Goal: Book appointment/travel/reservation

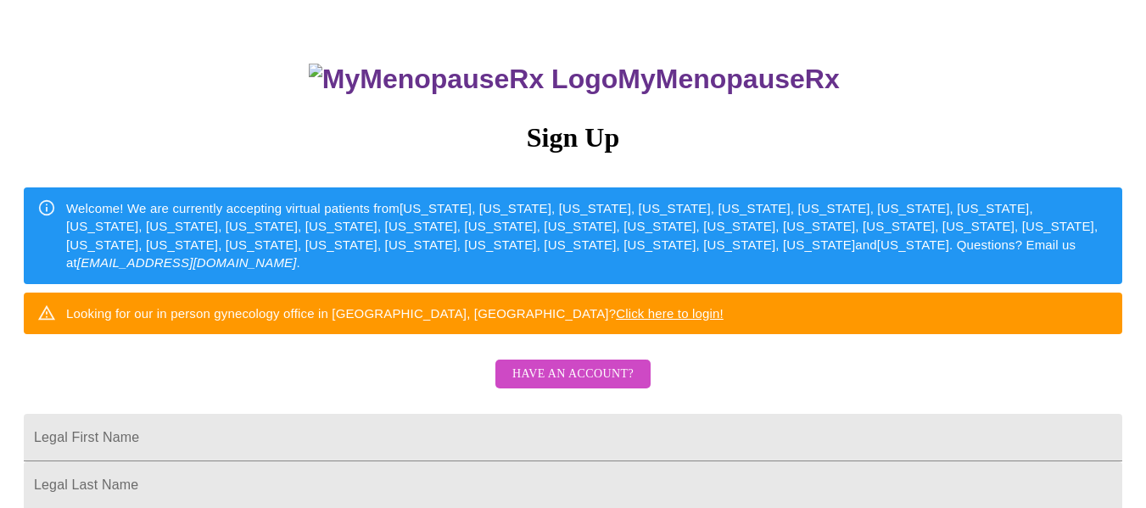
scroll to position [254, 0]
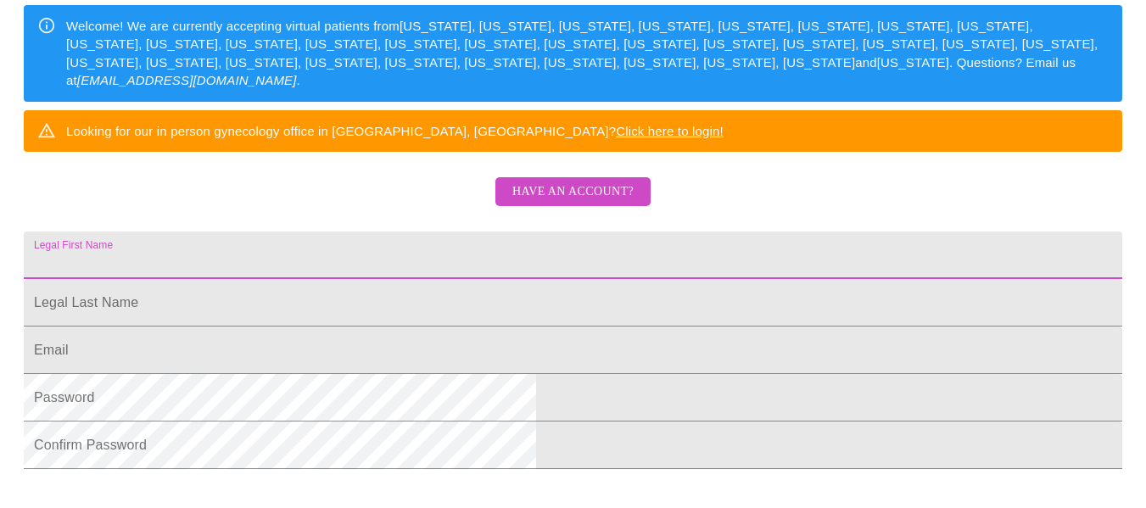
click at [532, 279] on input "Legal First Name" at bounding box center [573, 255] width 1098 height 47
type input "Donna"
click at [392, 327] on input "Legal First Name" at bounding box center [573, 302] width 1098 height 47
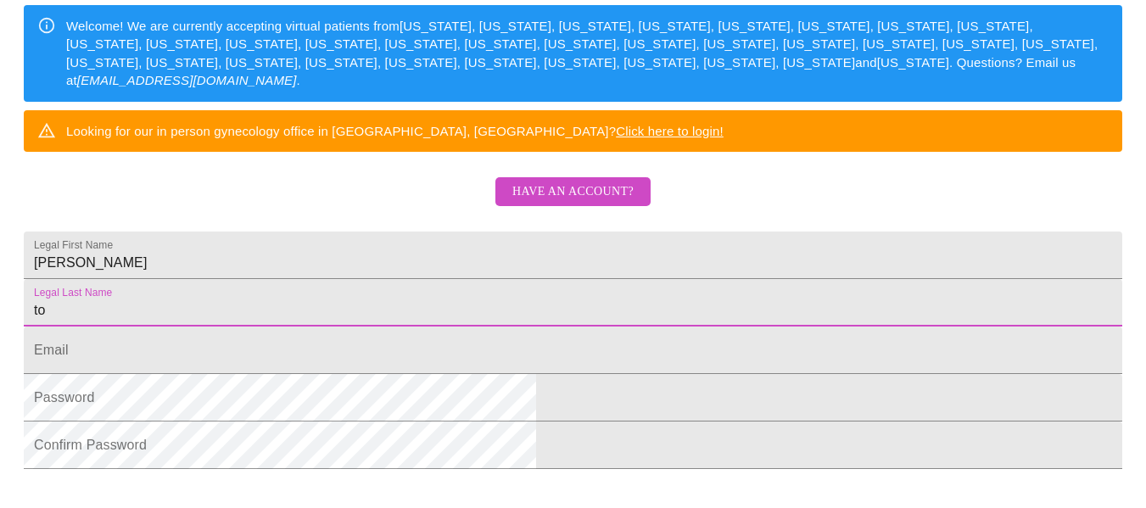
type input "o"
type input "Cianciotto-Qualtiere"
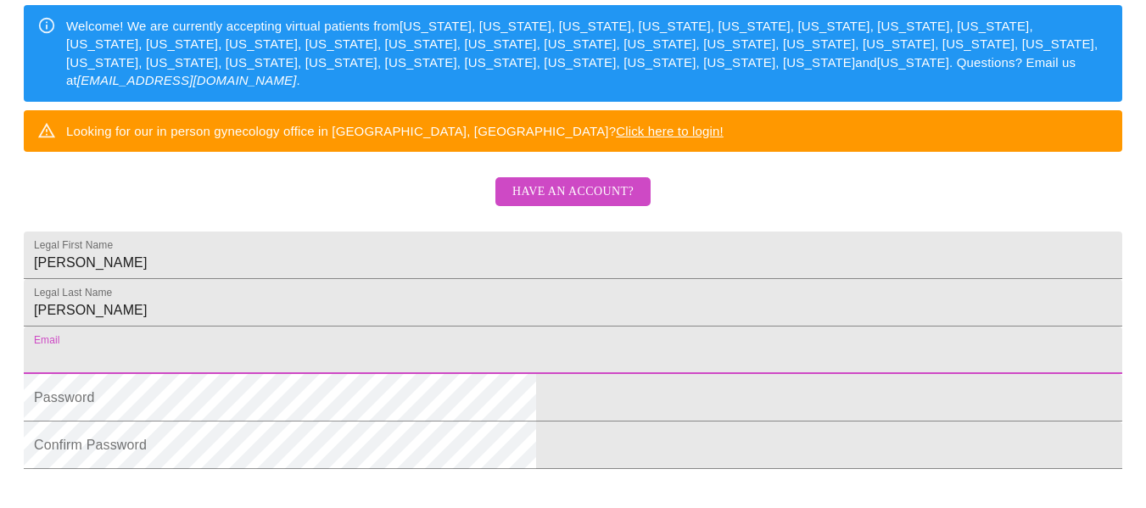
click at [416, 374] on input "Legal First Name" at bounding box center [573, 350] width 1098 height 47
type input "Qualtiere.donna@yahoo.com"
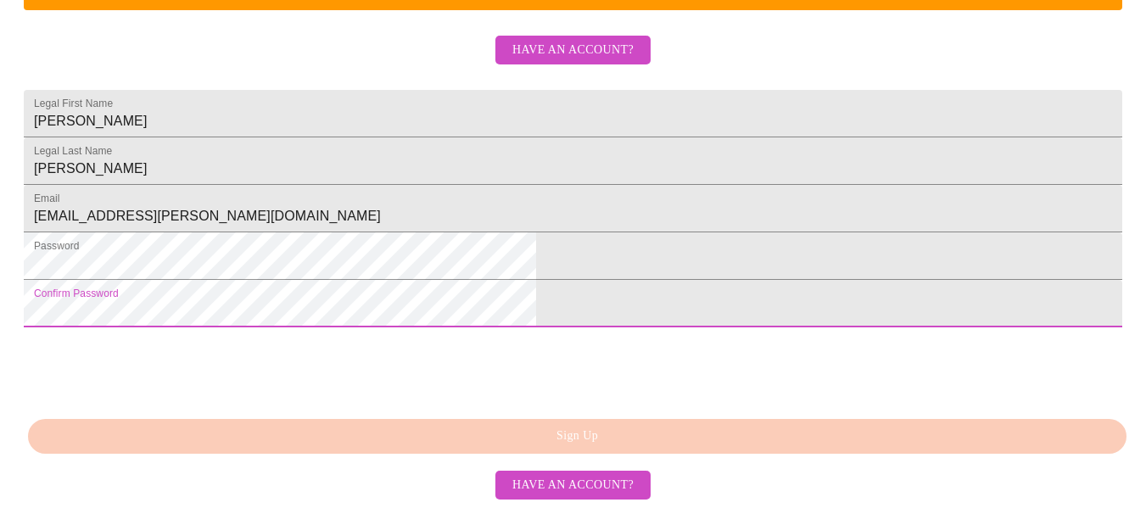
scroll to position [510, 0]
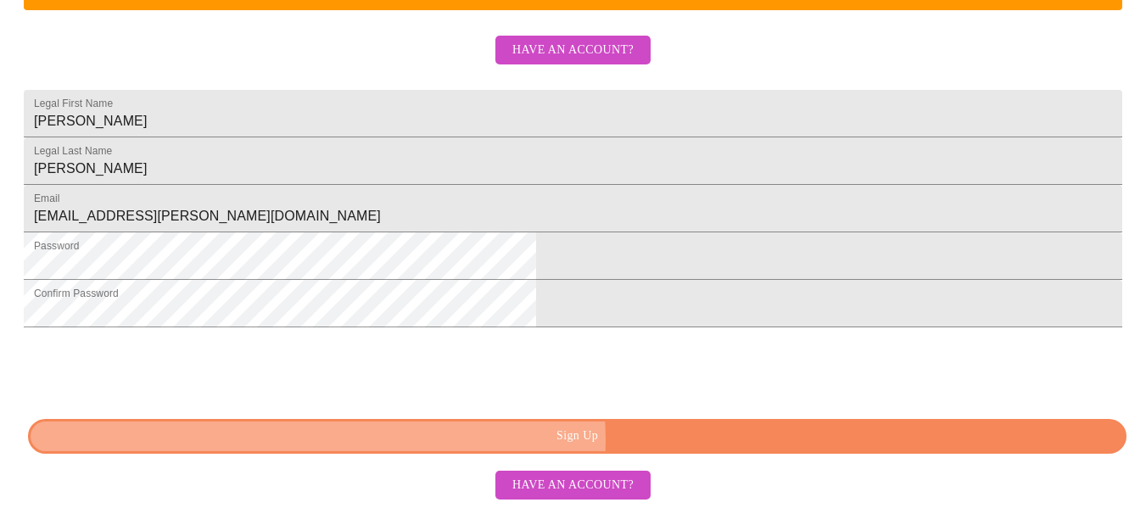
click at [611, 440] on span "Sign Up" at bounding box center [576, 436] width 1059 height 21
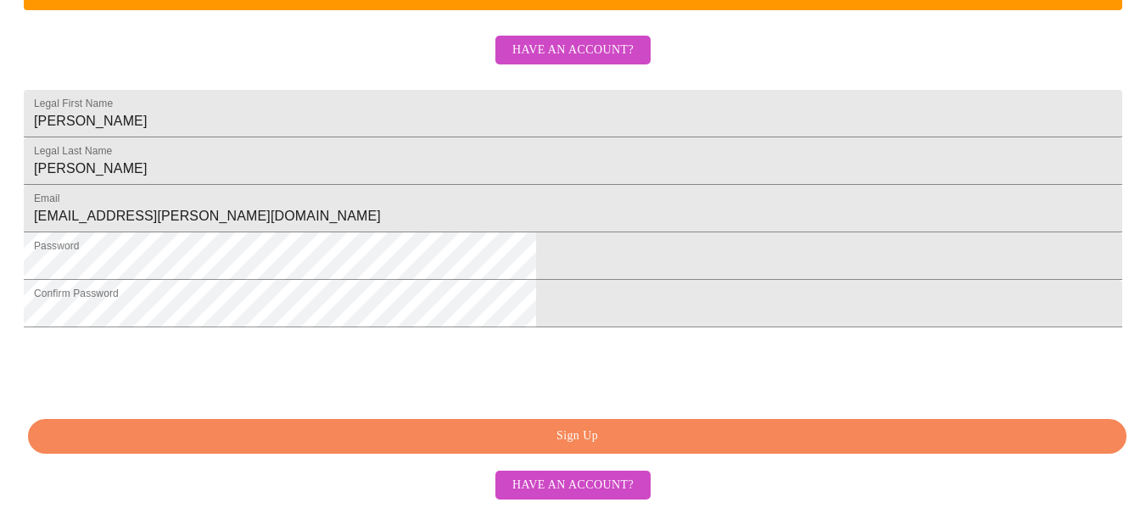
click at [622, 443] on span "Sign Up" at bounding box center [576, 436] width 1059 height 21
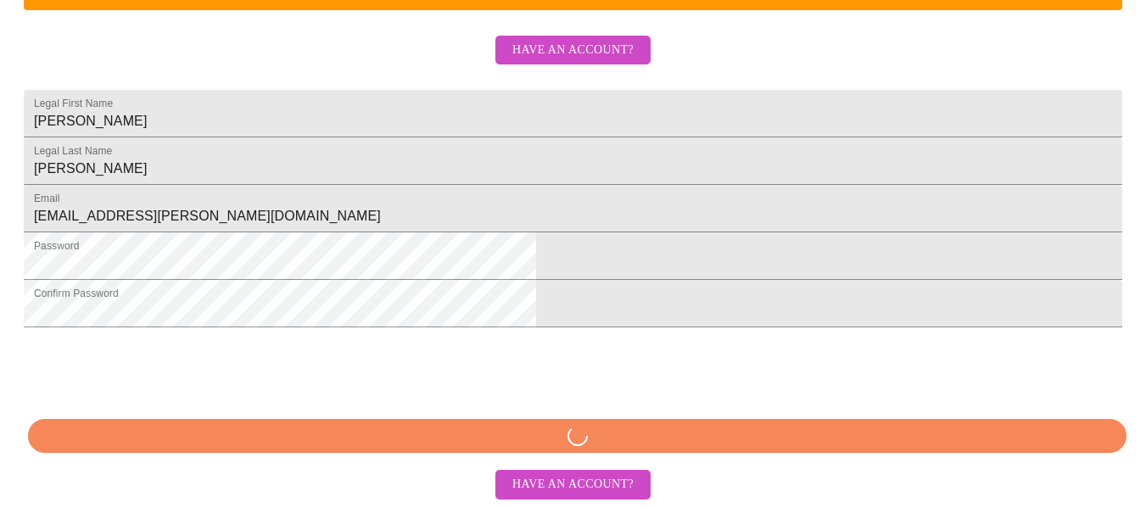
scroll to position [509, 0]
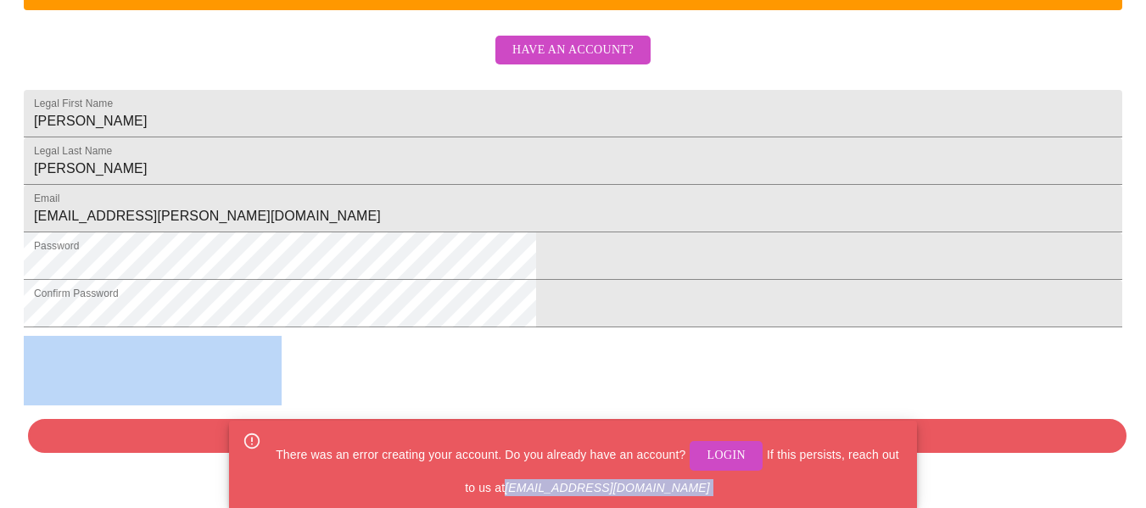
drag, startPoint x: 533, startPoint y: 490, endPoint x: 712, endPoint y: 528, distance: 183.0
copy em "hello@mymenopauserx.com"
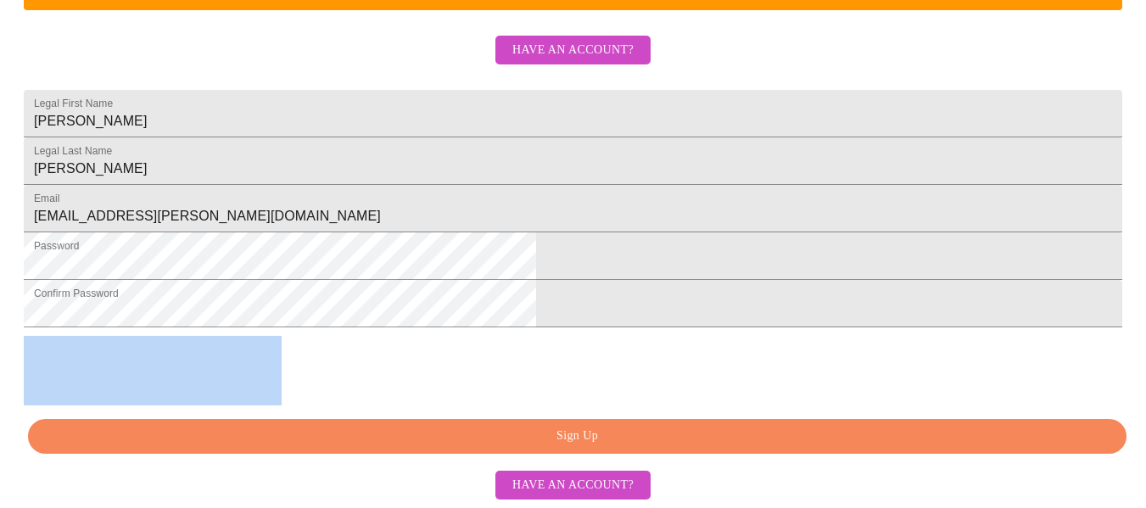
scroll to position [510, 0]
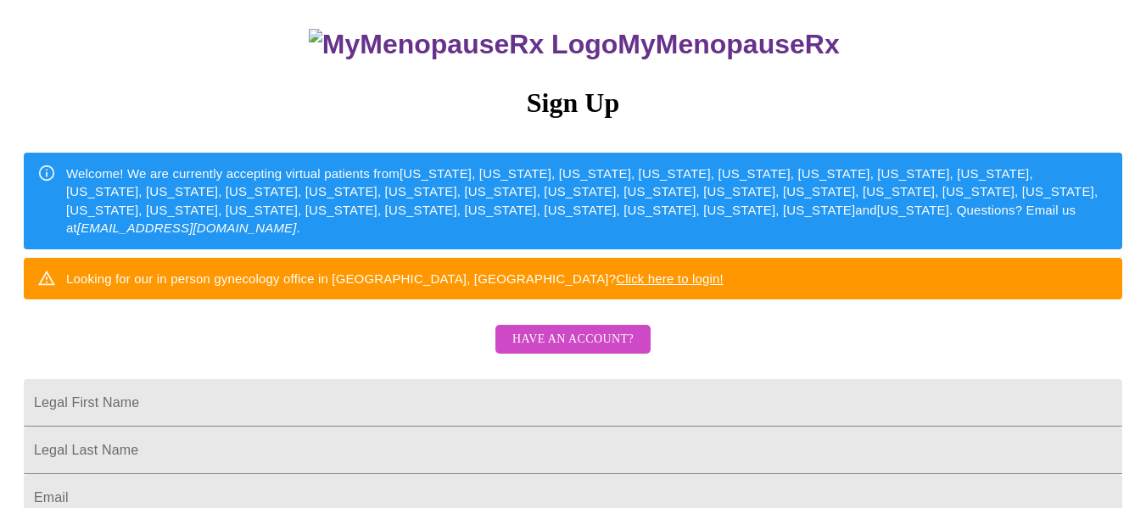
scroll to position [254, 0]
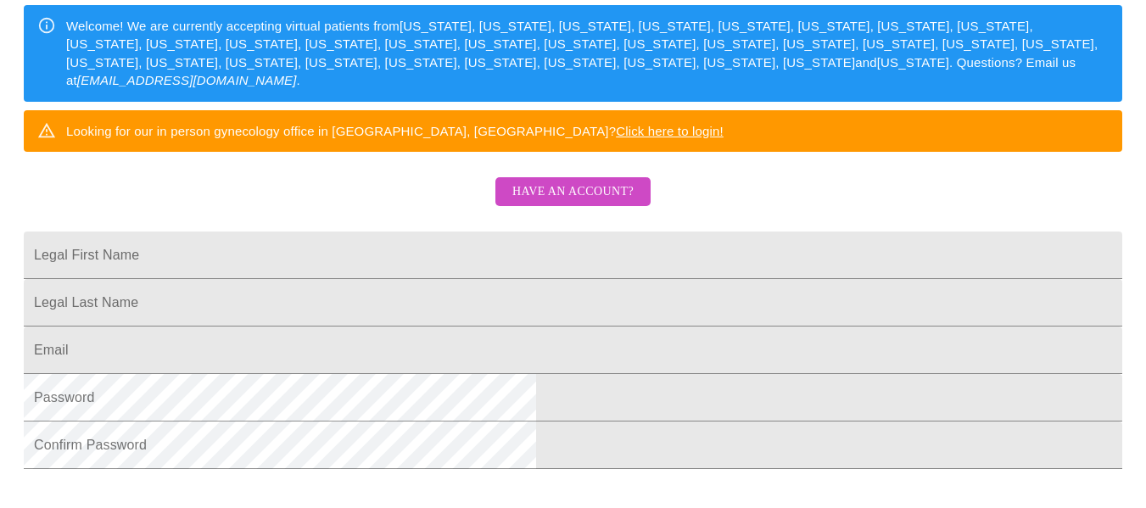
click at [552, 210] on link "Have an account?" at bounding box center [573, 203] width 164 height 14
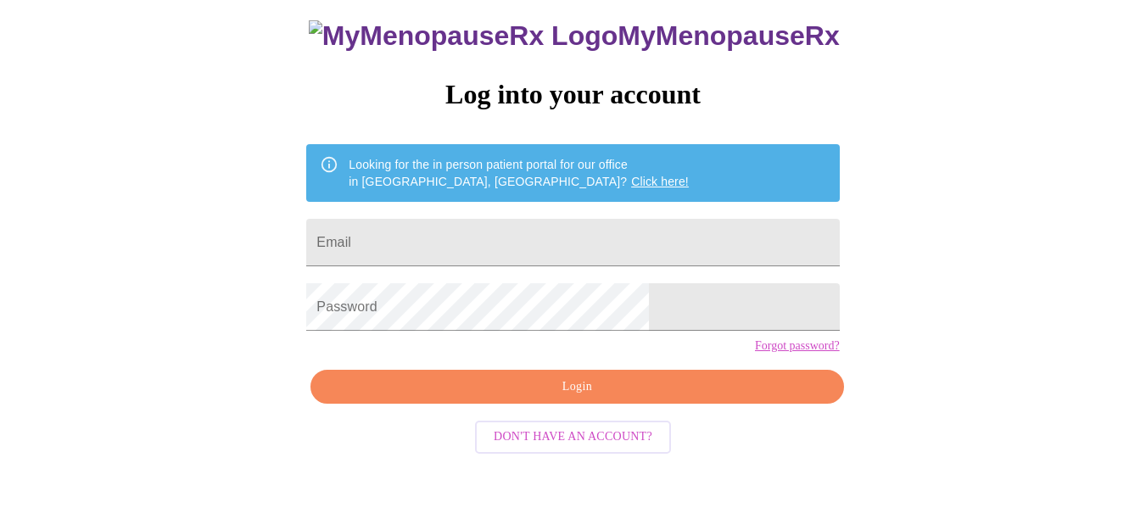
scroll to position [99, 0]
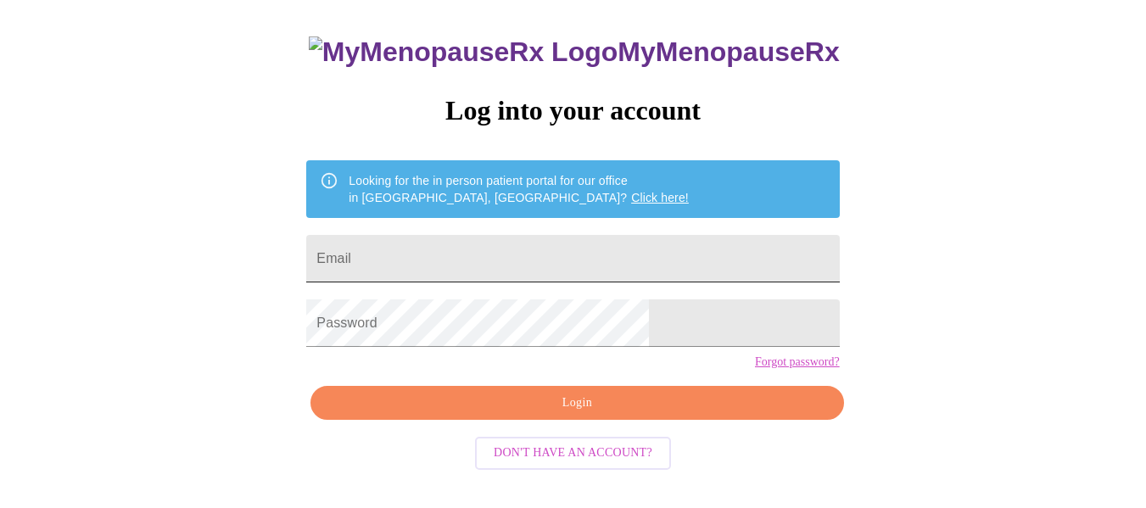
click at [469, 252] on input "Email" at bounding box center [572, 258] width 533 height 47
type input "[EMAIL_ADDRESS][PERSON_NAME][DOMAIN_NAME]"
click at [610, 355] on form "Password" at bounding box center [572, 323] width 533 height 64
click at [525, 414] on span "Login" at bounding box center [577, 403] width 494 height 21
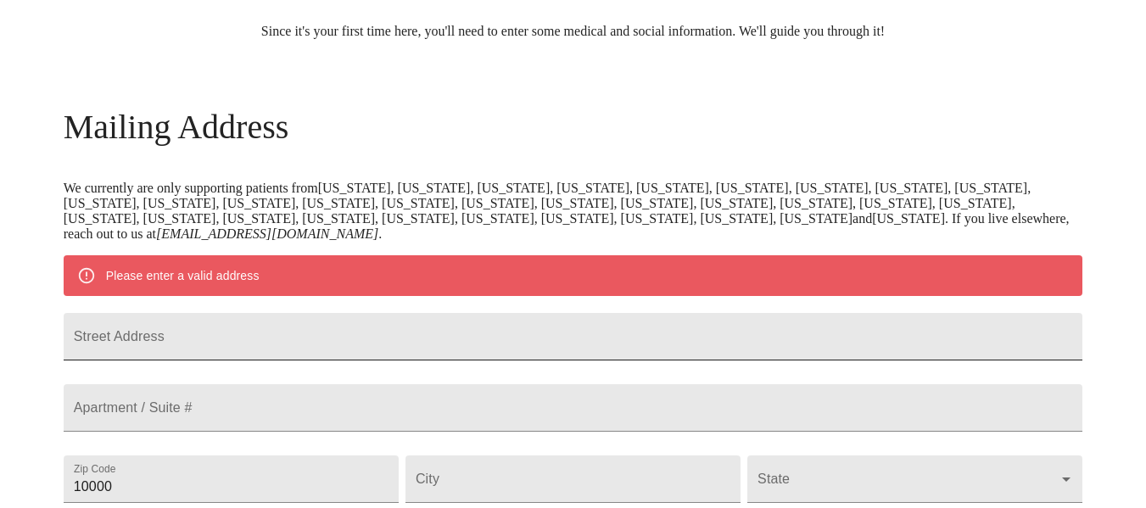
scroll to position [269, 0]
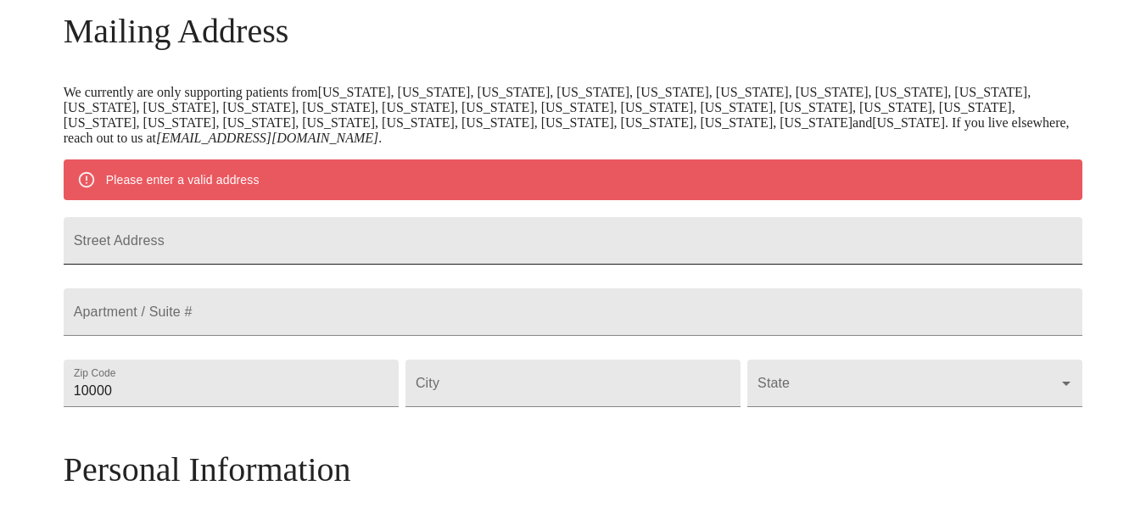
click at [279, 244] on input "Street Address" at bounding box center [573, 240] width 1019 height 47
type input "[STREET_ADDRESS][PERSON_NAME]"
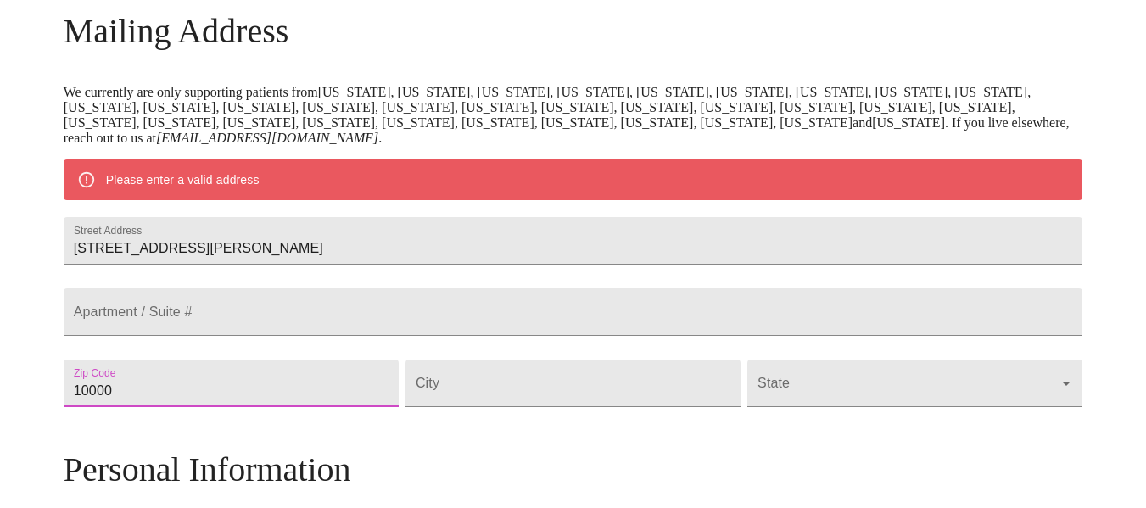
drag, startPoint x: 284, startPoint y: 433, endPoint x: 48, endPoint y: 395, distance: 238.8
click at [48, 395] on div "MyMenopauseRx Welcome to MyMenopauseRx Since it's your first time here, you'll …" at bounding box center [573, 406] width 1132 height 1337
type input "30188"
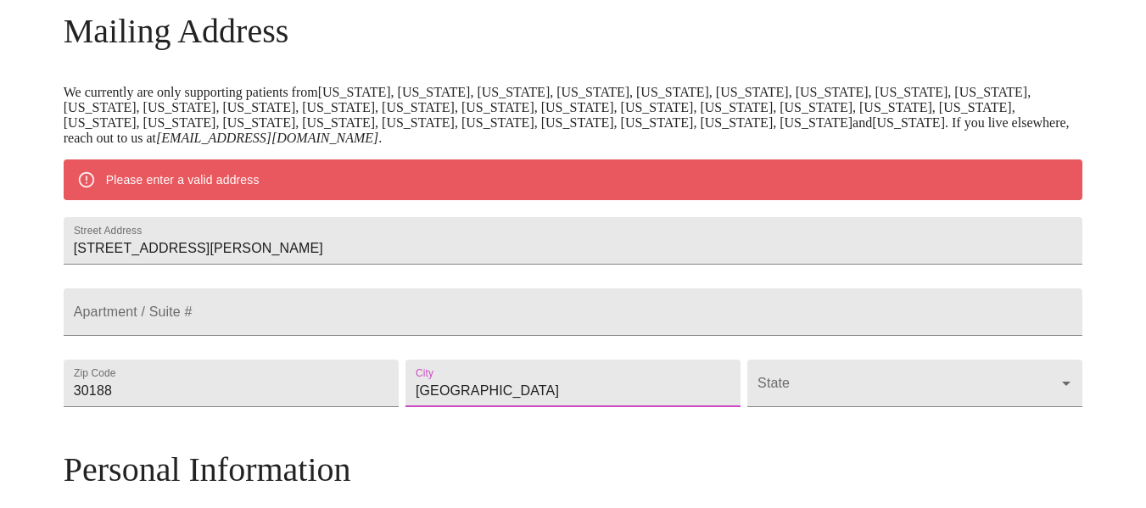
type input "[GEOGRAPHIC_DATA]"
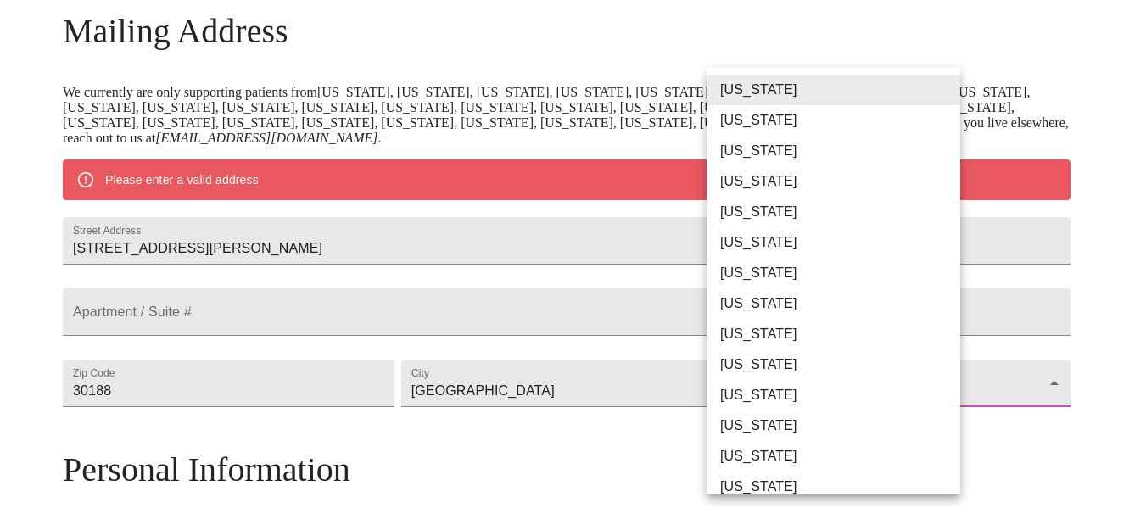
click at [829, 442] on body "MyMenopauseRx Welcome to MyMenopauseRx Since it's your first time here, you'll …" at bounding box center [573, 406] width 1132 height 1337
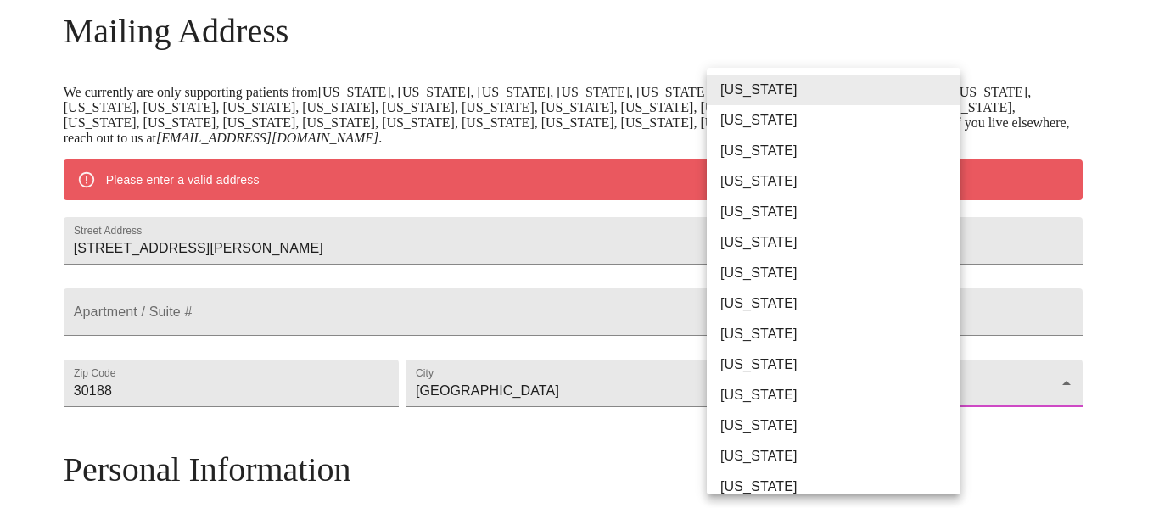
click at [739, 358] on li "[US_STATE]" at bounding box center [839, 364] width 266 height 31
type input "[US_STATE]"
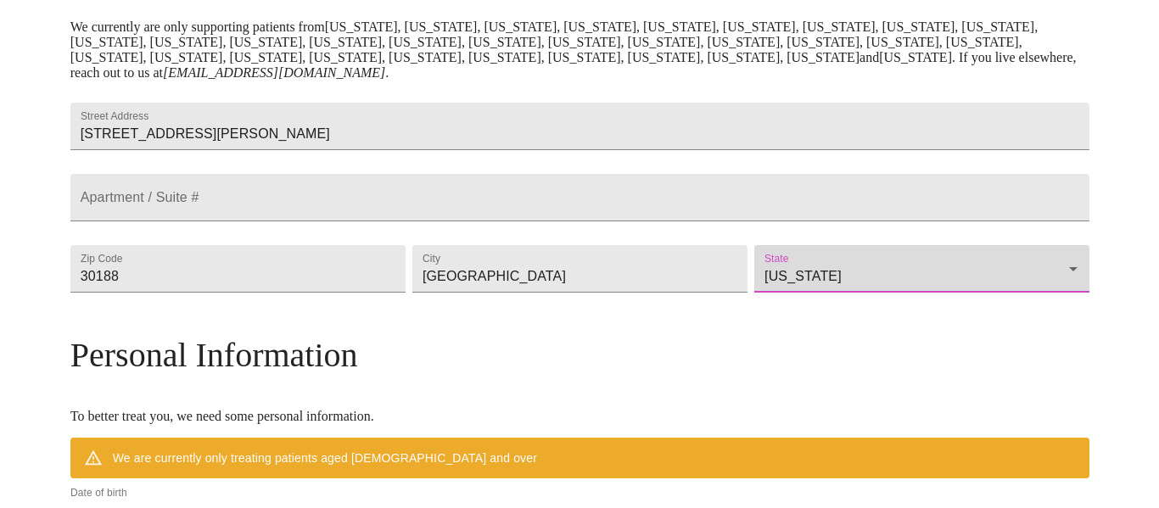
scroll to position [608, 0]
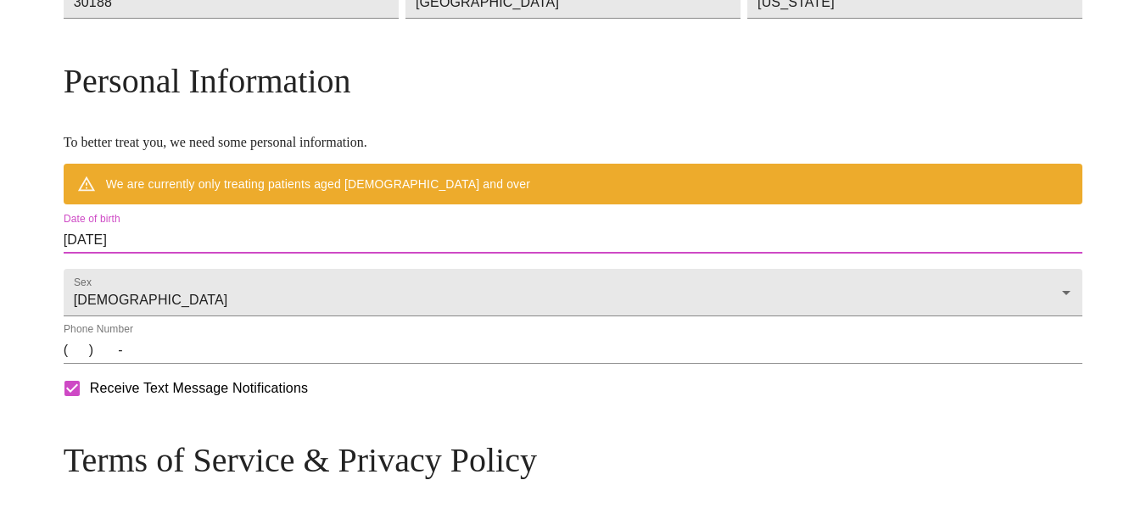
drag, startPoint x: 323, startPoint y: 288, endPoint x: 45, endPoint y: 227, distance: 284.8
click at [45, 227] on div "MyMenopauseRx Welcome to MyMenopauseRx Since it's your first time here, you'll …" at bounding box center [573, 43] width 1132 height 1288
click at [254, 254] on input "[DATE]" at bounding box center [573, 239] width 1019 height 27
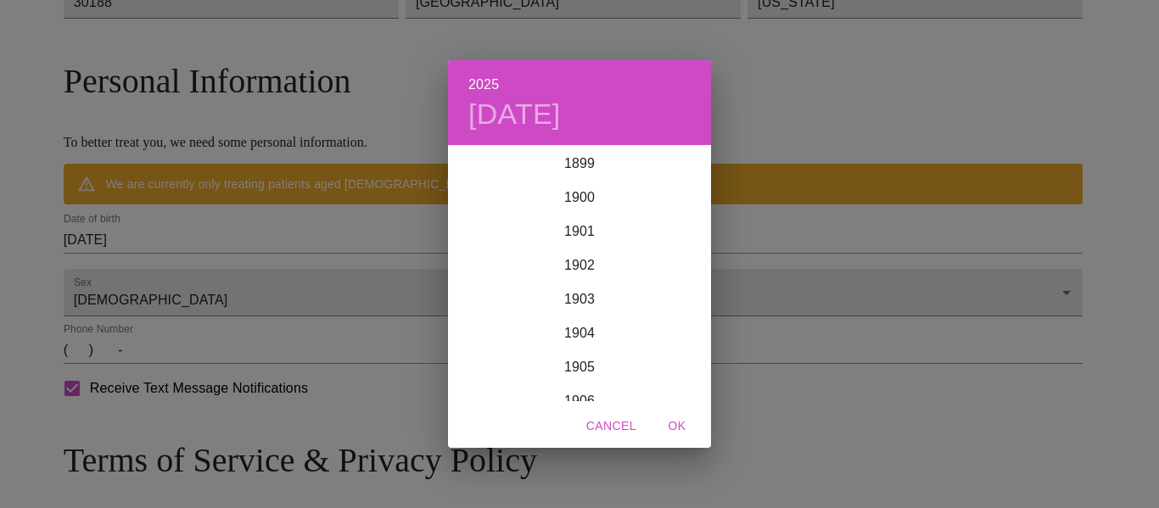
scroll to position [4173, 0]
drag, startPoint x: 266, startPoint y: 284, endPoint x: 257, endPoint y: 280, distance: 10.2
click at [257, 280] on div "2025 [DATE] 1900 1901 1902 1903 1904 1905 1906 1907 1908 1909 1910 1911 1912 19…" at bounding box center [579, 254] width 1159 height 508
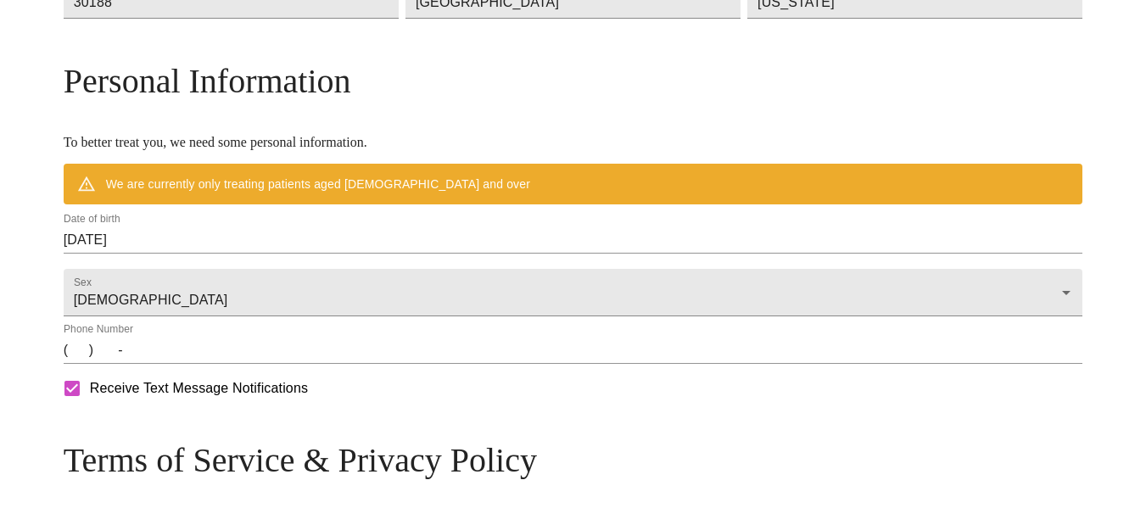
click at [120, 225] on label "Date of birth" at bounding box center [92, 220] width 57 height 10
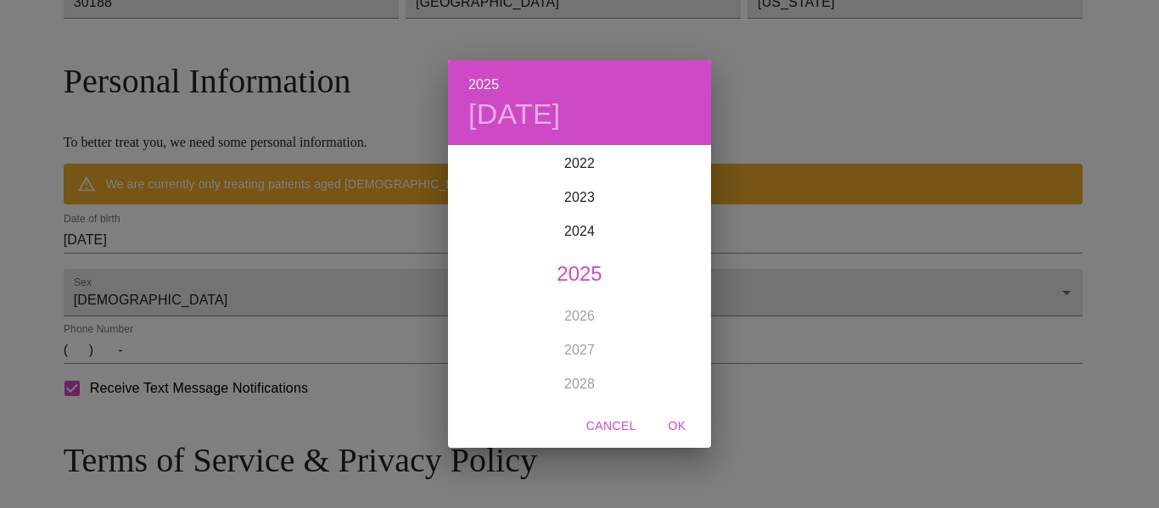
click at [238, 279] on div "2025 [DATE] 1900 1901 1902 1903 1904 1905 1906 1907 1908 1909 1910 1911 1912 19…" at bounding box center [579, 254] width 1159 height 508
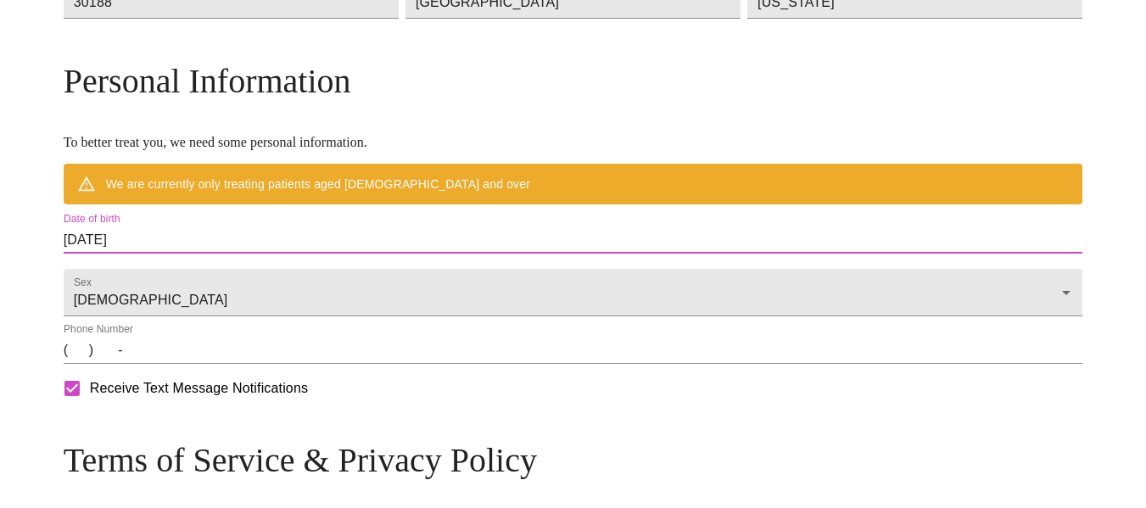
drag, startPoint x: 263, startPoint y: 280, endPoint x: 171, endPoint y: 263, distance: 93.2
click at [171, 263] on div "MyMenopauseRx Welcome to MyMenopauseRx Since it's your first time here, you'll …" at bounding box center [573, 43] width 1019 height 1288
click at [266, 302] on form "Sex [DEMOGRAPHIC_DATA] [DEMOGRAPHIC_DATA]" at bounding box center [573, 288] width 1019 height 56
click at [167, 280] on div "MyMenopauseRx Welcome to MyMenopauseRx Since it's your first time here, you'll …" at bounding box center [573, 43] width 1019 height 1288
click at [309, 254] on input "[DATE]" at bounding box center [573, 239] width 1019 height 27
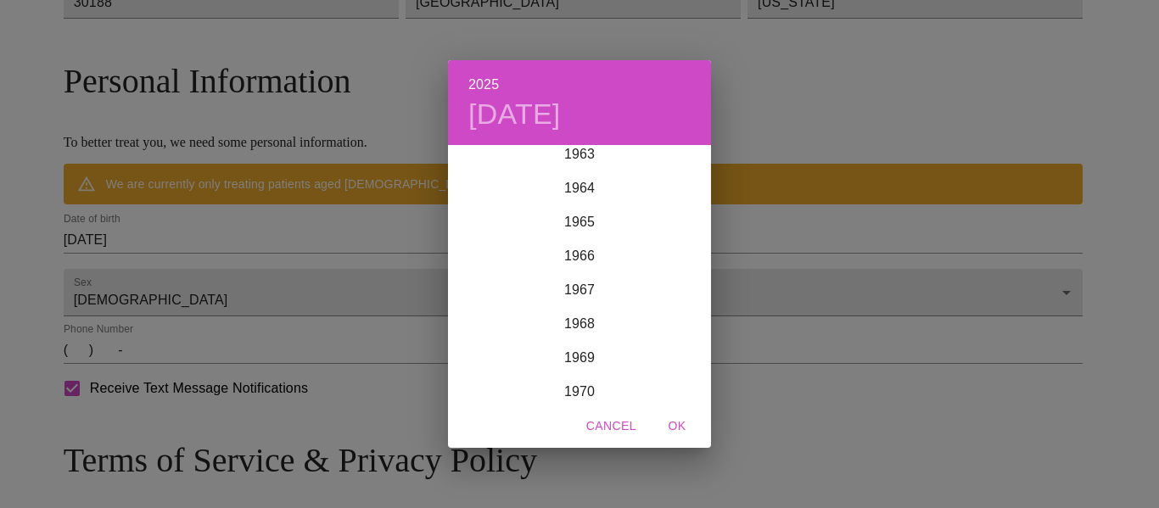
scroll to position [2222, 0]
click at [589, 312] on div "1969" at bounding box center [579, 316] width 263 height 34
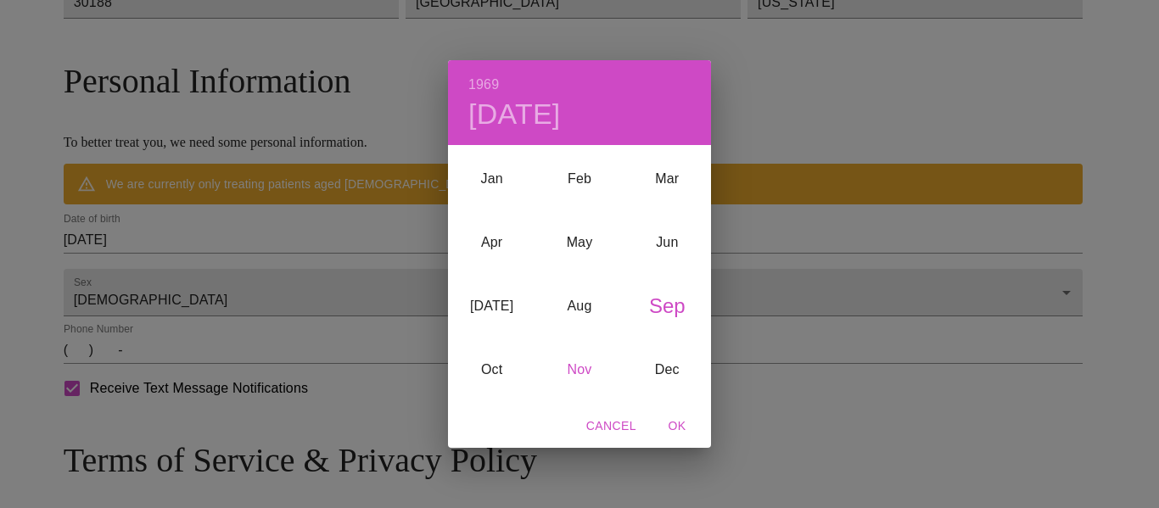
click at [584, 360] on div "Nov" at bounding box center [578, 370] width 87 height 64
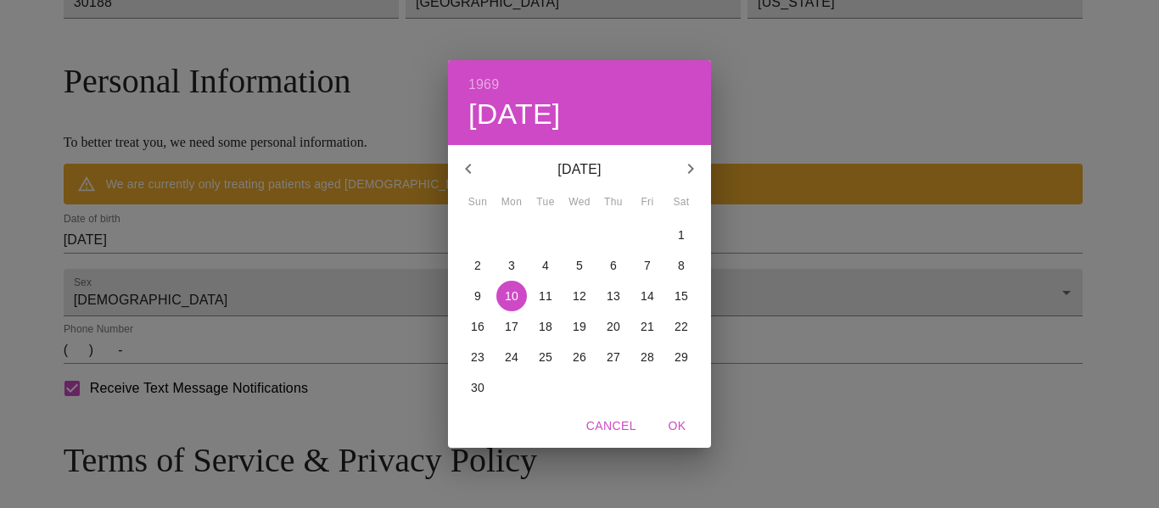
drag, startPoint x: 509, startPoint y: 341, endPoint x: 518, endPoint y: 341, distance: 9.3
click at [512, 341] on button "17" at bounding box center [511, 326] width 31 height 31
click at [516, 355] on p "24" at bounding box center [512, 357] width 14 height 17
click at [364, 316] on div "1969 Mon, Nov [DATE][PERSON_NAME] Wed Thu Fri Sat 26 27 28 29 30 31 1 2 3 4 5 6…" at bounding box center [579, 254] width 1159 height 508
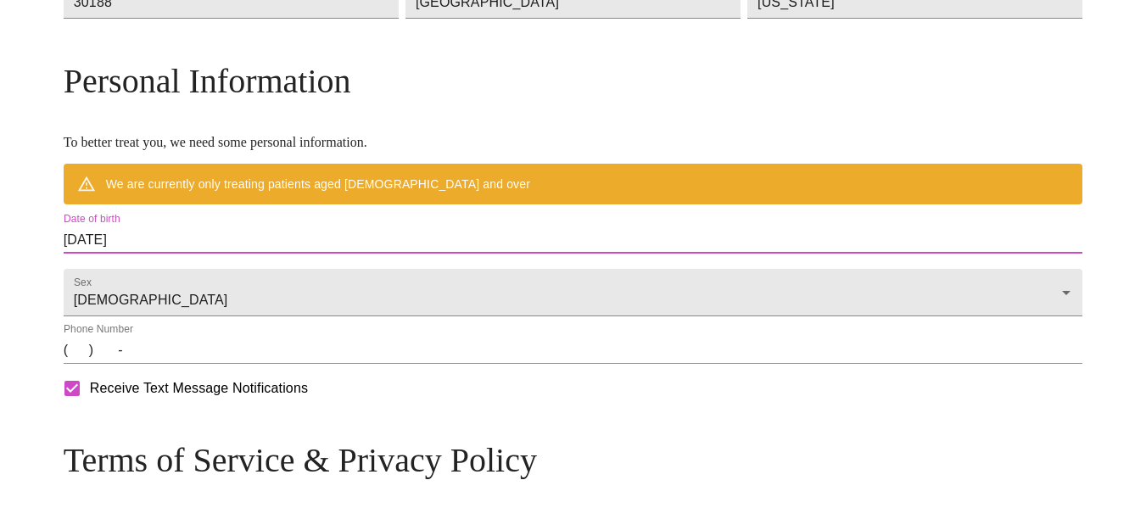
click at [332, 254] on input "[DATE]" at bounding box center [573, 239] width 1019 height 27
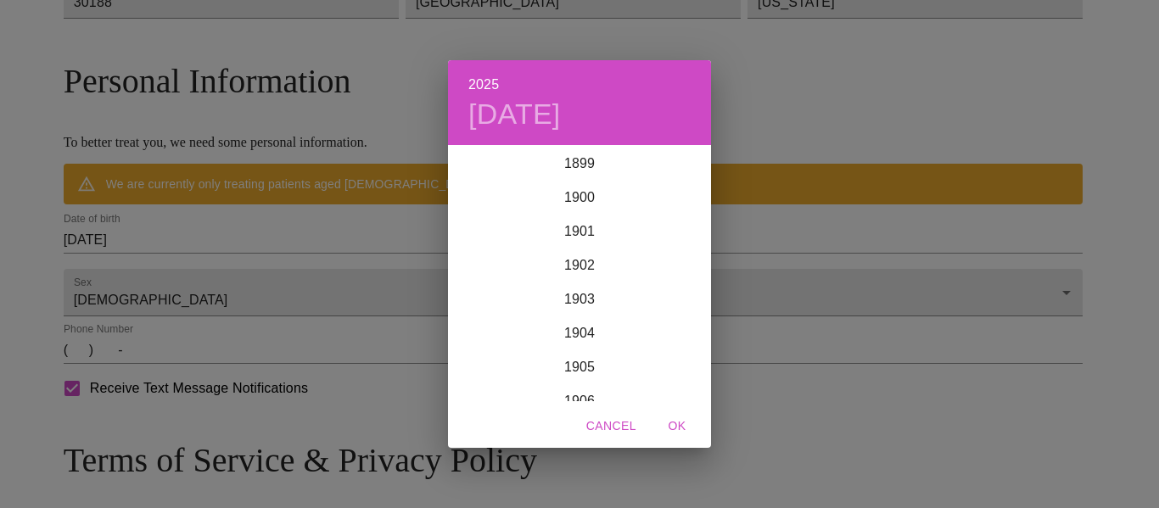
scroll to position [4173, 0]
click at [307, 254] on div "2025 [DATE] 1900 1901 1902 1903 1904 1905 1906 1907 1908 1909 1910 1911 1912 19…" at bounding box center [579, 254] width 1159 height 508
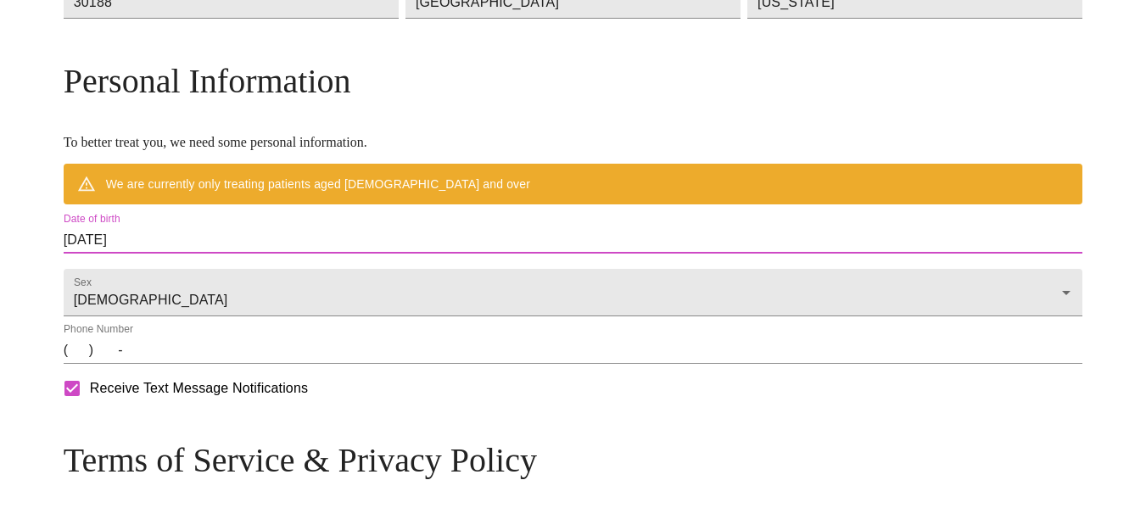
click at [344, 199] on div "We are currently only treating patients aged [DEMOGRAPHIC_DATA] and over" at bounding box center [318, 184] width 424 height 31
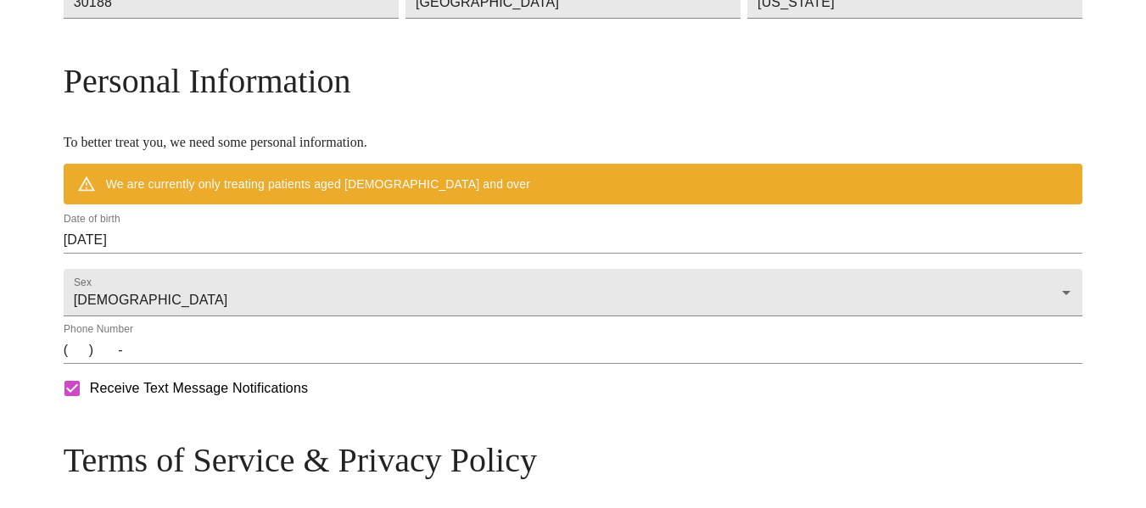
click at [199, 254] on input "[DATE]" at bounding box center [573, 239] width 1019 height 27
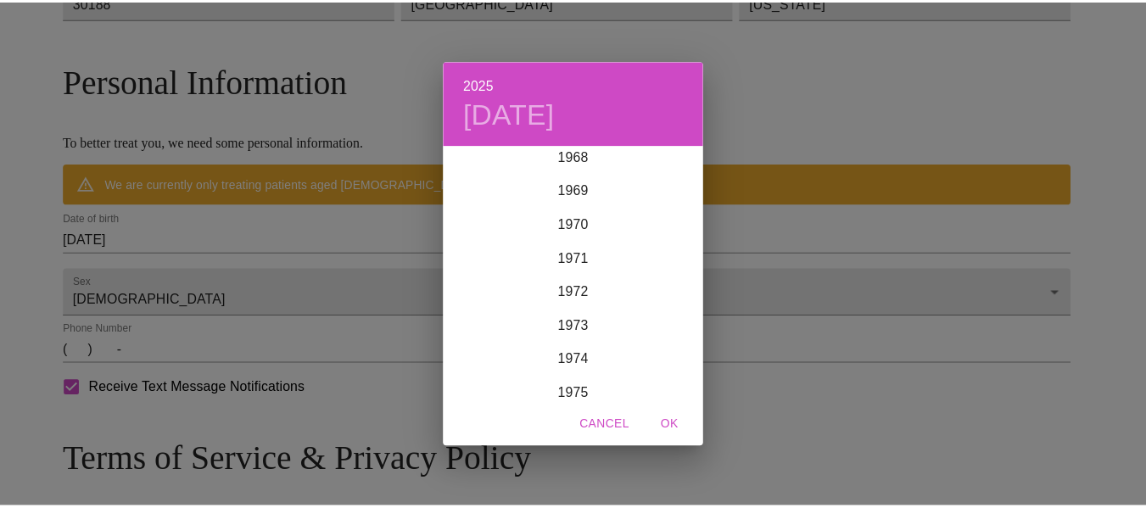
scroll to position [2307, 0]
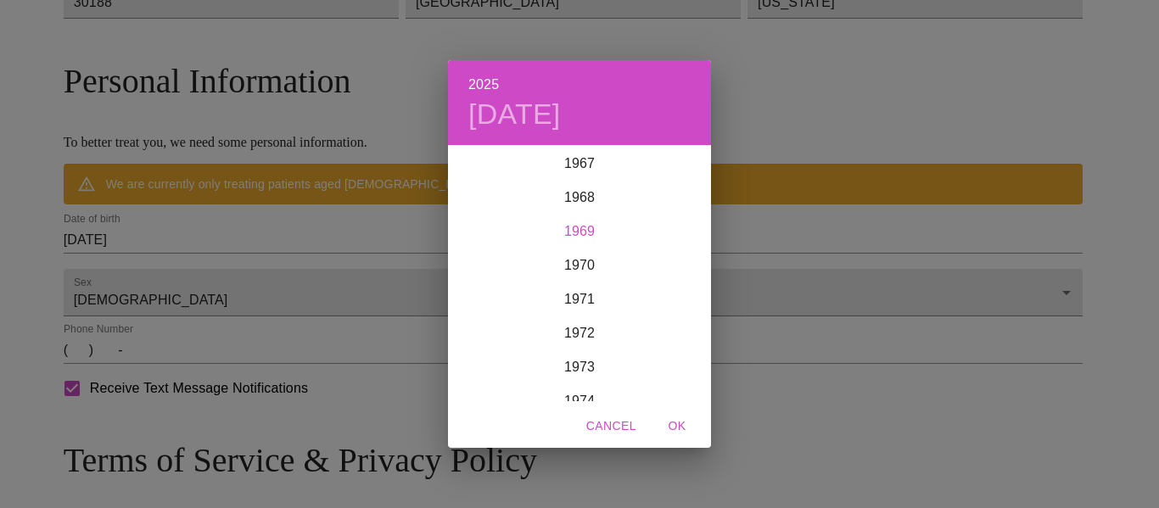
click at [580, 221] on div "1969" at bounding box center [579, 232] width 263 height 34
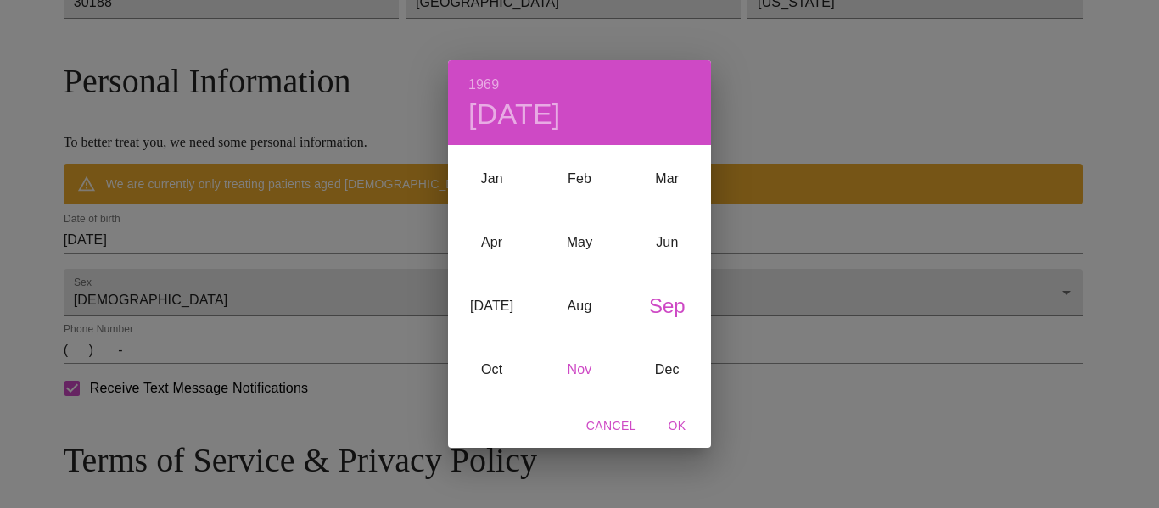
click at [595, 362] on div "Nov" at bounding box center [578, 370] width 87 height 64
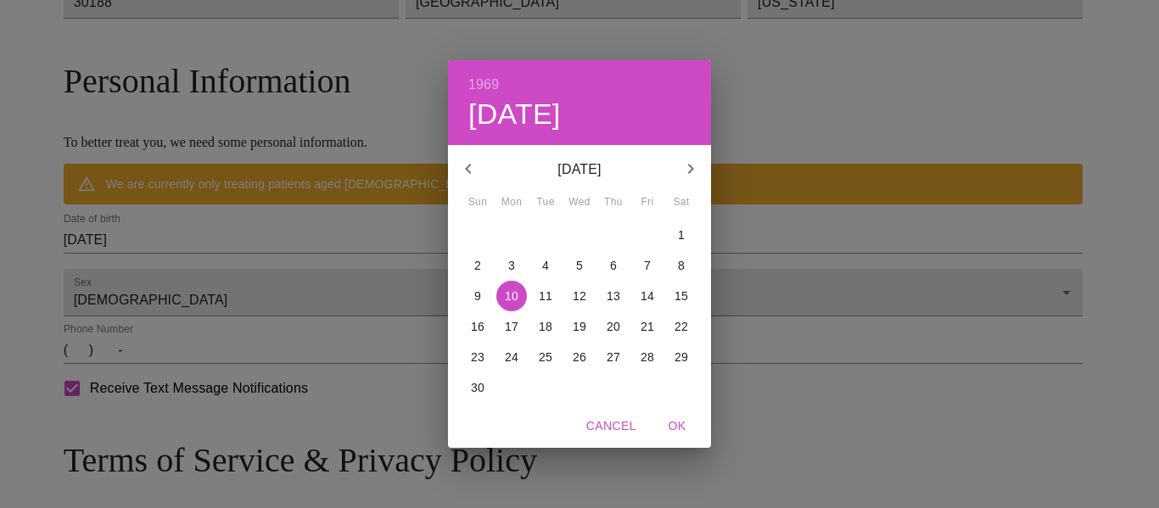
click at [511, 353] on p "24" at bounding box center [512, 357] width 14 height 17
click at [685, 419] on span "OK" at bounding box center [676, 426] width 41 height 21
type input "[DATE]"
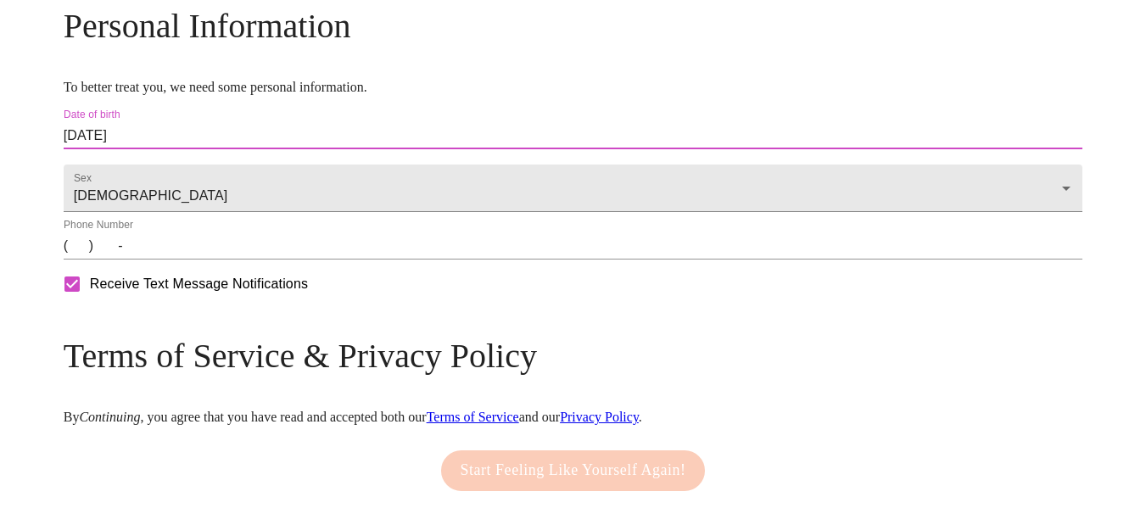
scroll to position [693, 0]
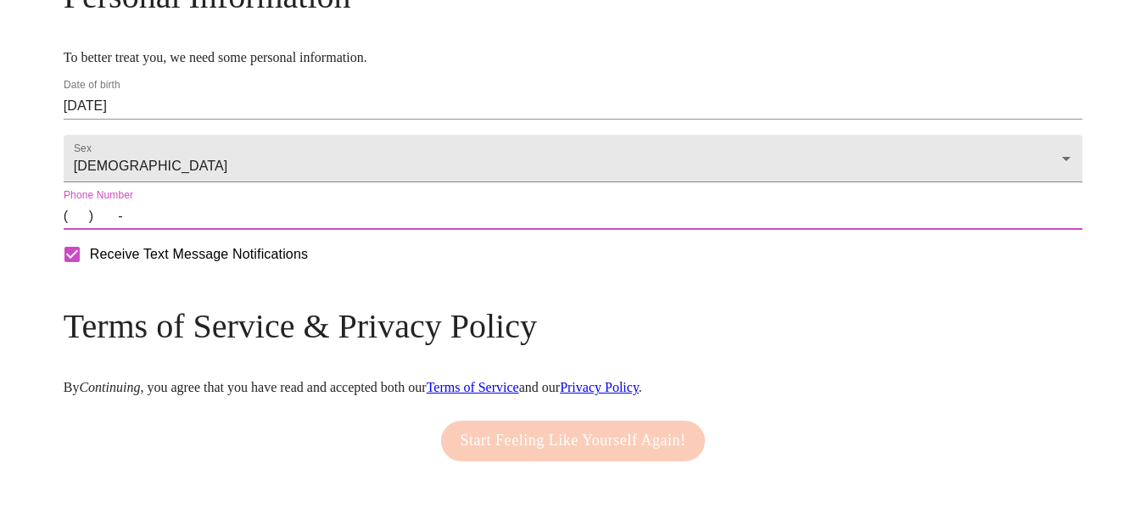
click at [201, 230] on input "(   )    -" at bounding box center [573, 216] width 1019 height 27
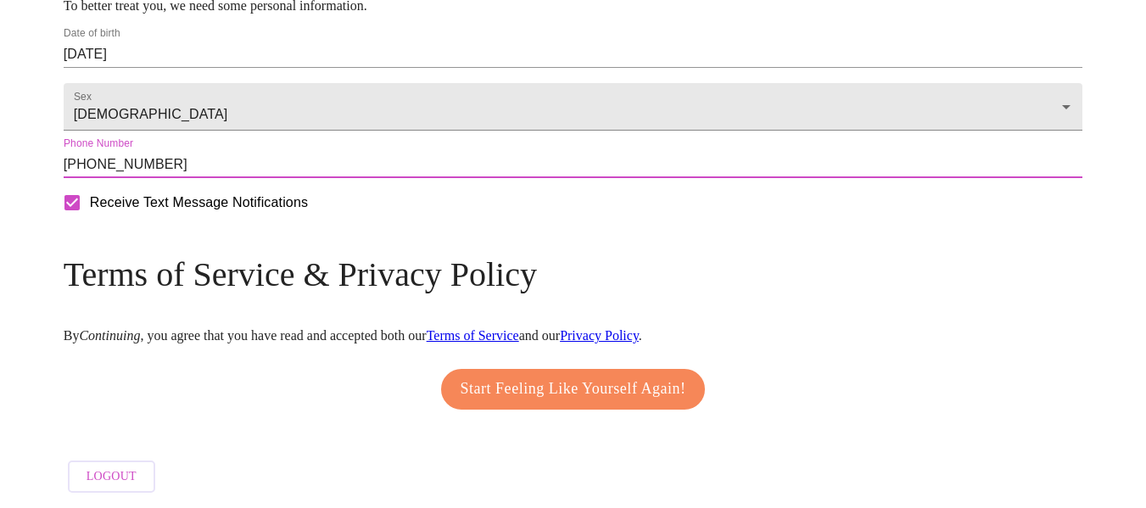
scroll to position [798, 0]
type input "[PHONE_NUMBER]"
click at [546, 388] on span "Start Feeling Like Yourself Again!" at bounding box center [574, 389] width 226 height 27
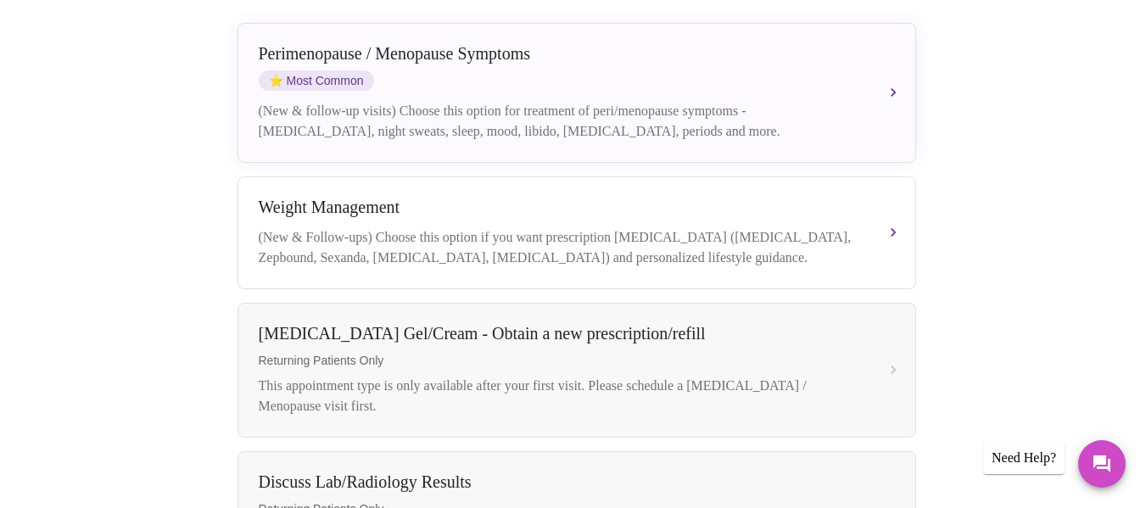
scroll to position [424, 0]
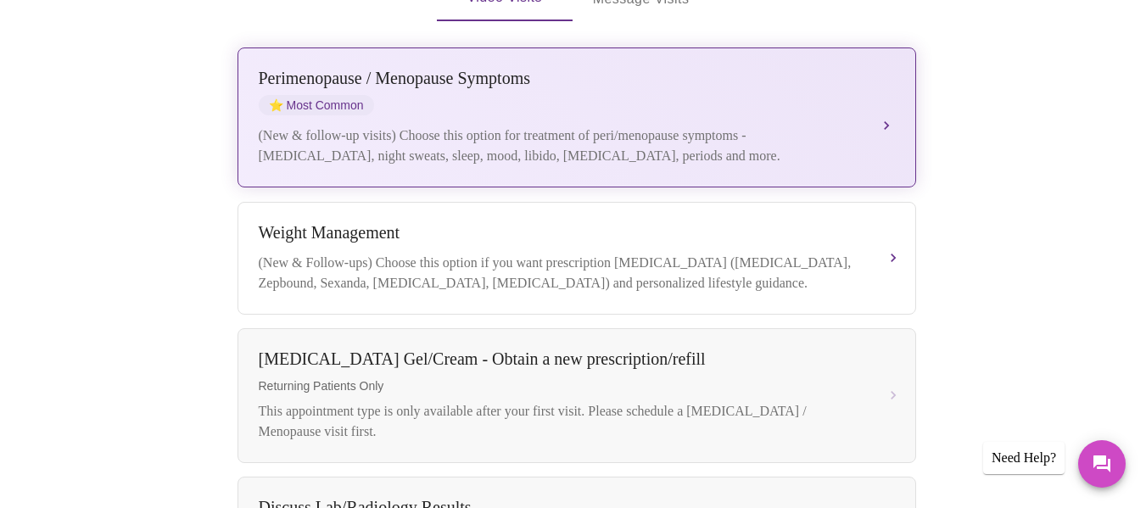
click at [876, 86] on div "[MEDICAL_DATA] / Menopause Symptoms ⭐ Most Common (New & follow-up visits) Choo…" at bounding box center [577, 118] width 636 height 98
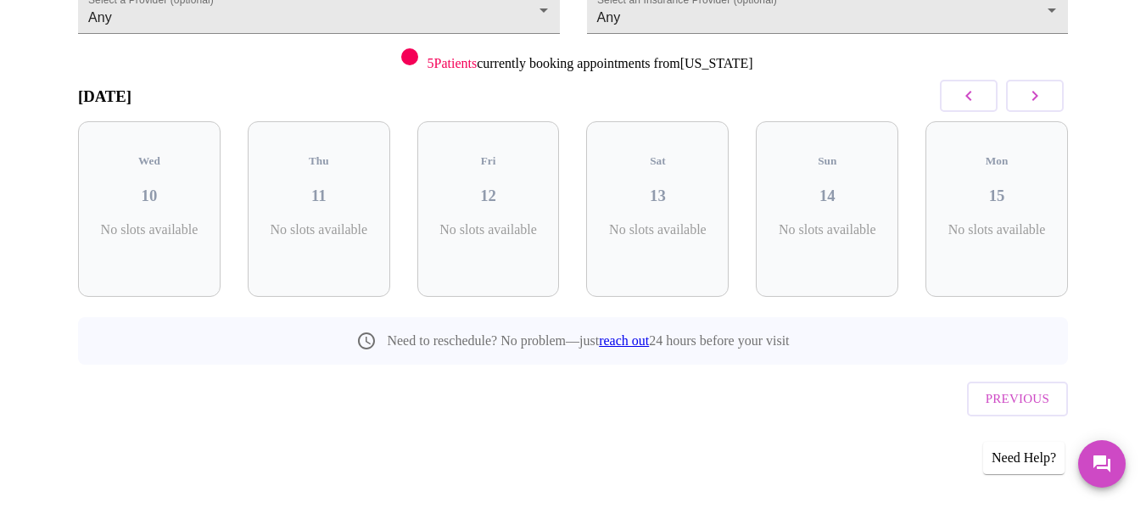
scroll to position [159, 0]
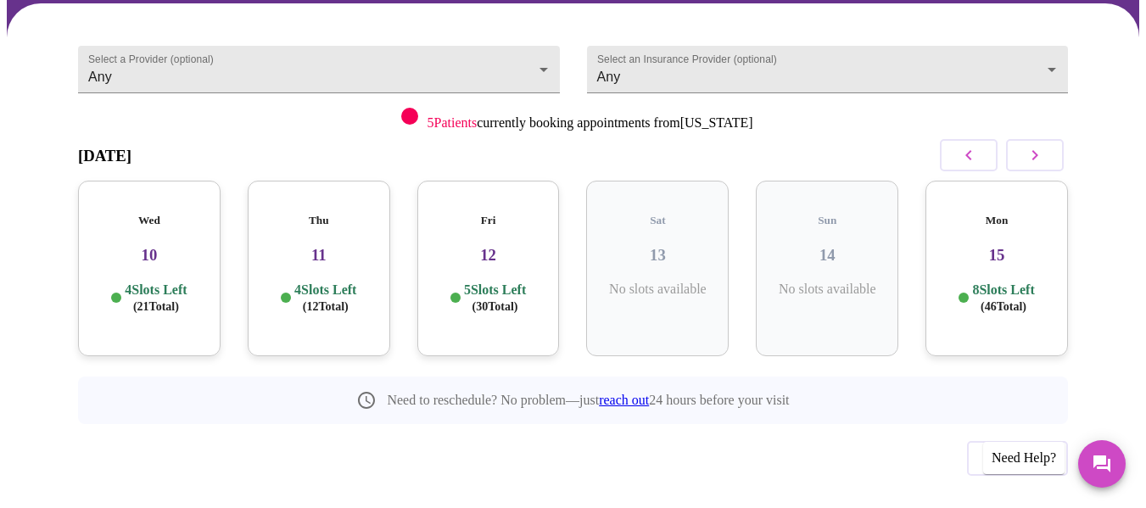
click at [472, 300] on span "( 30 Total)" at bounding box center [495, 306] width 46 height 13
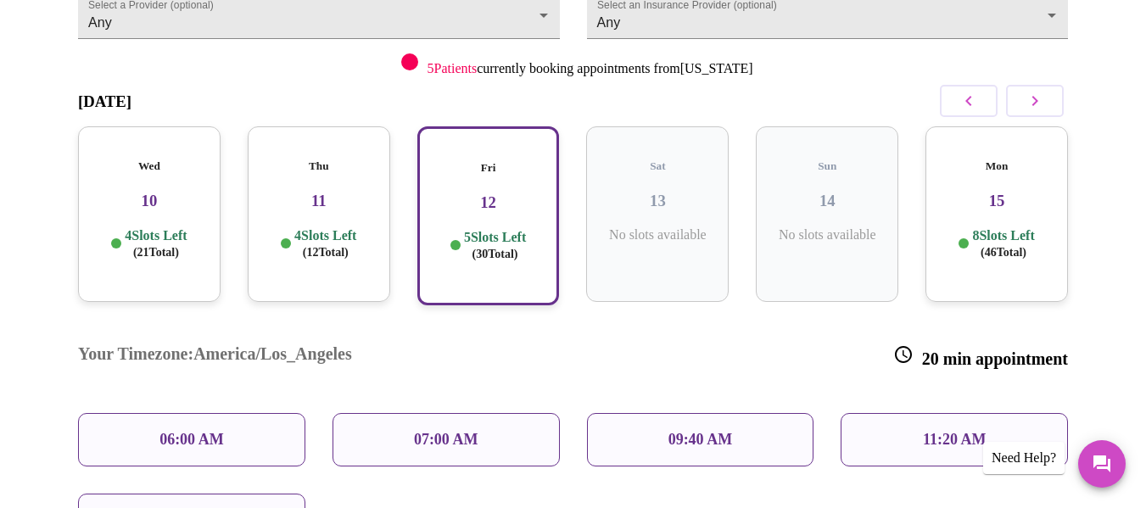
scroll to position [243, 0]
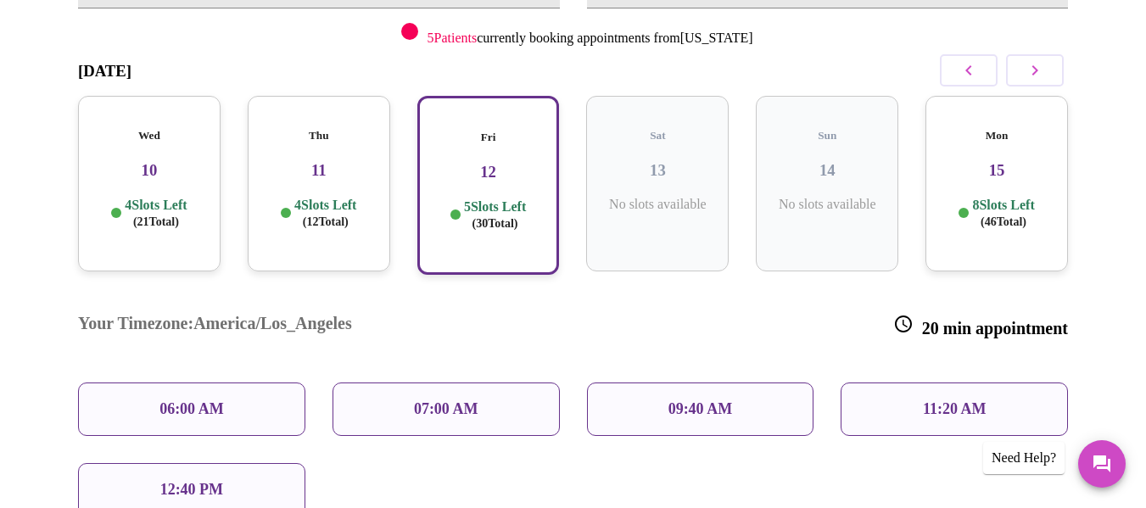
click at [148, 463] on div "12:40 PM" at bounding box center [191, 489] width 227 height 53
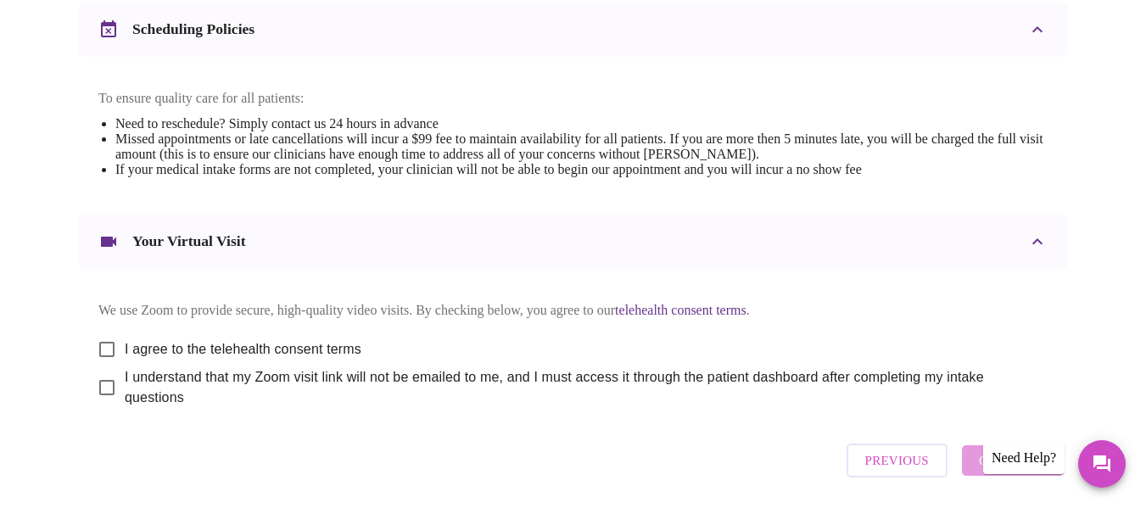
scroll to position [678, 0]
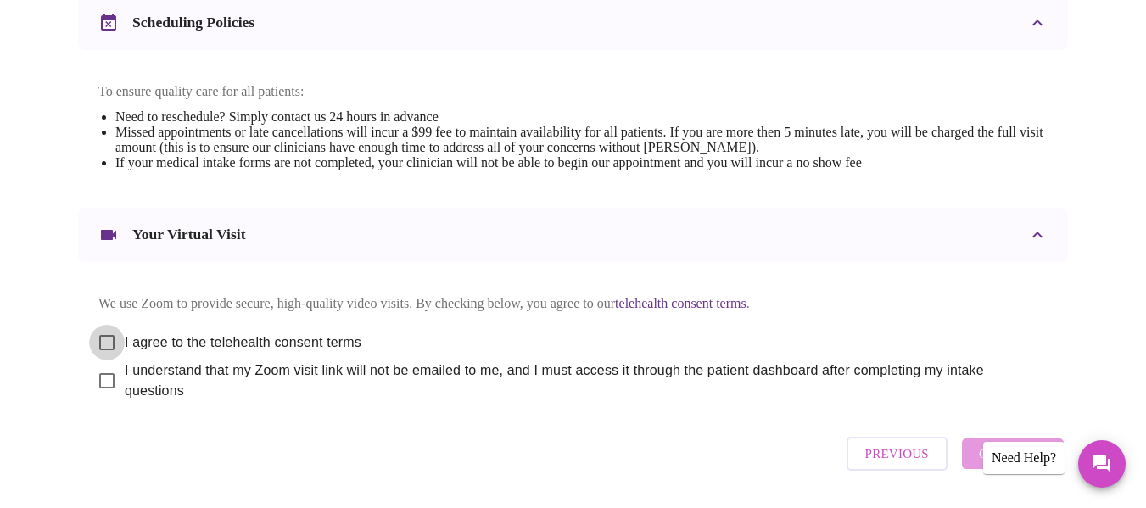
drag, startPoint x: 103, startPoint y: 334, endPoint x: 107, endPoint y: 344, distance: 11.0
click at [105, 335] on input "I agree to the telehealth consent terms" at bounding box center [107, 343] width 36 height 36
checkbox input "true"
click at [102, 371] on input "I understand that my Zoom visit link will not be emailed to me, and I must acce…" at bounding box center [107, 381] width 36 height 36
checkbox input "true"
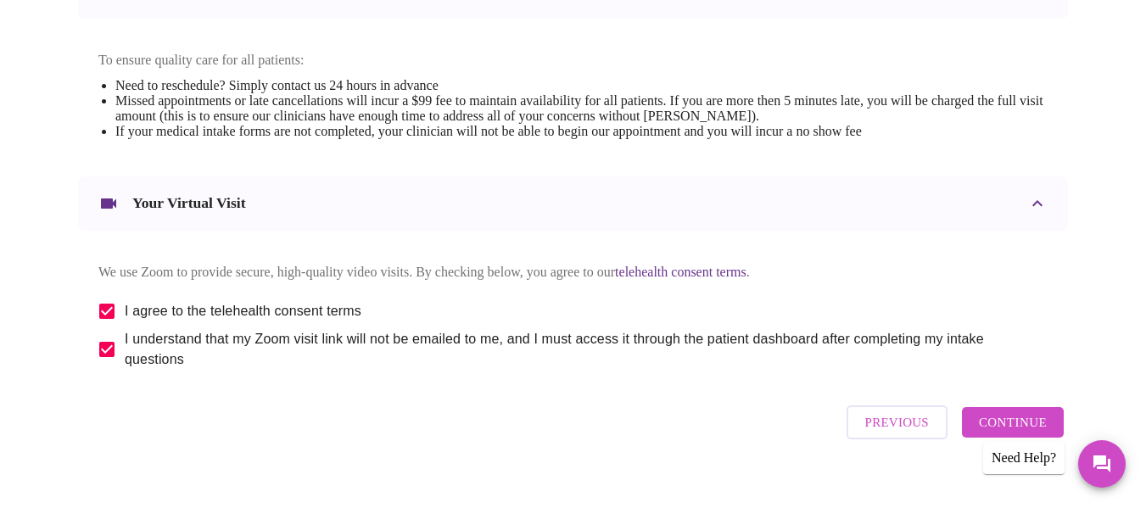
scroll to position [727, 0]
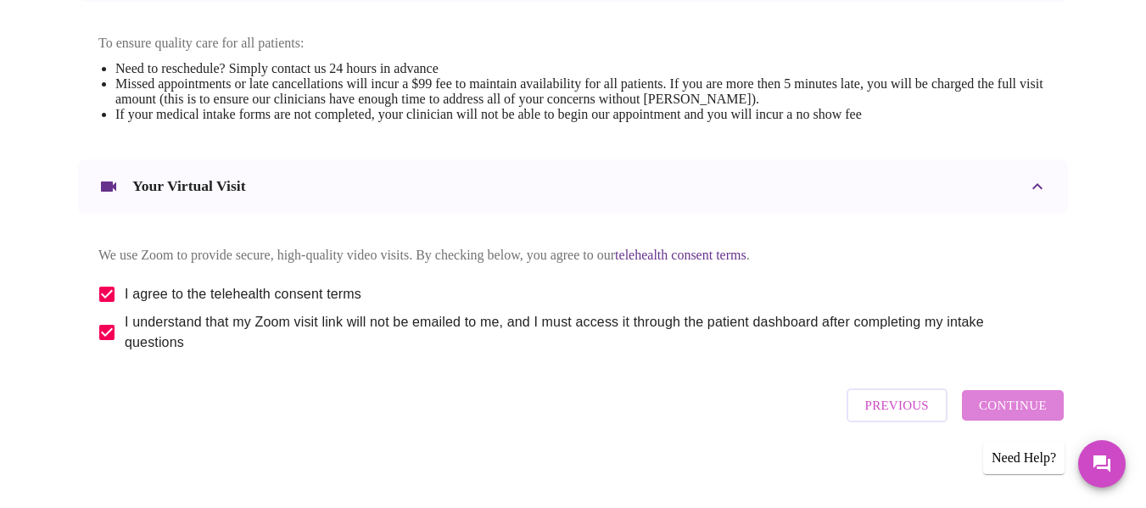
click at [1023, 396] on span "Continue" at bounding box center [1013, 405] width 68 height 22
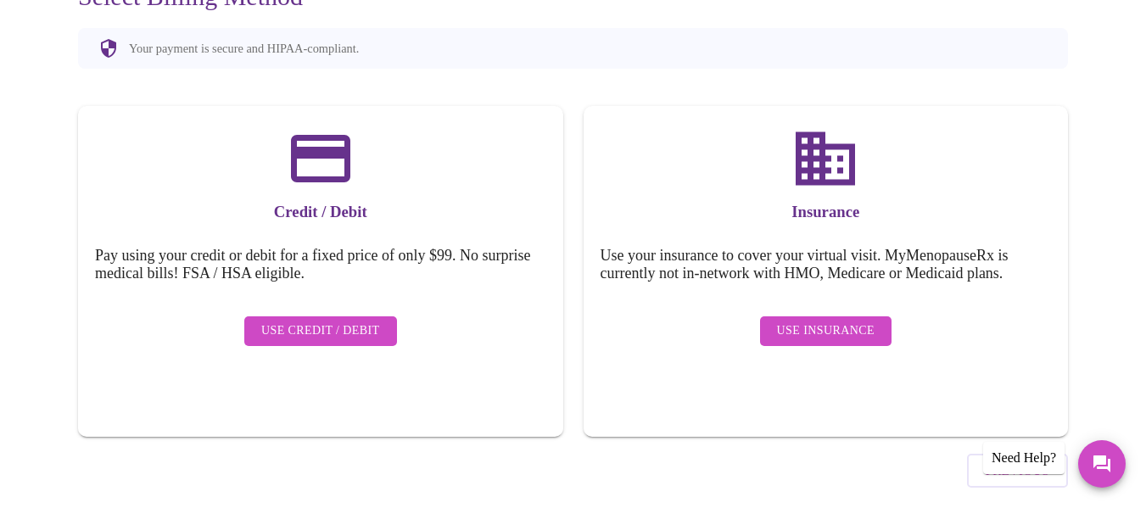
click at [814, 321] on span "Use Insurance" at bounding box center [826, 331] width 98 height 21
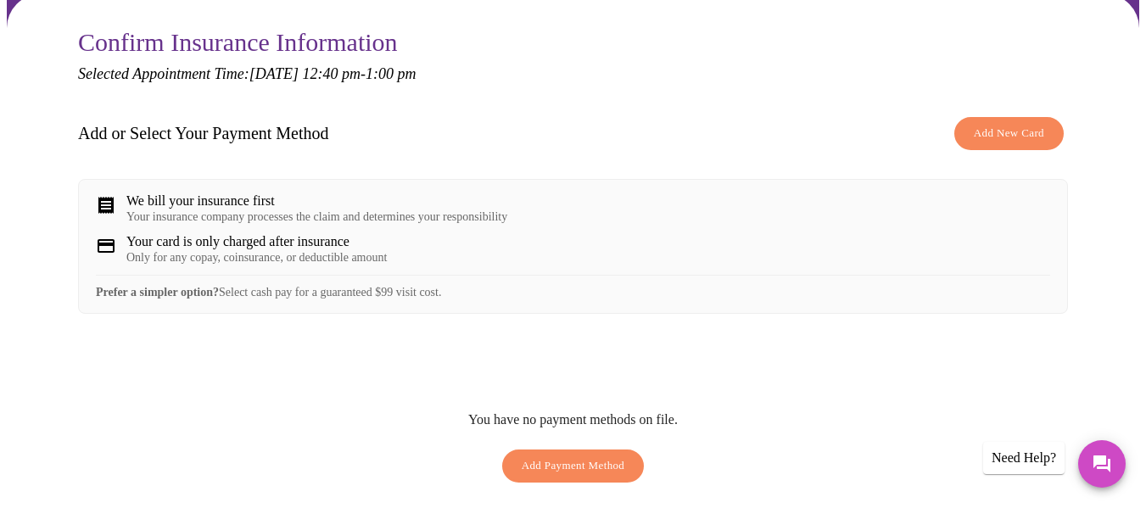
scroll to position [170, 0]
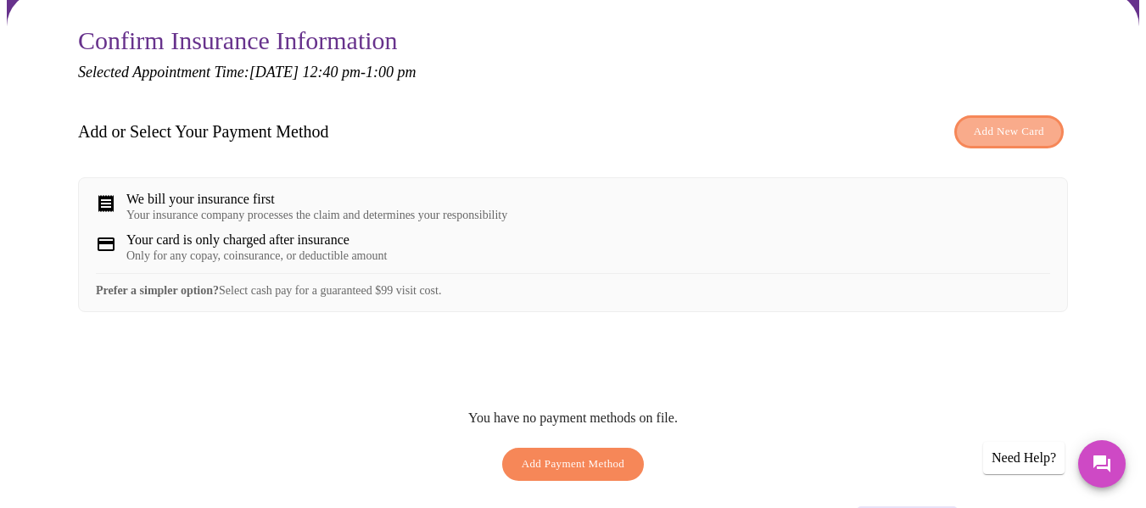
click at [1018, 122] on span "Add New Card" at bounding box center [1009, 132] width 70 height 20
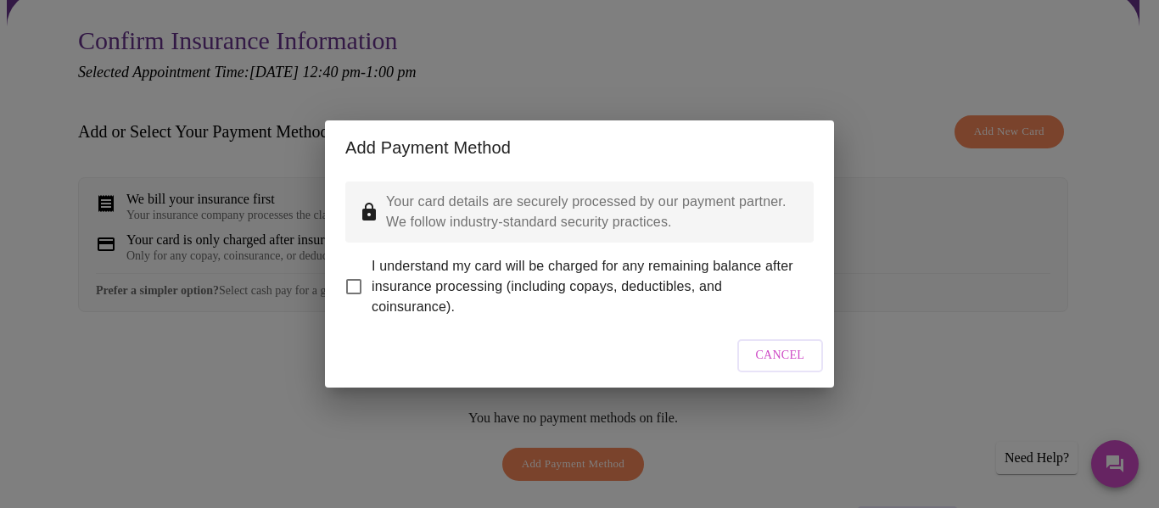
click at [349, 274] on input "I understand my card will be charged for any remaining balance after insurance …" at bounding box center [354, 287] width 36 height 36
checkbox input "true"
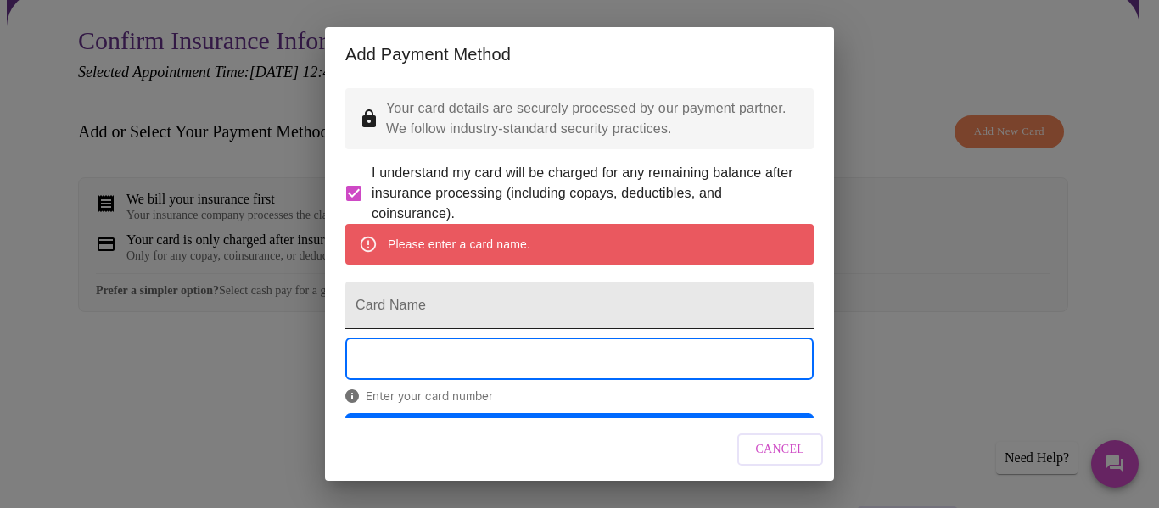
click at [420, 329] on input "Card Name" at bounding box center [579, 305] width 468 height 47
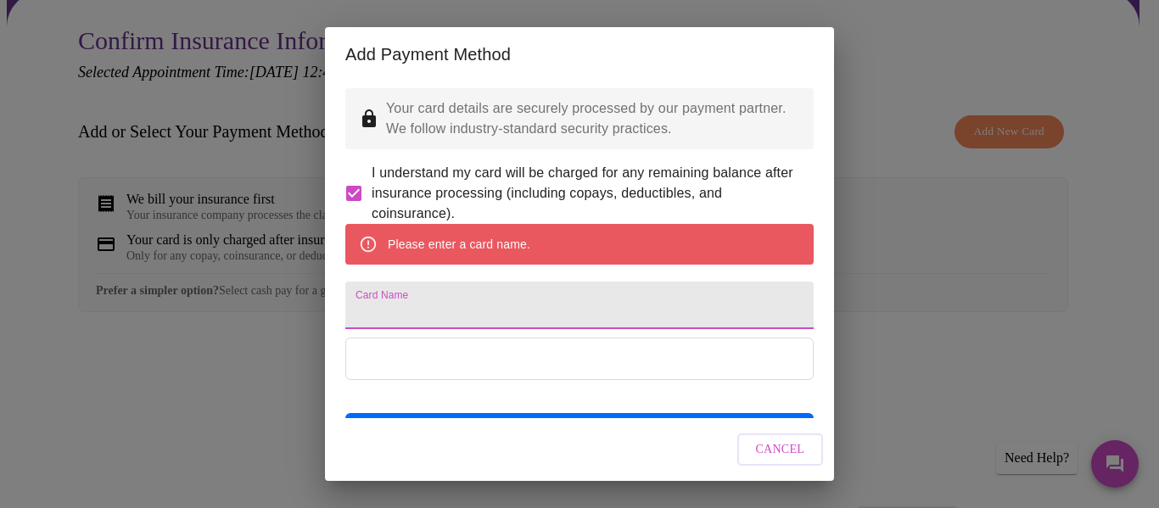
drag, startPoint x: 863, startPoint y: 105, endPoint x: 832, endPoint y: 116, distance: 32.5
click at [863, 106] on div "Add Payment Method Your card details are securely processed by our payment part…" at bounding box center [579, 254] width 1159 height 508
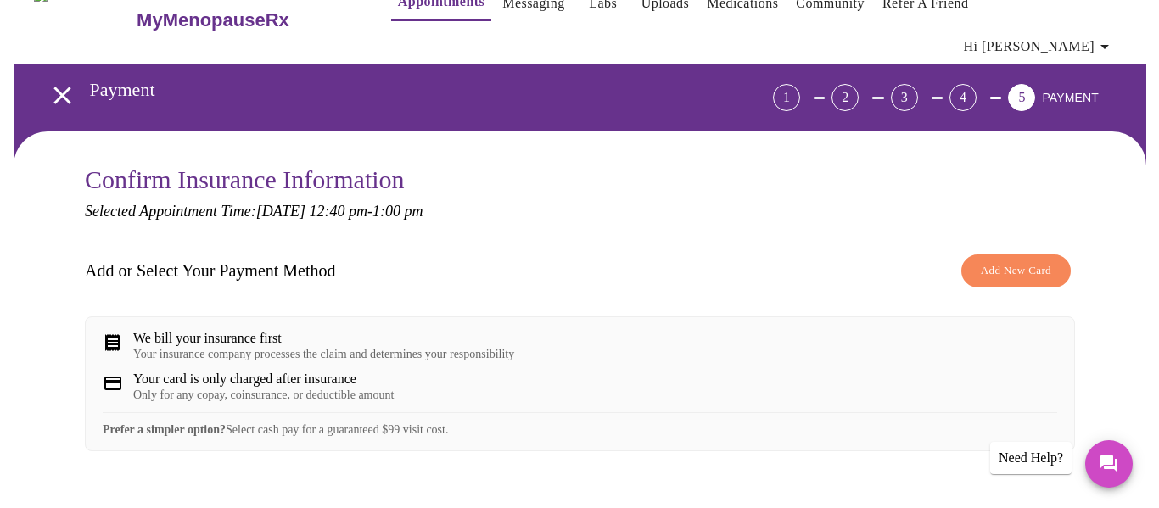
scroll to position [21, 0]
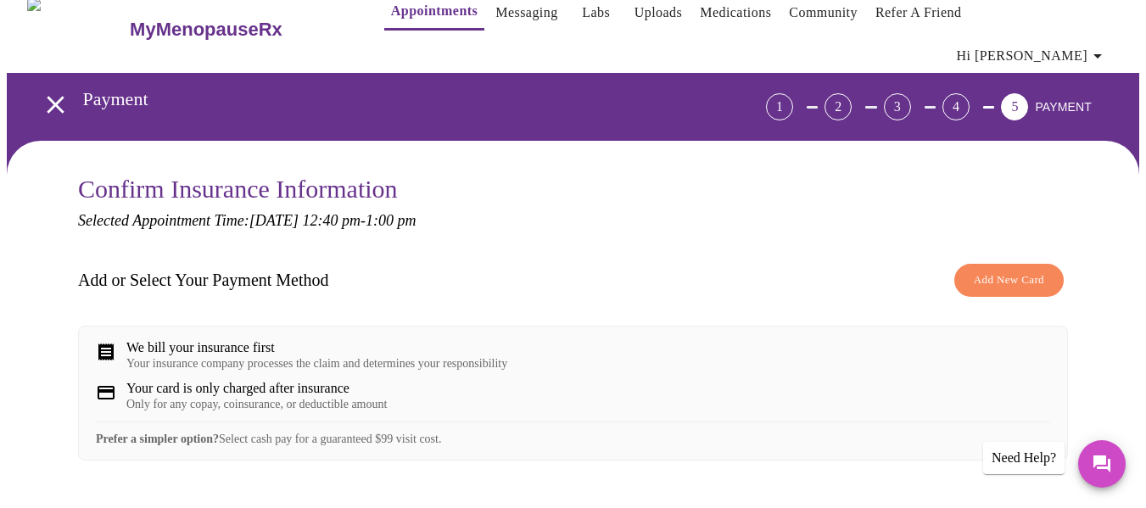
click at [1025, 271] on span "Add New Card" at bounding box center [1009, 281] width 70 height 20
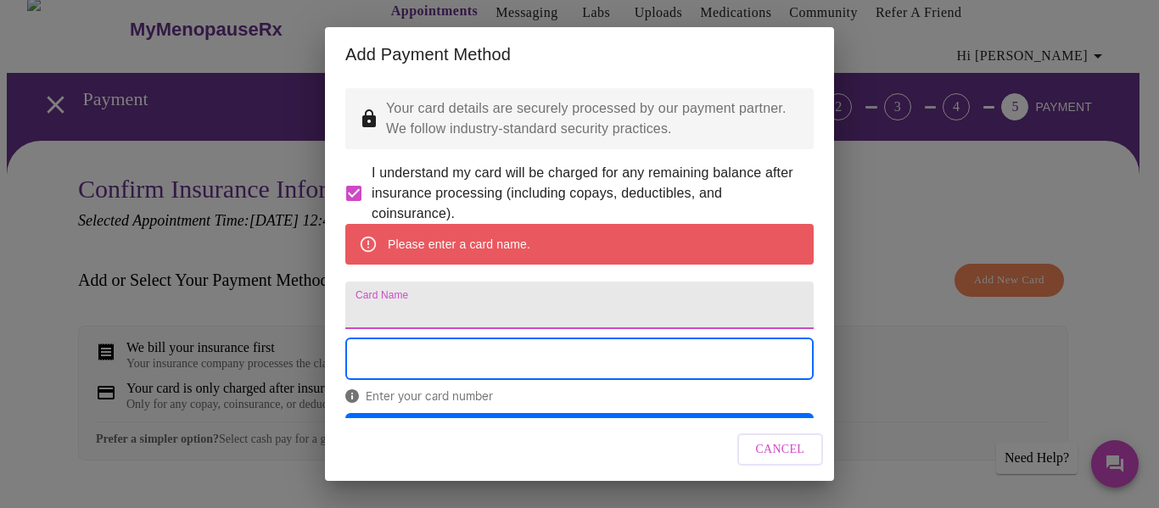
click at [444, 329] on input "Card Name" at bounding box center [579, 305] width 468 height 47
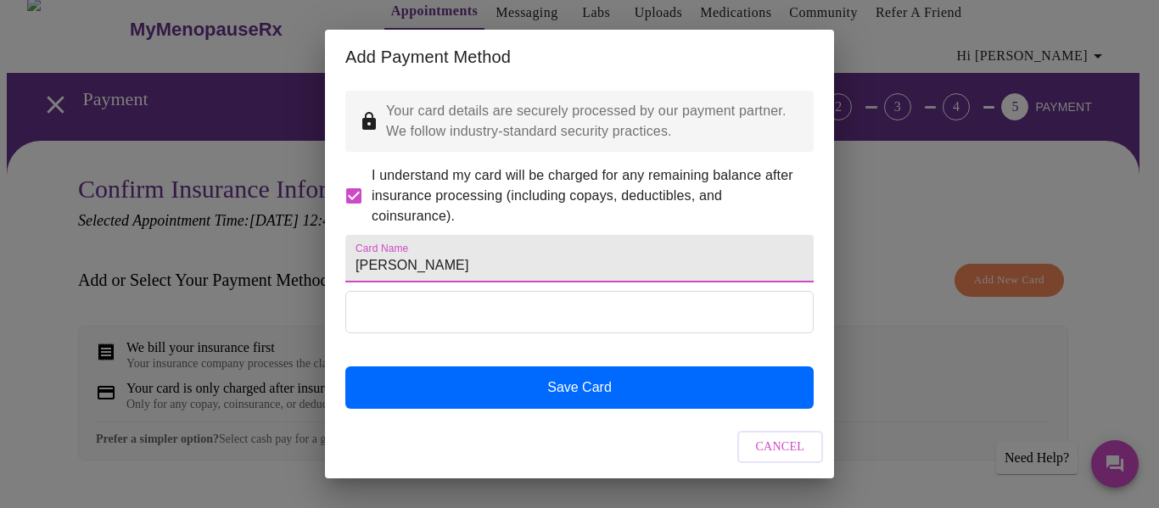
drag, startPoint x: 443, startPoint y: 301, endPoint x: 92, endPoint y: 251, distance: 354.7
click at [92, 251] on div "Add Payment Method Your card details are securely processed by our payment part…" at bounding box center [579, 254] width 1159 height 508
type input "[PERSON_NAME]"
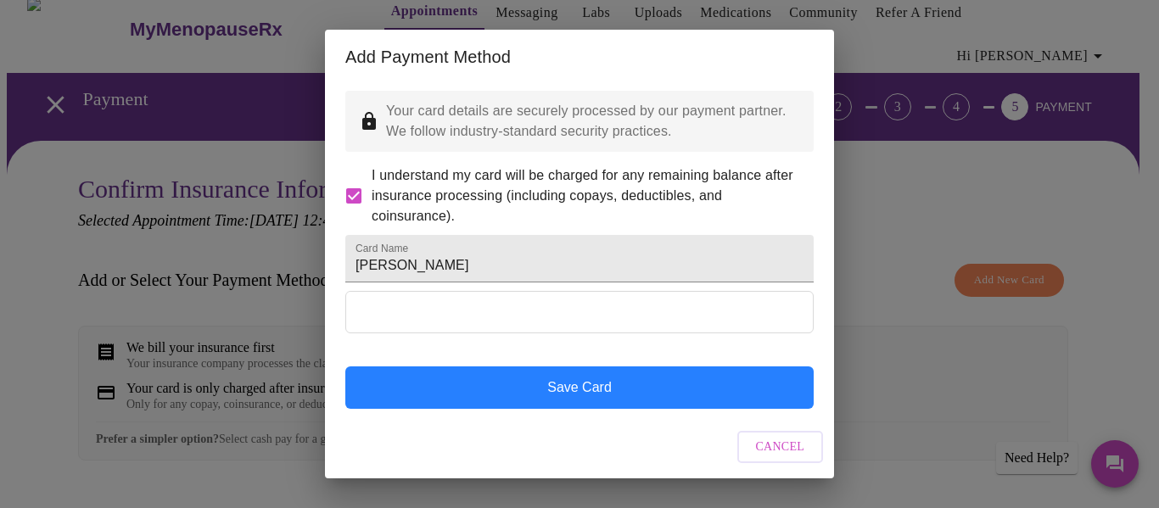
click at [557, 393] on button "Save Card" at bounding box center [579, 387] width 468 height 42
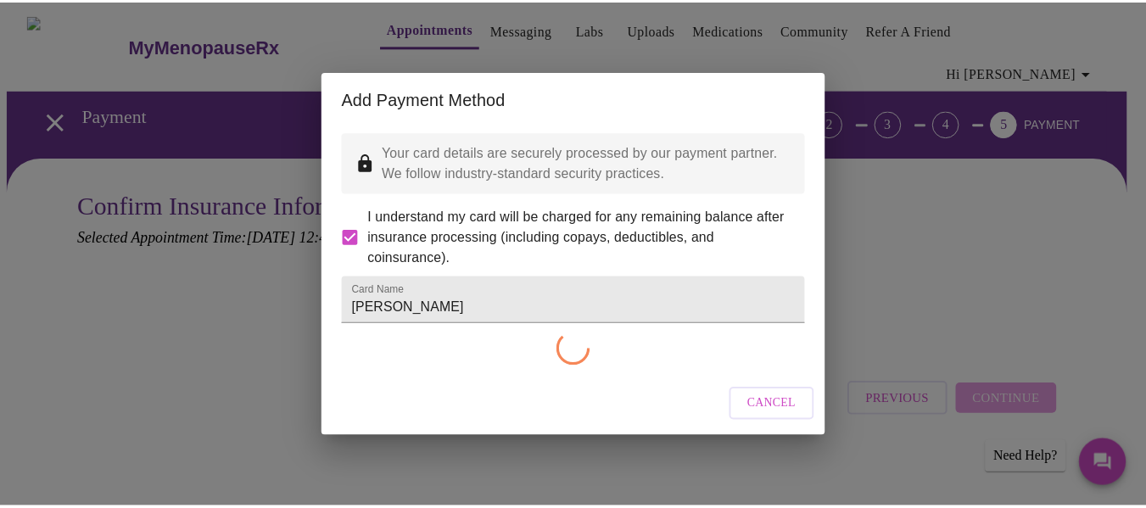
scroll to position [0, 0]
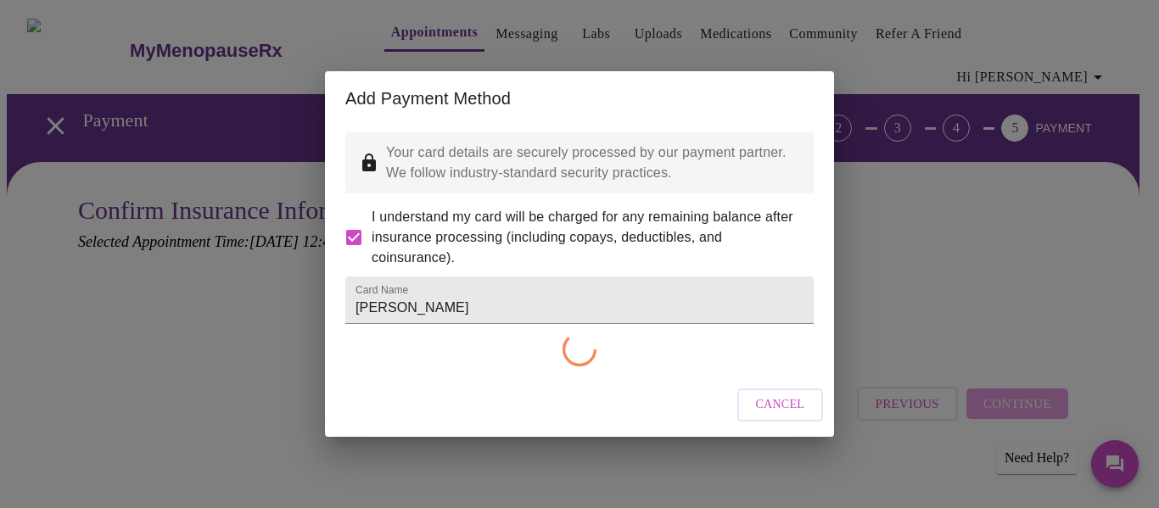
checkbox input "false"
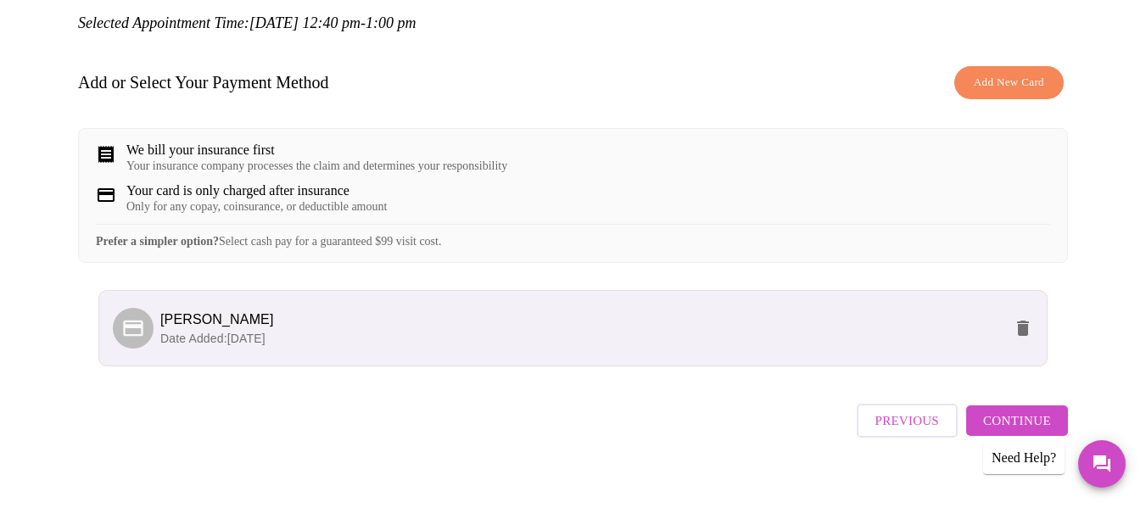
scroll to position [231, 0]
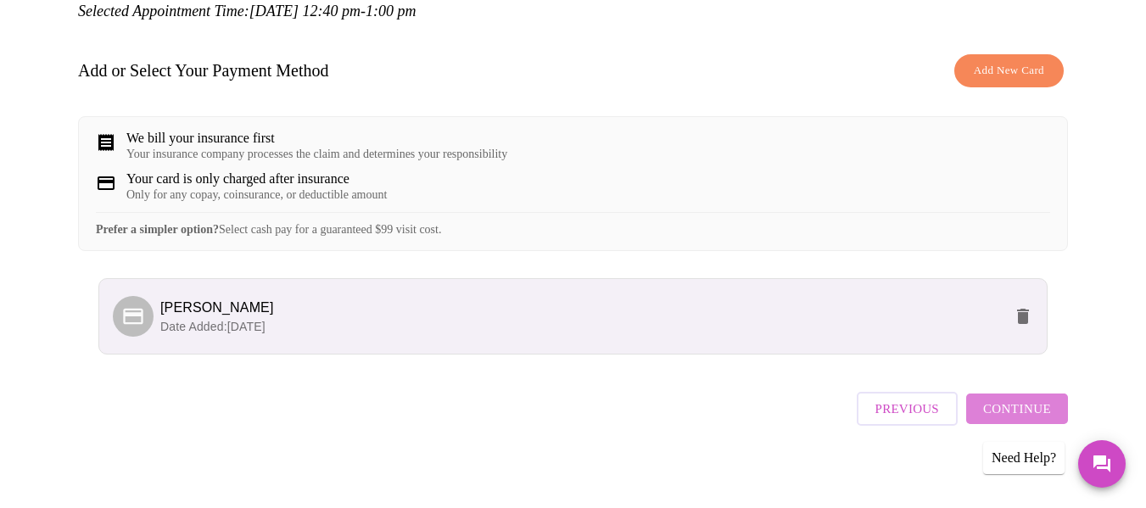
click at [1038, 410] on span "Continue" at bounding box center [1017, 409] width 68 height 22
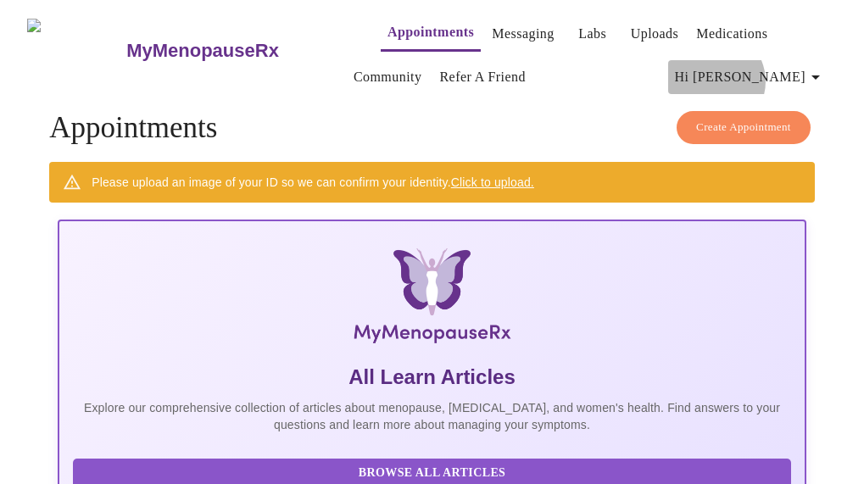
click at [790, 75] on span "Hi [PERSON_NAME]" at bounding box center [750, 77] width 151 height 24
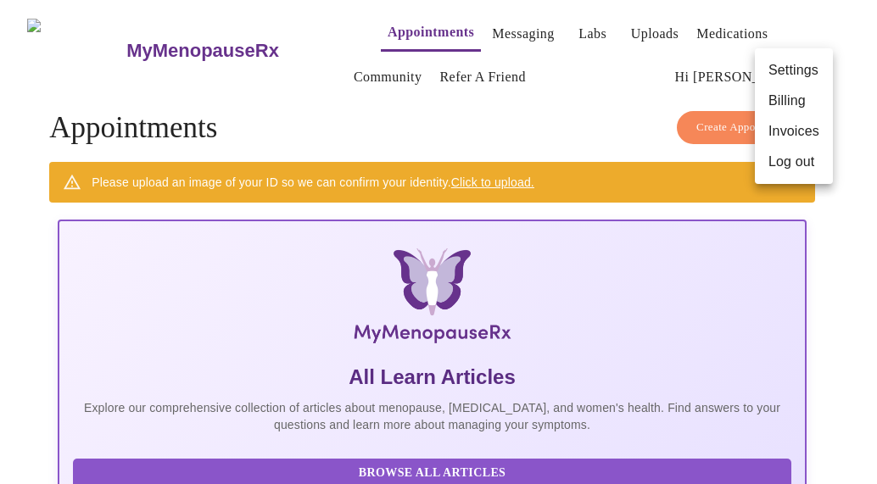
click at [725, 116] on div at bounding box center [438, 242] width 877 height 484
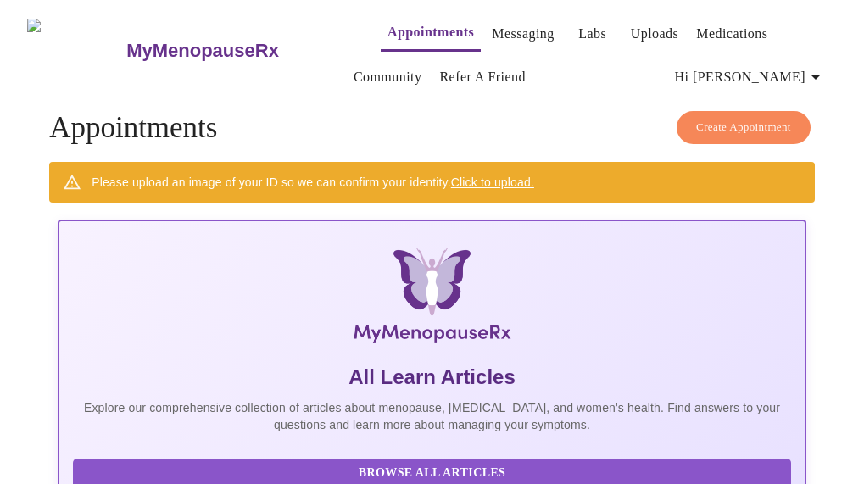
click at [462, 184] on div "Please upload an image of your ID so we can confirm your identity. Click to upl…" at bounding box center [313, 182] width 443 height 31
click at [467, 179] on link "Click to upload." at bounding box center [492, 183] width 83 height 14
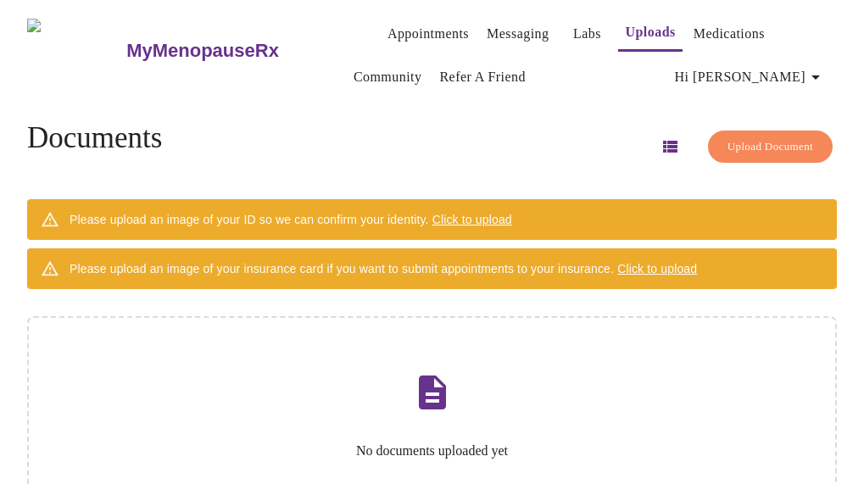
click at [315, 212] on div "Please upload an image of your ID so we can confirm your identity. Click to upl…" at bounding box center [291, 219] width 443 height 31
click at [470, 220] on span "Click to upload" at bounding box center [473, 220] width 80 height 14
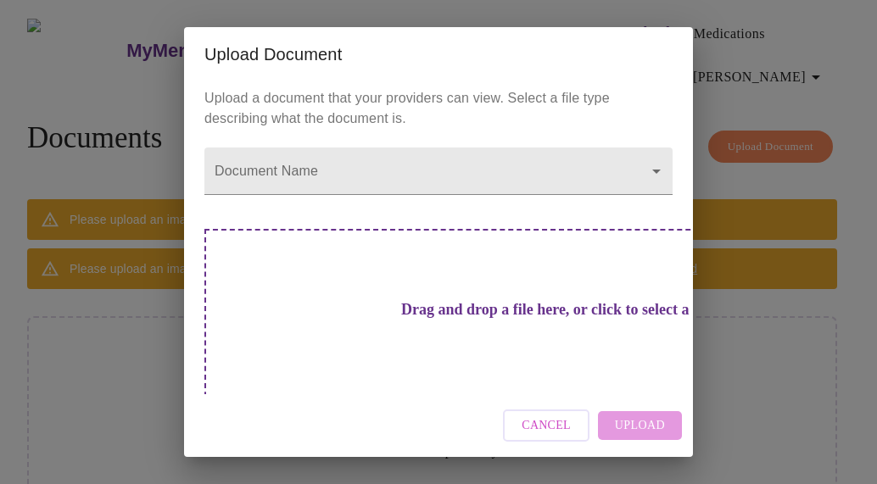
click at [452, 207] on div "Upload a document that your providers can view. Select a file type describing w…" at bounding box center [438, 237] width 509 height 313
click at [451, 210] on div "Upload a document that your providers can view. Select a file type describing w…" at bounding box center [438, 237] width 509 height 313
drag, startPoint x: 868, startPoint y: 365, endPoint x: 877, endPoint y: 407, distance: 43.2
click at [863, 407] on div "Upload Document Upload a document that your providers can view. Select a file t…" at bounding box center [438, 242] width 877 height 484
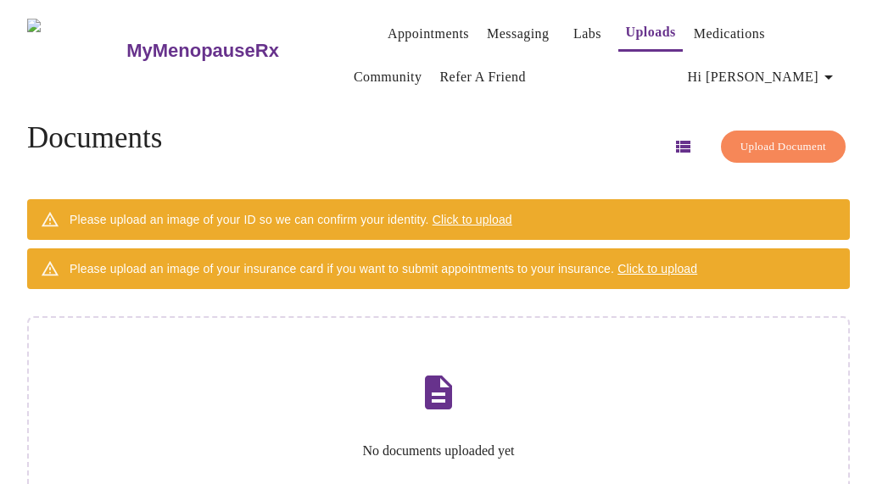
drag, startPoint x: 868, startPoint y: 305, endPoint x: 870, endPoint y: 414, distance: 108.6
click at [850, 414] on div "No documents uploaded yet Upload Your First Document" at bounding box center [438, 450] width 823 height 269
click at [478, 481] on div "No documents uploaded yet Upload Your First Document" at bounding box center [438, 450] width 823 height 269
click at [483, 444] on p "No documents uploaded yet" at bounding box center [438, 451] width 779 height 15
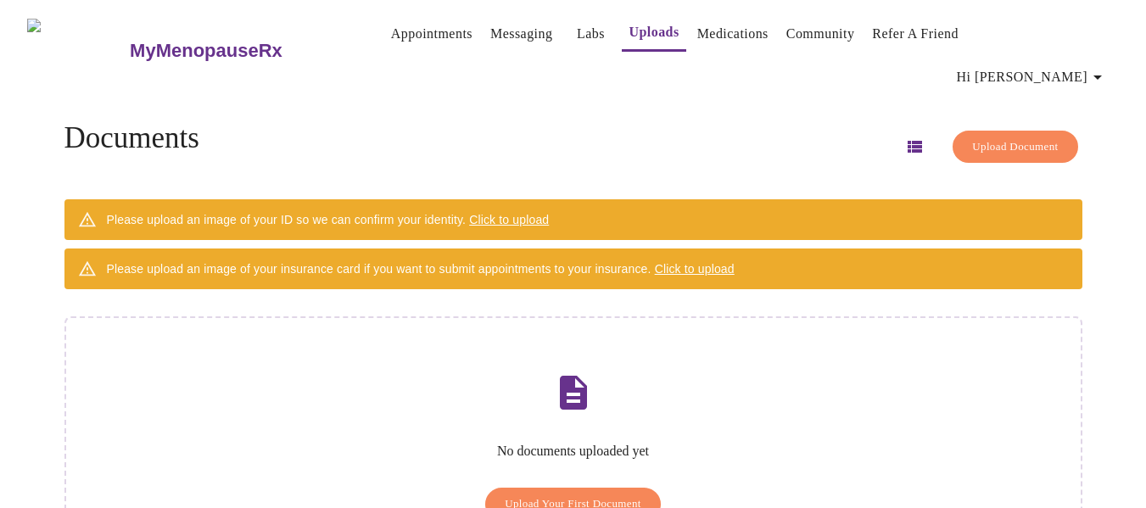
click at [863, 137] on span "Upload Document" at bounding box center [1015, 147] width 86 height 20
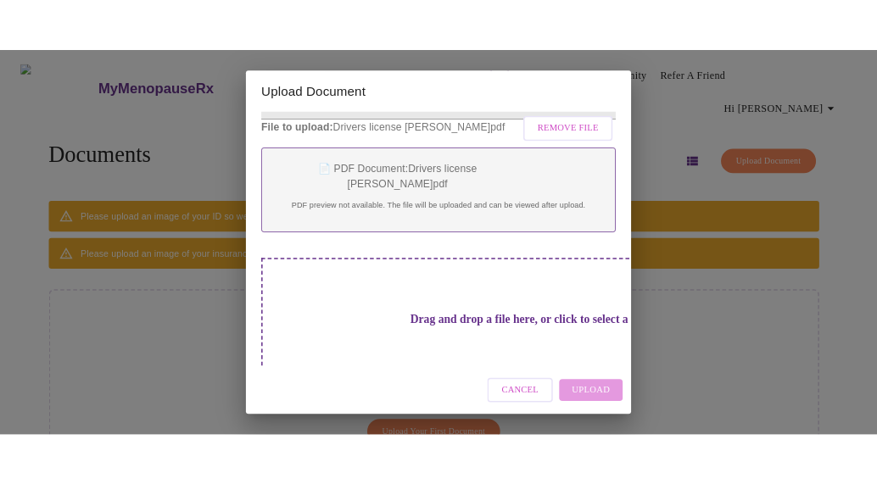
scroll to position [133, 0]
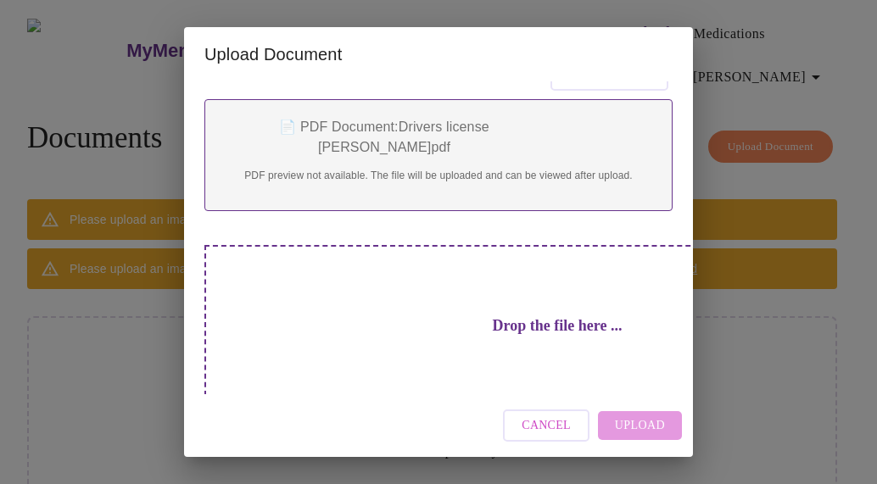
click at [483, 339] on div "Drop the file here ..." at bounding box center [557, 359] width 706 height 228
click at [393, 282] on div "Drop the file here ..." at bounding box center [557, 359] width 706 height 228
click at [551, 371] on div "Drop the file here ..." at bounding box center [557, 359] width 706 height 228
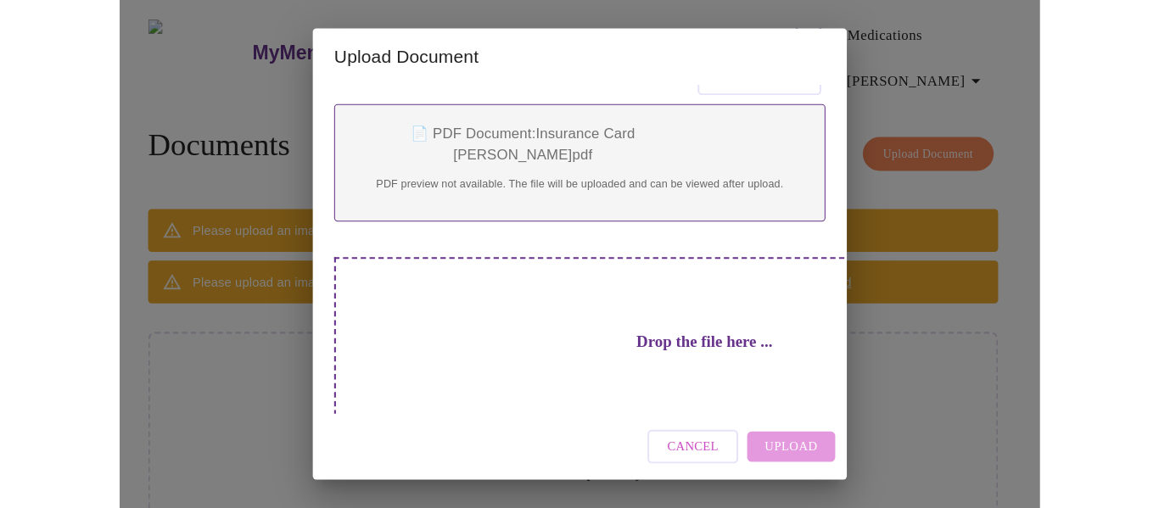
scroll to position [72, 0]
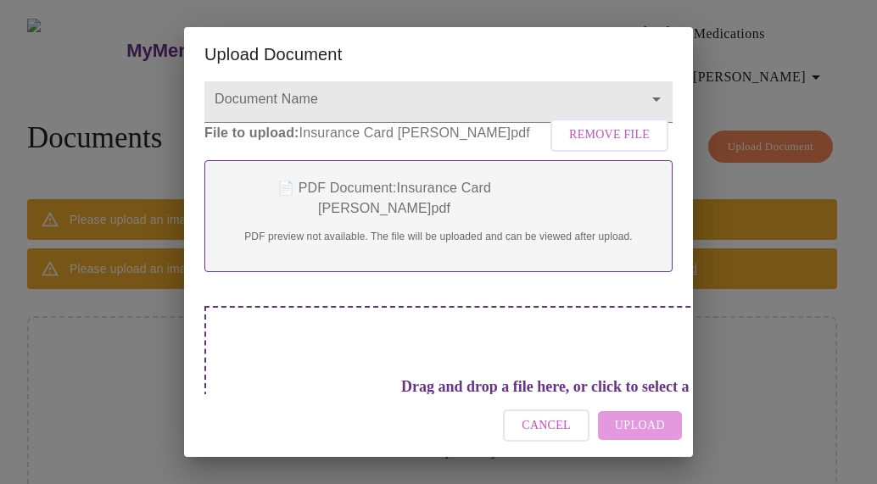
click at [480, 378] on h3 "Drag and drop a file here, or click to select a file" at bounding box center [557, 387] width 468 height 18
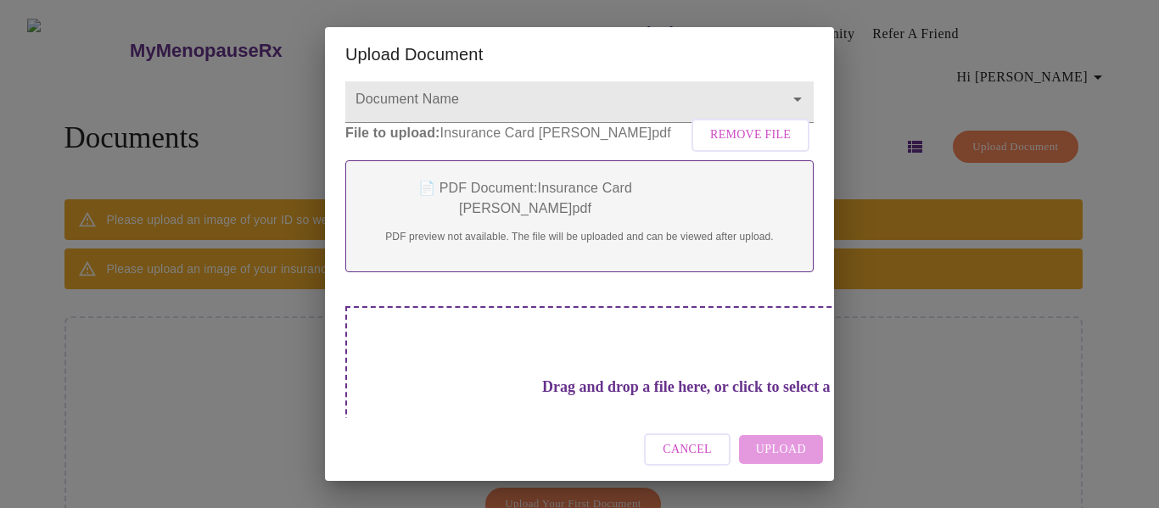
click at [796, 440] on div "Cancel Upload" at bounding box center [579, 450] width 509 height 64
click at [750, 146] on span "Remove File" at bounding box center [750, 135] width 81 height 21
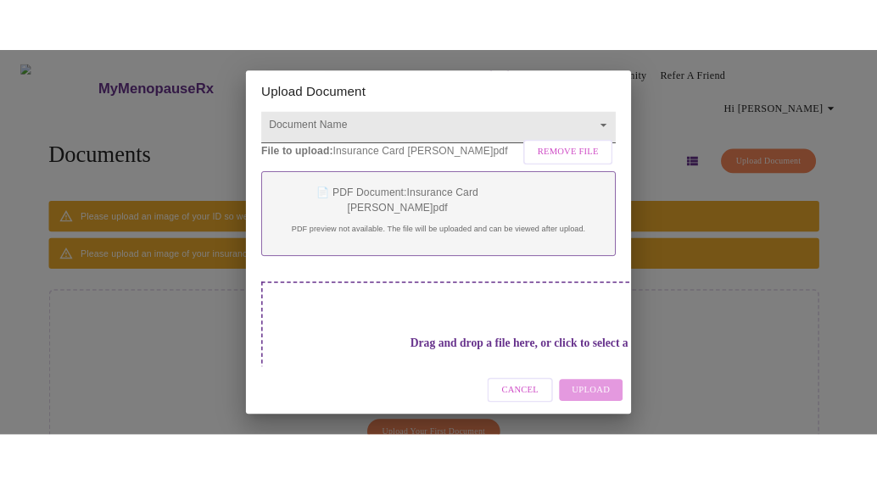
scroll to position [0, 0]
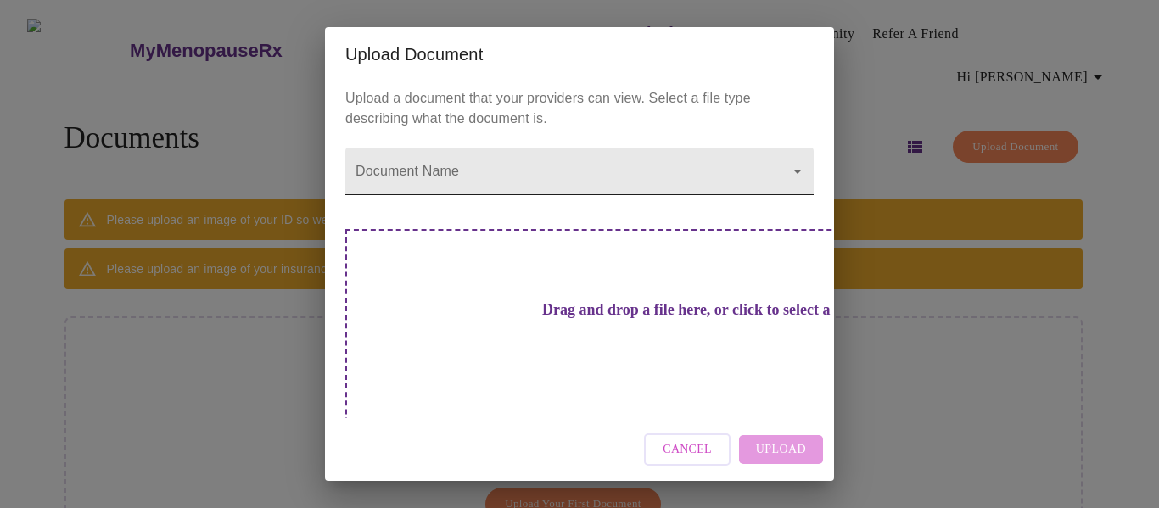
click at [566, 186] on body "MyMenopauseRx Appointments Messaging Labs Uploads Medications Community Refer a…" at bounding box center [579, 310] width 1145 height 606
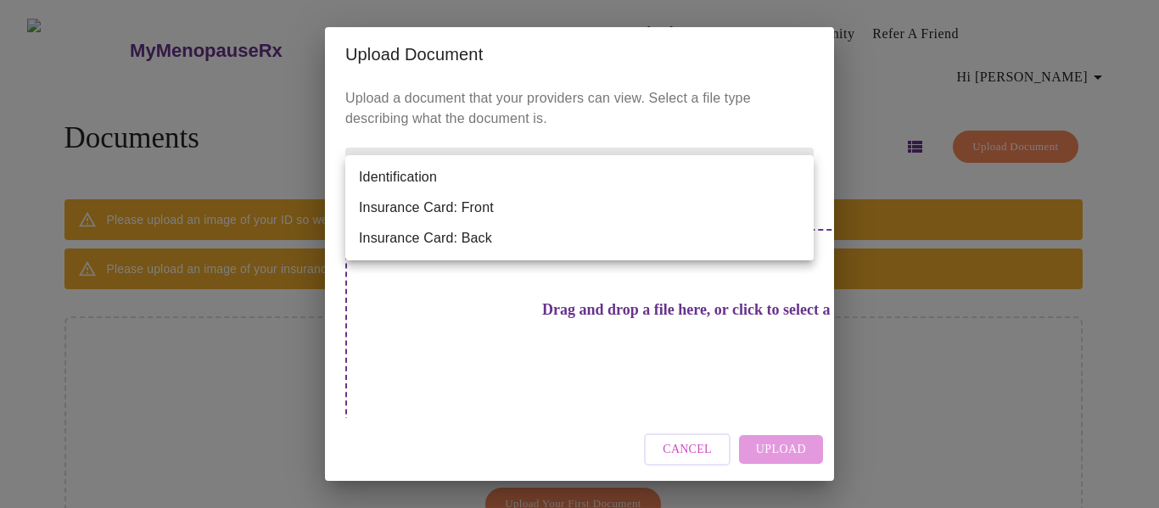
click at [429, 182] on li "Identification" at bounding box center [579, 177] width 468 height 31
type input "Identification"
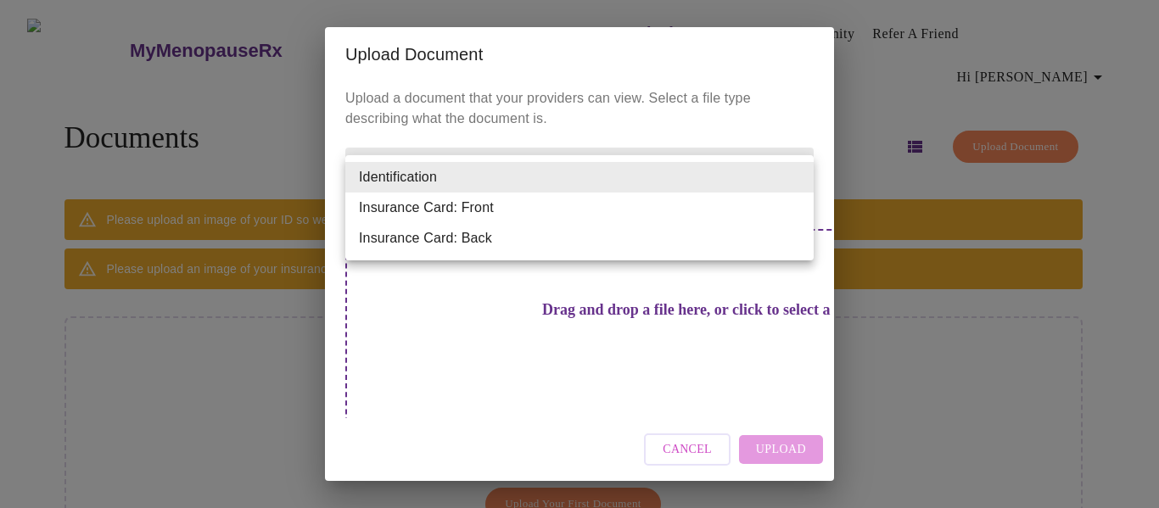
click at [473, 180] on body "MyMenopauseRx Appointments Messaging Labs Uploads Medications Community Refer a…" at bounding box center [579, 310] width 1145 height 606
click at [699, 441] on div at bounding box center [579, 254] width 1159 height 508
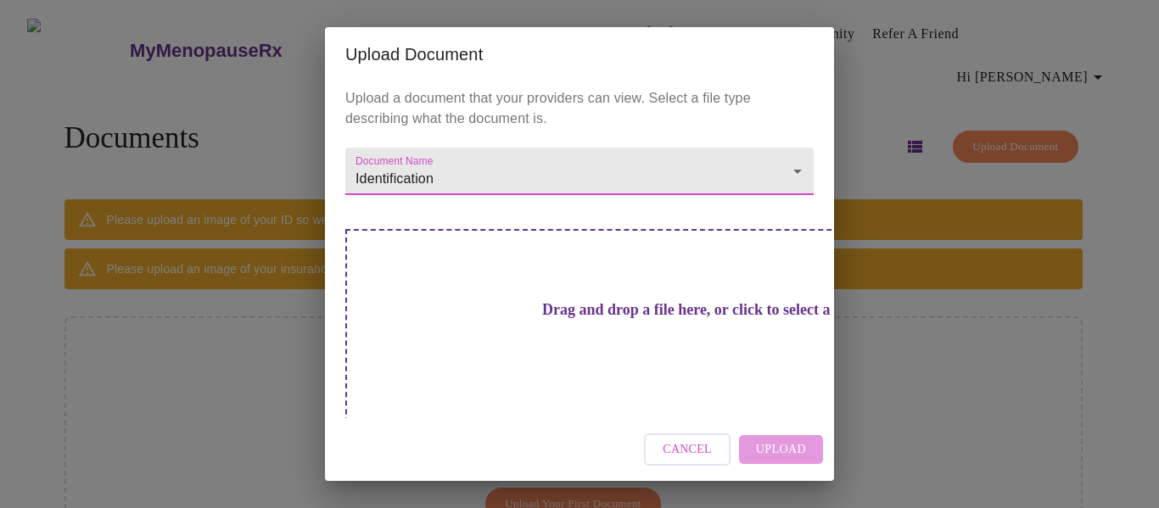
click at [697, 441] on span "Cancel" at bounding box center [686, 449] width 49 height 21
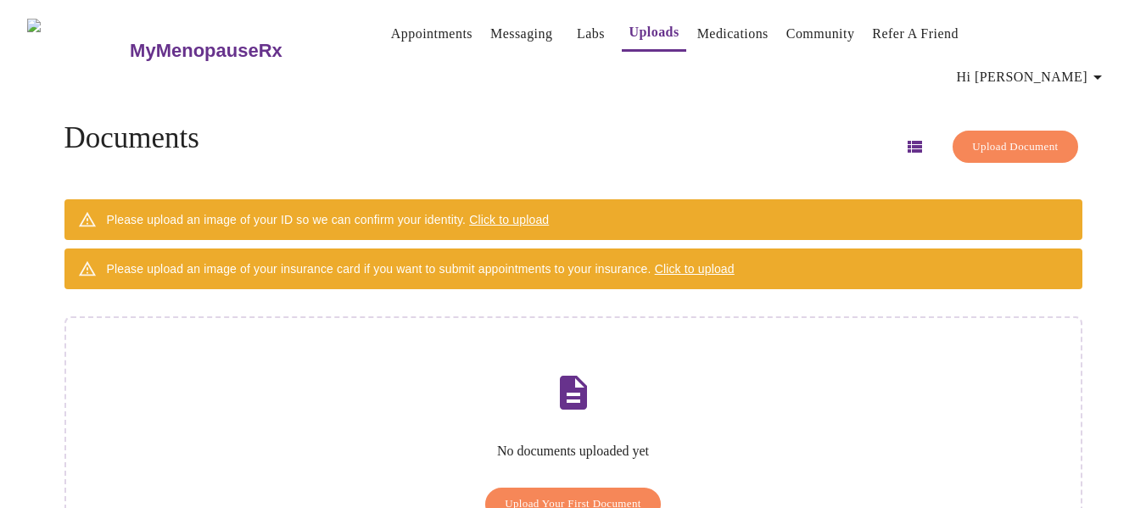
click at [527, 213] on span "Click to upload" at bounding box center [509, 220] width 80 height 14
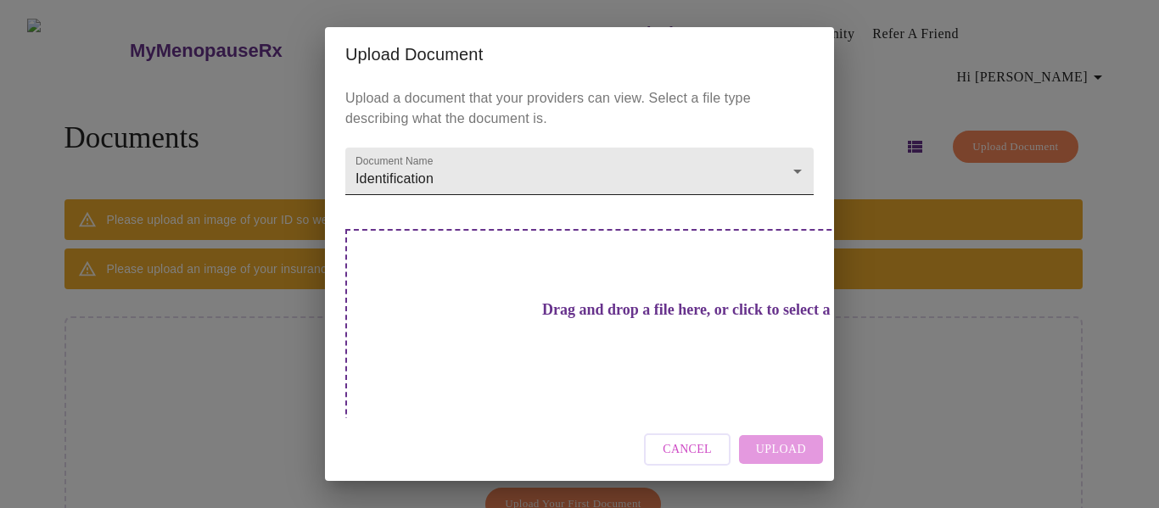
click at [796, 178] on body "MyMenopauseRx Appointments Messaging Labs Uploads Medications Community Refer a…" at bounding box center [579, 310] width 1145 height 606
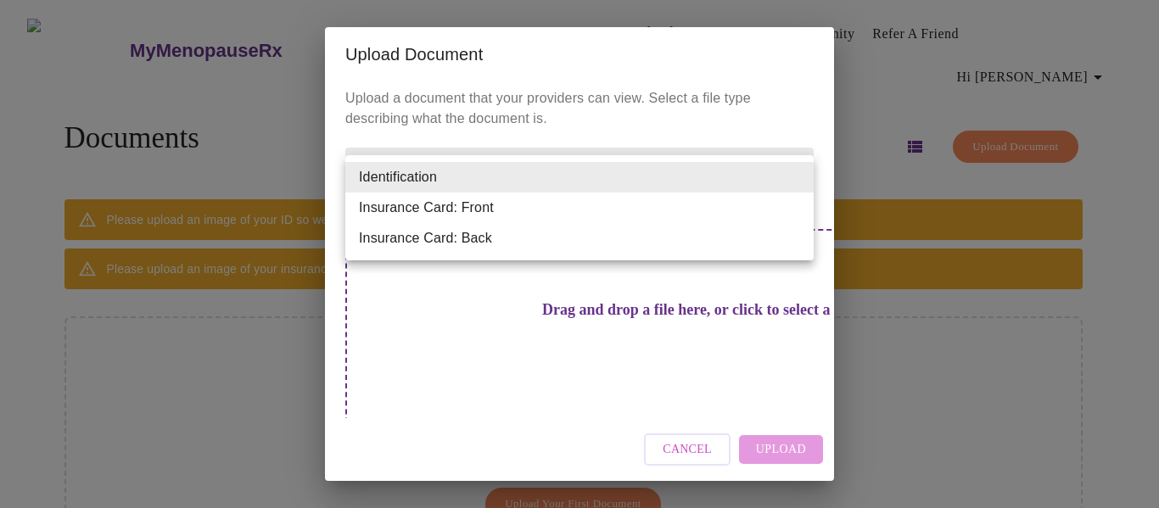
click at [796, 178] on li "Identification" at bounding box center [579, 177] width 468 height 31
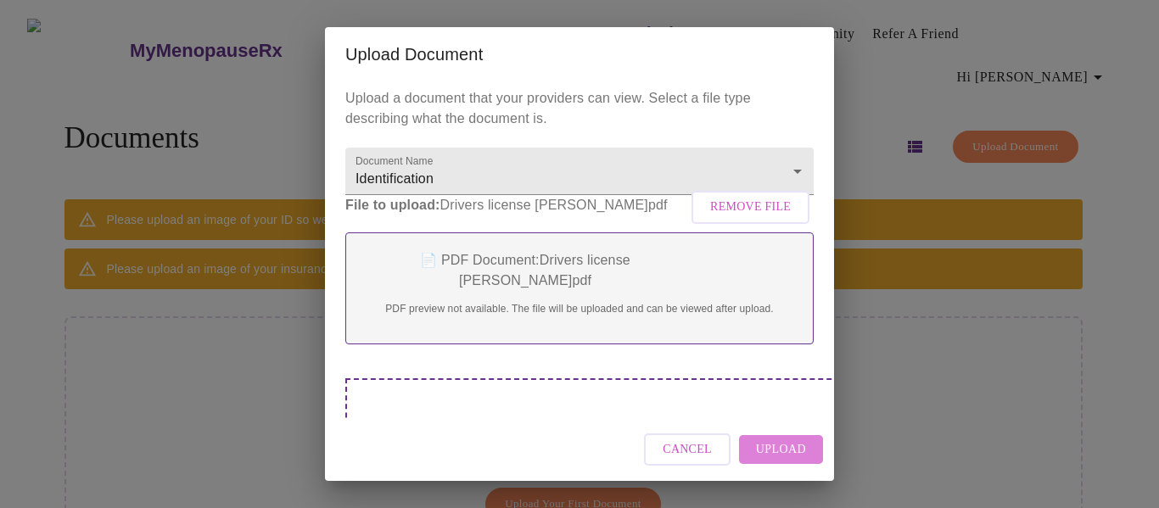
click at [789, 455] on span "Upload" at bounding box center [781, 449] width 50 height 21
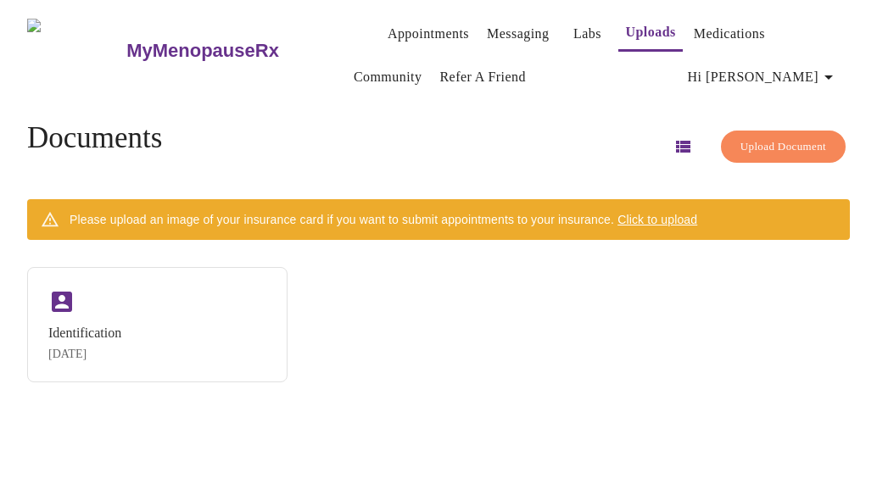
click at [645, 216] on span "Click to upload" at bounding box center [657, 220] width 80 height 14
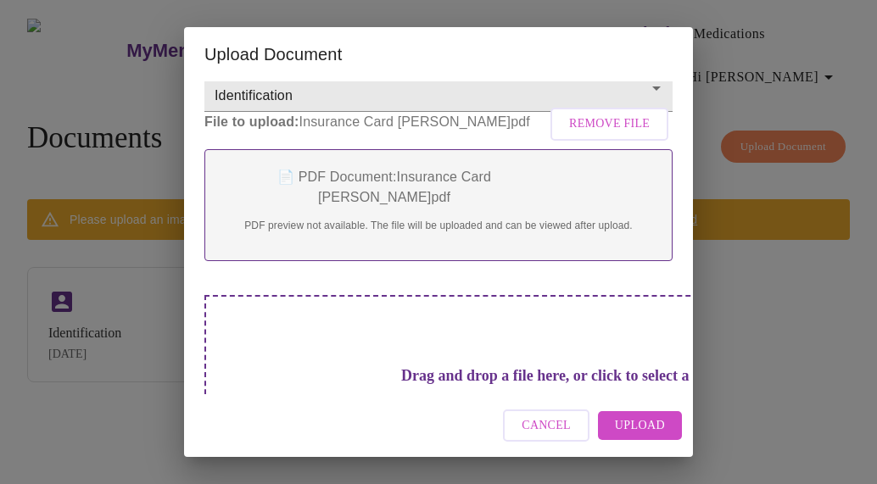
scroll to position [157, 0]
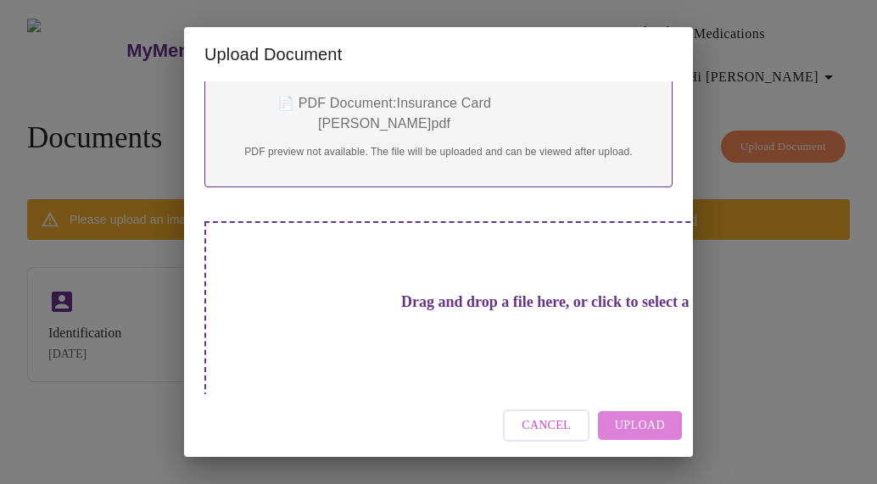
click at [639, 426] on span "Upload" at bounding box center [640, 426] width 50 height 21
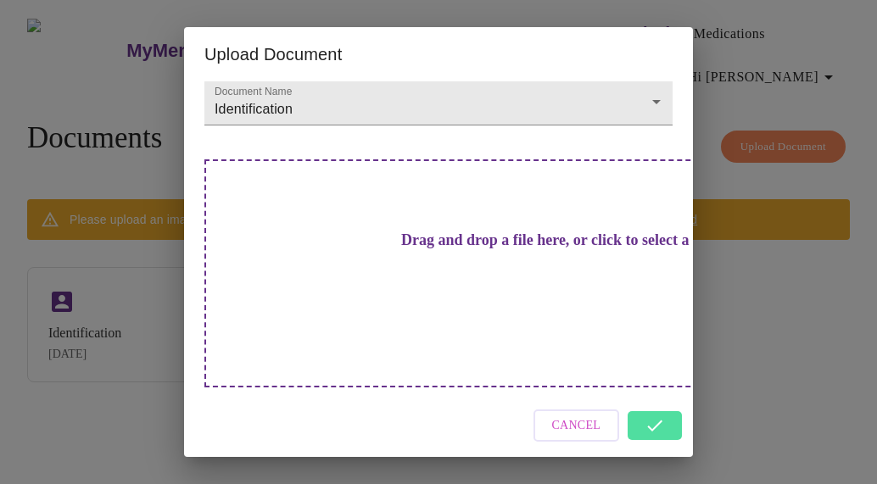
scroll to position [11, 0]
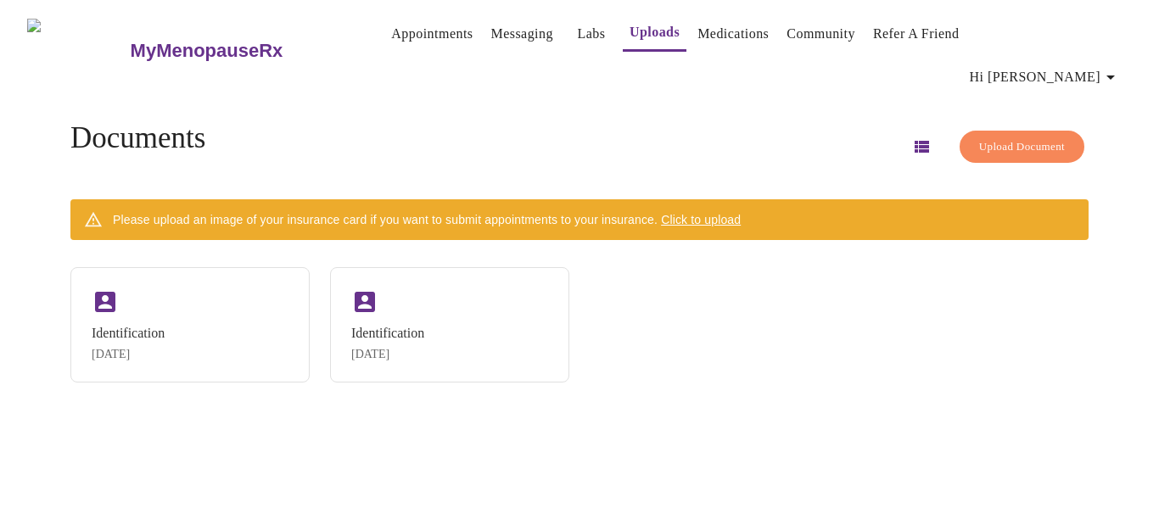
click at [709, 204] on div "Please upload an image of your insurance card if you want to submit appointment…" at bounding box center [427, 219] width 628 height 31
click at [728, 213] on span "Click to upload" at bounding box center [701, 220] width 80 height 14
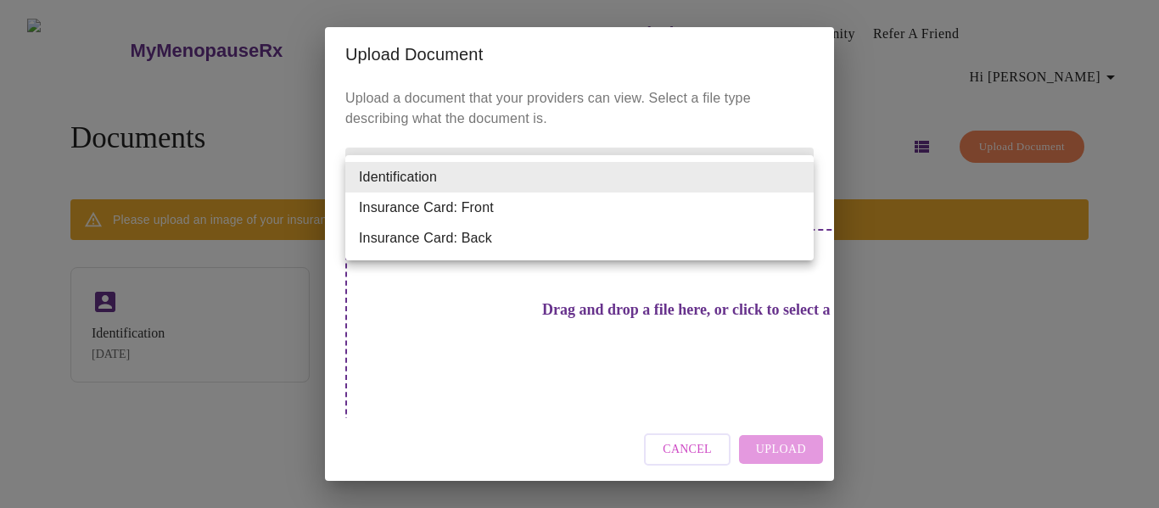
click at [797, 179] on body "MyMenopauseRx Appointments Messaging Labs Uploads Medications Community Refer a…" at bounding box center [579, 261] width 1145 height 508
click at [663, 202] on li "Insurance Card: Front" at bounding box center [579, 208] width 468 height 31
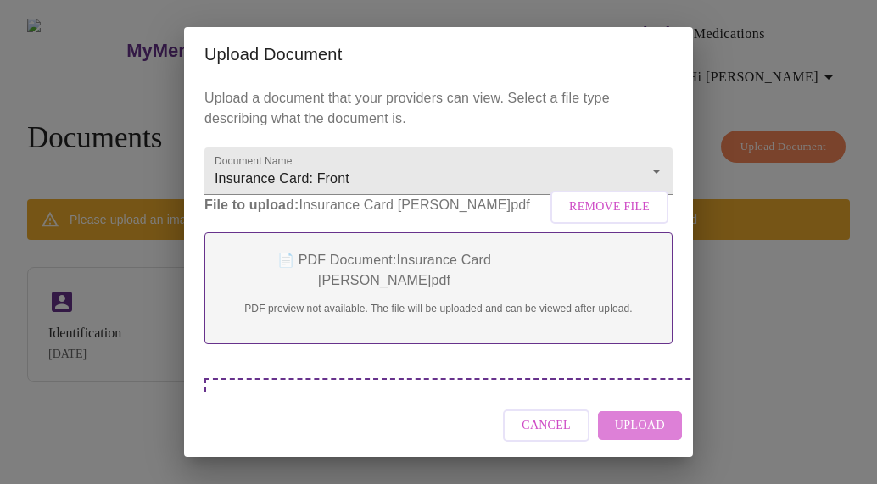
click at [634, 423] on span "Upload" at bounding box center [640, 426] width 50 height 21
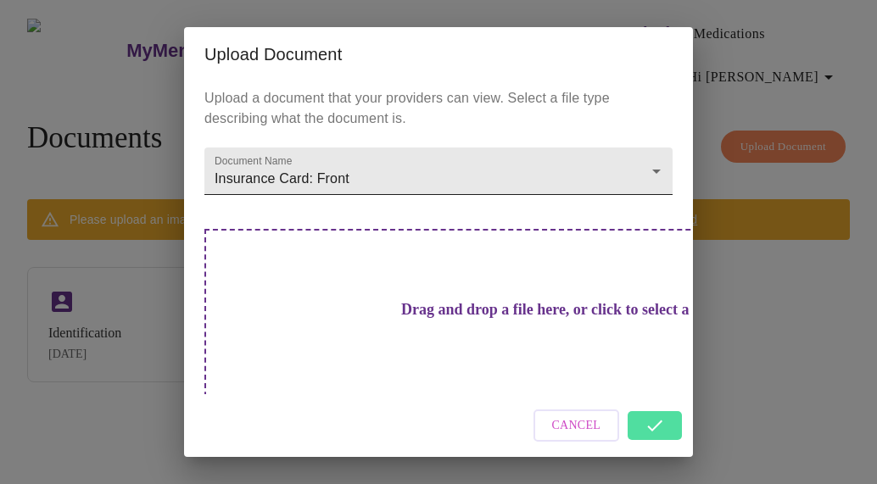
click at [640, 168] on body "MyMenopauseRx Appointments Messaging Labs Uploads Medications Community Refer a…" at bounding box center [438, 249] width 863 height 484
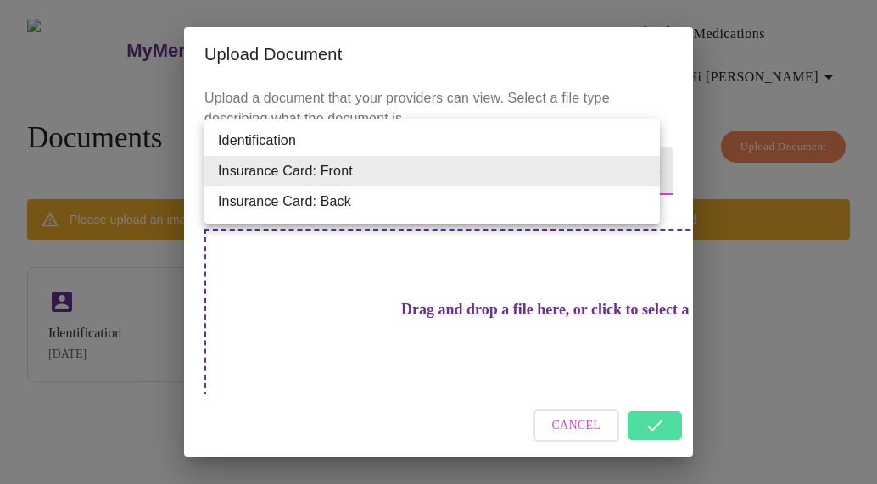
click at [462, 193] on li "Insurance Card: Back" at bounding box center [431, 202] width 455 height 31
type input "Insurance Card: Back"
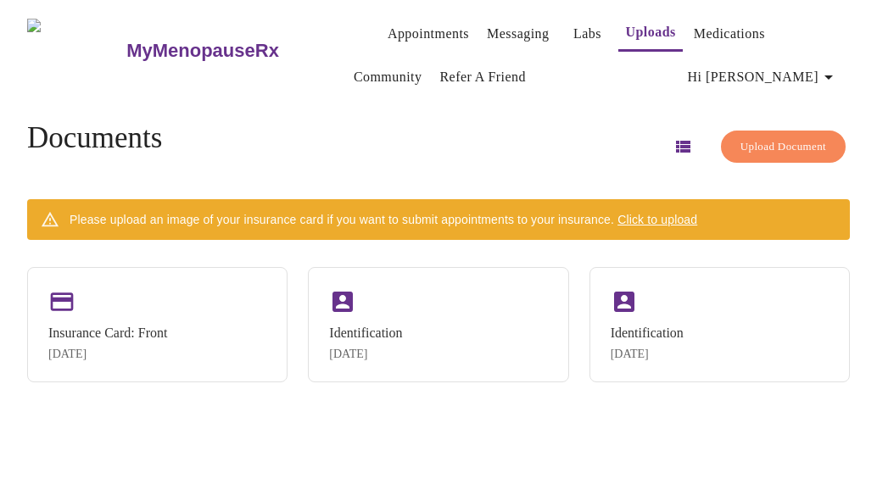
click at [658, 213] on span "Click to upload" at bounding box center [657, 220] width 80 height 14
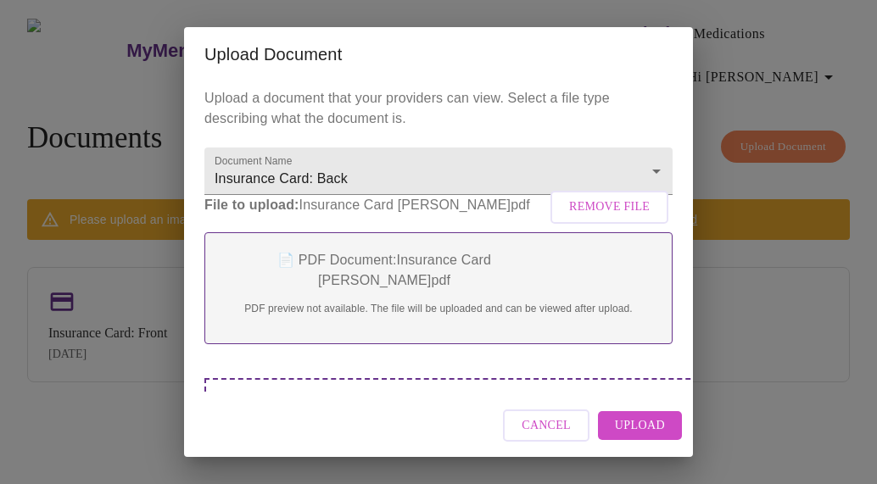
click at [642, 421] on span "Upload" at bounding box center [640, 426] width 50 height 21
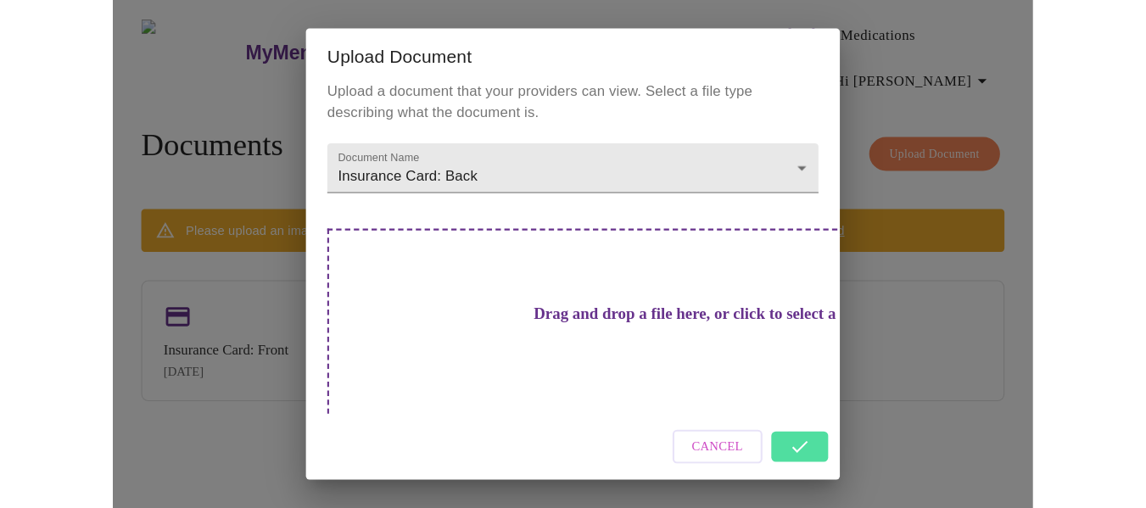
scroll to position [0, 0]
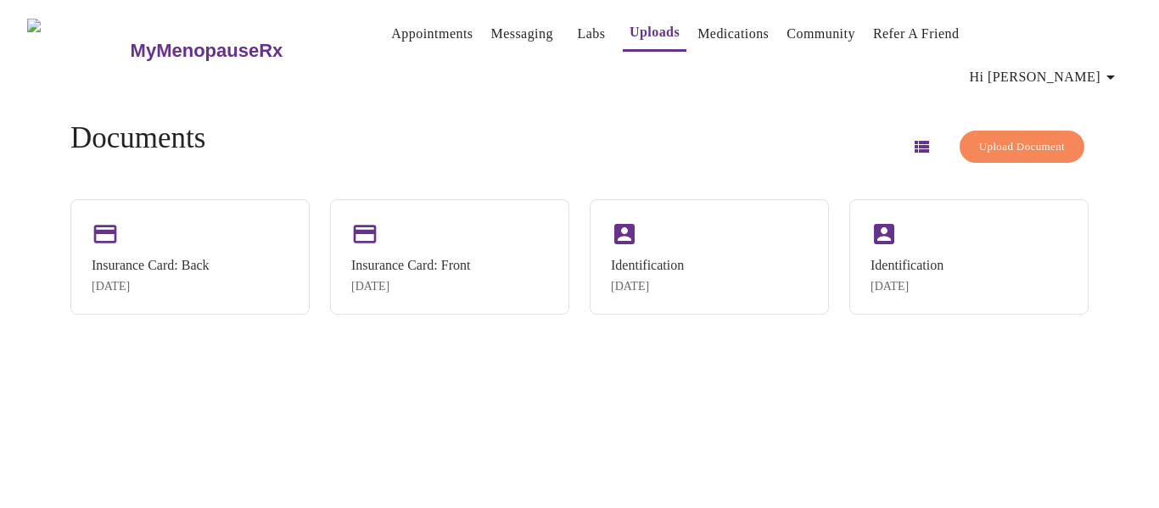
click at [863, 65] on span "Hi [PERSON_NAME]" at bounding box center [1044, 77] width 151 height 24
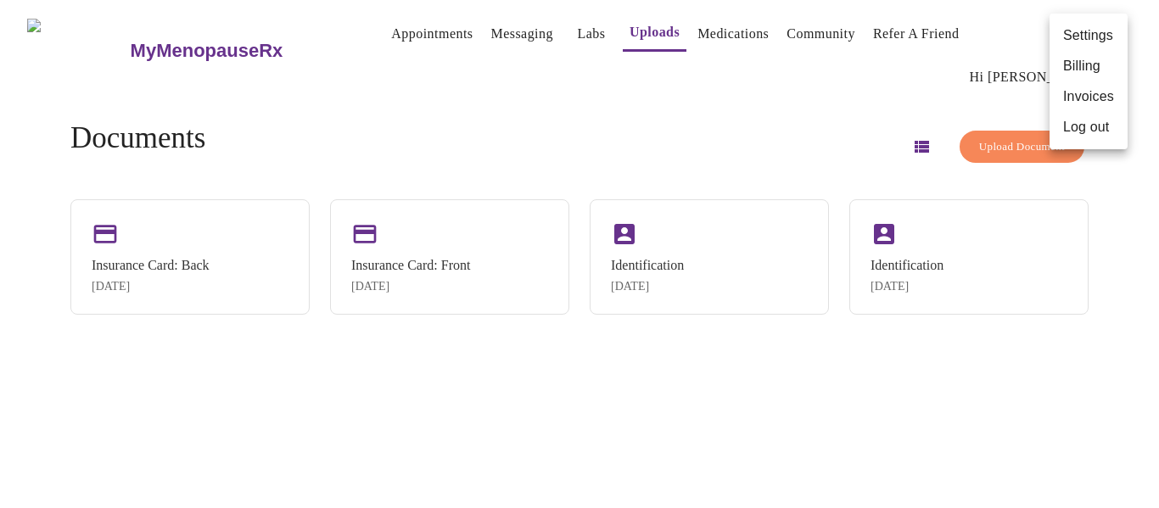
click at [427, 61] on div at bounding box center [579, 254] width 1159 height 508
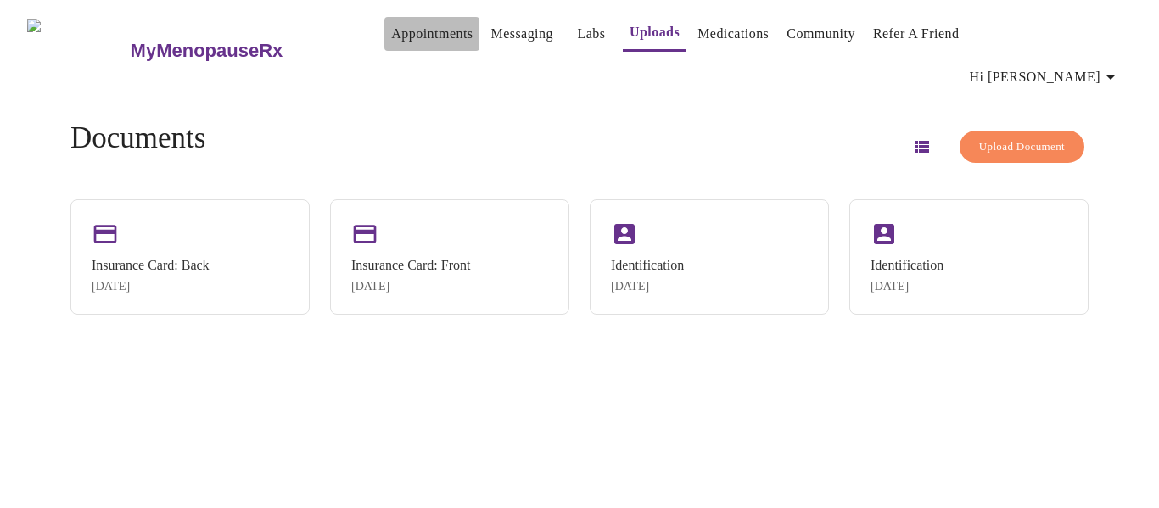
click at [416, 32] on link "Appointments" at bounding box center [431, 34] width 81 height 24
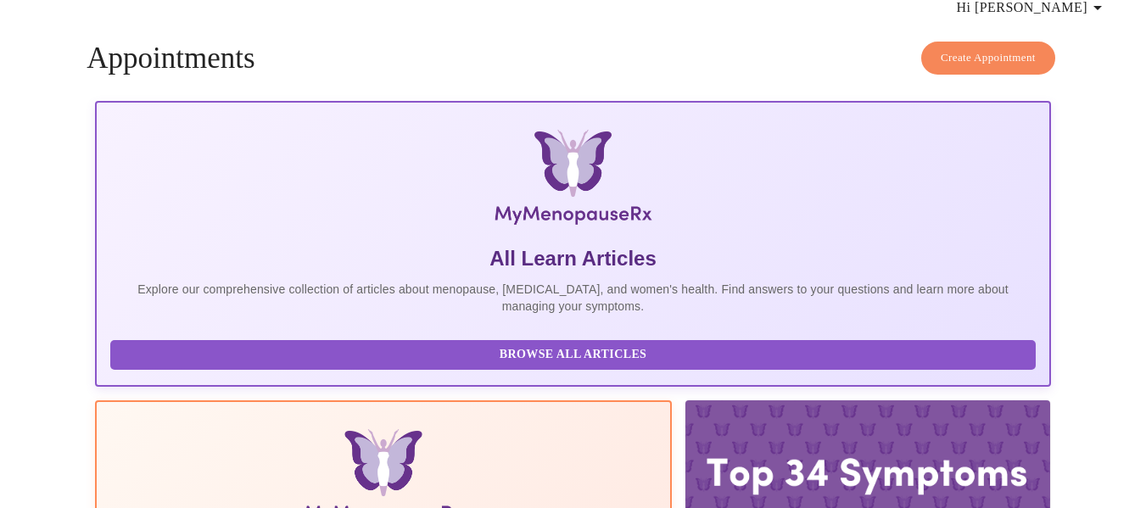
scroll to position [131, 0]
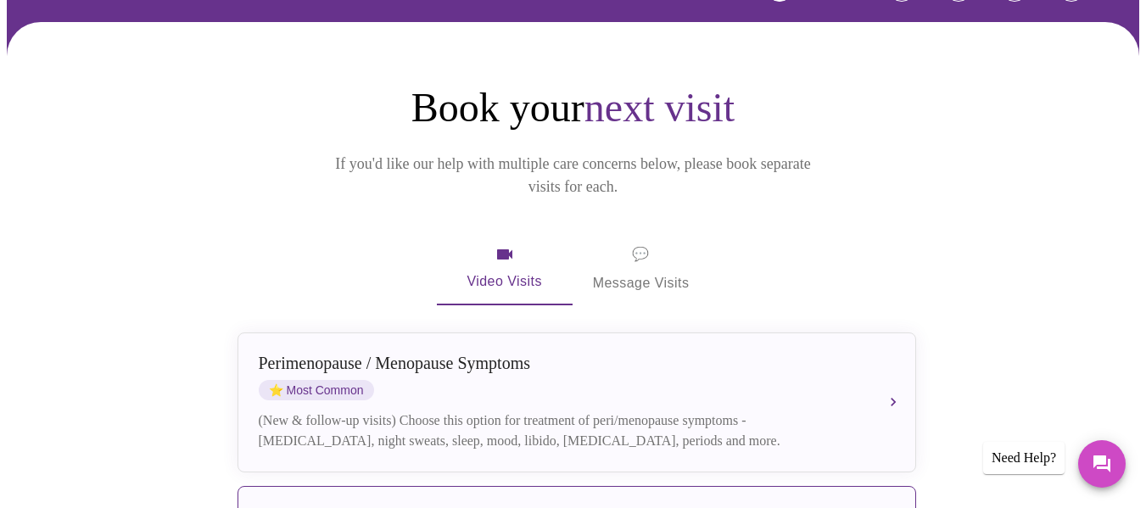
scroll to position [339, 0]
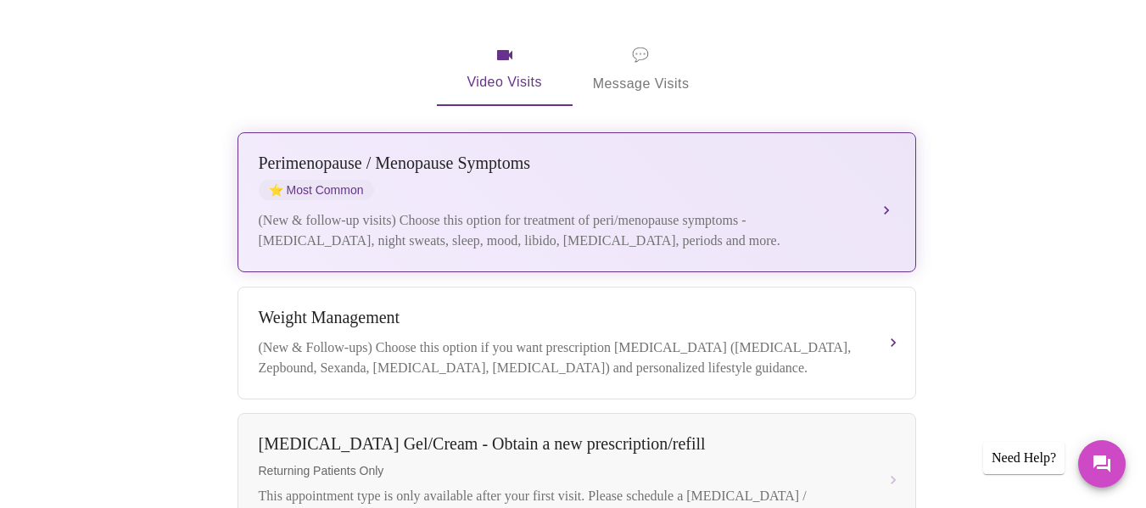
click at [749, 210] on div "(New & follow-up visits) Choose this option for treatment of peri/menopause sym…" at bounding box center [560, 230] width 602 height 41
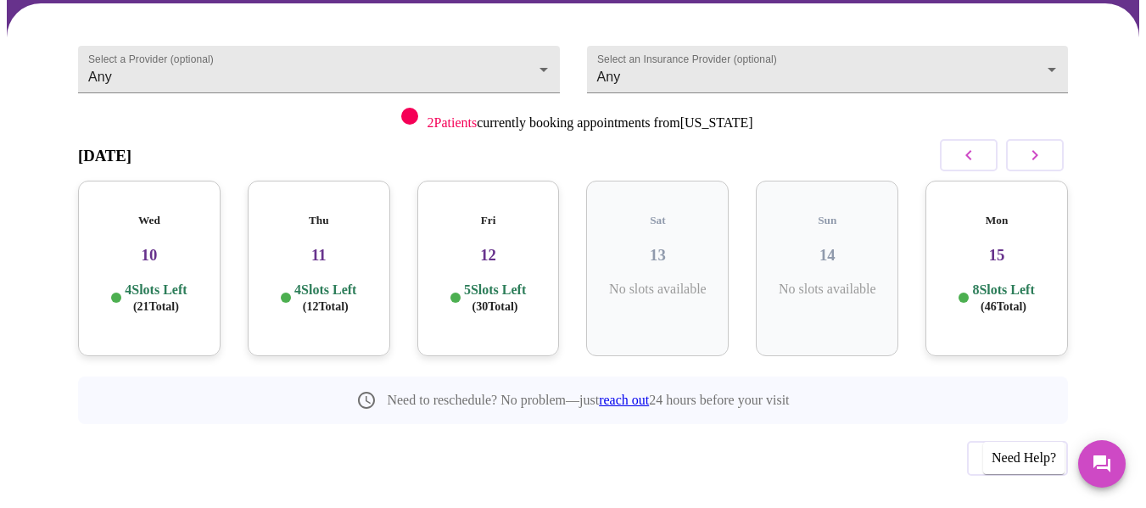
click at [522, 282] on p "5 Slots Left ( 30 Total)" at bounding box center [495, 298] width 62 height 33
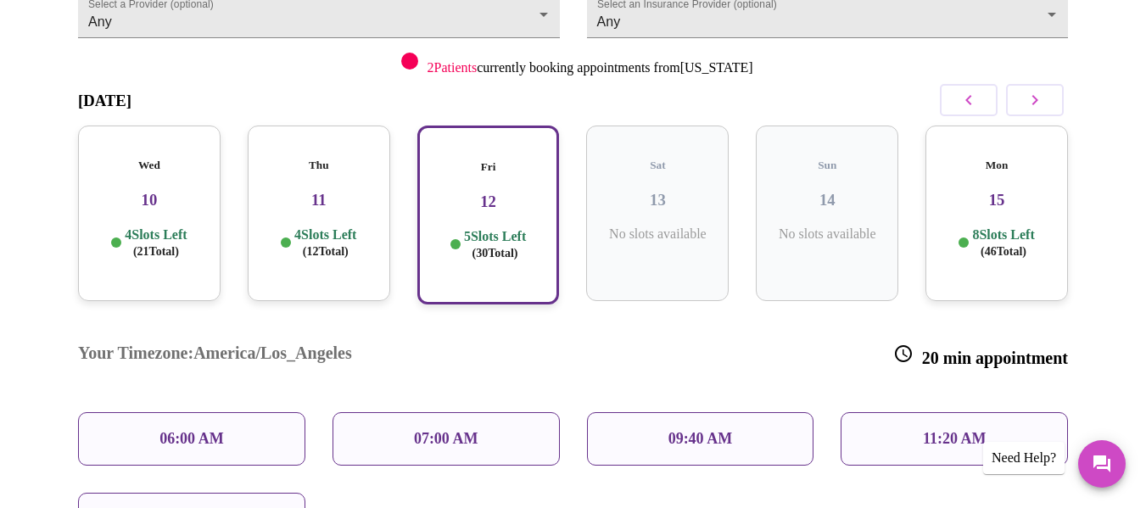
scroll to position [243, 0]
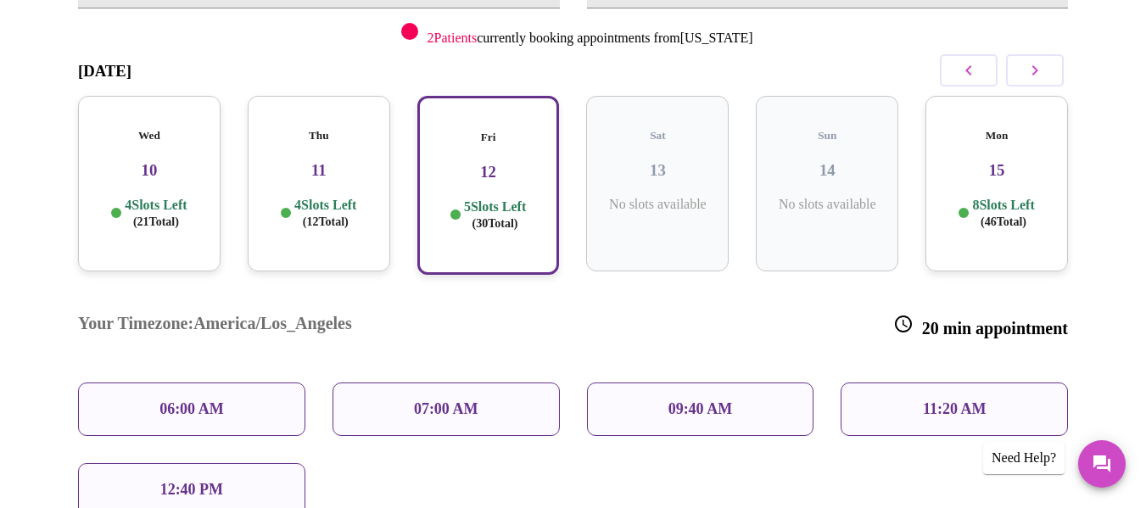
click at [235, 463] on div "12:40 PM" at bounding box center [191, 489] width 227 height 53
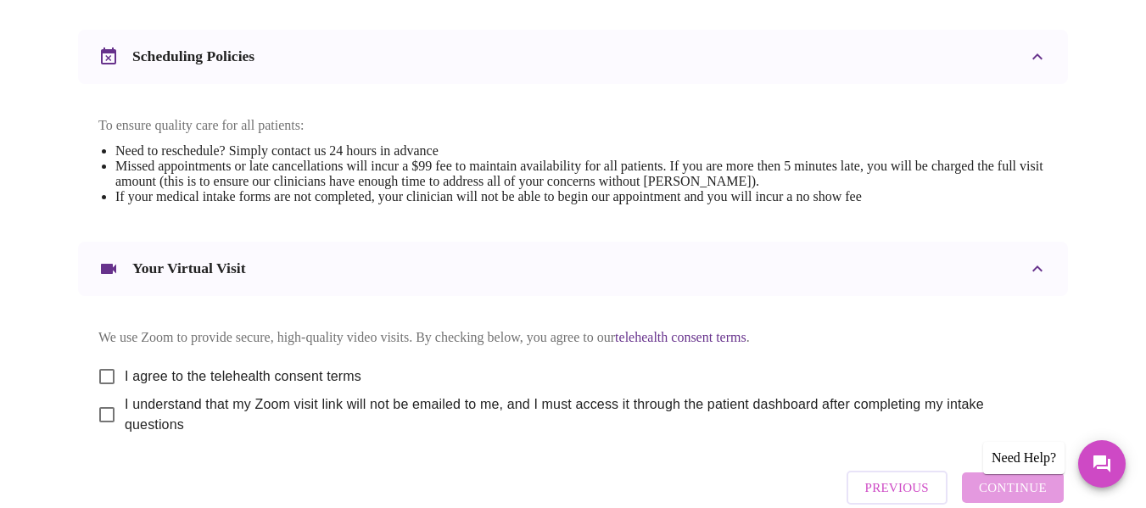
scroll to position [727, 0]
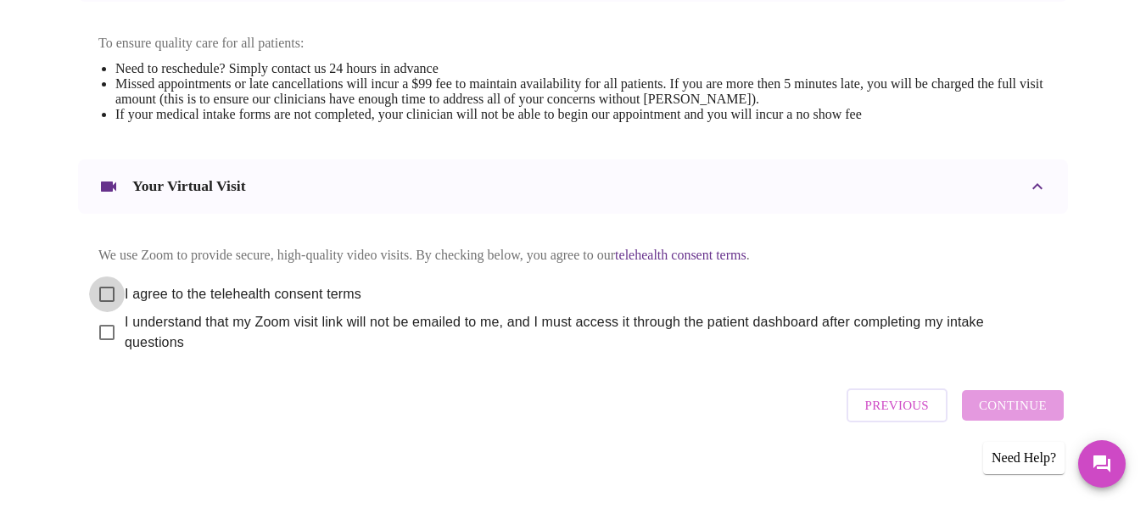
drag, startPoint x: 97, startPoint y: 277, endPoint x: 103, endPoint y: 287, distance: 11.1
click at [98, 278] on input "I agree to the telehealth consent terms" at bounding box center [107, 294] width 36 height 36
checkbox input "true"
click at [103, 320] on input "I understand that my Zoom visit link will not be emailed to me, and I must acce…" at bounding box center [107, 333] width 36 height 36
checkbox input "true"
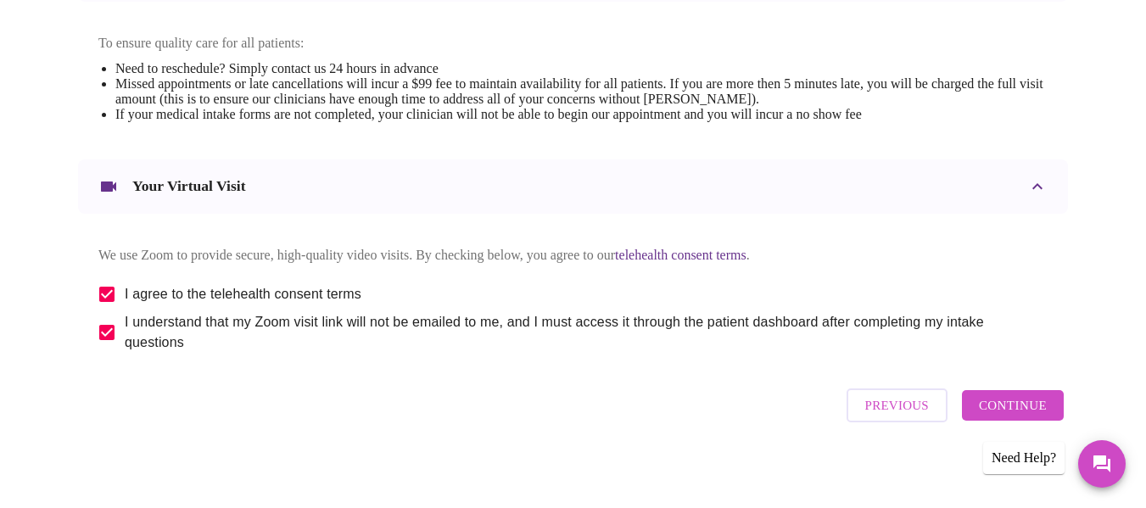
click at [863, 399] on span "Continue" at bounding box center [1013, 405] width 68 height 22
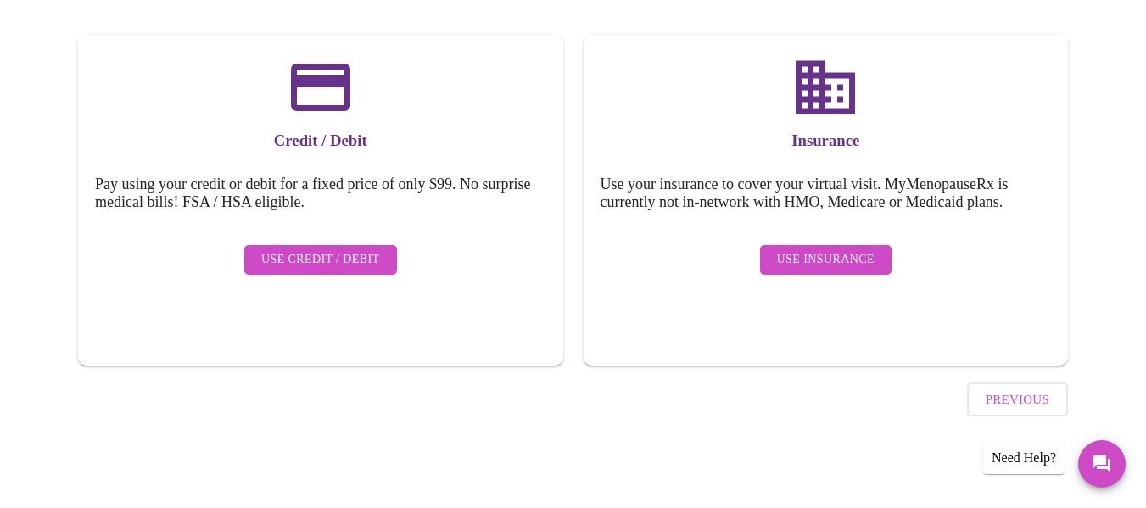
scroll to position [214, 0]
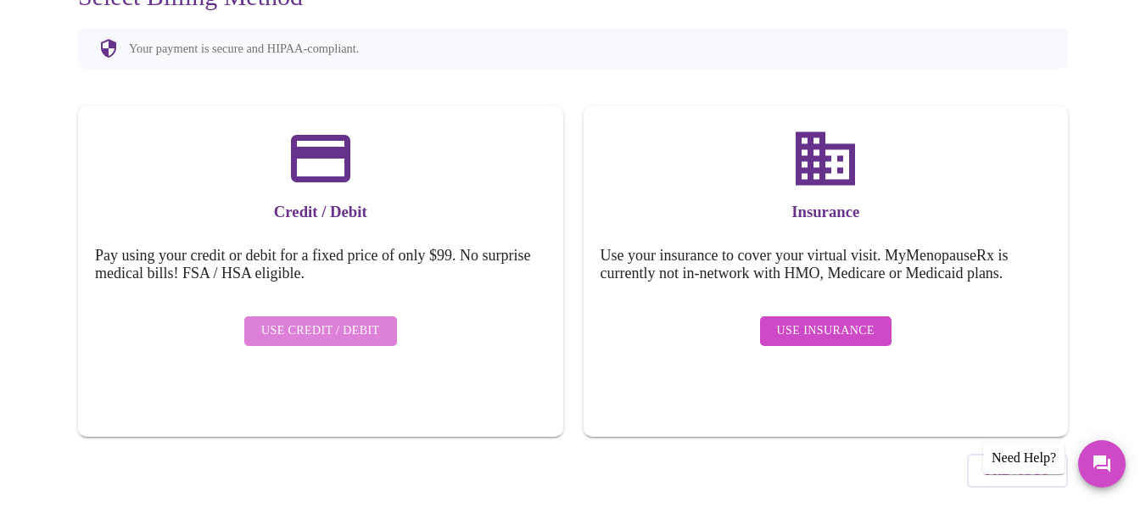
click at [365, 316] on button "Use Credit / Debit" at bounding box center [320, 331] width 153 height 30
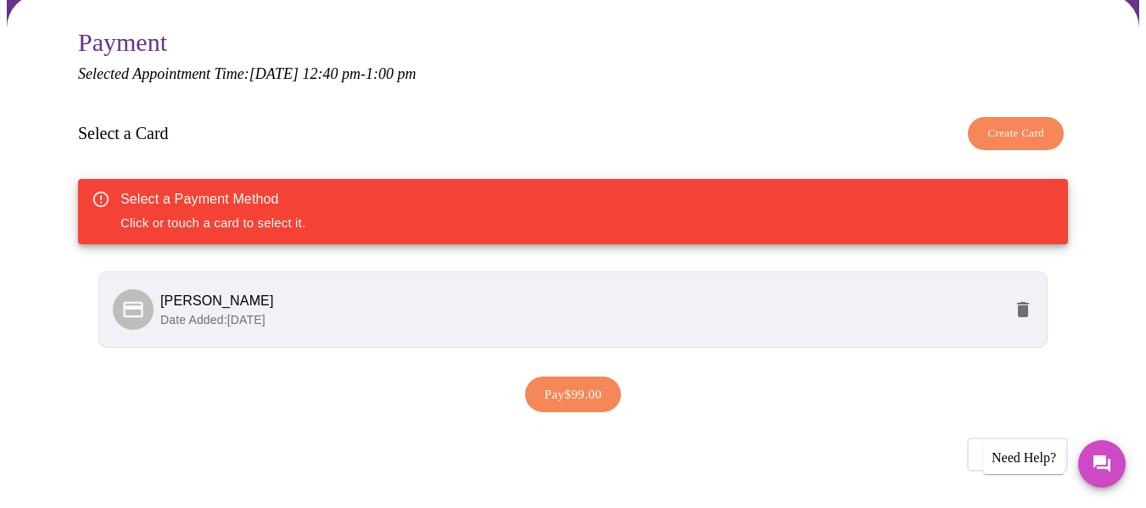
scroll to position [170, 0]
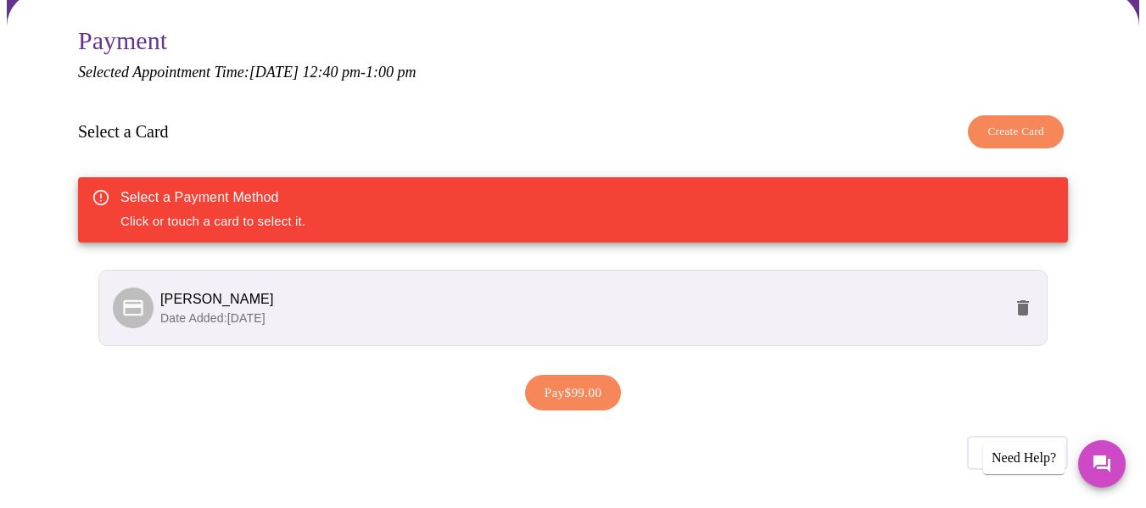
click at [494, 190] on div "Select a Payment Method Click or touch a card to select it." at bounding box center [573, 209] width 990 height 65
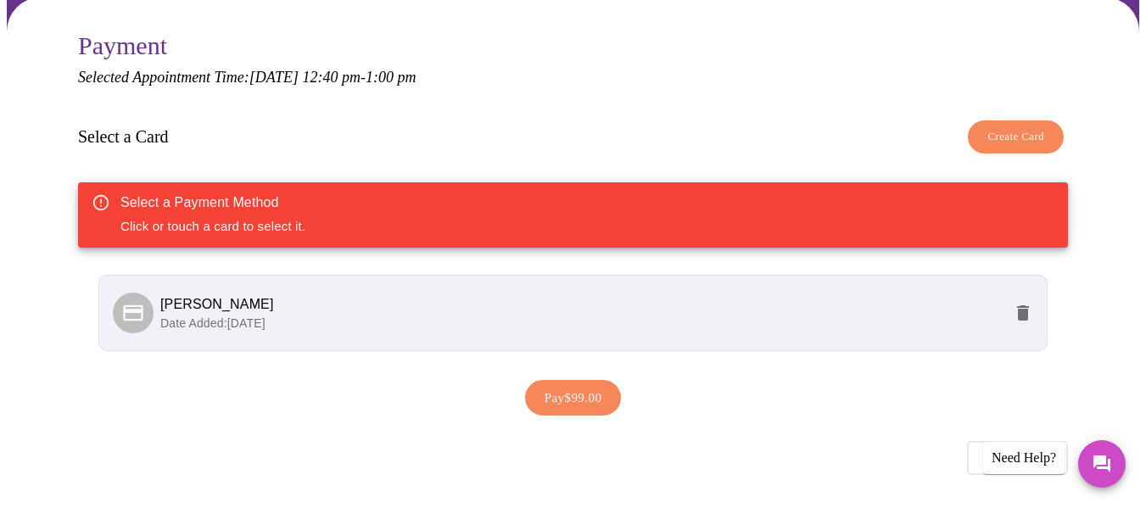
scroll to position [191, 0]
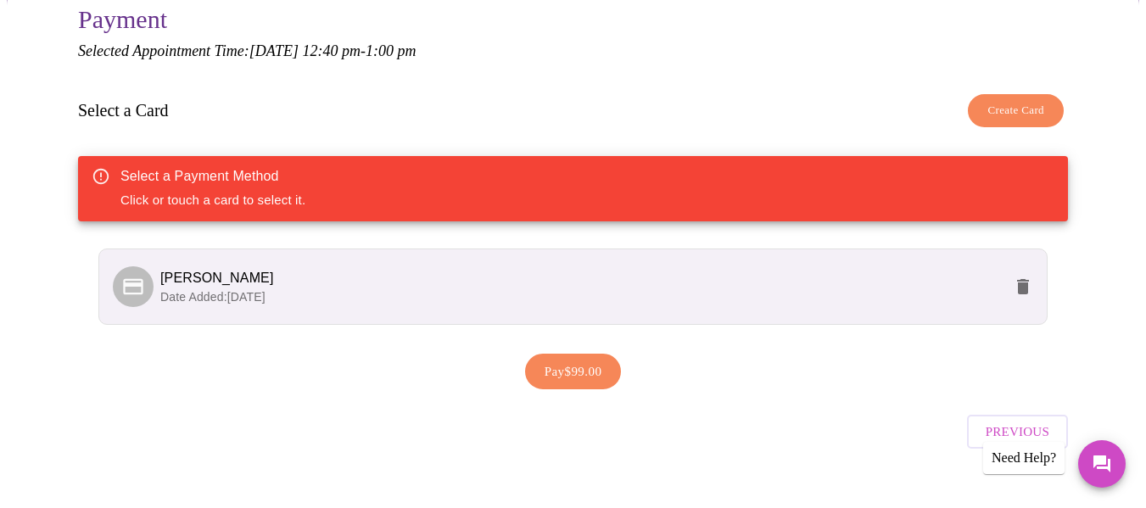
click at [863, 421] on span "Previous" at bounding box center [1018, 432] width 64 height 22
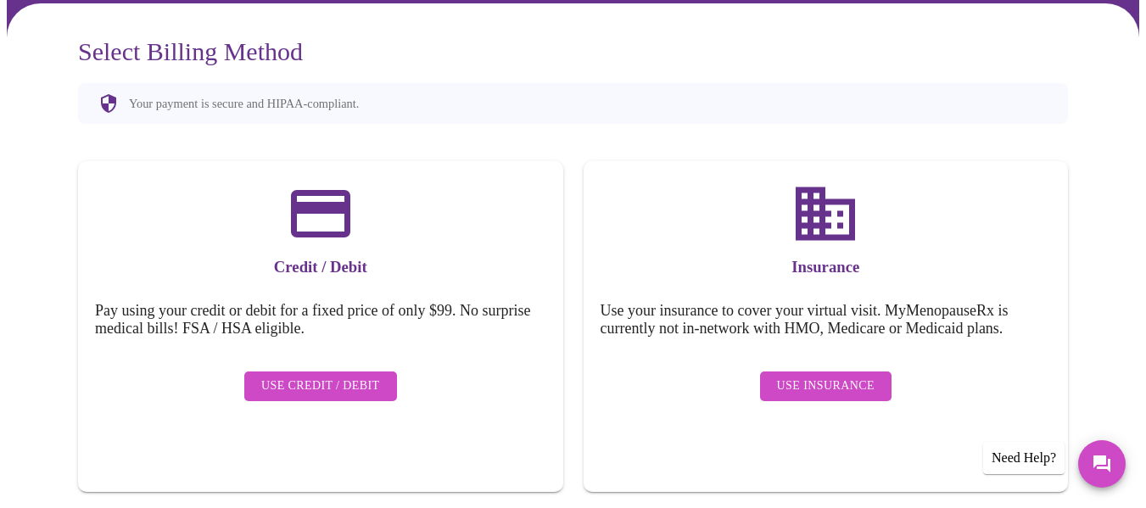
scroll to position [214, 0]
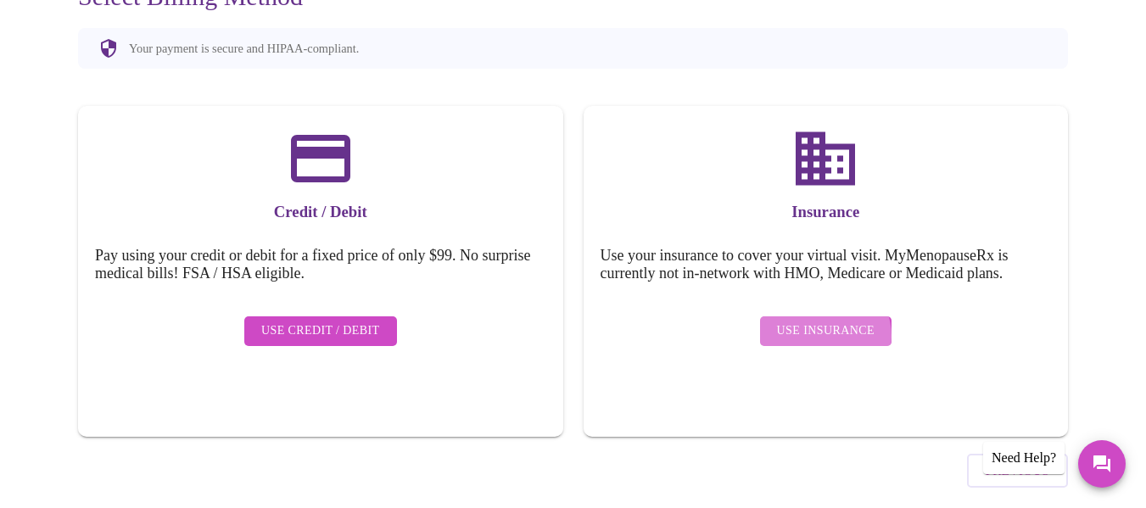
click at [824, 321] on span "Use Insurance" at bounding box center [826, 331] width 98 height 21
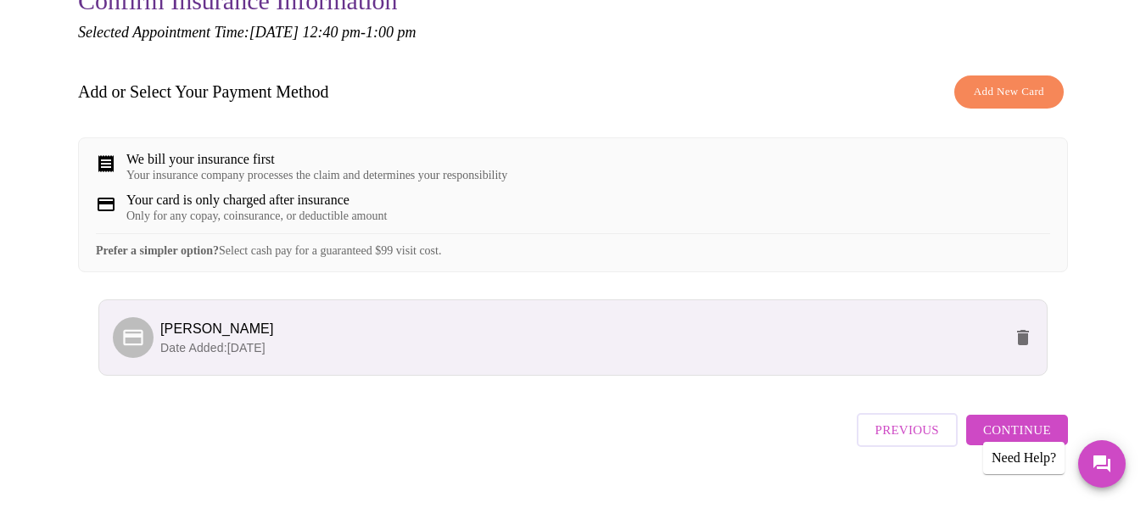
scroll to position [231, 0]
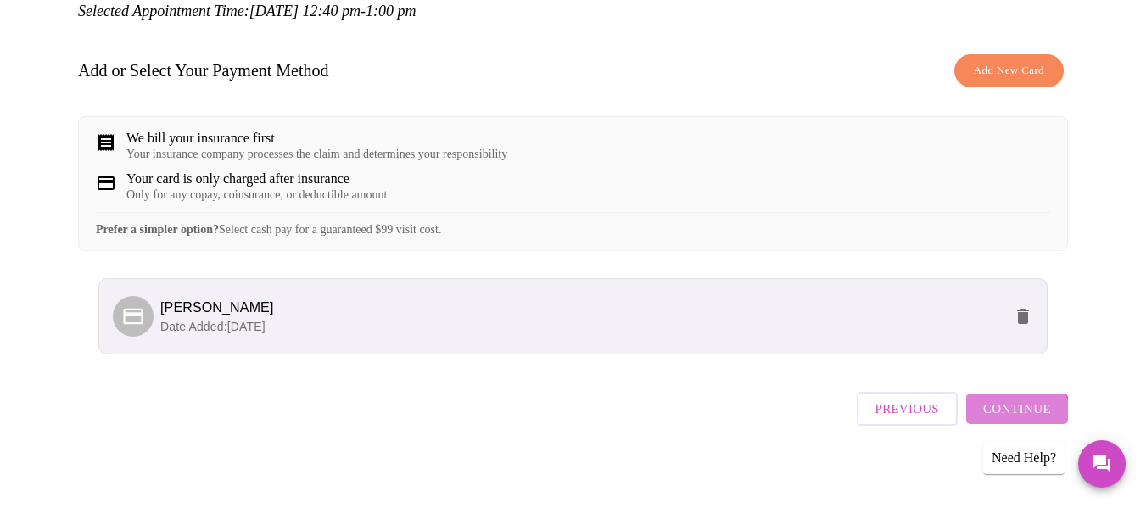
click at [863, 412] on span "Continue" at bounding box center [1017, 409] width 68 height 22
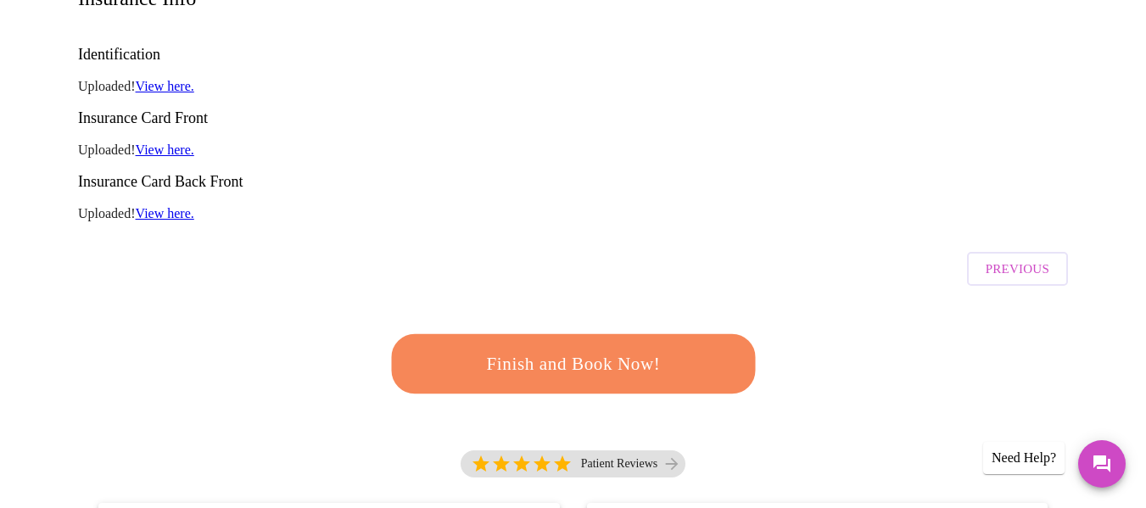
scroll to position [485, 0]
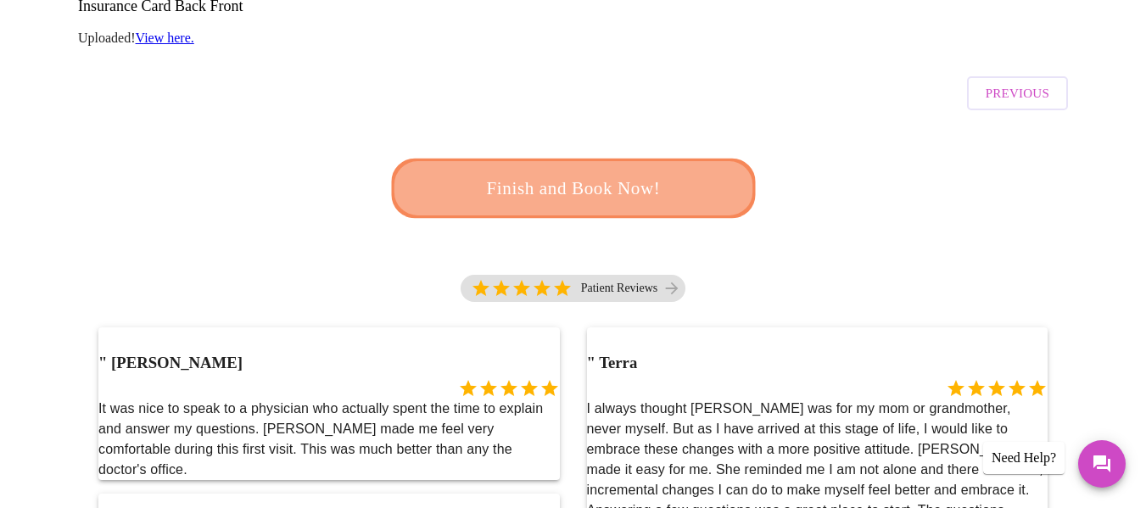
drag, startPoint x: 674, startPoint y: 114, endPoint x: 687, endPoint y: 121, distance: 14.8
click at [674, 173] on span "Finish and Book Now!" at bounding box center [573, 188] width 314 height 31
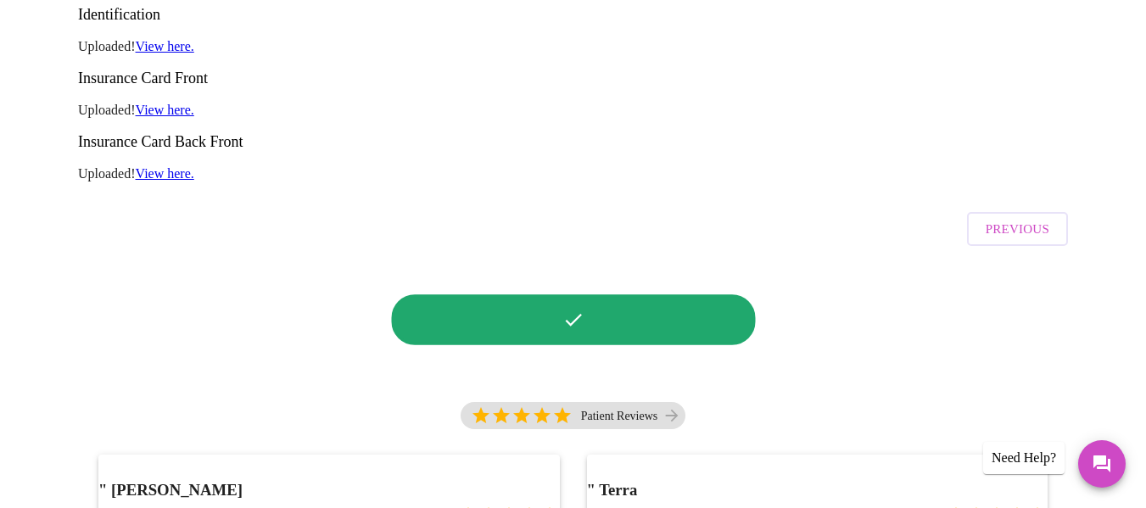
scroll to position [146, 0]
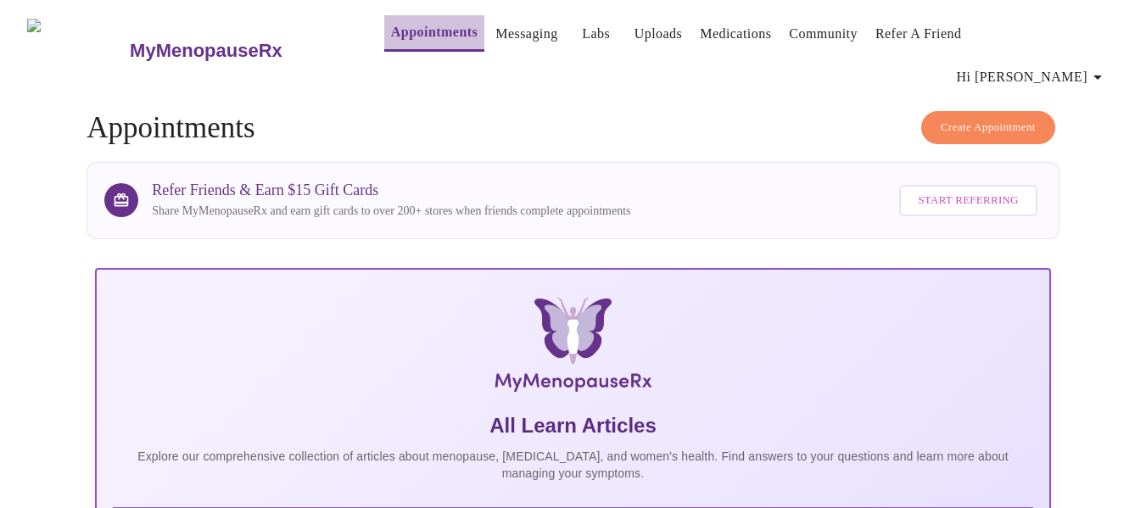
drag, startPoint x: 365, startPoint y: 39, endPoint x: 490, endPoint y: 103, distance: 140.7
click at [391, 40] on link "Appointments" at bounding box center [434, 32] width 87 height 24
click at [384, 19] on button "Appointments" at bounding box center [434, 33] width 100 height 36
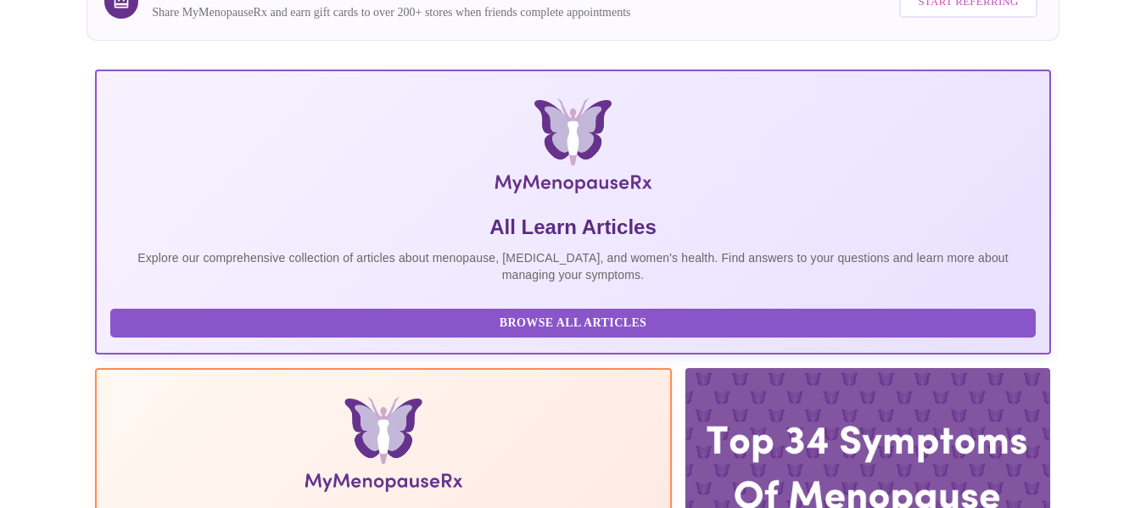
scroll to position [421, 0]
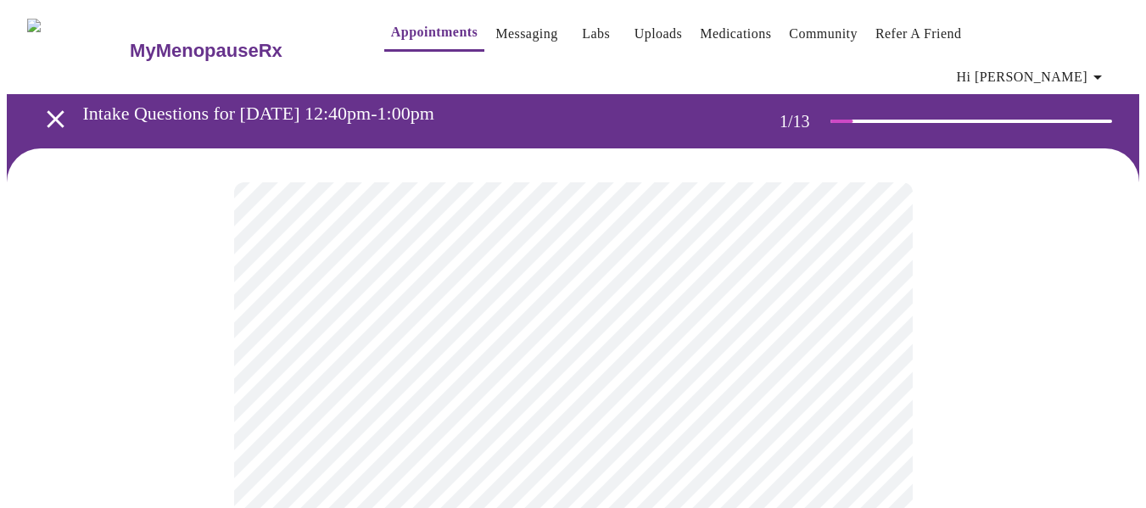
scroll to position [85, 0]
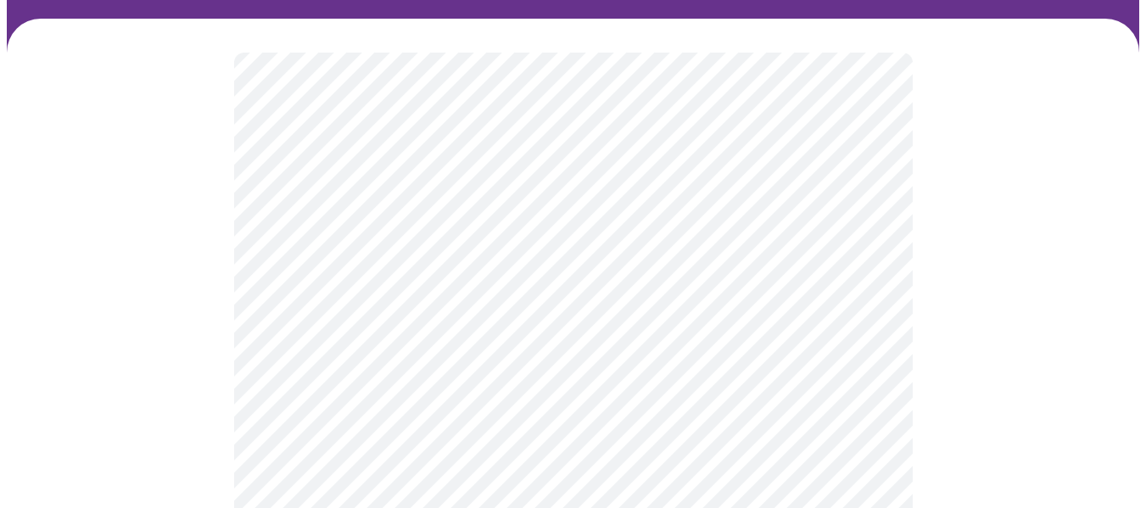
scroll to position [170, 0]
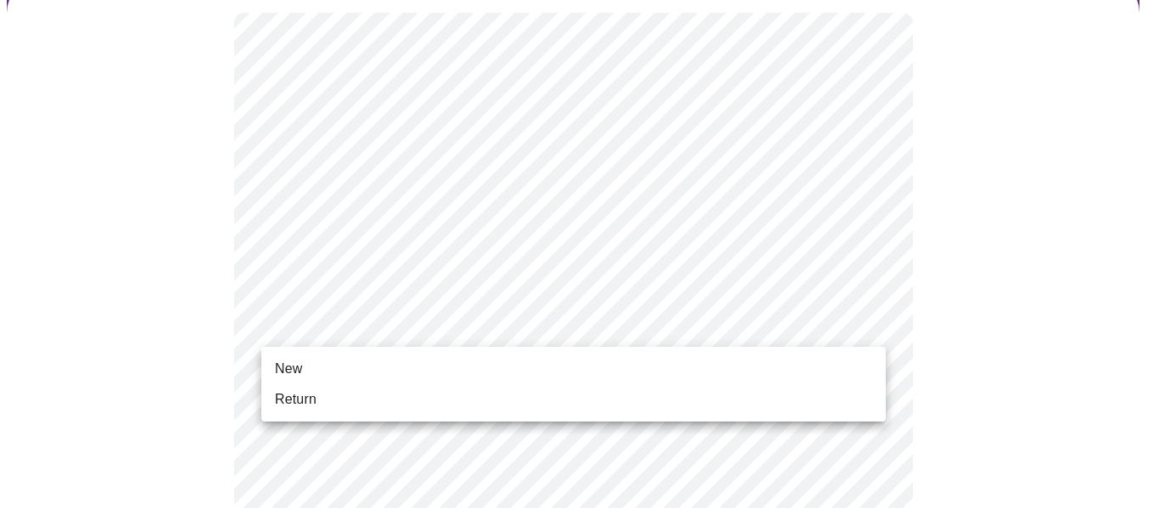
click at [290, 360] on span "New" at bounding box center [288, 369] width 27 height 20
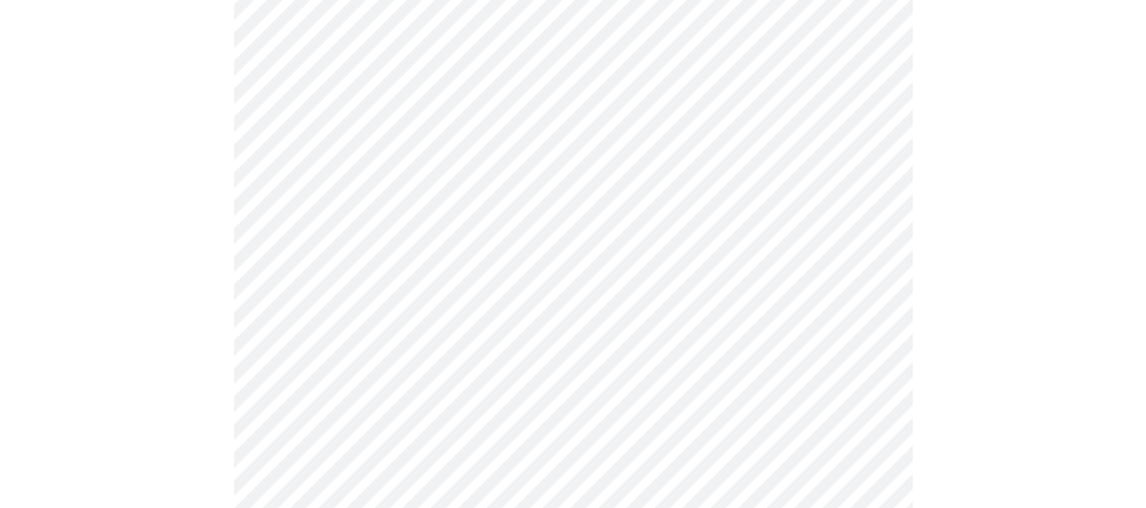
scroll to position [933, 0]
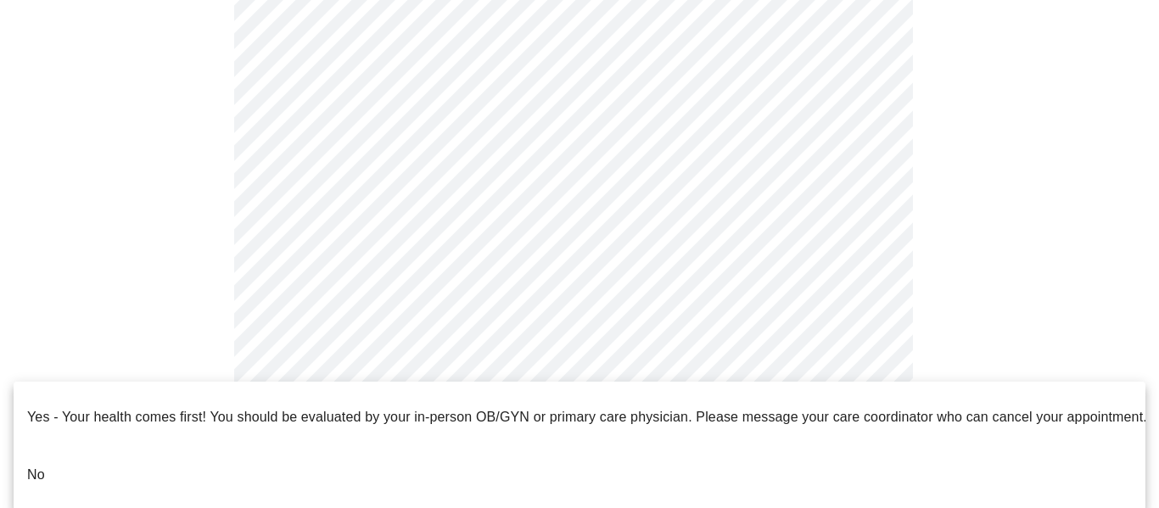
click at [59, 446] on li "No" at bounding box center [579, 475] width 1131 height 58
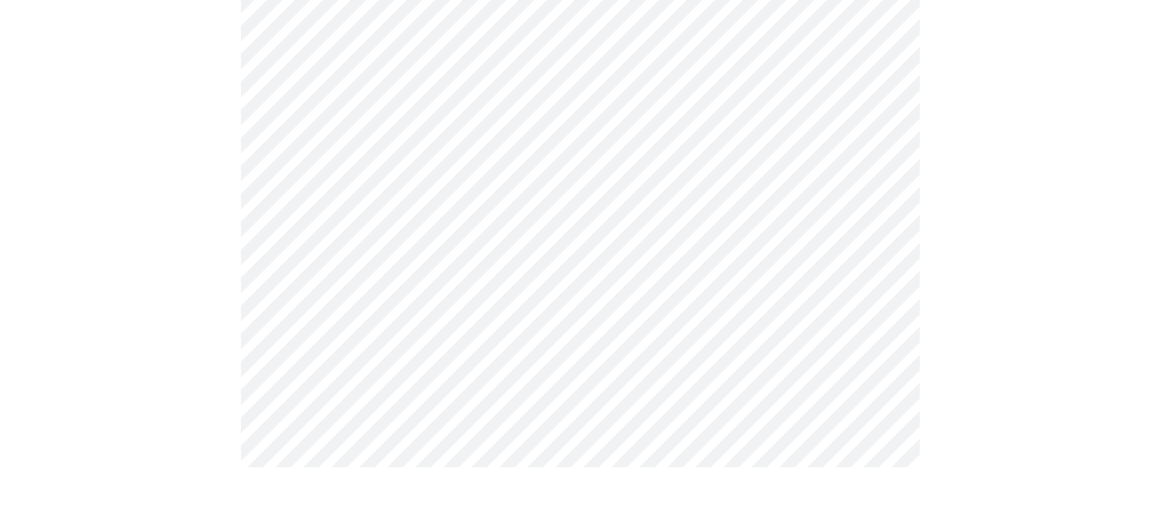
scroll to position [0, 0]
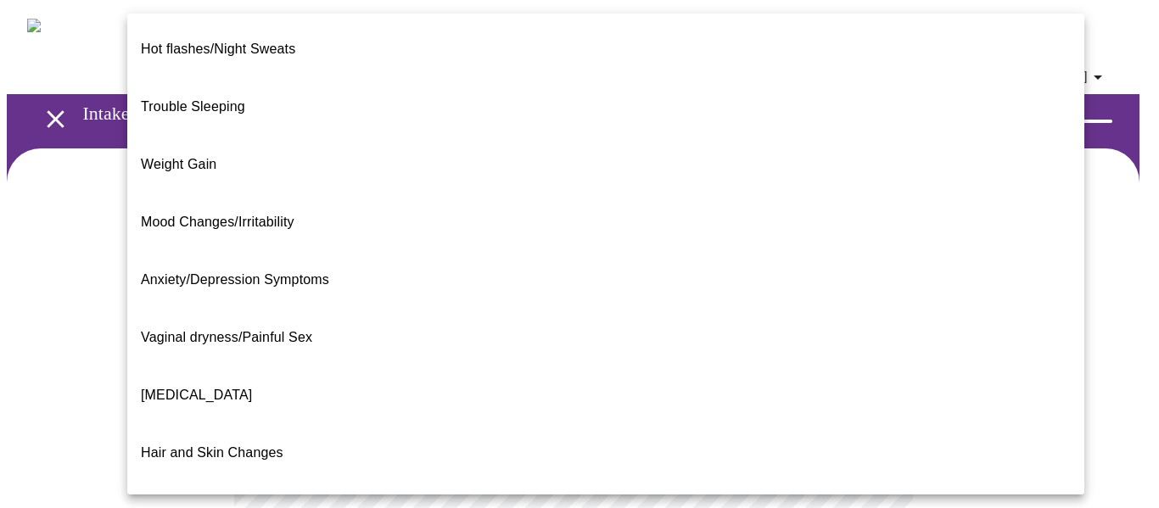
click at [254, 215] on span "Mood Changes/Irritability" at bounding box center [218, 222] width 154 height 14
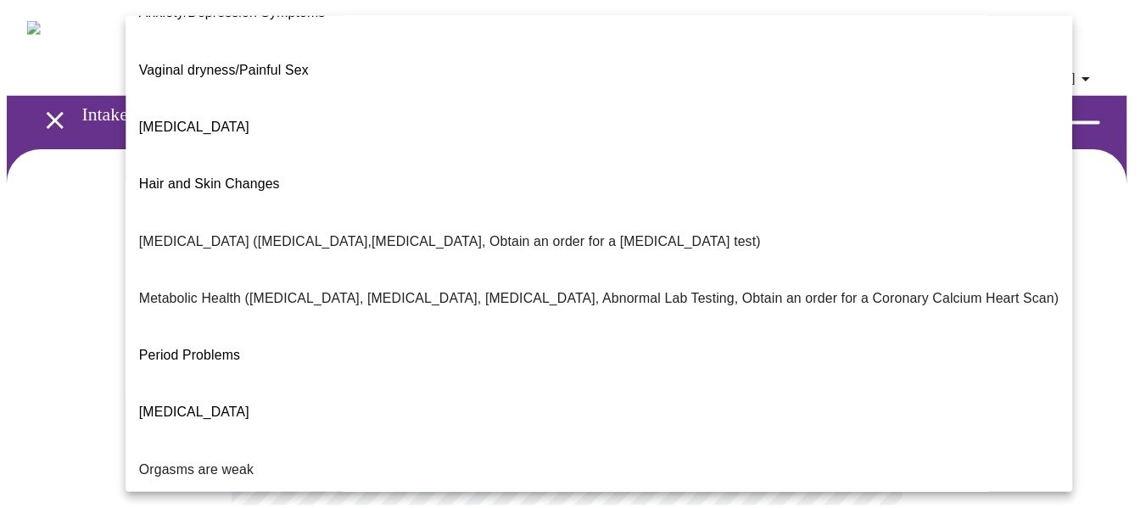
scroll to position [371, 0]
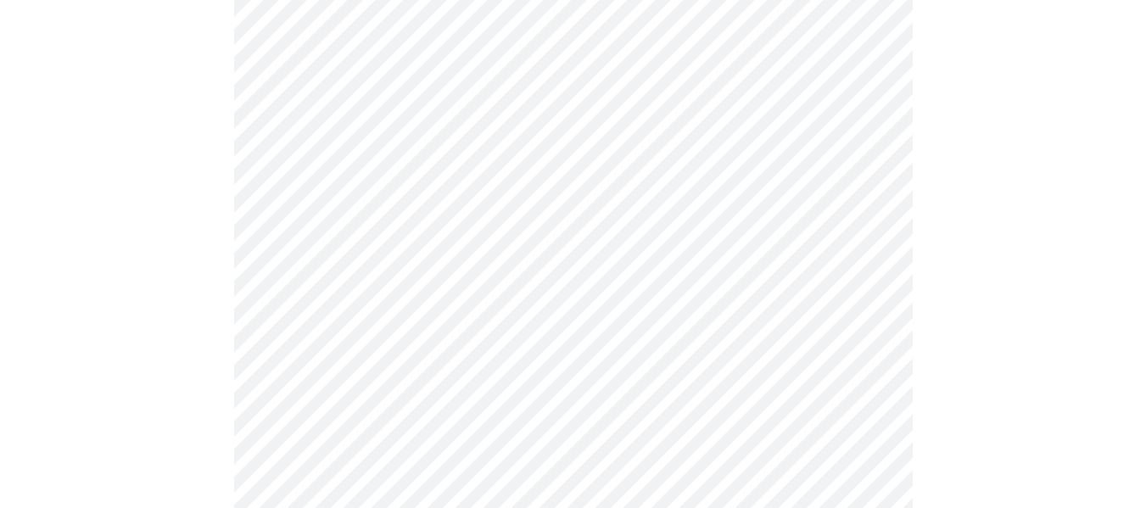
scroll to position [254, 0]
click at [348, 264] on body "MyMenopauseRx Appointments Messaging Labs Uploads Medications Community Refer a…" at bounding box center [573, 268] width 1132 height 1033
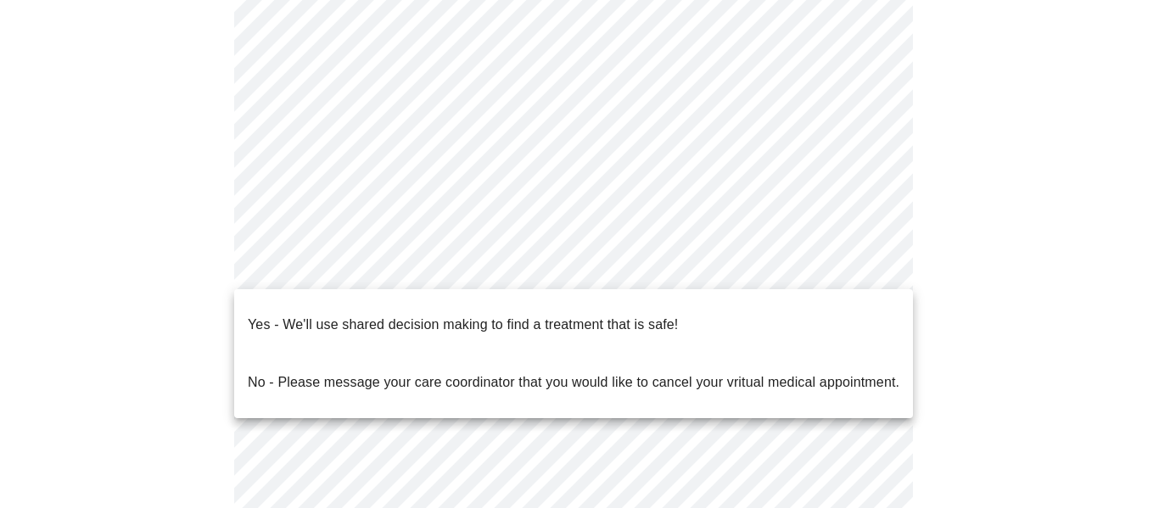
click at [469, 319] on p "Yes - We'll use shared decision making to find a treatment that is safe!" at bounding box center [463, 325] width 430 height 20
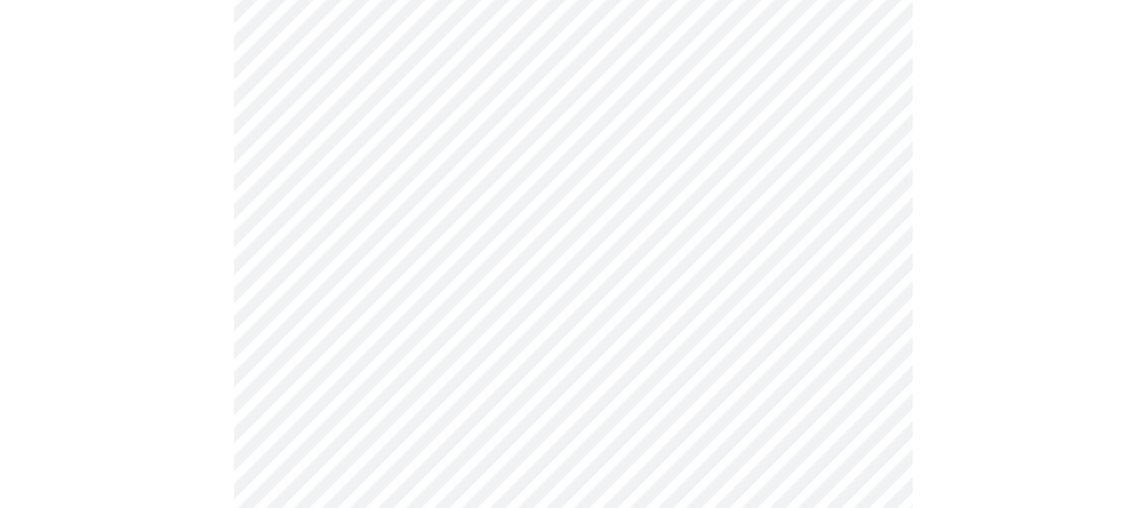
scroll to position [0, 0]
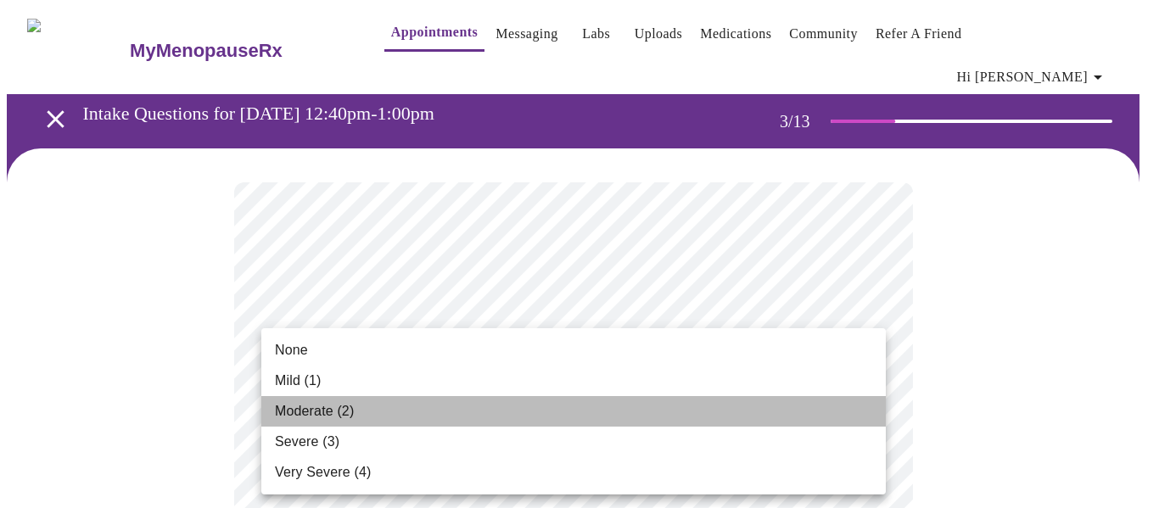
click at [310, 399] on li "Moderate (2)" at bounding box center [573, 411] width 624 height 31
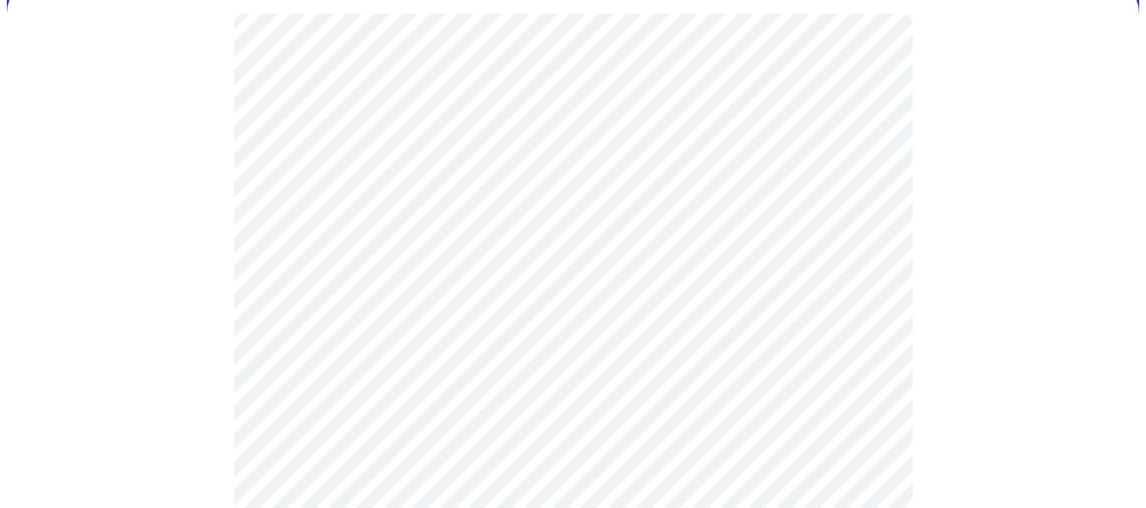
scroll to position [170, 0]
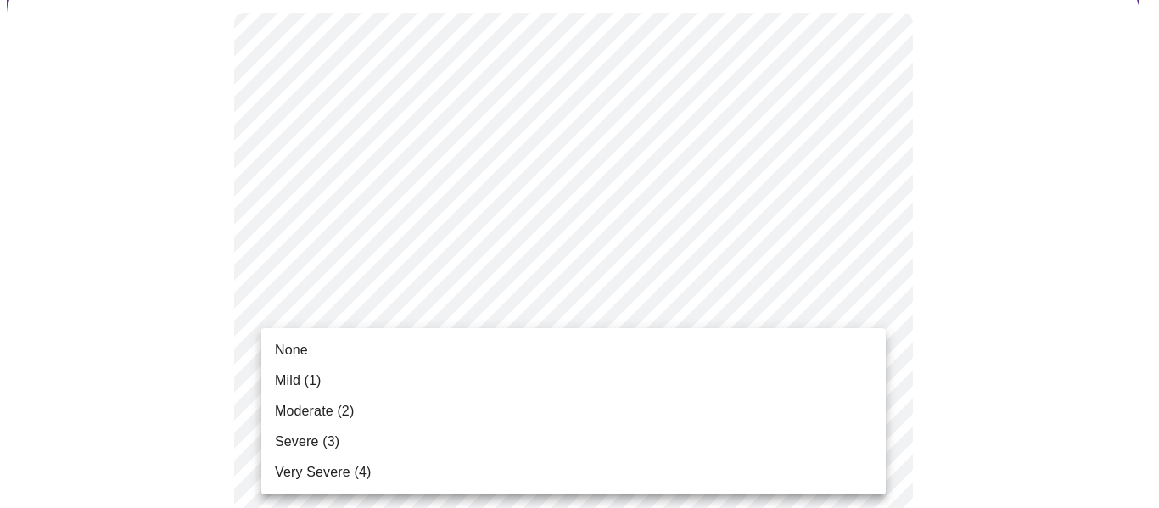
drag, startPoint x: 317, startPoint y: 334, endPoint x: 450, endPoint y: 370, distance: 137.8
click at [317, 335] on ul "None Mild (1) Moderate (2) Severe (3) Very Severe (4)" at bounding box center [573, 411] width 624 height 166
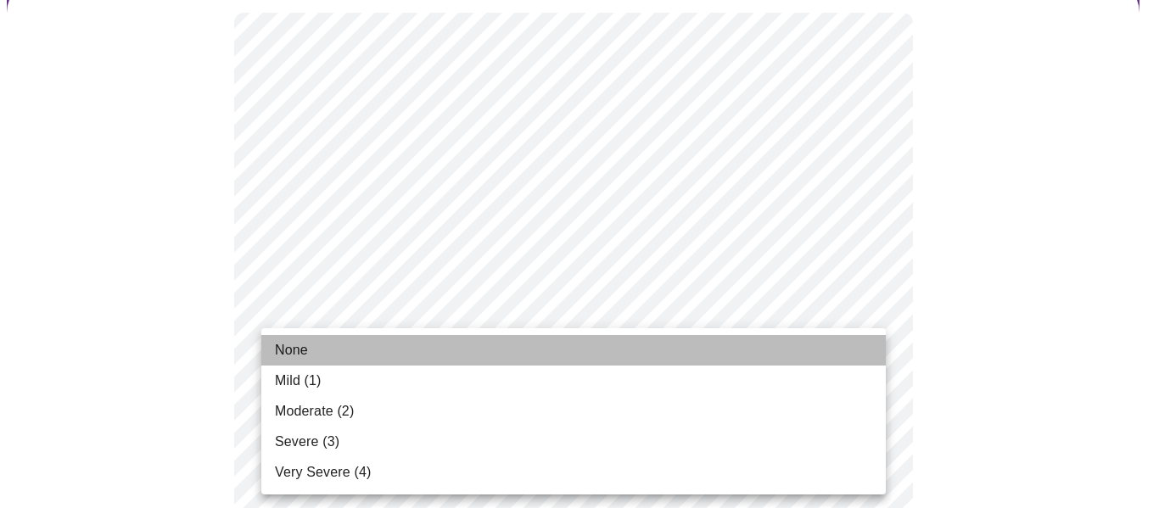
drag, startPoint x: 310, startPoint y: 343, endPoint x: 733, endPoint y: 434, distance: 433.0
click at [312, 343] on li "None" at bounding box center [573, 350] width 624 height 31
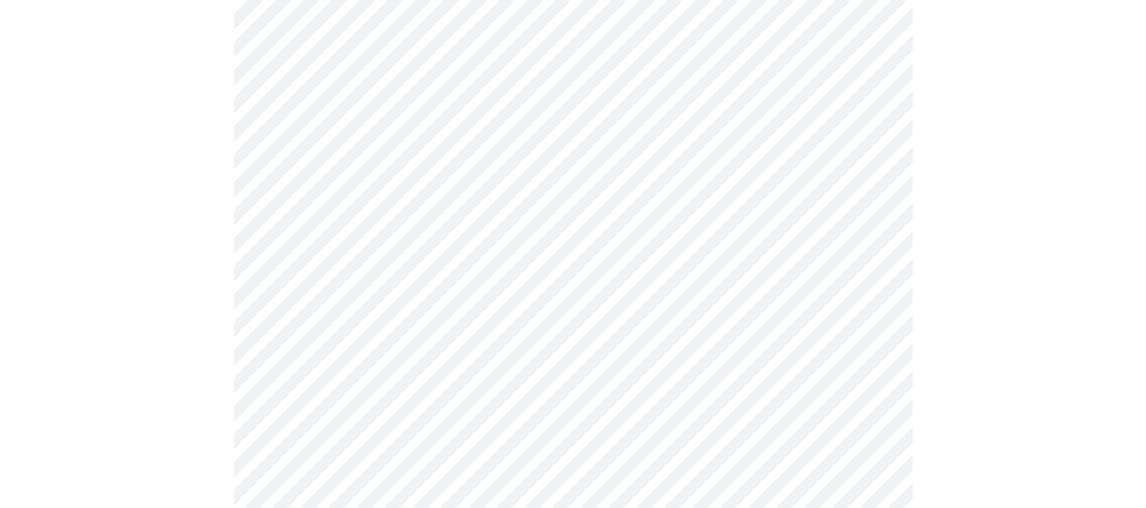
scroll to position [254, 0]
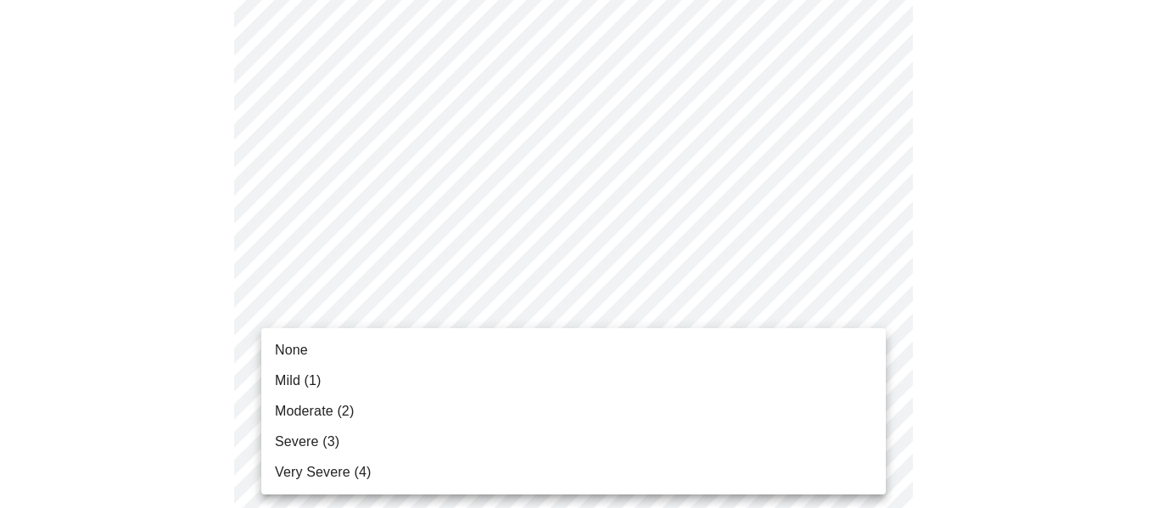
click at [311, 432] on li "Severe (3)" at bounding box center [573, 442] width 624 height 31
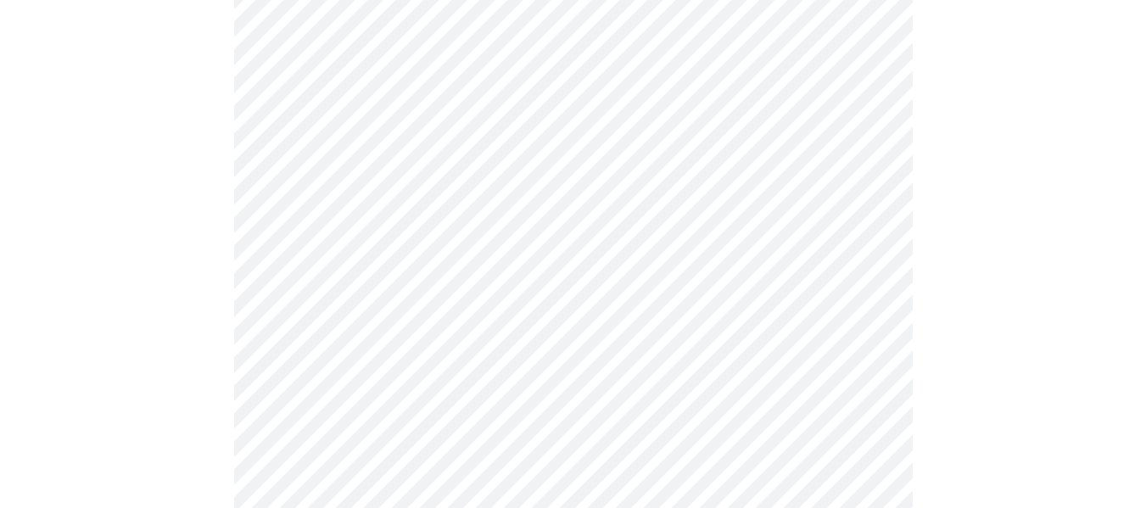
scroll to position [424, 0]
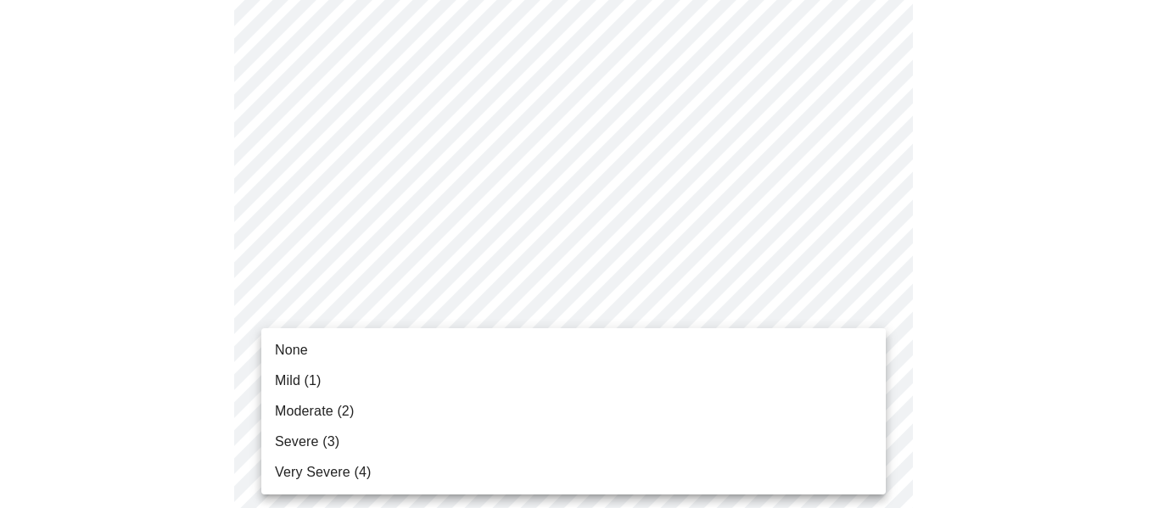
click at [299, 409] on span "Moderate (2)" at bounding box center [314, 411] width 79 height 20
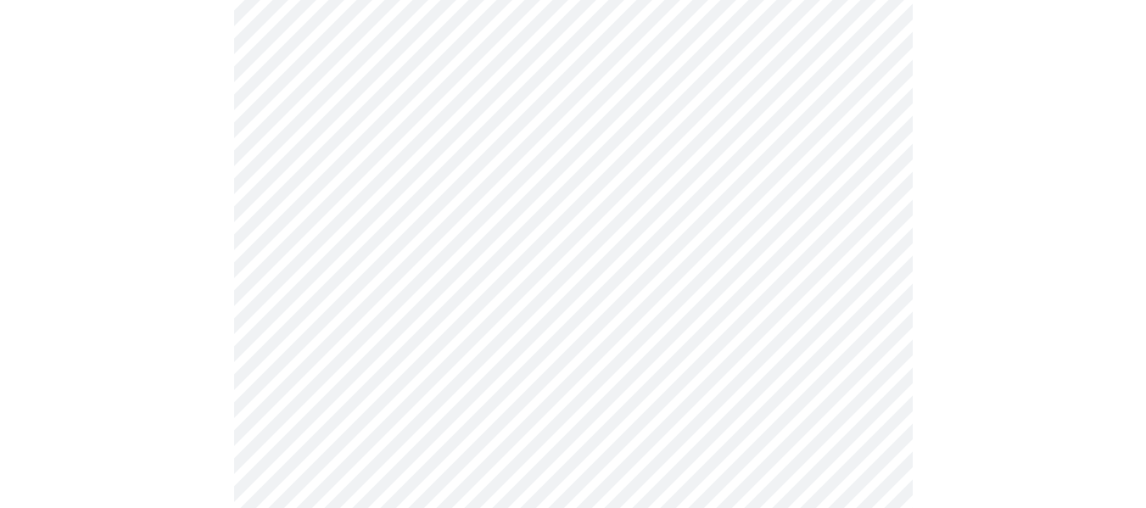
scroll to position [594, 0]
click at [544, 287] on body "MyMenopauseRx Appointments Messaging Labs Uploads Medications Community Refer a…" at bounding box center [573, 505] width 1132 height 2185
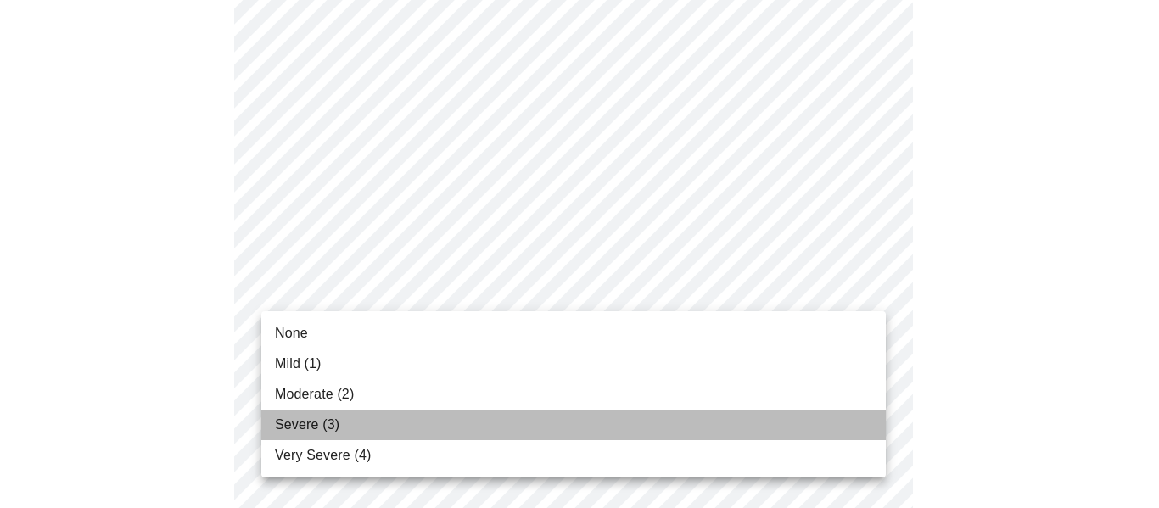
click at [324, 414] on li "Severe (3)" at bounding box center [573, 425] width 624 height 31
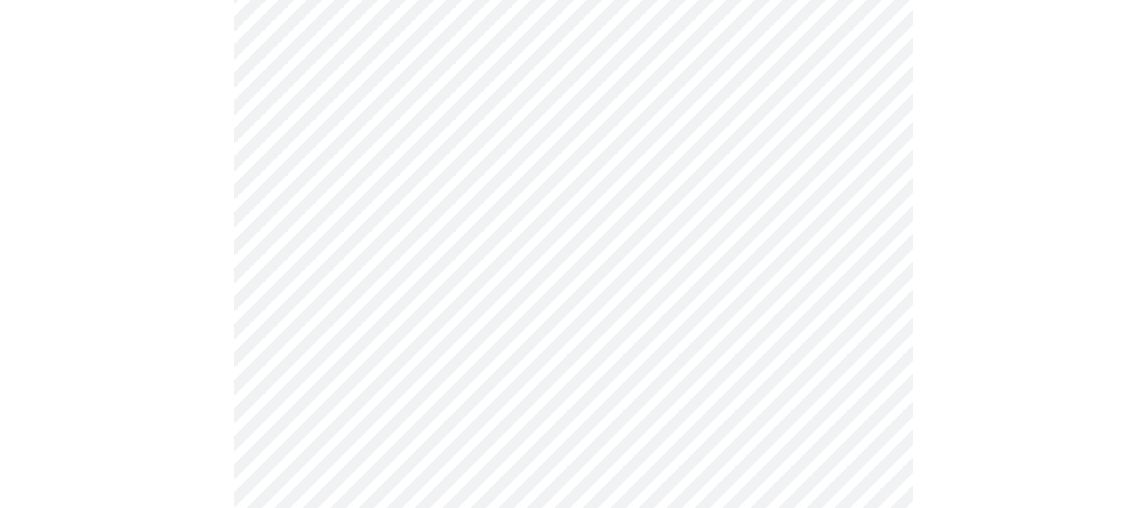
scroll to position [763, 0]
click at [483, 377] on body "MyMenopauseRx Appointments Messaging Labs Uploads Medications Community Refer a…" at bounding box center [573, 323] width 1132 height 2161
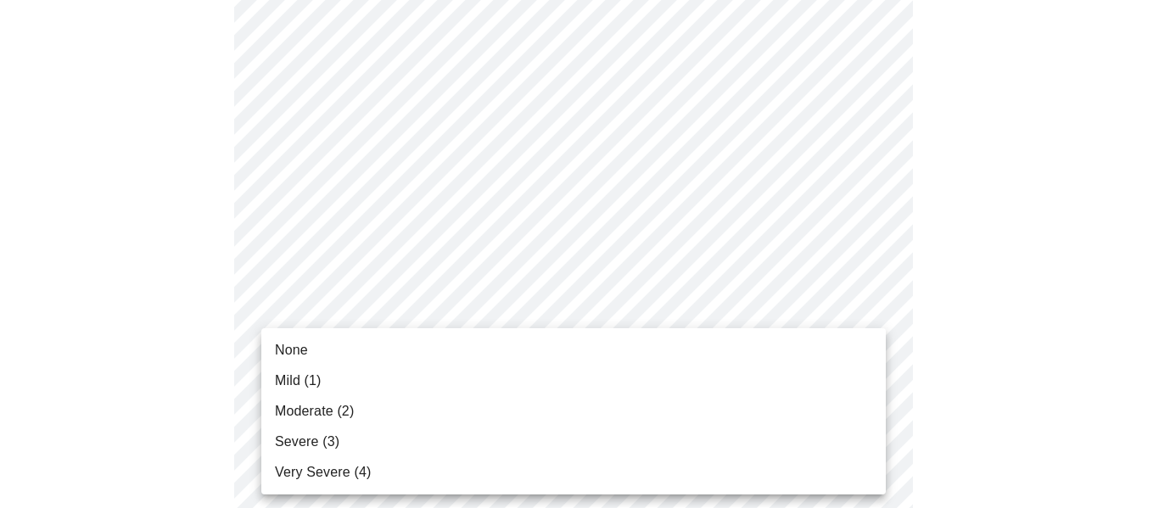
click at [330, 434] on span "Severe (3)" at bounding box center [307, 442] width 64 height 20
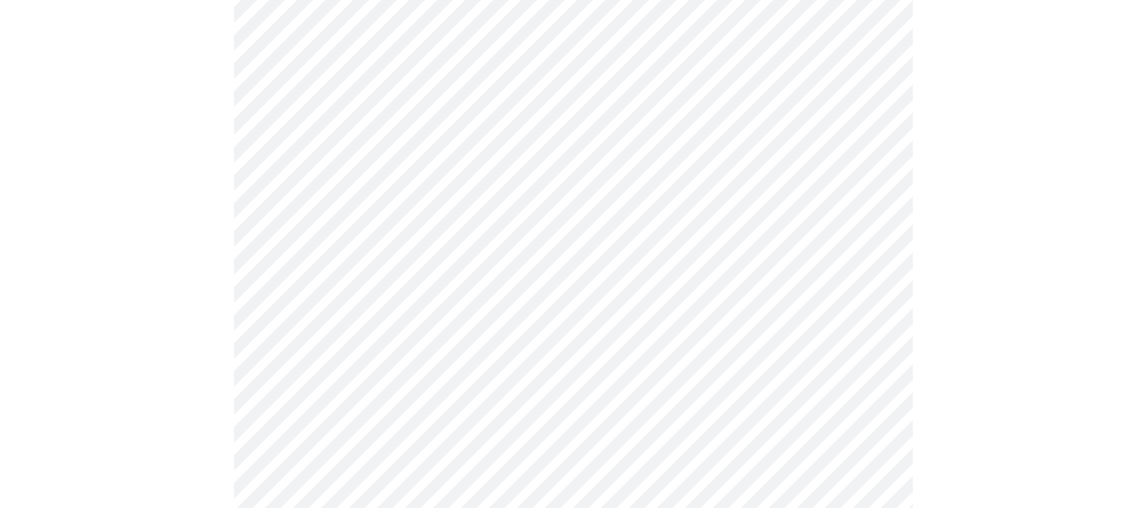
scroll to position [848, 0]
click at [433, 427] on body "MyMenopauseRx Appointments Messaging Labs Uploads Medications Community Refer a…" at bounding box center [573, 227] width 1132 height 2137
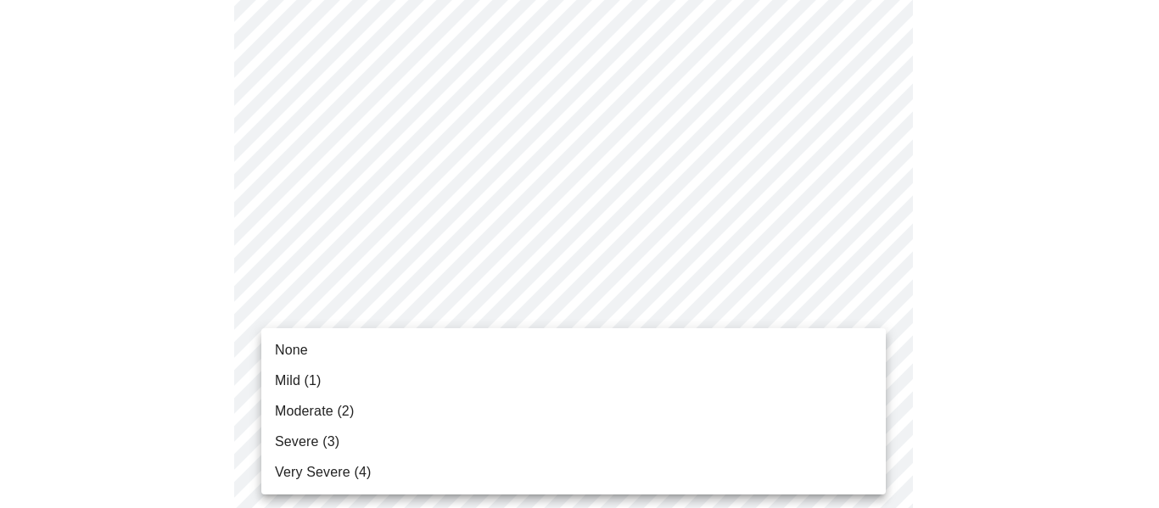
click at [285, 371] on span "Mild (1)" at bounding box center [298, 381] width 47 height 20
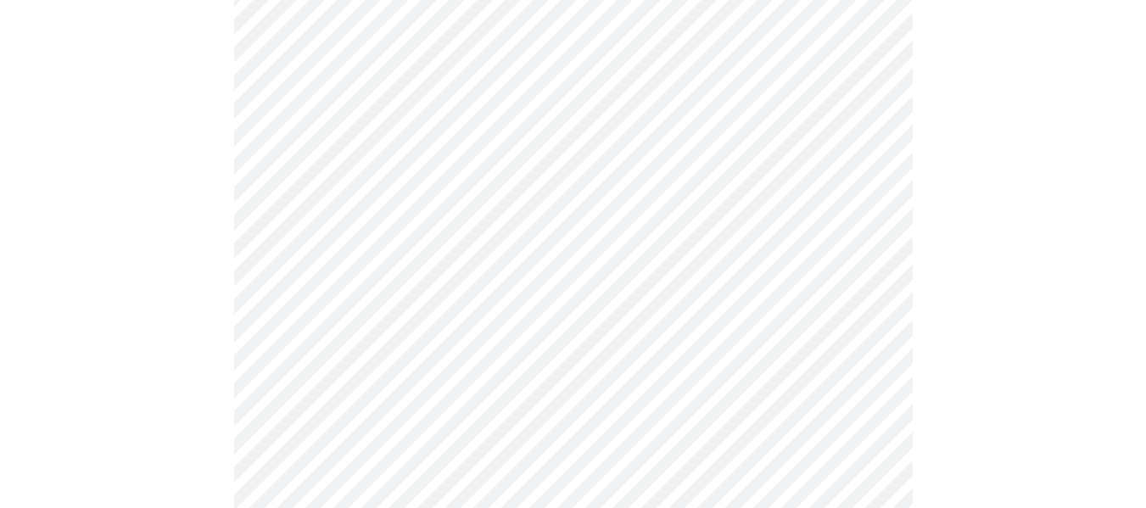
scroll to position [1103, 0]
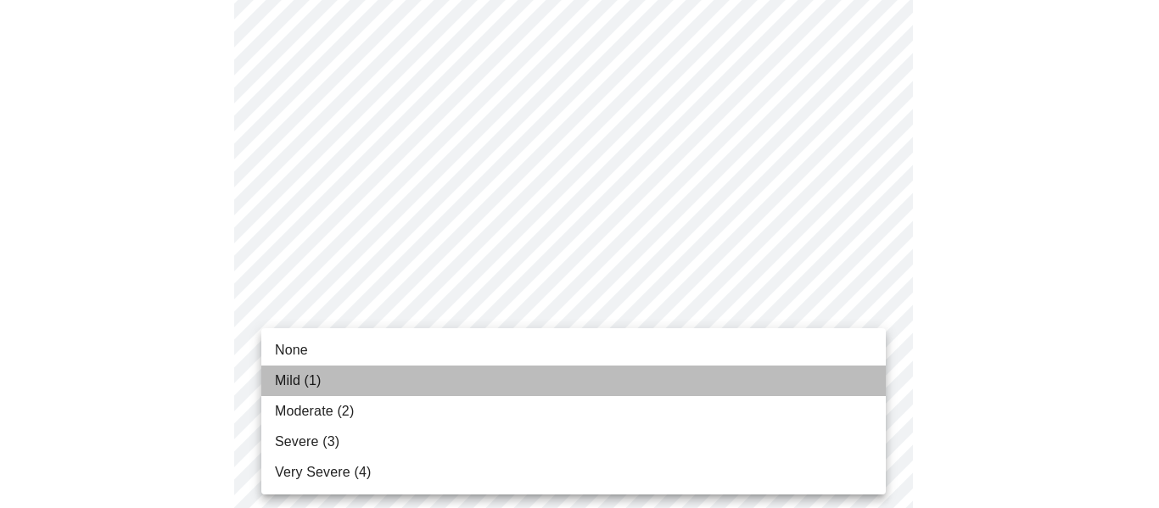
click at [338, 377] on li "Mild (1)" at bounding box center [573, 381] width 624 height 31
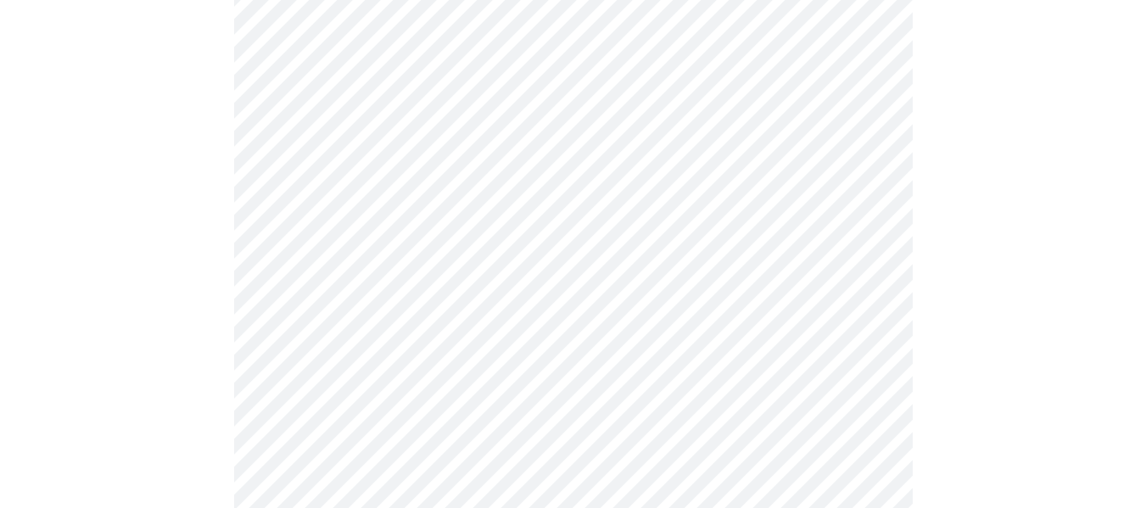
scroll to position [1442, 0]
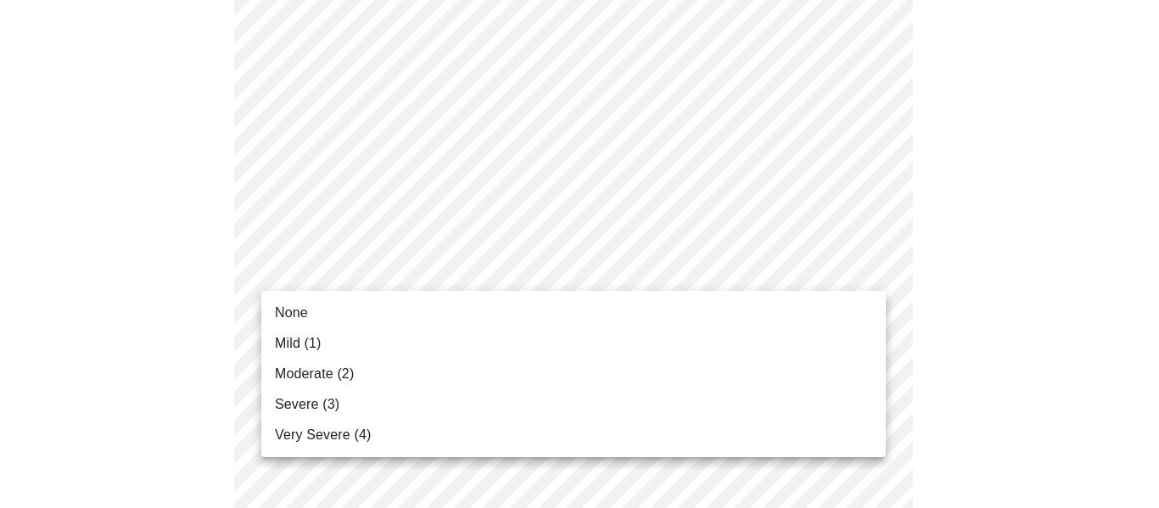
click at [305, 394] on span "Severe (3)" at bounding box center [307, 404] width 64 height 20
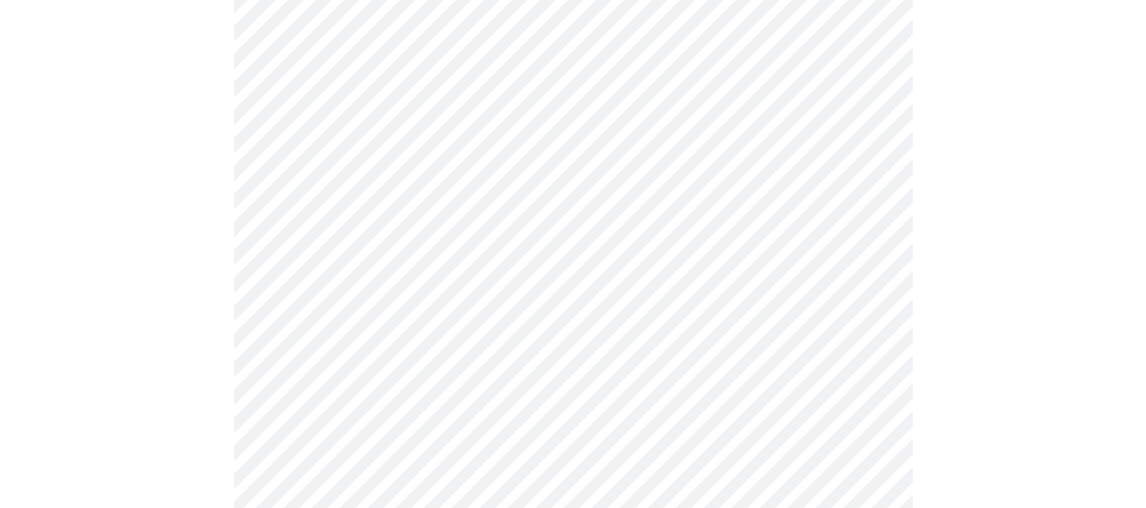
scroll to position [771, 0]
click at [844, 217] on body "MyMenopauseRx Appointments Messaging Labs Uploads Medications Community Refer a…" at bounding box center [573, 269] width 1132 height 2066
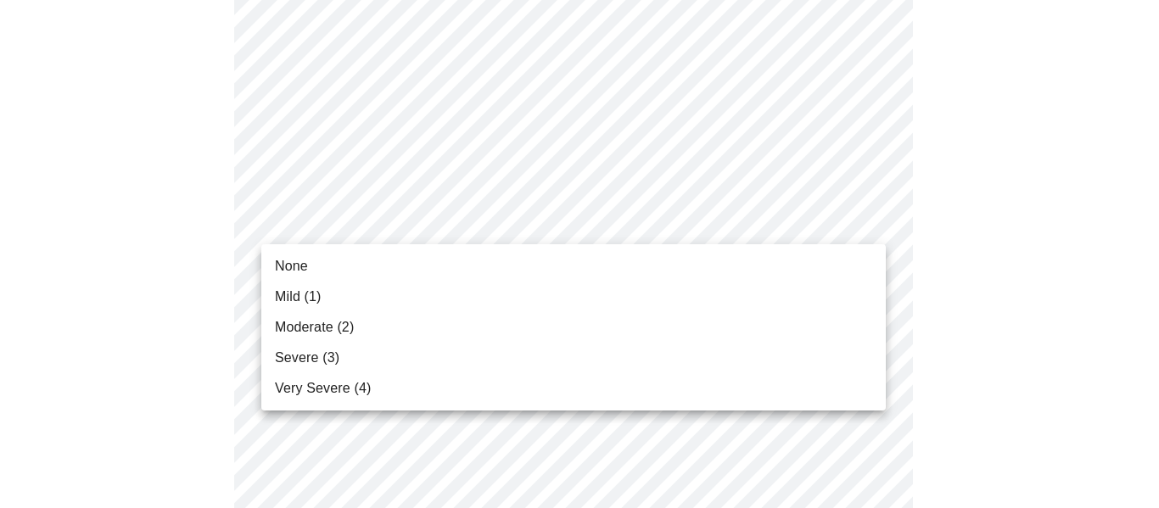
click at [351, 356] on li "Severe (3)" at bounding box center [573, 358] width 624 height 31
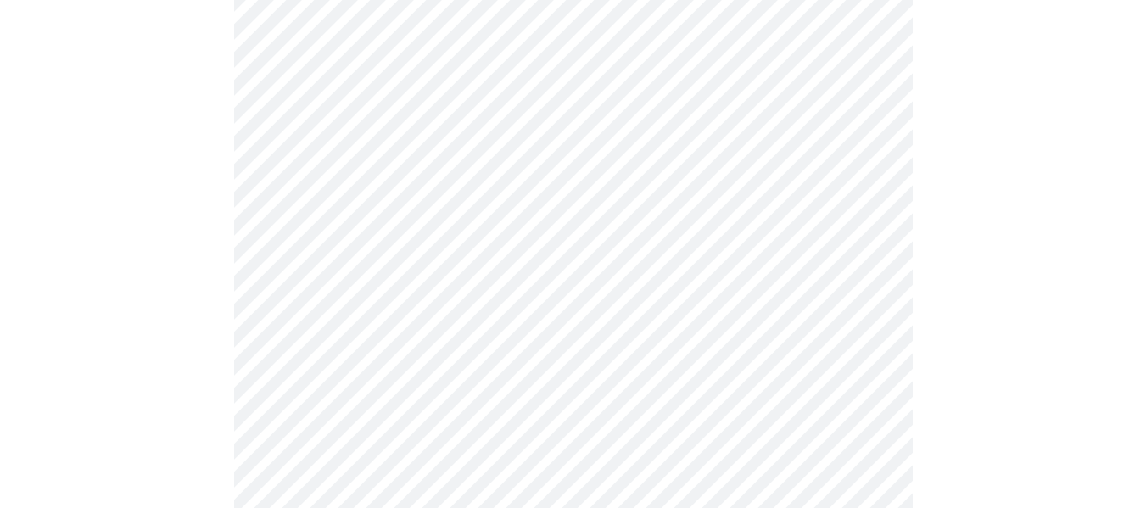
scroll to position [1195, 0]
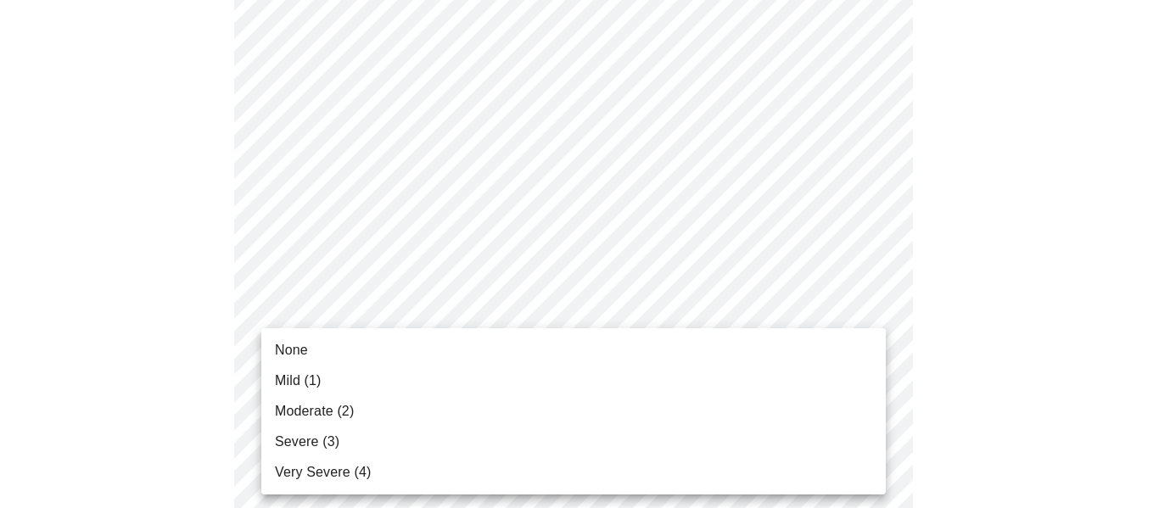
click at [327, 412] on span "Moderate (2)" at bounding box center [314, 411] width 79 height 20
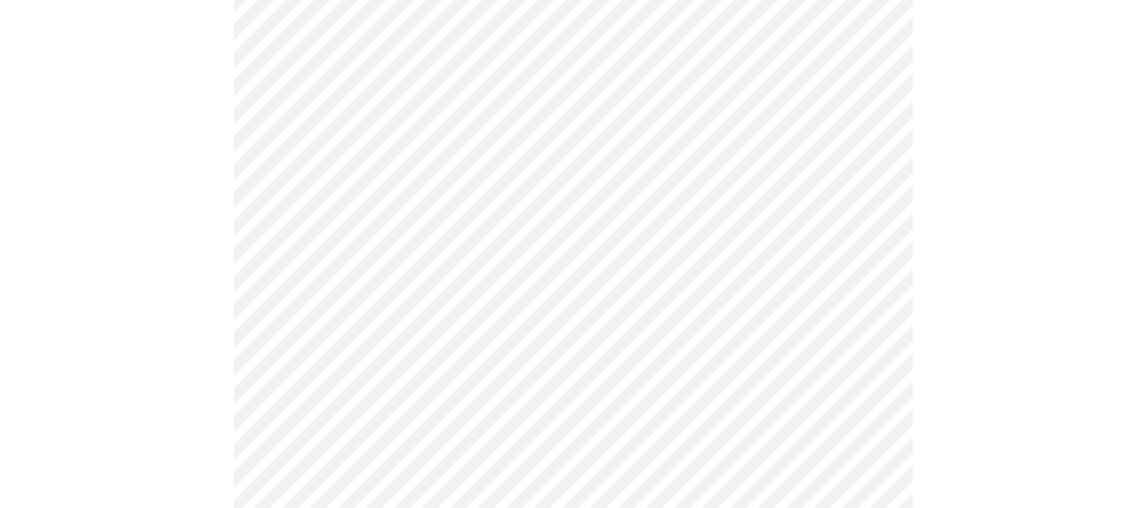
scroll to position [848, 0]
click at [368, 188] on body "MyMenopauseRx Appointments Messaging Labs Uploads Medications Community Refer a…" at bounding box center [573, 8] width 1132 height 1698
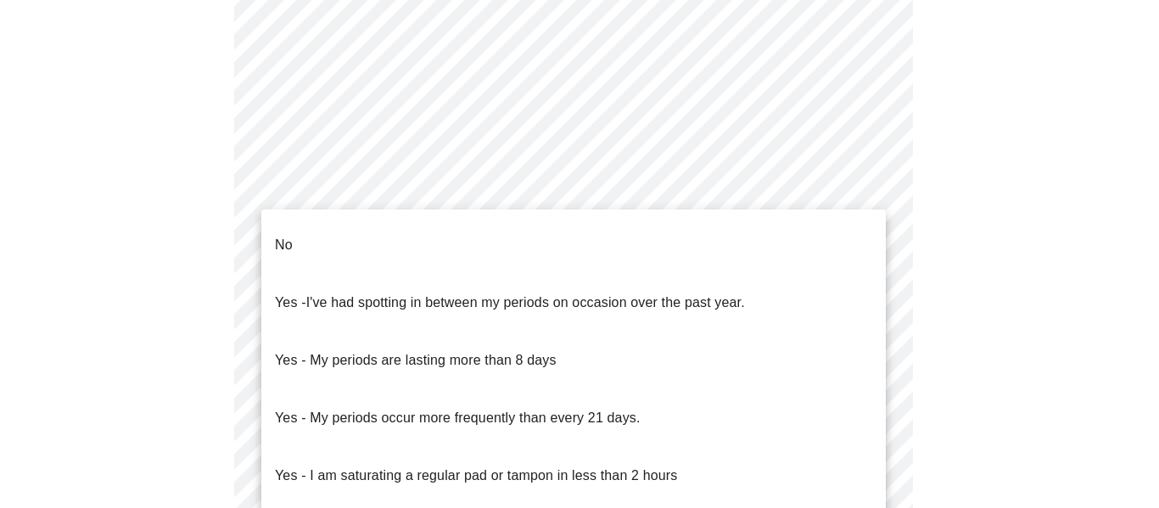
click at [287, 237] on p "No" at bounding box center [284, 245] width 18 height 20
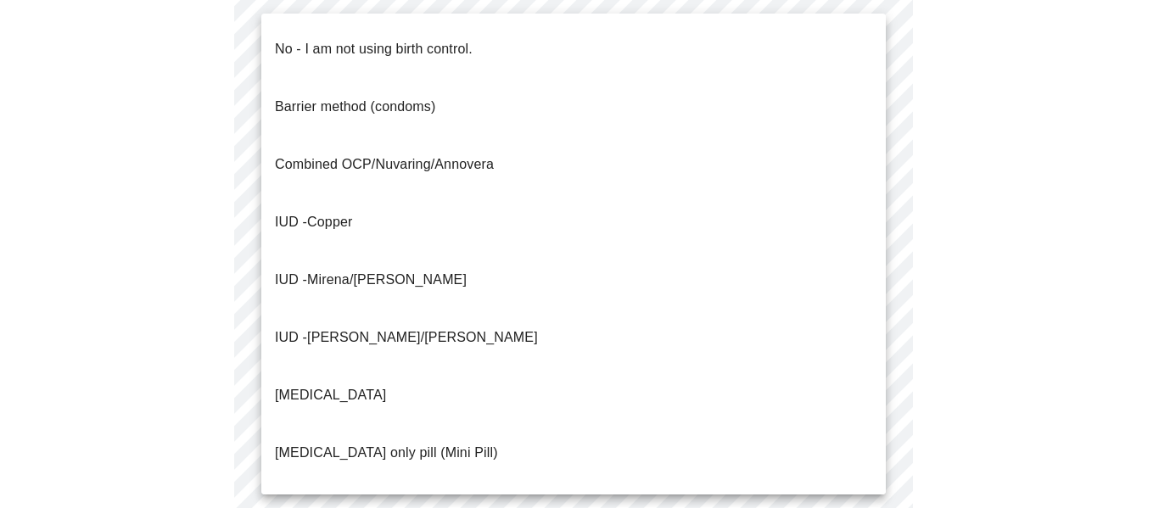
click at [433, 310] on body "MyMenopauseRx Appointments Messaging Labs Uploads Medications Community Refer a…" at bounding box center [579, 3] width 1145 height 1688
click at [383, 39] on p "No - I am not using birth control." at bounding box center [374, 49] width 198 height 20
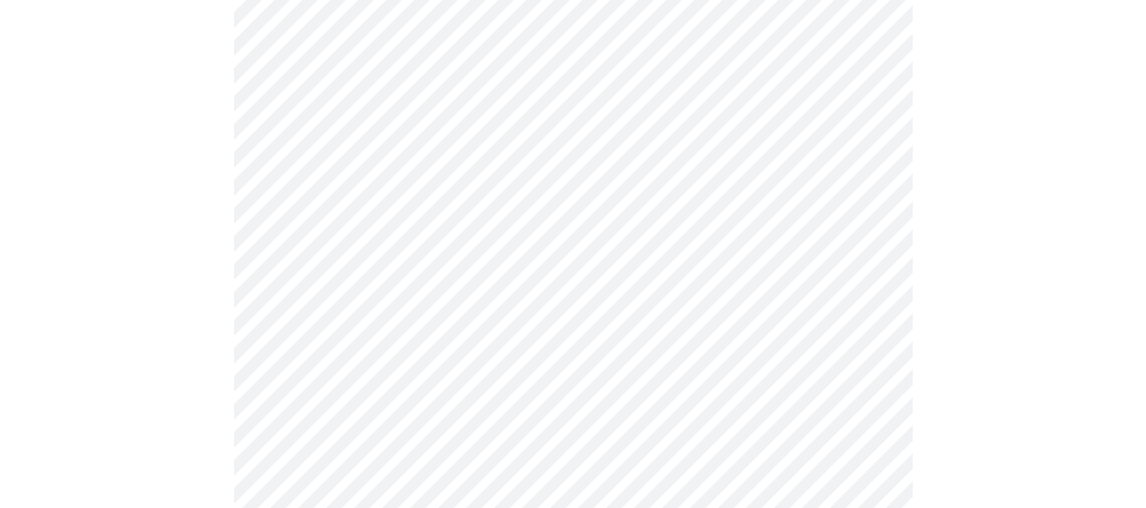
scroll to position [1018, 0]
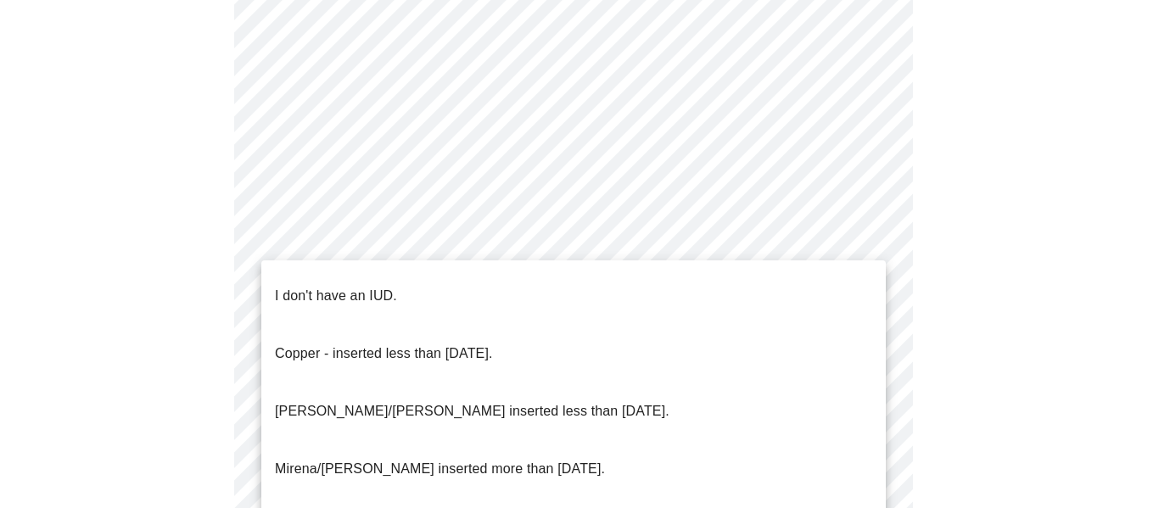
click at [353, 286] on p "I don't have an IUD." at bounding box center [336, 296] width 122 height 20
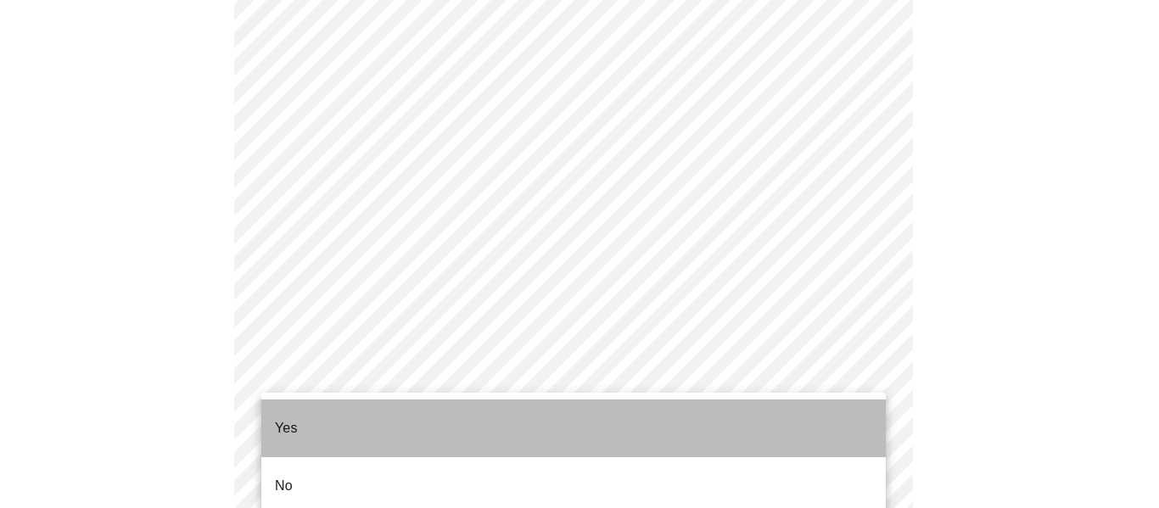
drag, startPoint x: 320, startPoint y: 405, endPoint x: 343, endPoint y: 405, distance: 22.9
click at [320, 405] on li "Yes" at bounding box center [573, 428] width 624 height 58
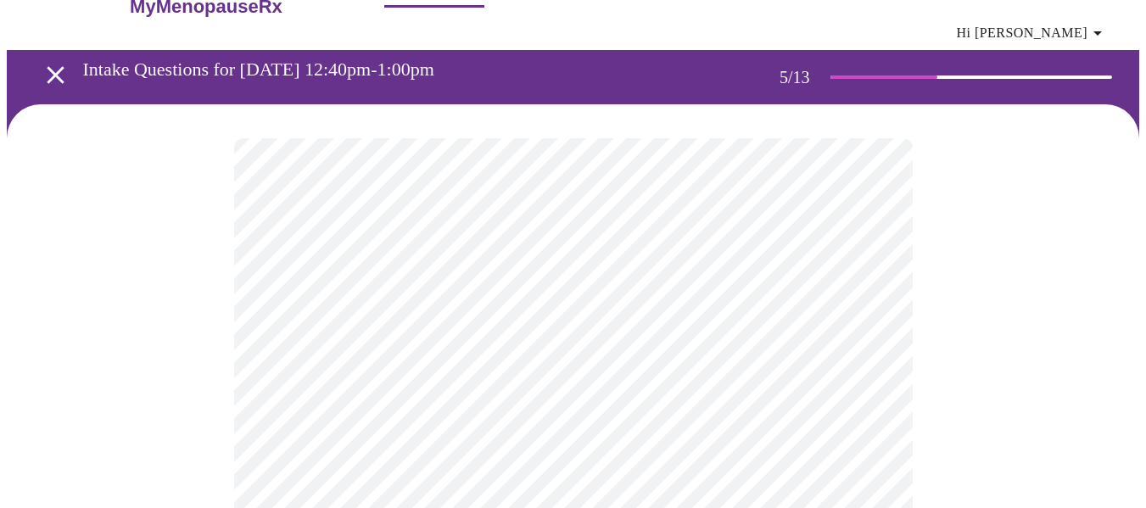
scroll to position [85, 0]
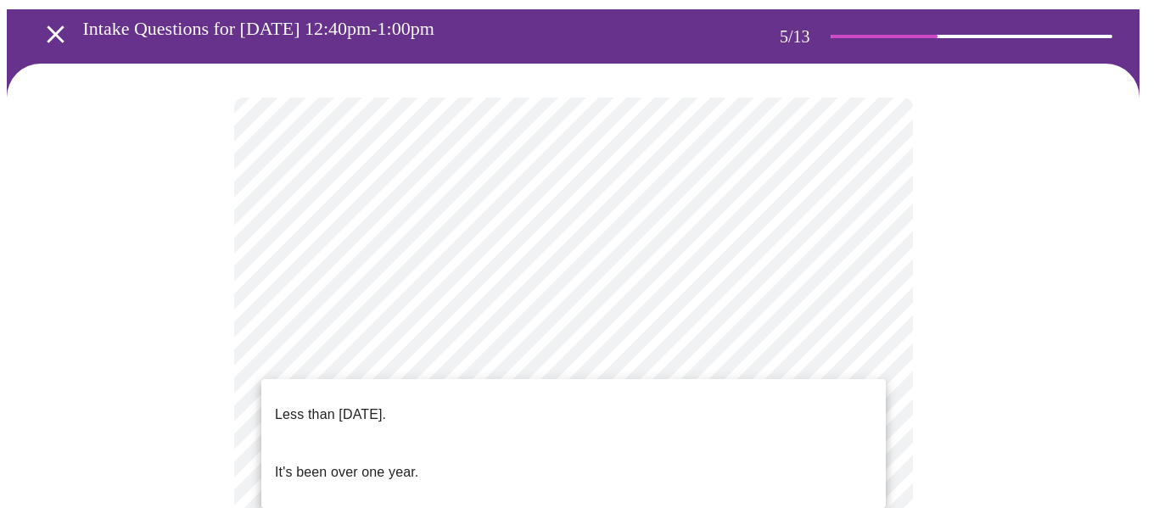
click at [386, 405] on p "Less than one year ago." at bounding box center [330, 415] width 111 height 20
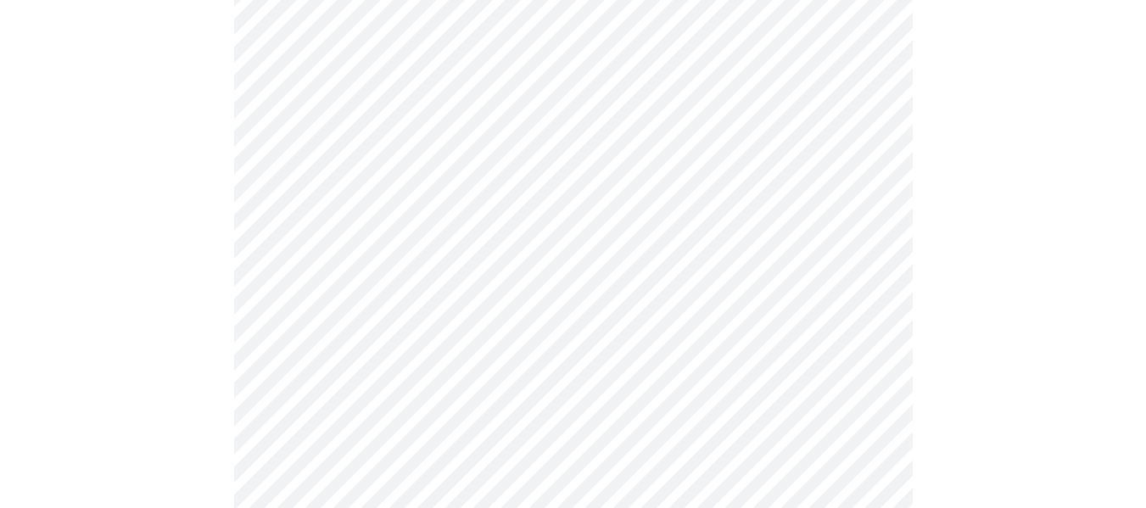
scroll to position [254, 0]
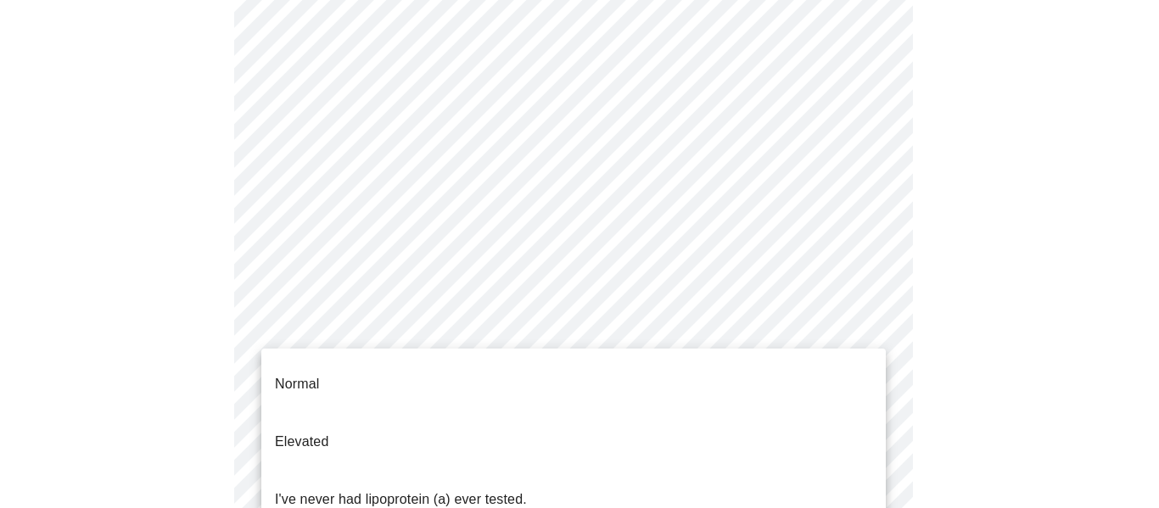
click at [528, 339] on body "MyMenopauseRx Appointments Messaging Labs Uploads Medications Community Refer a…" at bounding box center [579, 446] width 1145 height 1388
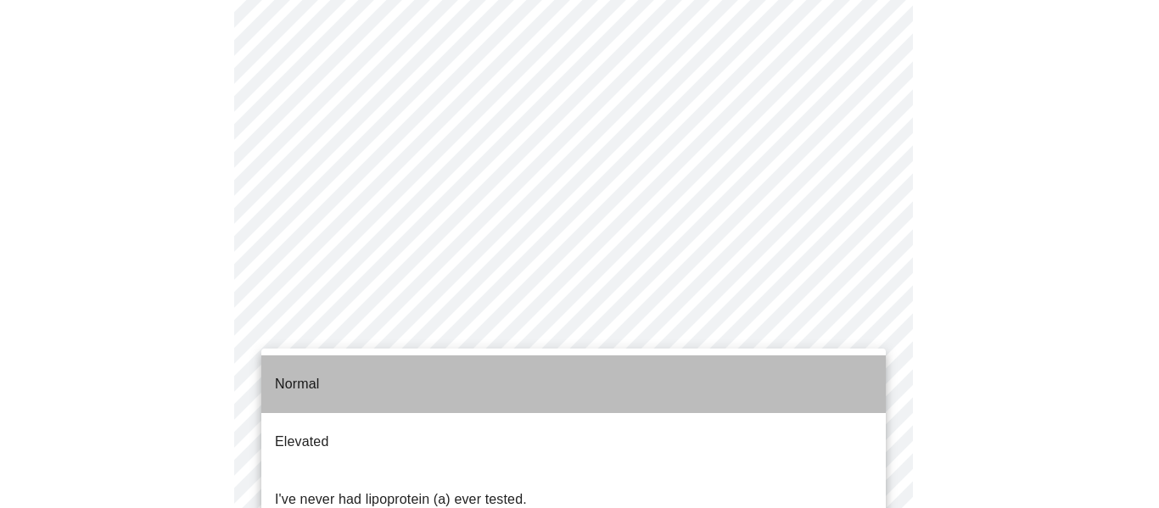
drag, startPoint x: 321, startPoint y: 371, endPoint x: 343, endPoint y: 385, distance: 25.6
click at [321, 372] on li "Normal" at bounding box center [573, 384] width 624 height 58
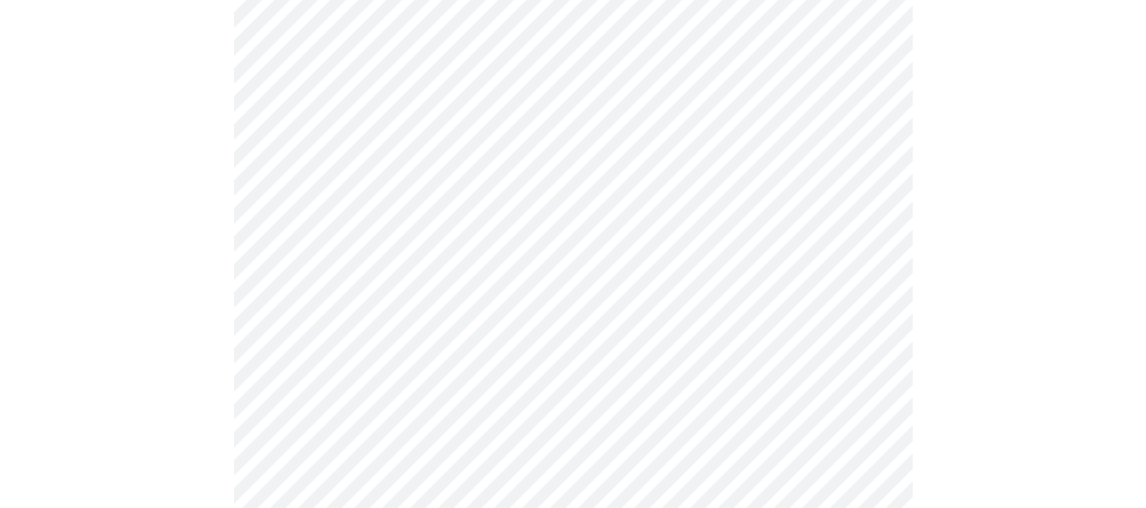
click at [386, 363] on body "MyMenopauseRx Appointments Messaging Labs Uploads Medications Community Refer a…" at bounding box center [573, 440] width 1132 height 1377
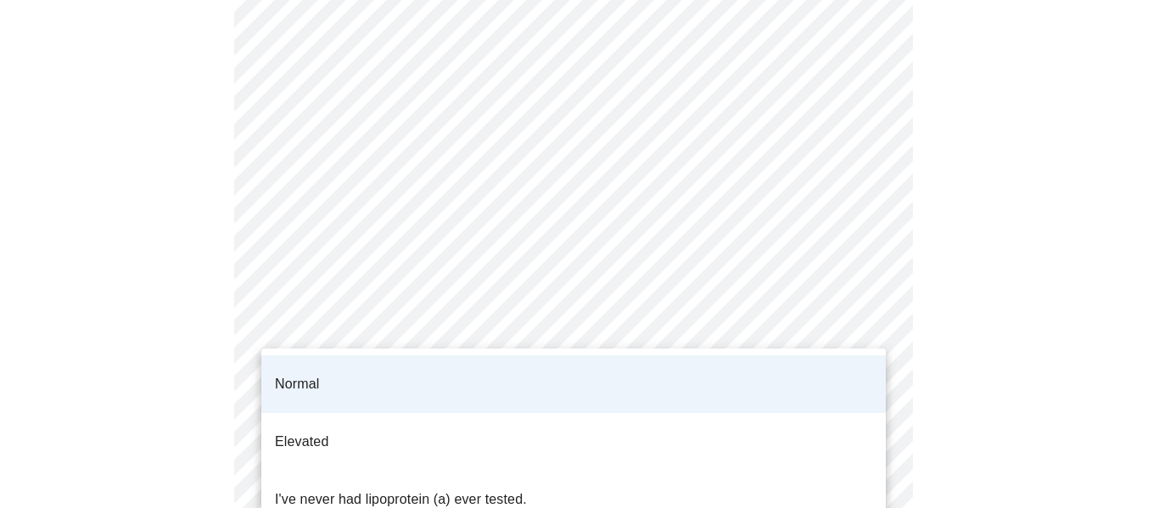
click at [367, 362] on li "Normal" at bounding box center [573, 384] width 624 height 58
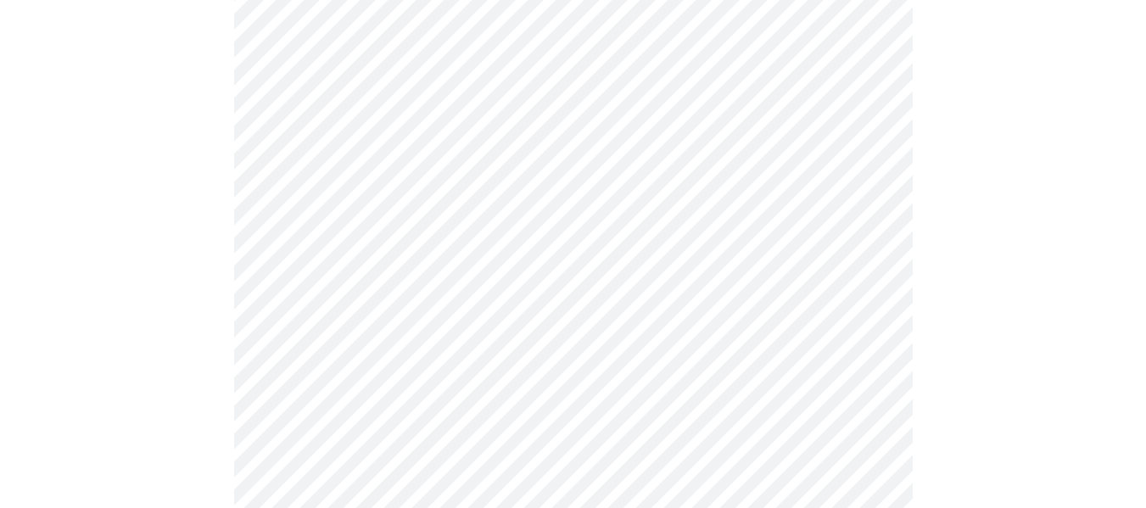
scroll to position [509, 0]
click at [393, 58] on body "MyMenopauseRx Appointments Messaging Labs Uploads Medications Community Refer a…" at bounding box center [573, 168] width 1132 height 1341
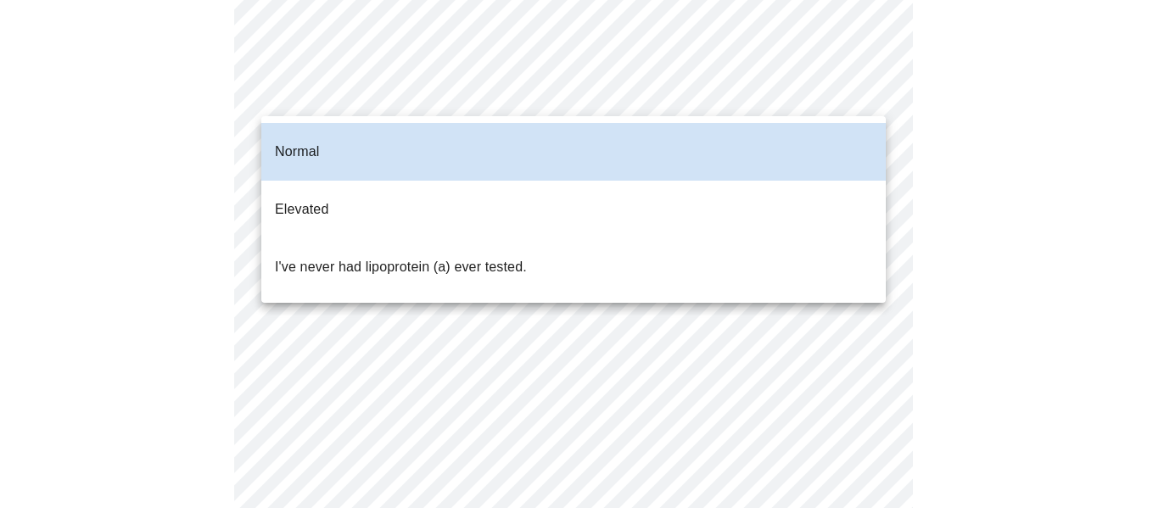
click at [338, 88] on div at bounding box center [579, 254] width 1159 height 508
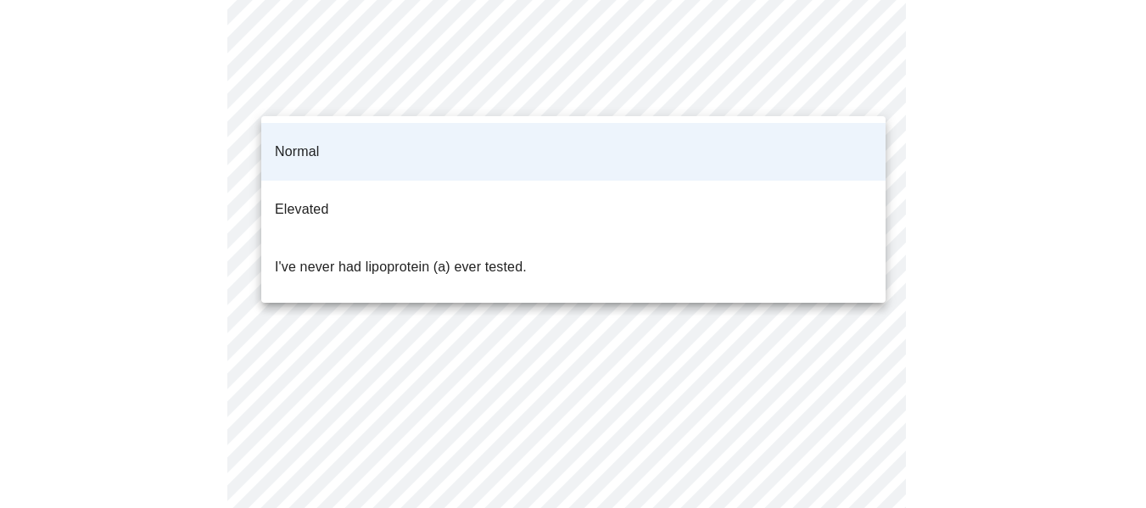
click at [338, 88] on body "MyMenopauseRx Appointments Messaging Labs Uploads Medications Community Refer a…" at bounding box center [573, 168] width 1132 height 1341
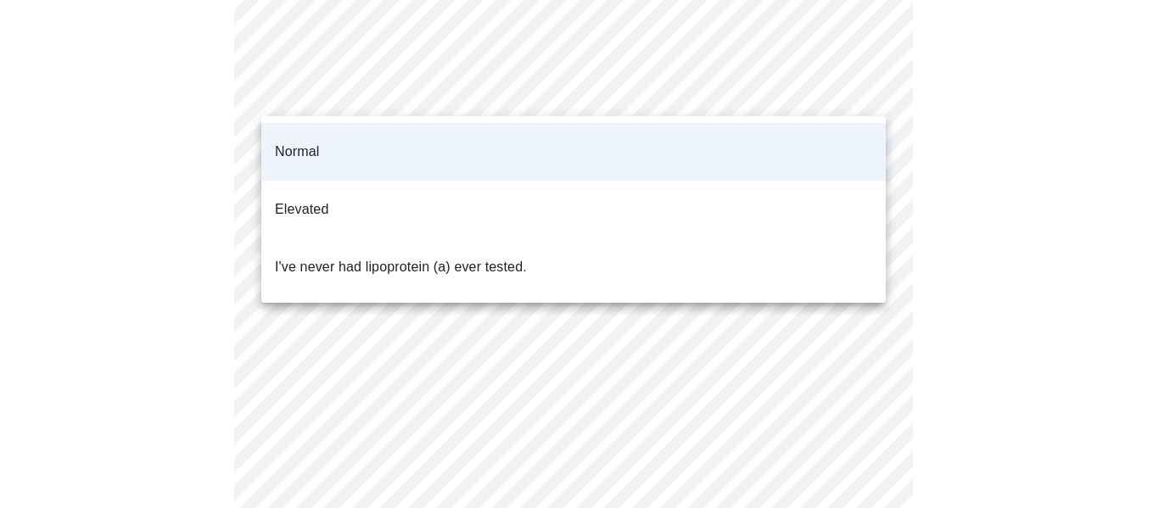
click at [338, 89] on div at bounding box center [579, 254] width 1159 height 508
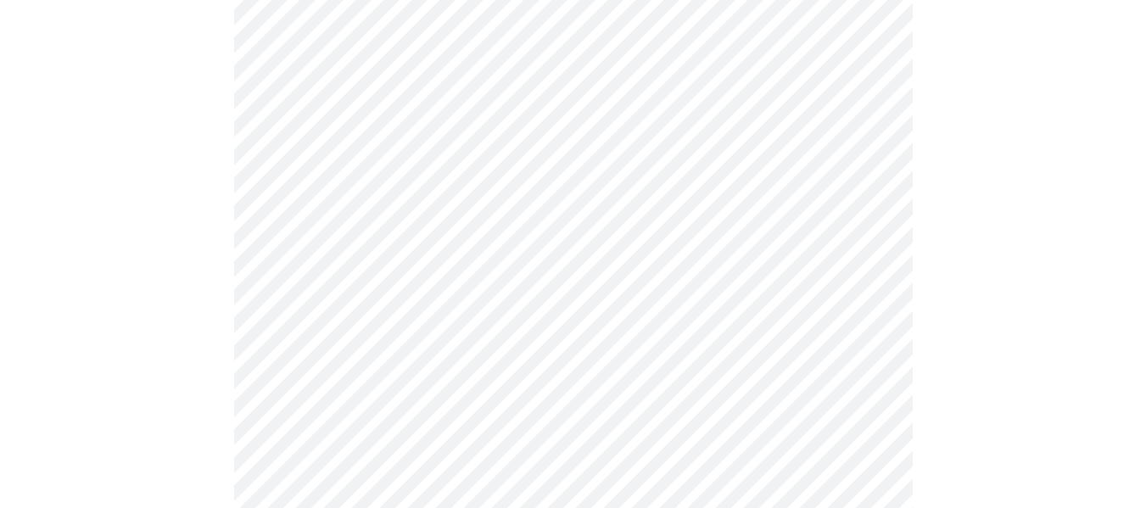
click at [345, 90] on body "MyMenopauseRx Appointments Messaging Labs Uploads Medications Community Refer a…" at bounding box center [573, 168] width 1132 height 1341
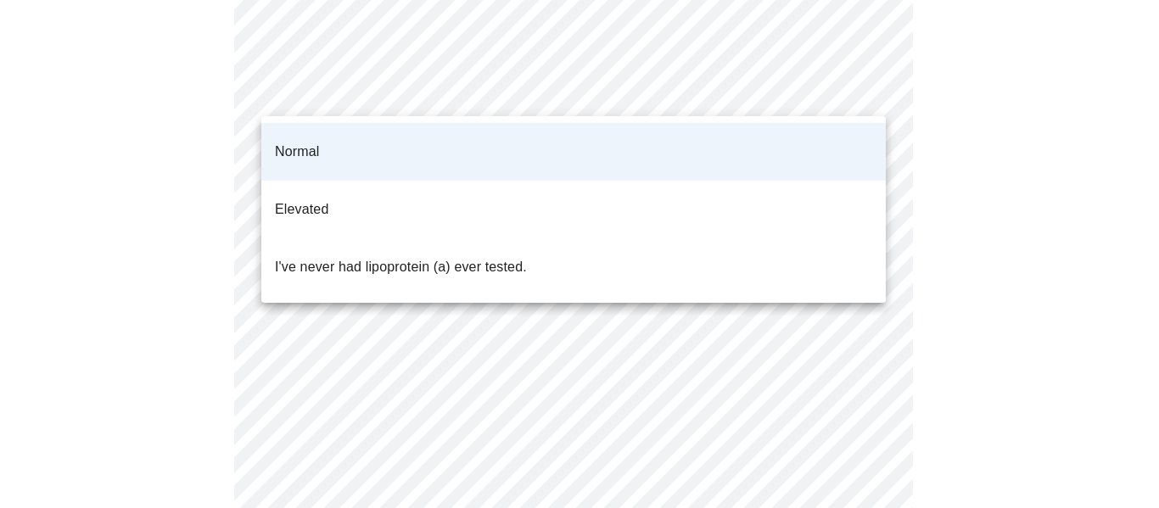
click at [357, 89] on div at bounding box center [579, 254] width 1159 height 508
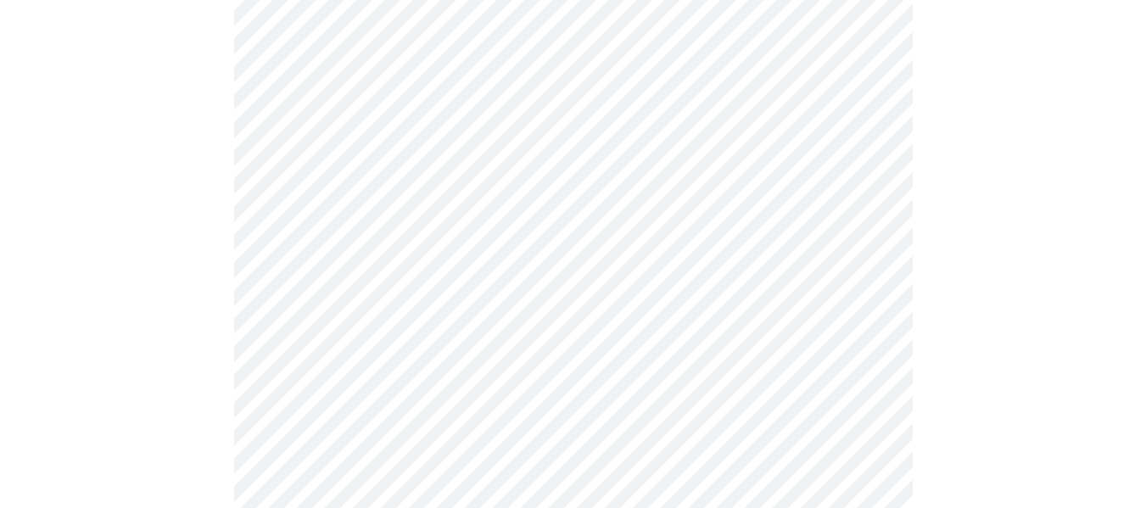
scroll to position [594, 0]
click at [101, 83] on div at bounding box center [573, 154] width 1132 height 1199
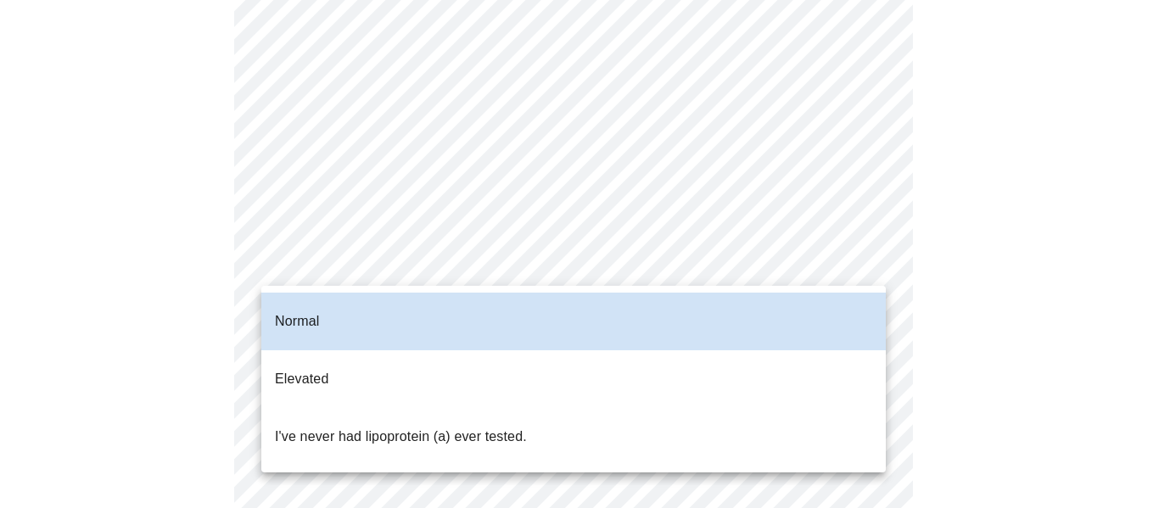
click at [311, 243] on body "MyMenopauseRx Appointments Messaging Labs Uploads Medications Community Refer a…" at bounding box center [579, 320] width 1145 height 1304
click at [316, 427] on p "I've never had lipoprotein (a) ever tested." at bounding box center [401, 437] width 252 height 20
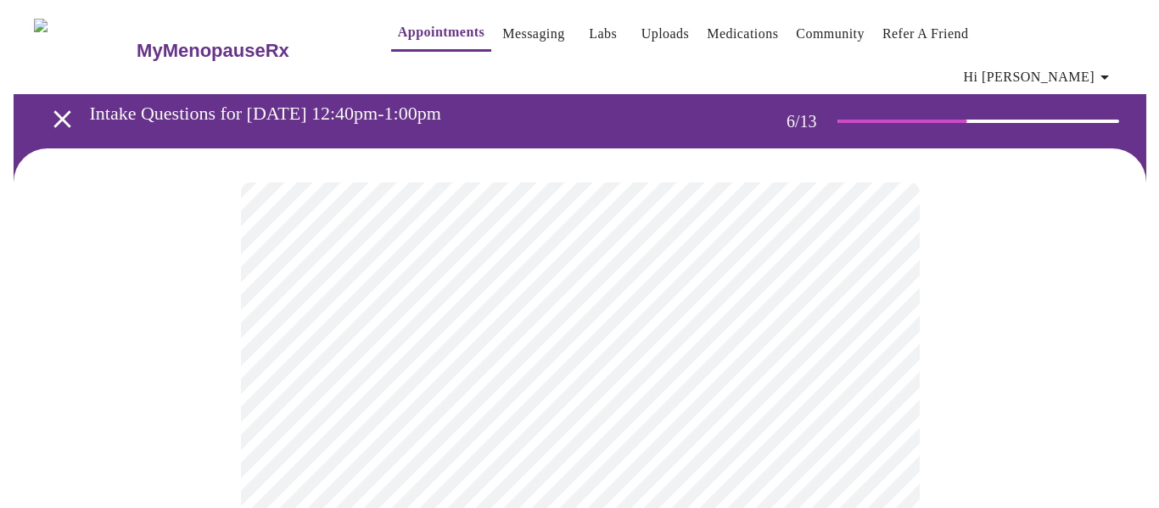
scroll to position [170, 0]
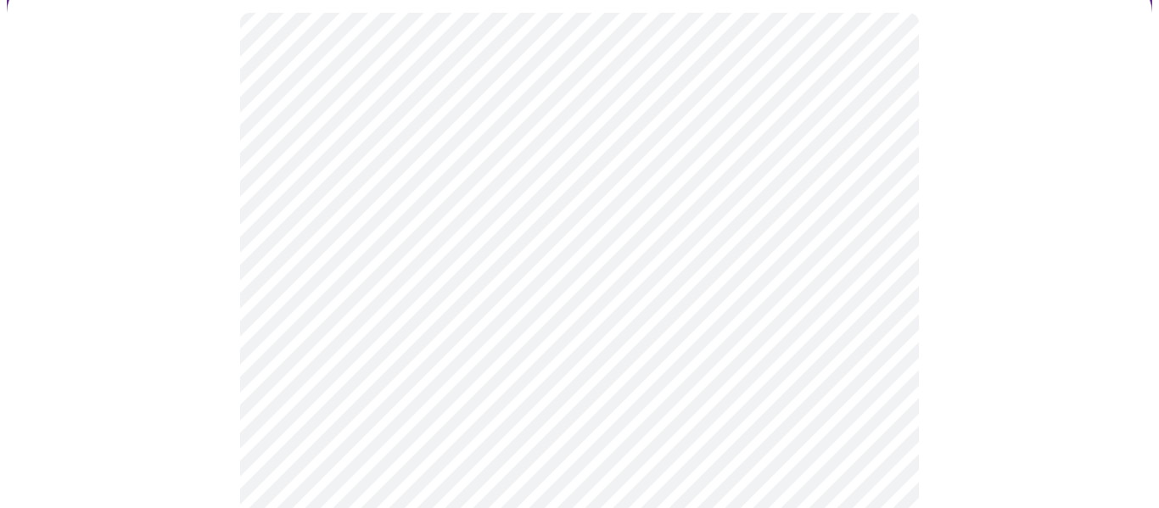
click at [353, 321] on body "MyMenopauseRx Appointments Messaging Labs Uploads Medications Community Refer a…" at bounding box center [579, 302] width 1145 height 930
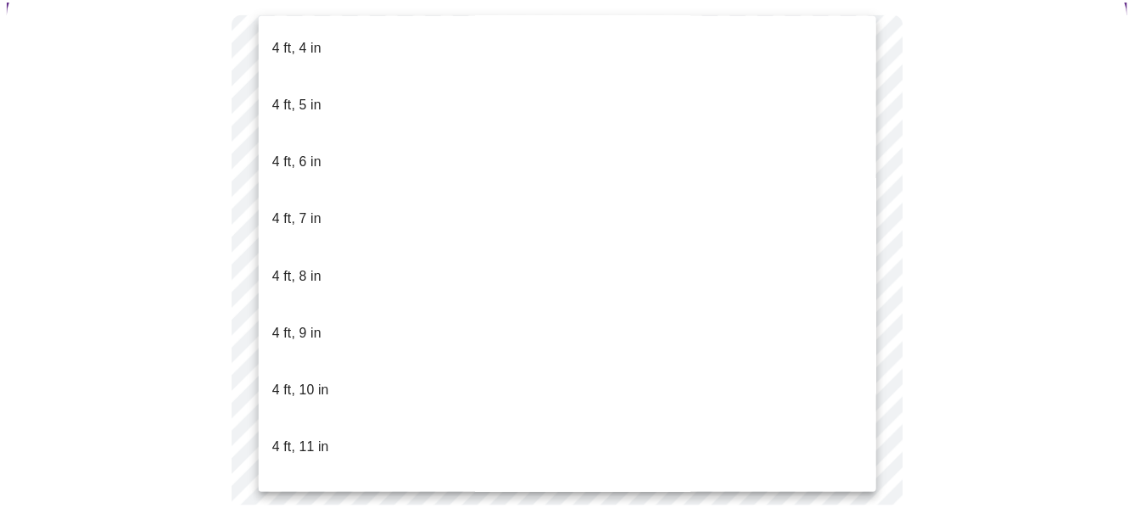
scroll to position [933, 0]
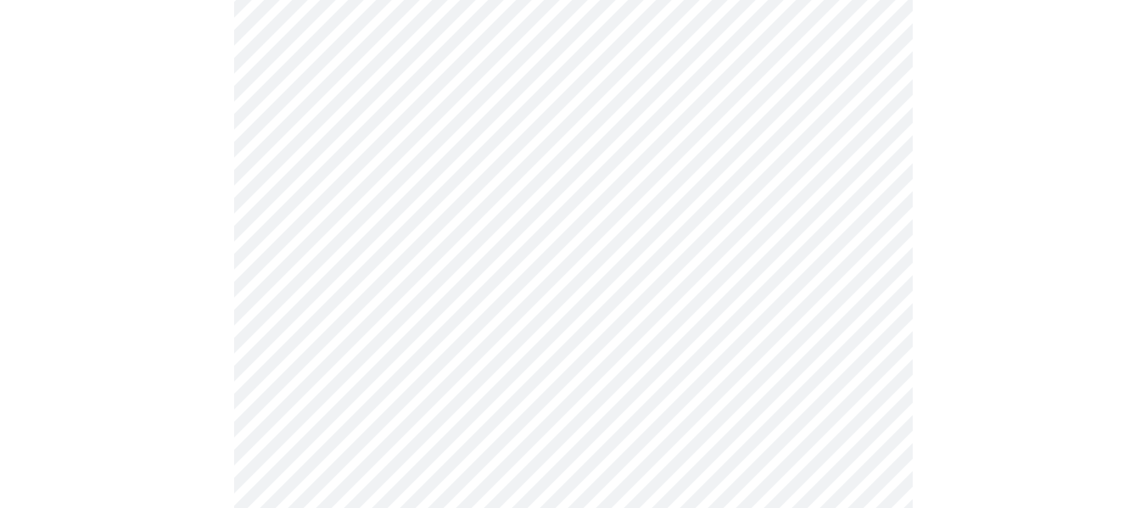
scroll to position [4410, 0]
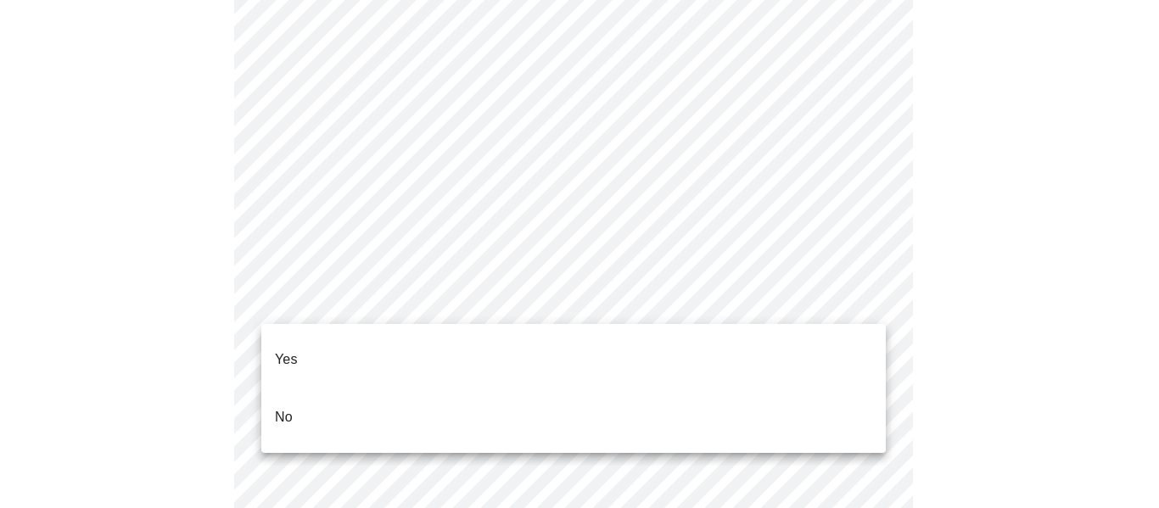
click at [284, 407] on p "No" at bounding box center [284, 417] width 18 height 20
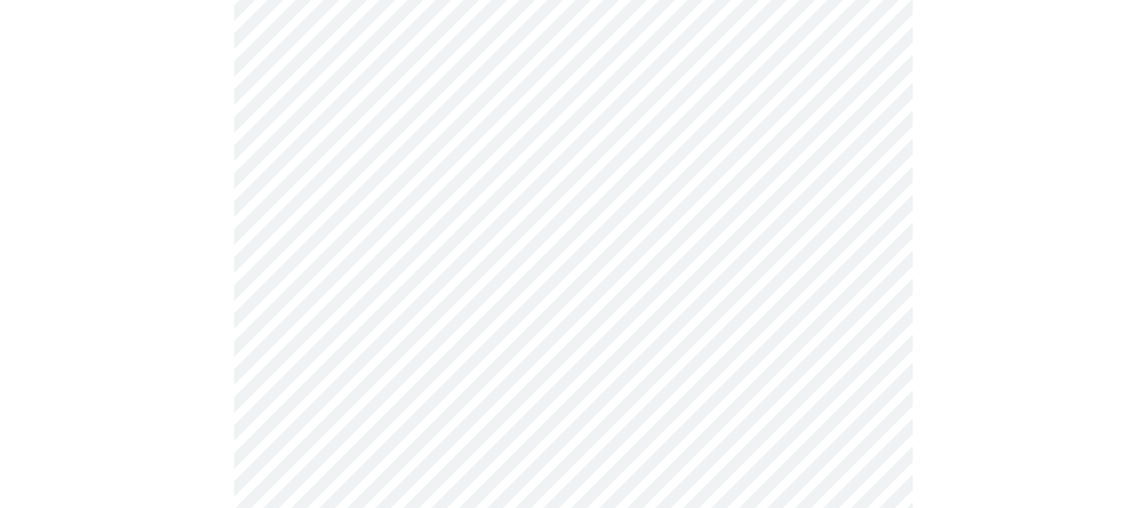
scroll to position [1103, 0]
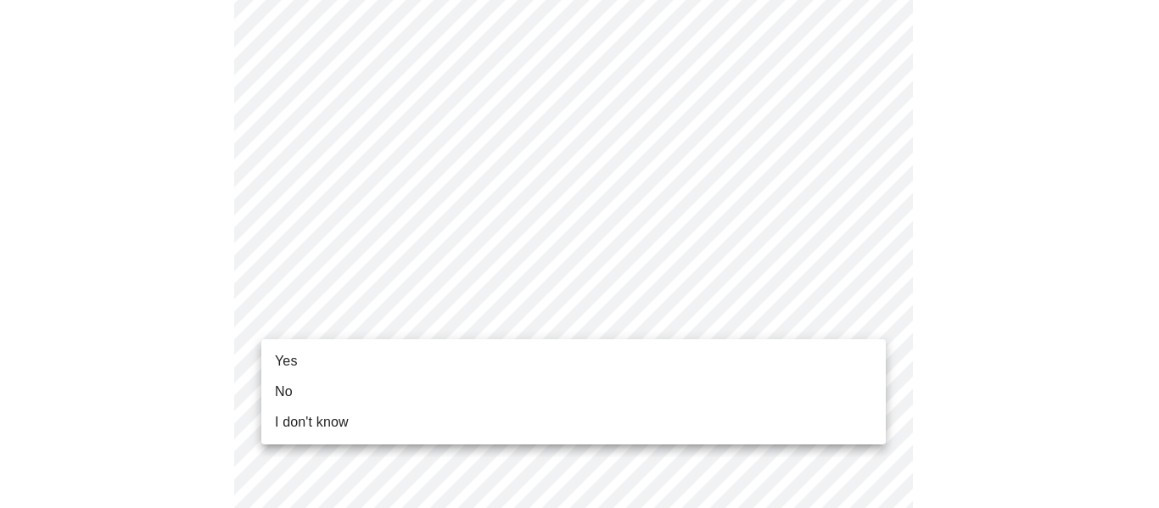
click at [283, 361] on span "Yes" at bounding box center [286, 361] width 23 height 20
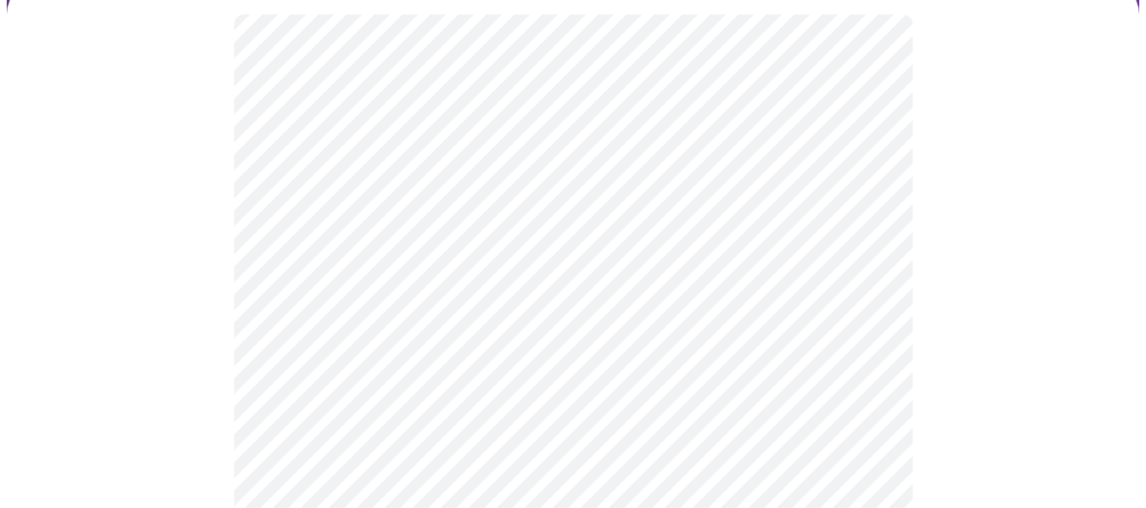
scroll to position [170, 0]
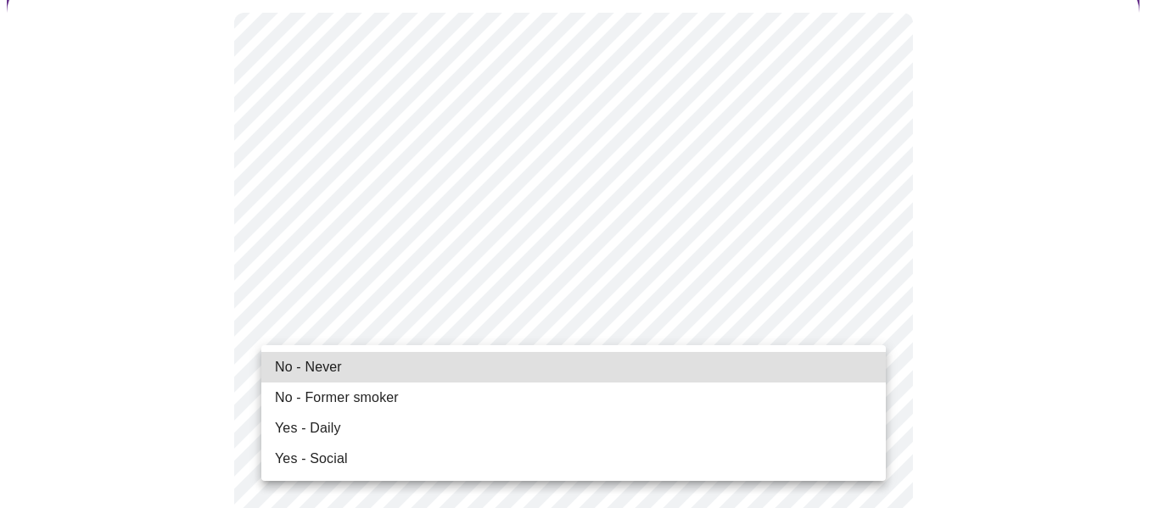
click at [332, 360] on span "No - Never" at bounding box center [308, 367] width 67 height 20
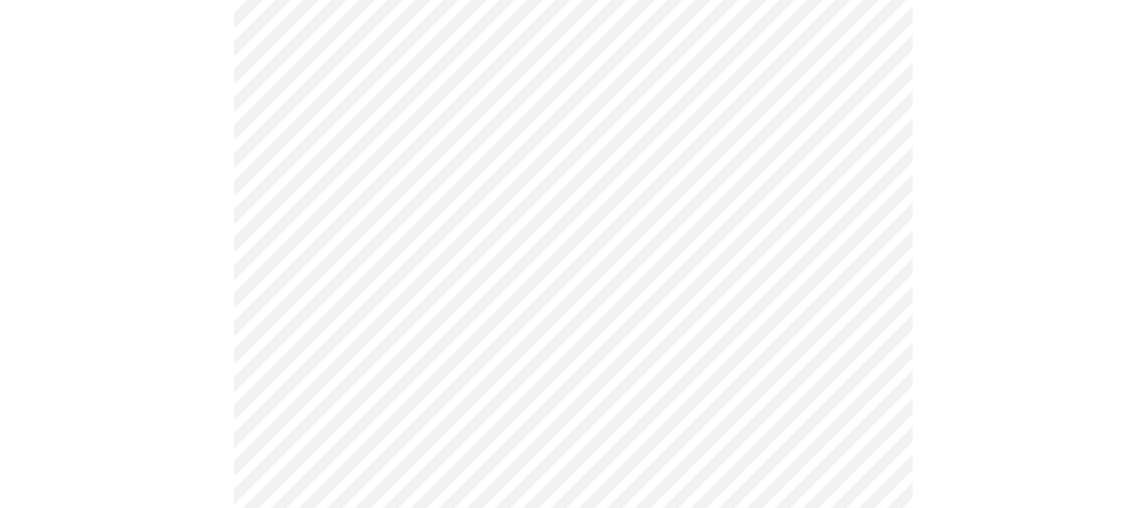
scroll to position [1442, 0]
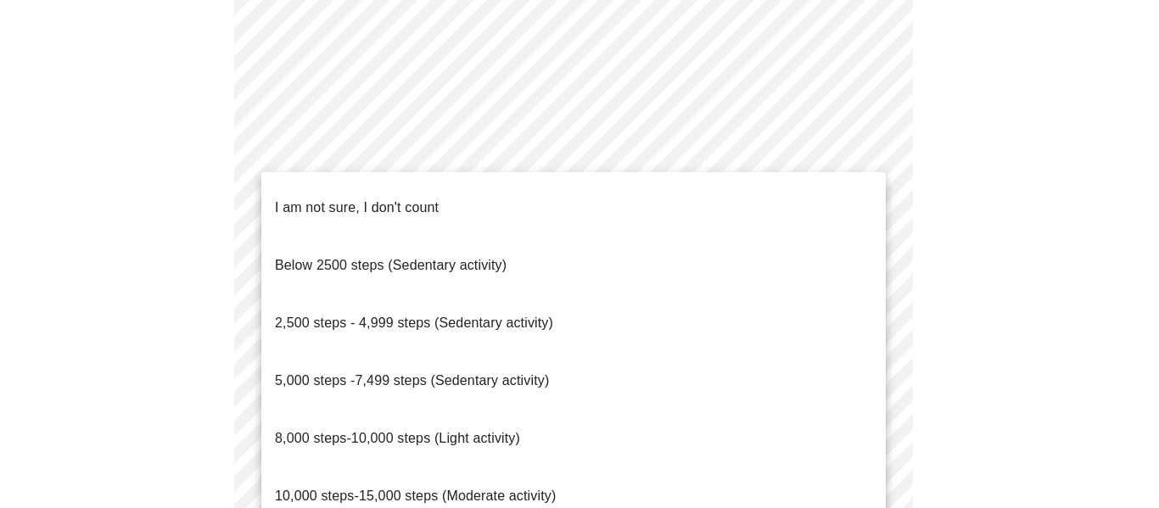
click at [477, 315] on span "2,500 steps - 4,999 steps (Sedentary activity)" at bounding box center [414, 322] width 278 height 14
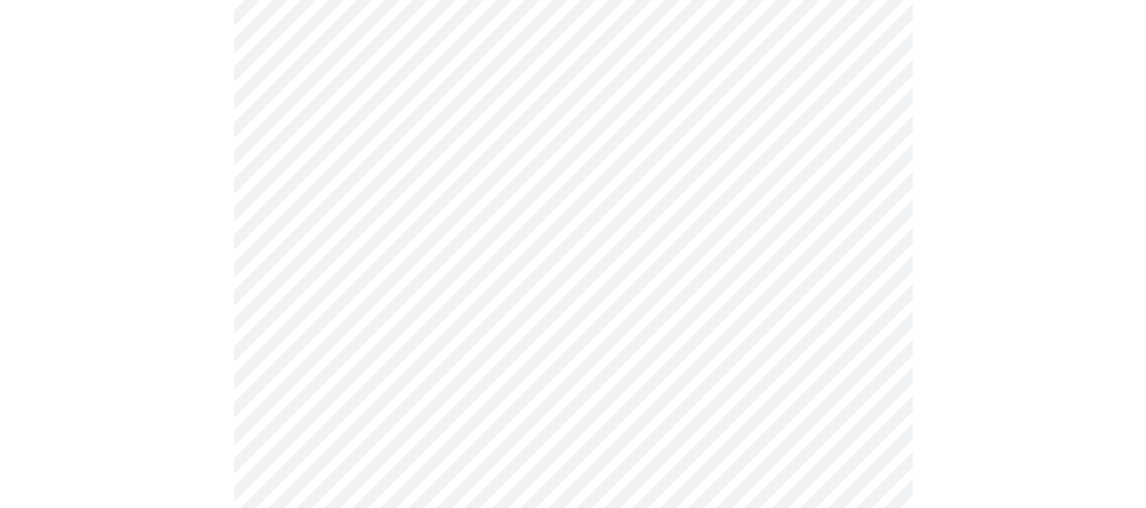
scroll to position [1527, 0]
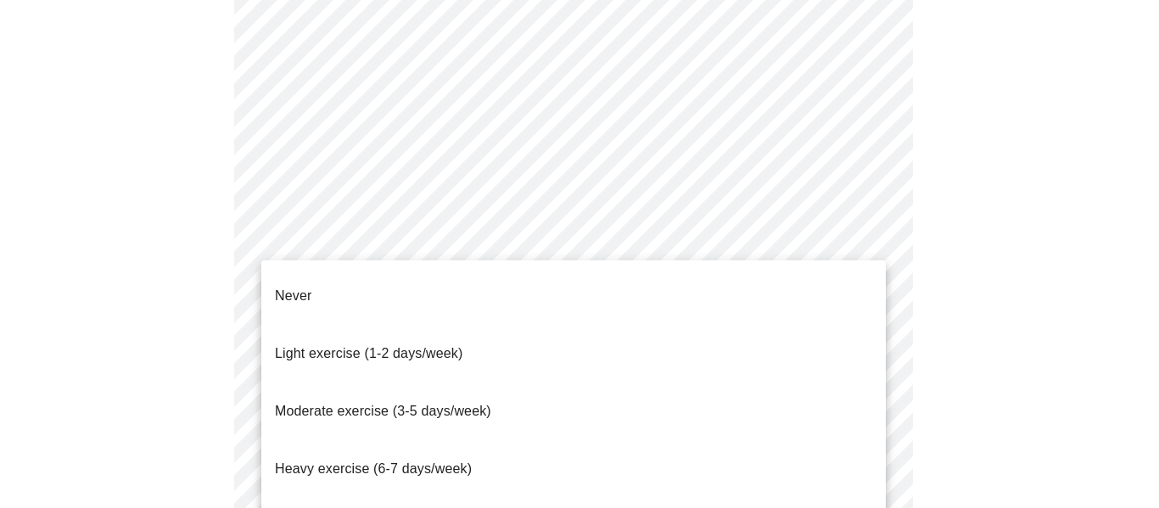
click at [444, 346] on span "Light exercise (1-2 days/week)" at bounding box center [369, 353] width 188 height 14
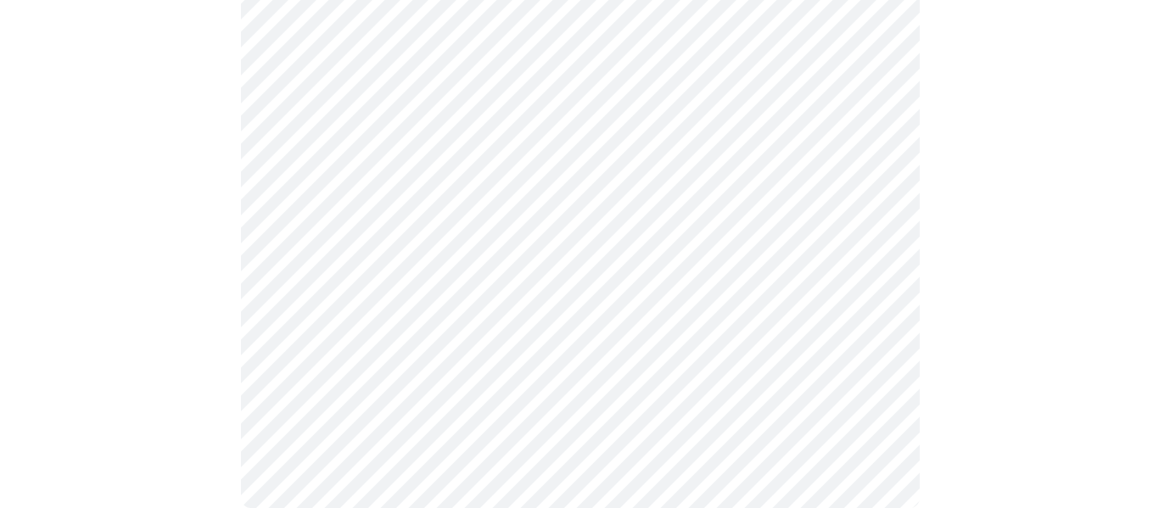
scroll to position [1694, 0]
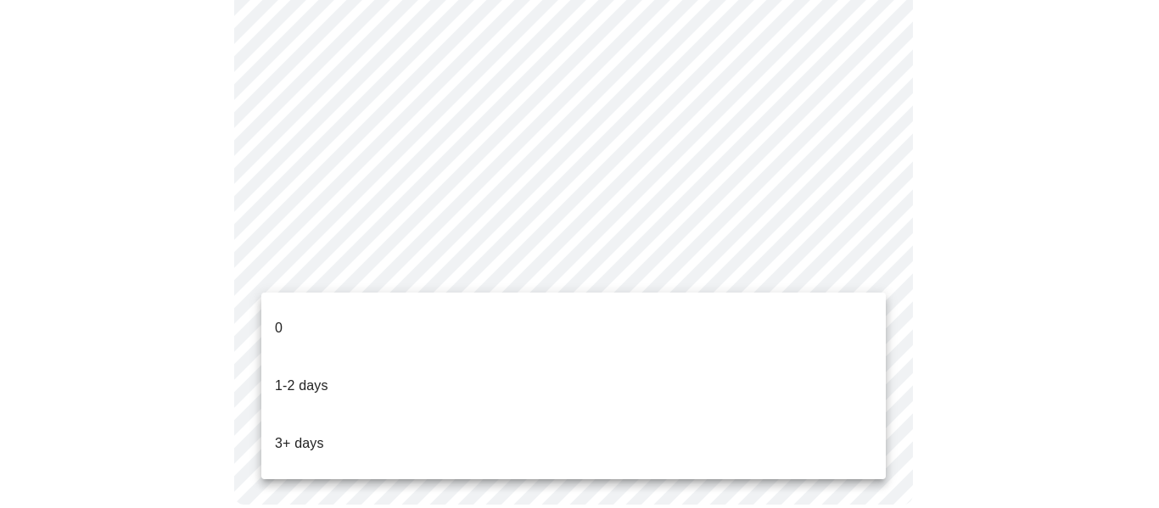
click at [361, 322] on li "0" at bounding box center [573, 328] width 624 height 58
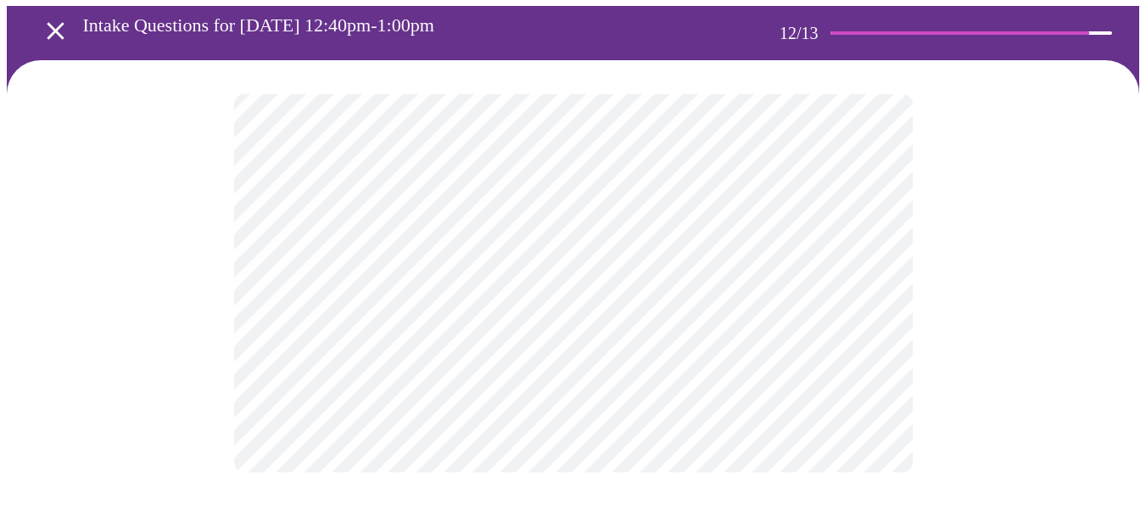
scroll to position [0, 0]
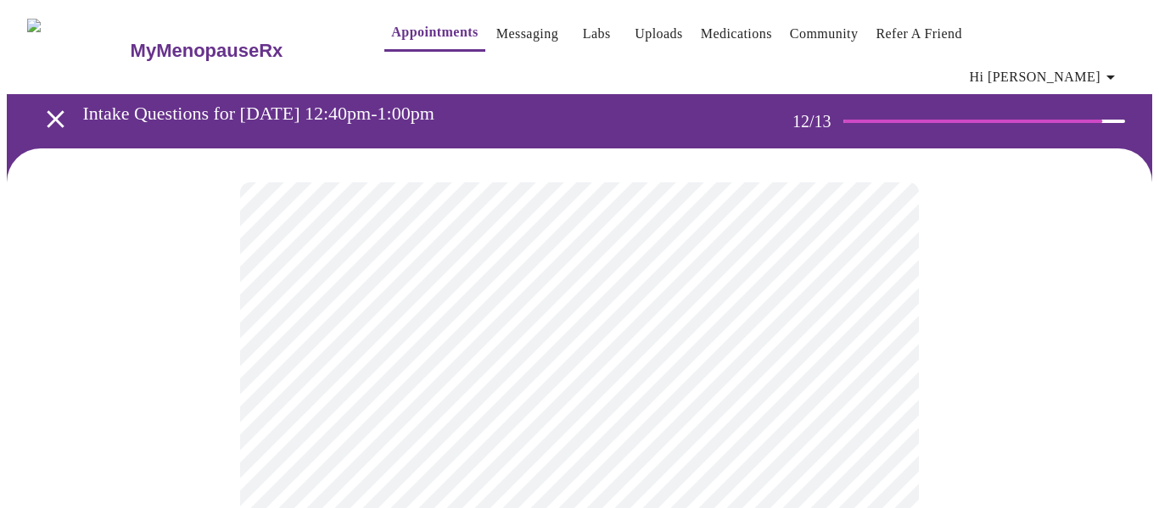
click at [492, 360] on body "MyMenopauseRx Appointments Messaging Labs Uploads Medications Community Refer a…" at bounding box center [579, 301] width 1145 height 588
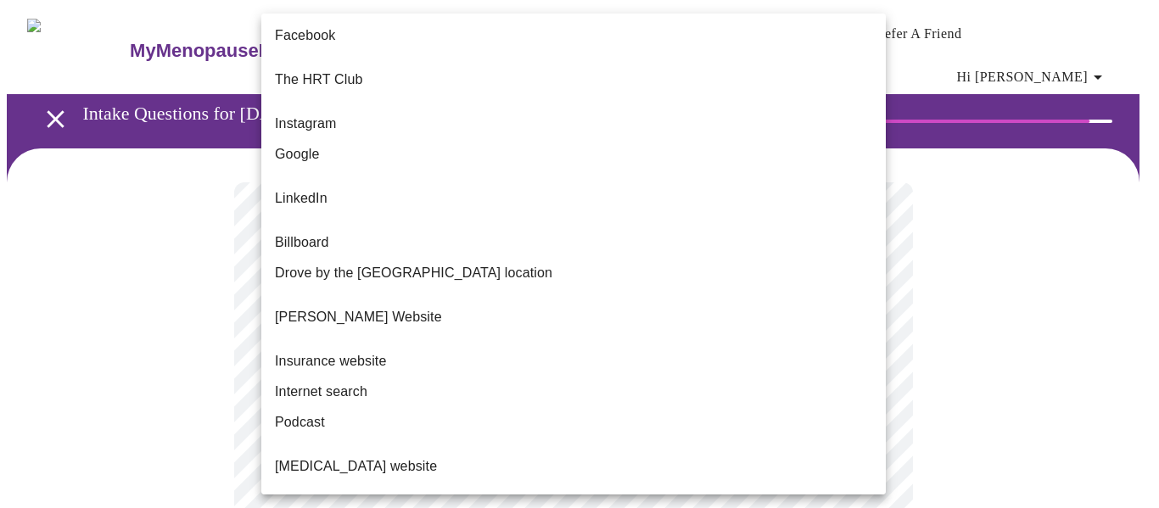
click at [361, 382] on span "Internet search" at bounding box center [321, 392] width 92 height 20
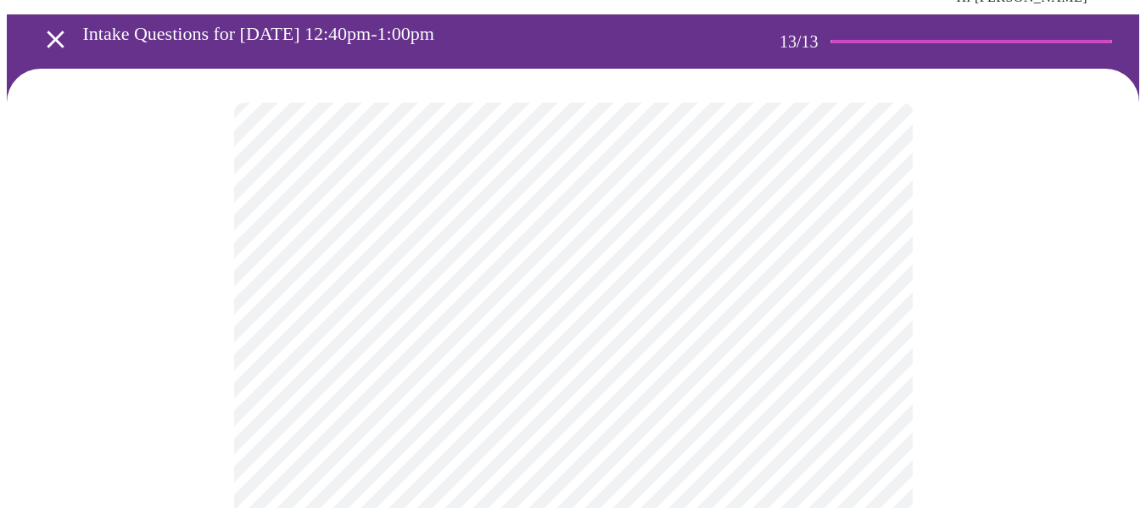
scroll to position [170, 0]
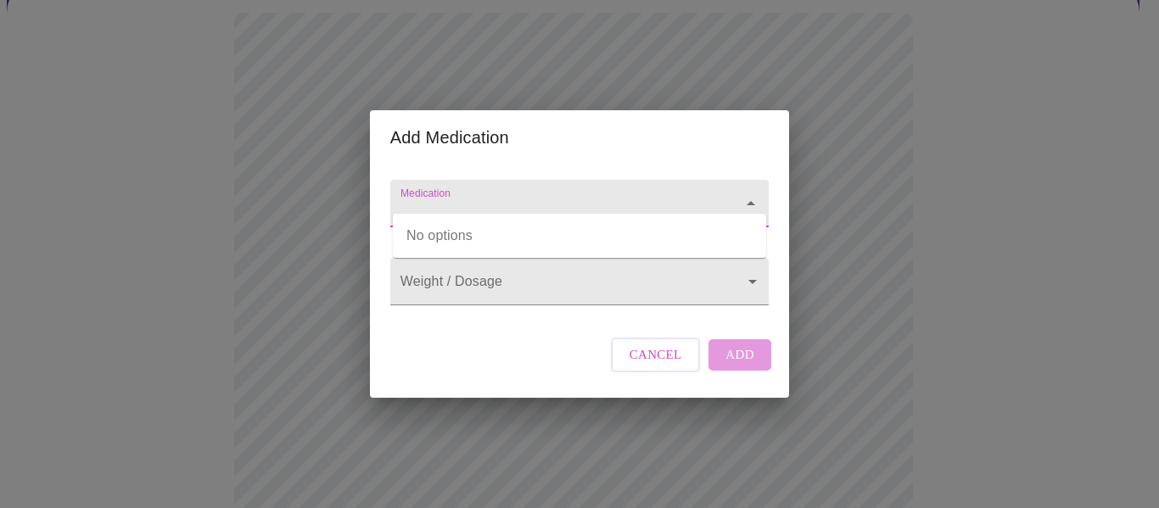
click at [533, 196] on input "Medication" at bounding box center [555, 211] width 316 height 31
type input "ezetimbe 10mg"
click at [578, 196] on input "Medication" at bounding box center [555, 211] width 316 height 31
click at [749, 193] on icon "Close" at bounding box center [750, 203] width 20 height 20
click at [699, 196] on input "Medication" at bounding box center [555, 211] width 316 height 31
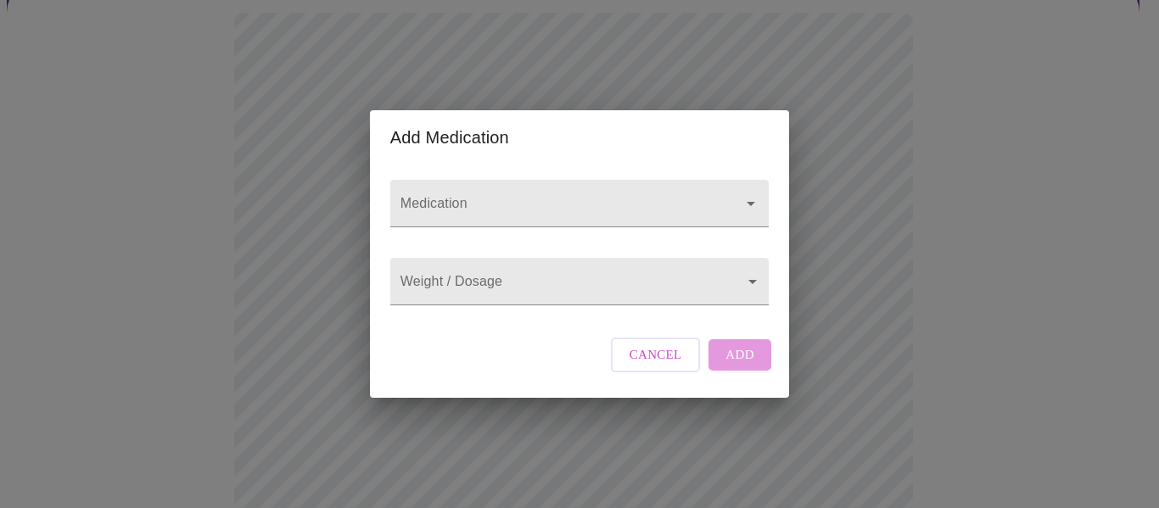
click at [863, 197] on div "Add Medication Medication Weight / Dosage ​ Cancel Add" at bounding box center [579, 254] width 1159 height 508
click at [511, 196] on input "Medication" at bounding box center [555, 211] width 316 height 31
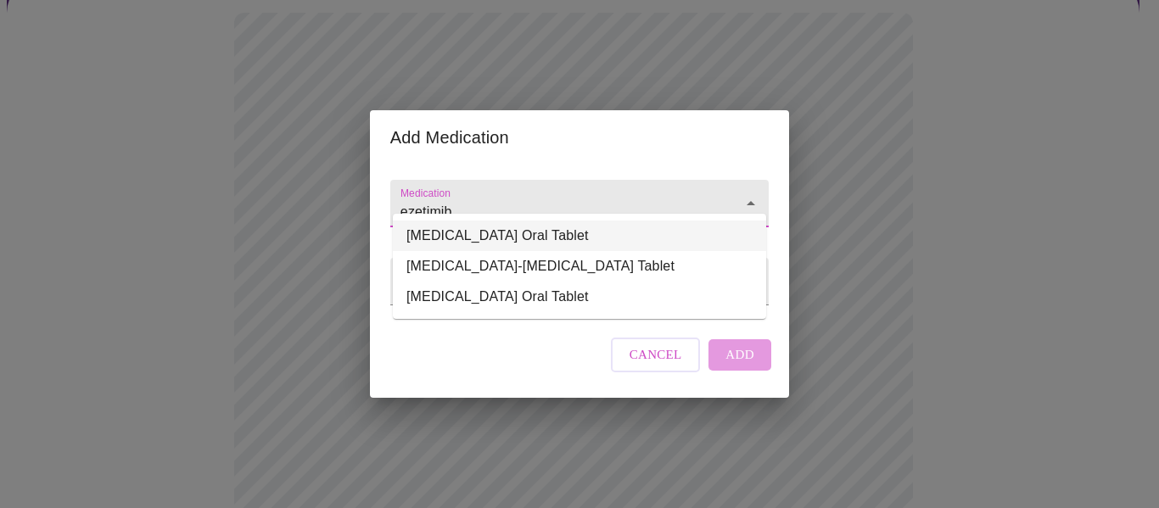
click at [514, 230] on li "Ezetimibe-Simvastatin Oral Tablet" at bounding box center [579, 236] width 373 height 31
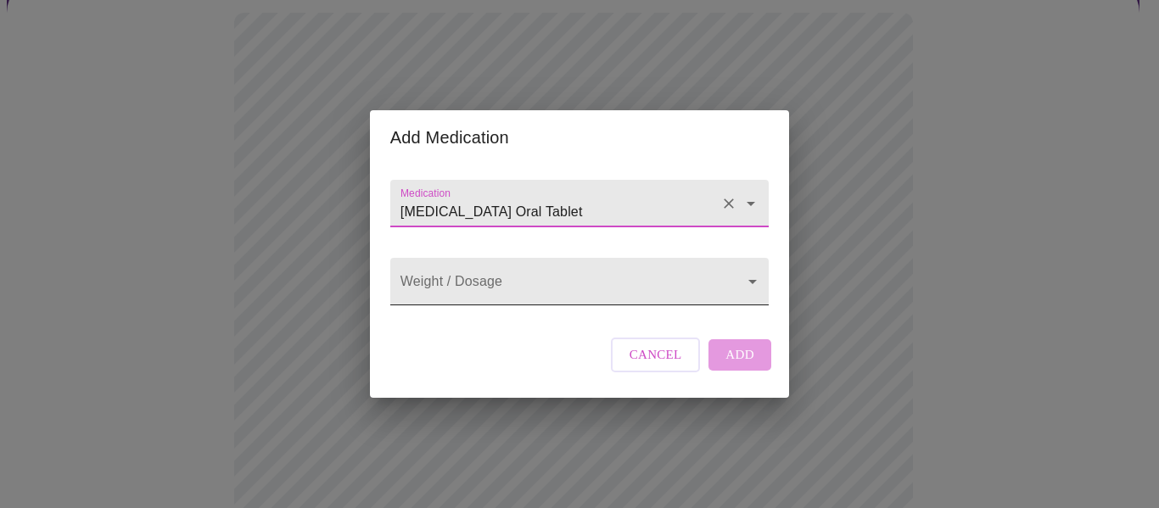
type input "Ezetimibe-Simvastatin Oral Tablet"
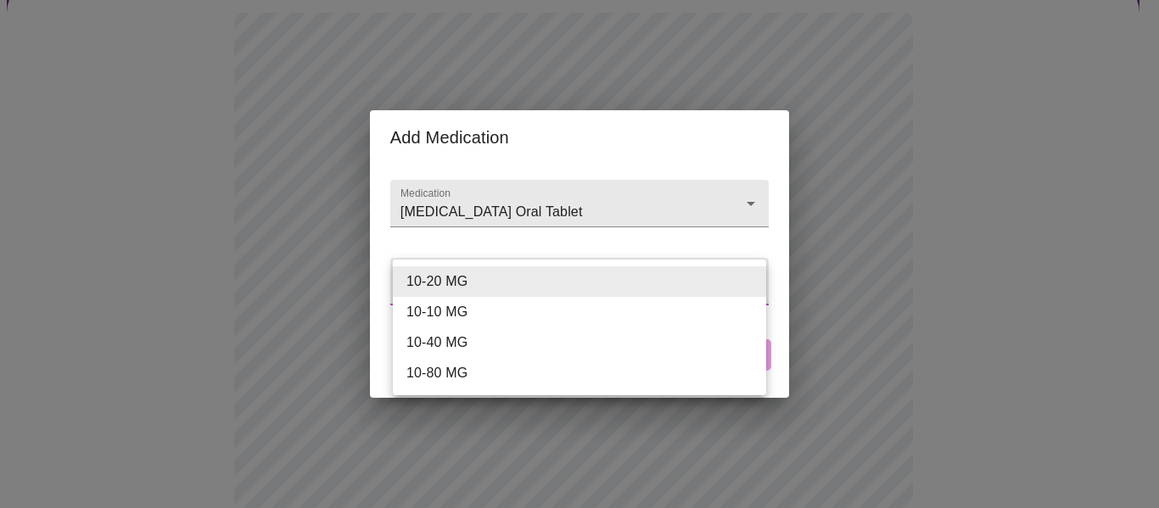
click at [521, 283] on body "MyMenopauseRx Appointments Messaging Labs Uploads Medications Community Refer a…" at bounding box center [579, 486] width 1145 height 1299
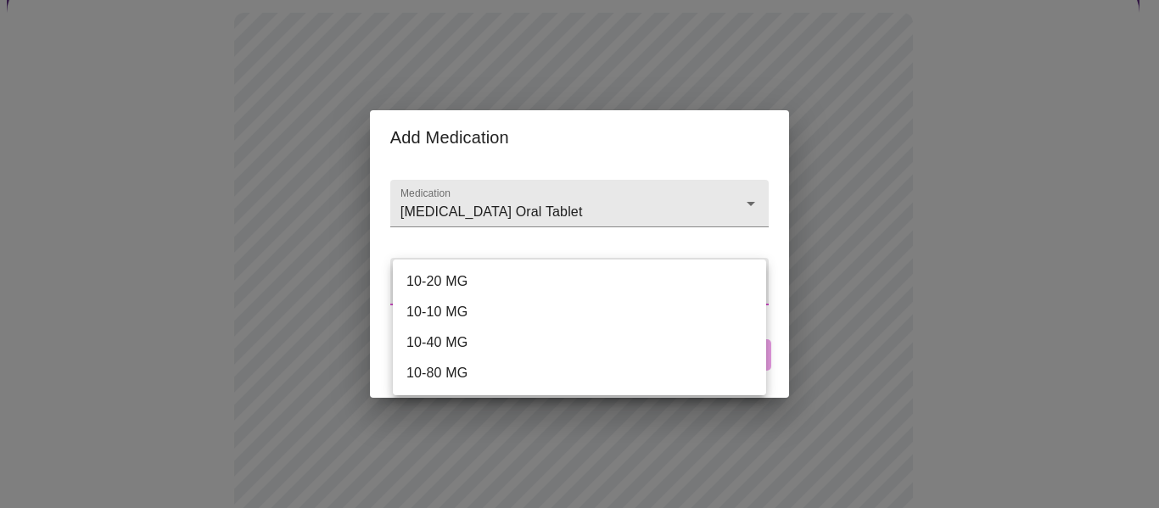
click at [465, 280] on li "10-20 MG" at bounding box center [579, 281] width 373 height 31
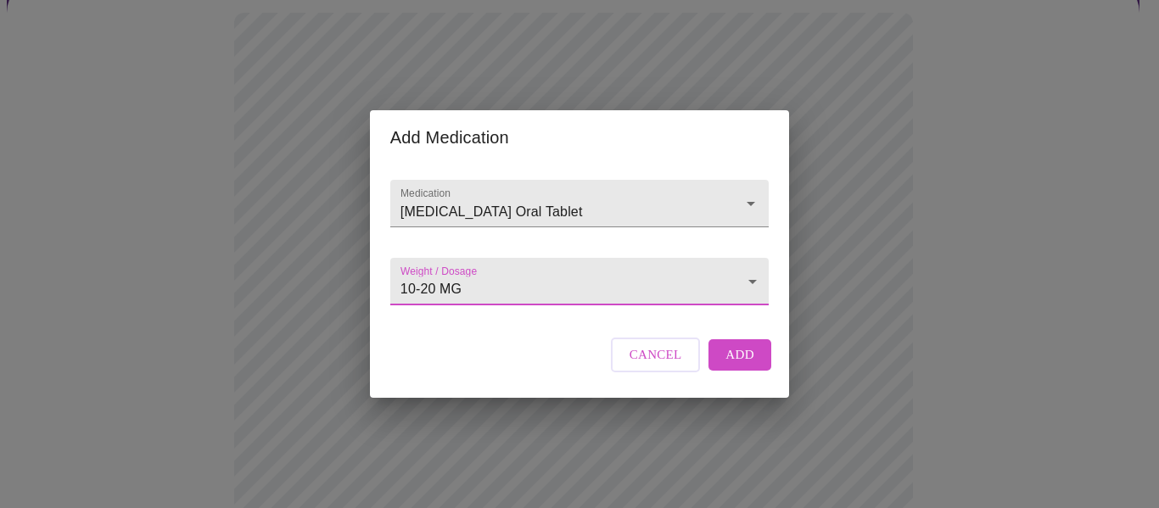
click at [470, 282] on body "MyMenopauseRx Appointments Messaging Labs Uploads Medications Community Refer a…" at bounding box center [579, 486] width 1145 height 1299
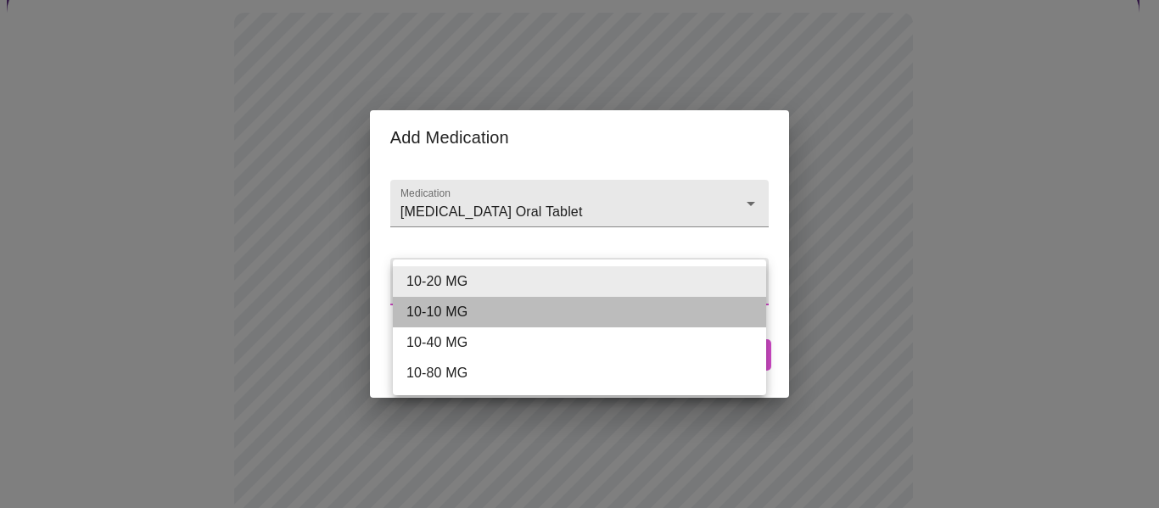
click at [466, 314] on li "10-10 MG" at bounding box center [579, 312] width 373 height 31
type input "10-10 MG"
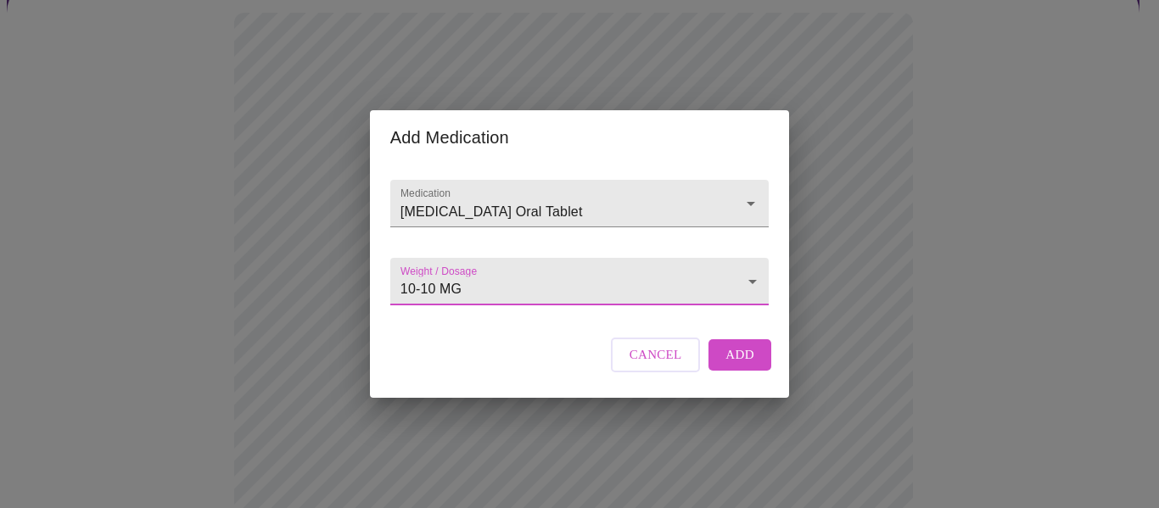
click at [734, 366] on span "Add" at bounding box center [739, 354] width 29 height 22
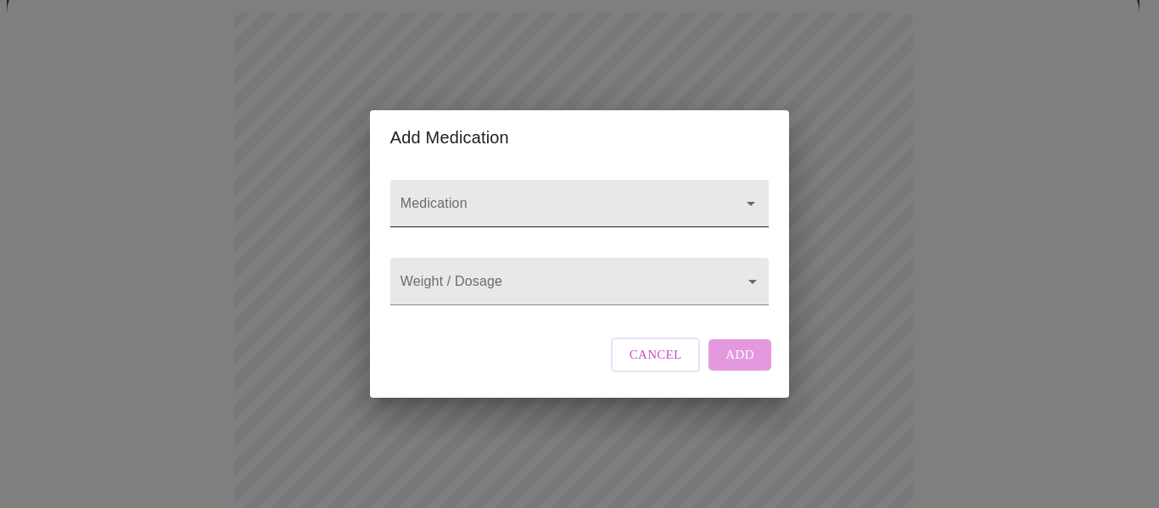
click at [467, 201] on input "Medication" at bounding box center [555, 211] width 316 height 31
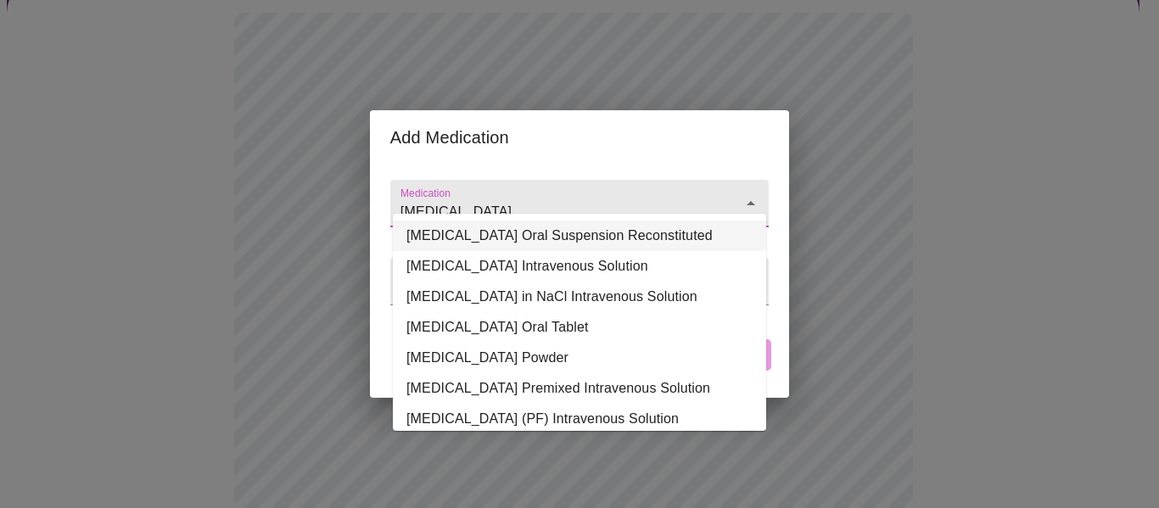
click at [480, 229] on li "Famotidine Oral Suspension Reconstituted" at bounding box center [579, 236] width 373 height 31
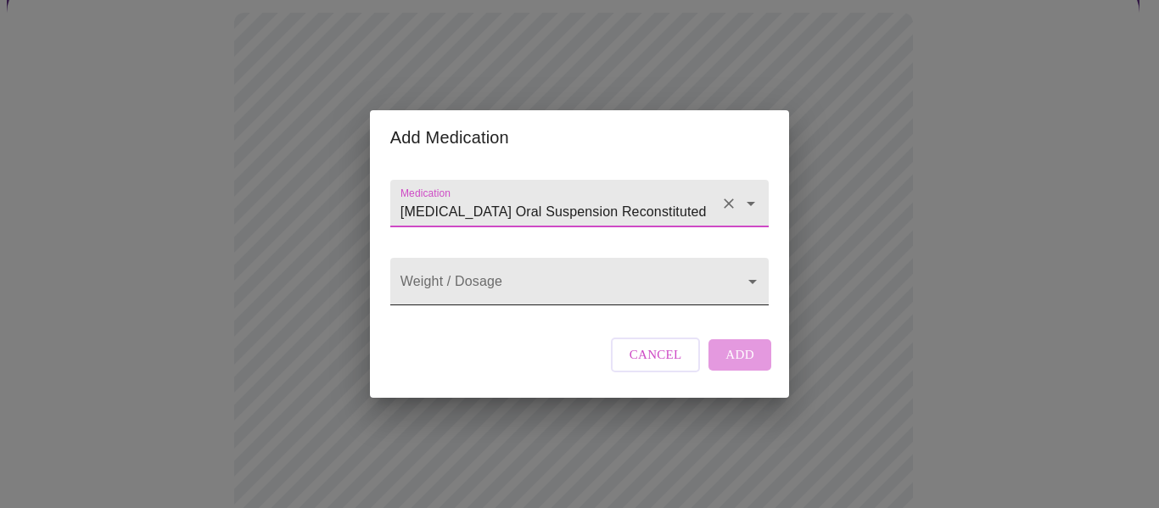
type input "Famotidine Oral Suspension Reconstituted"
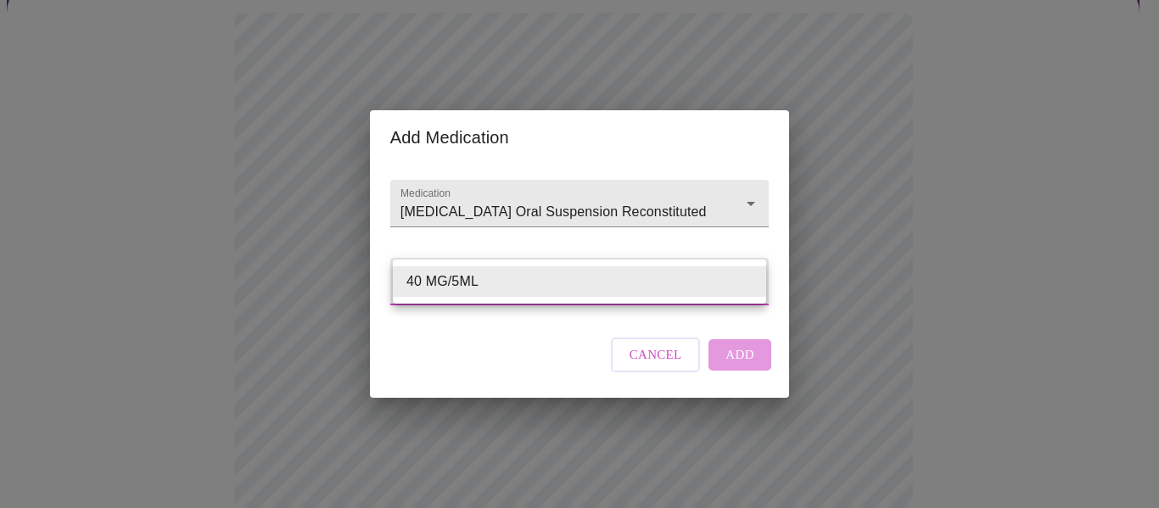
click at [458, 282] on body "MyMenopauseRx Appointments Messaging Labs Uploads Medications Community Refer a…" at bounding box center [579, 505] width 1145 height 1337
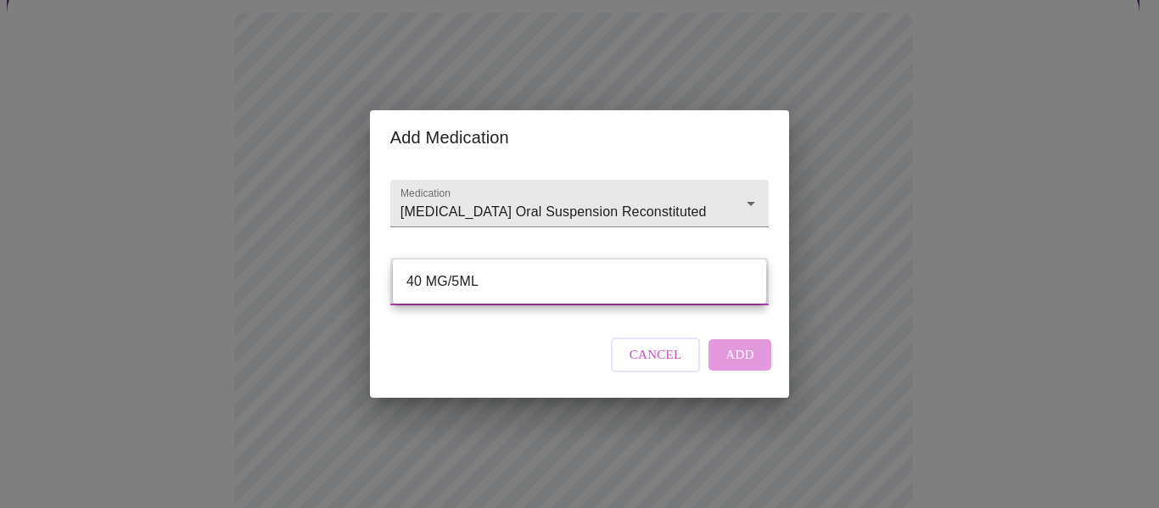
click at [712, 346] on div at bounding box center [579, 254] width 1159 height 508
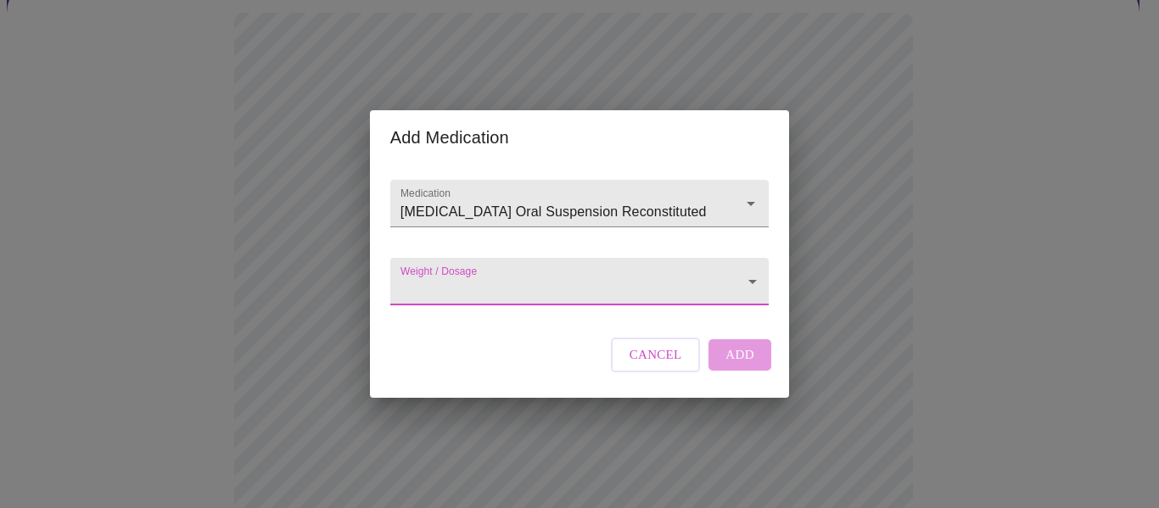
click at [733, 366] on div "Cancel Add" at bounding box center [690, 354] width 169 height 51
click at [497, 248] on div "Weight / Dosage ​" at bounding box center [579, 278] width 392 height 70
click at [479, 262] on body "MyMenopauseRx Appointments Messaging Labs Uploads Medications Community Refer a…" at bounding box center [579, 505] width 1145 height 1337
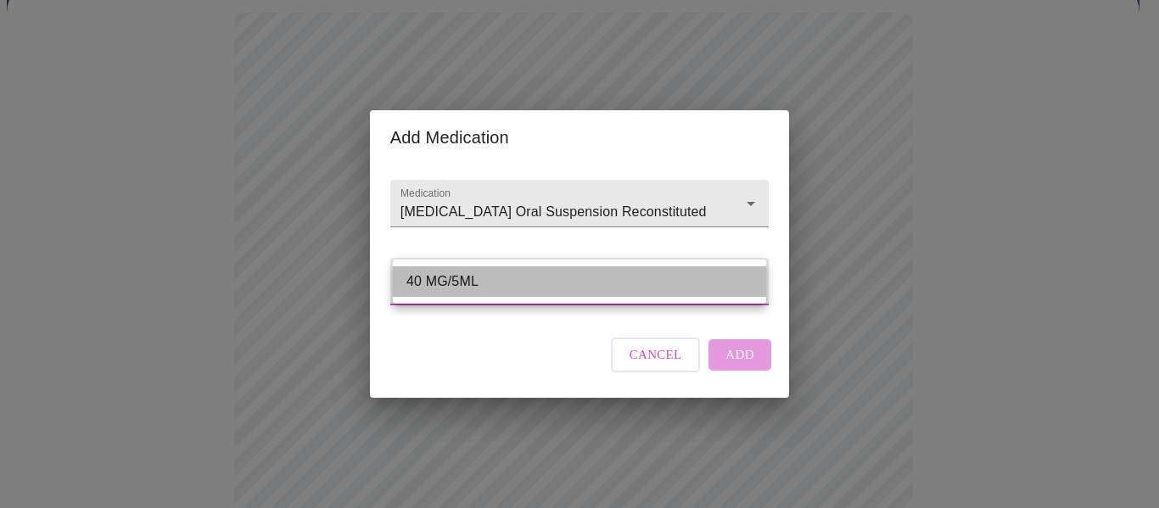
click at [406, 274] on li "40 MG/5ML" at bounding box center [579, 281] width 373 height 31
type input "40 MG/5ML"
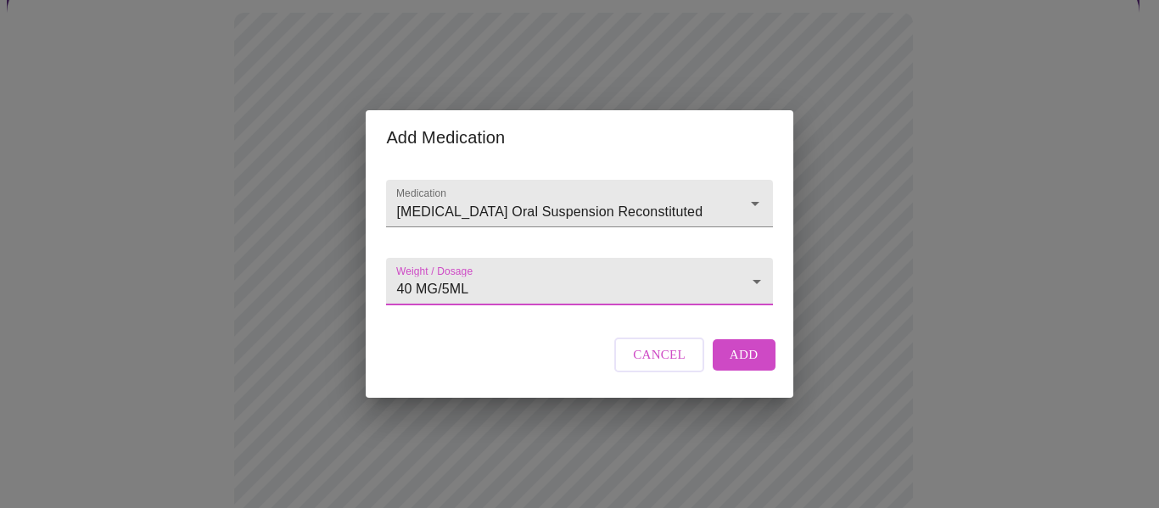
click at [750, 366] on span "Add" at bounding box center [743, 354] width 29 height 22
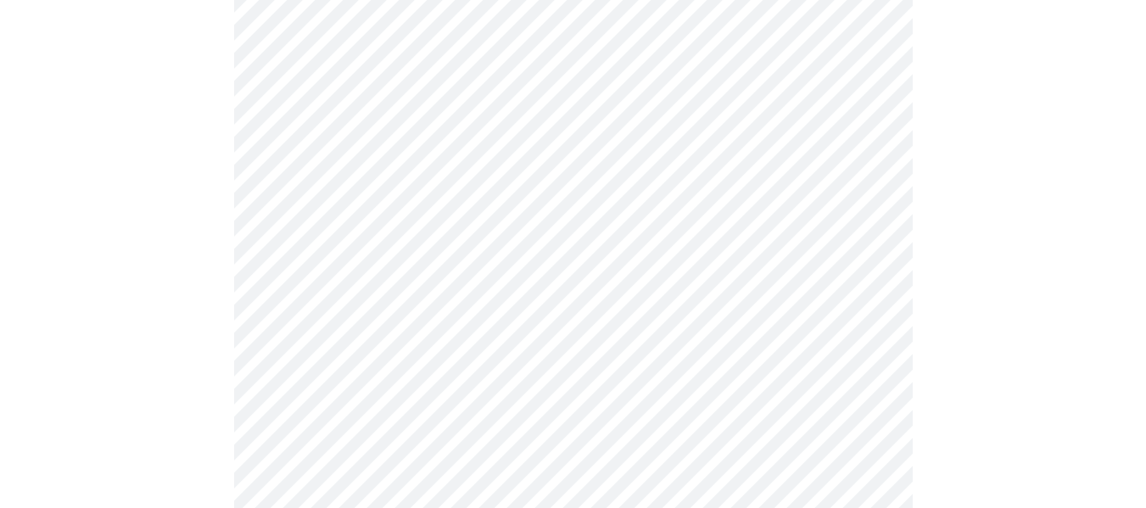
scroll to position [339, 0]
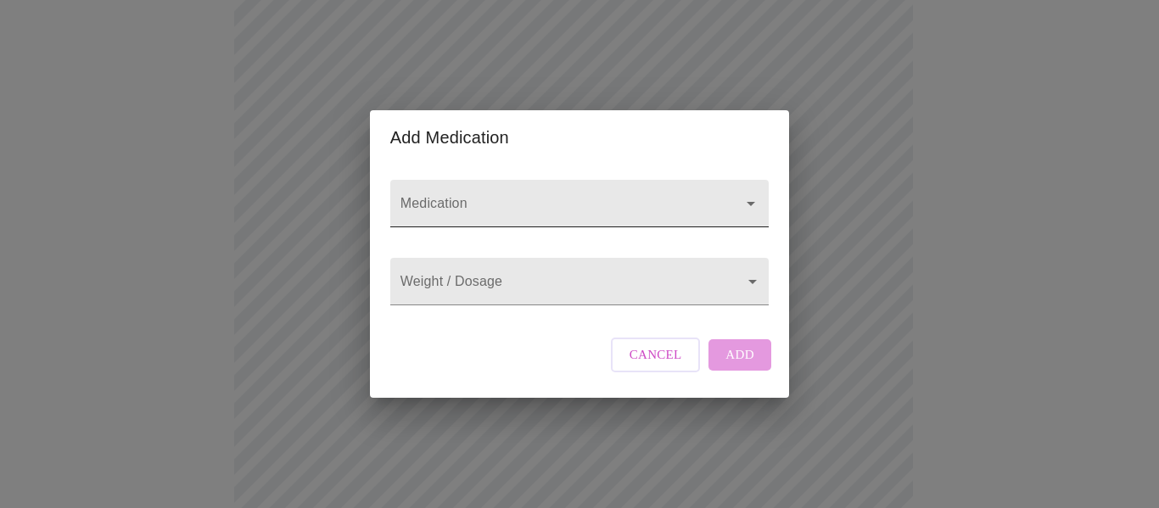
click at [473, 204] on input "Medication" at bounding box center [555, 211] width 316 height 31
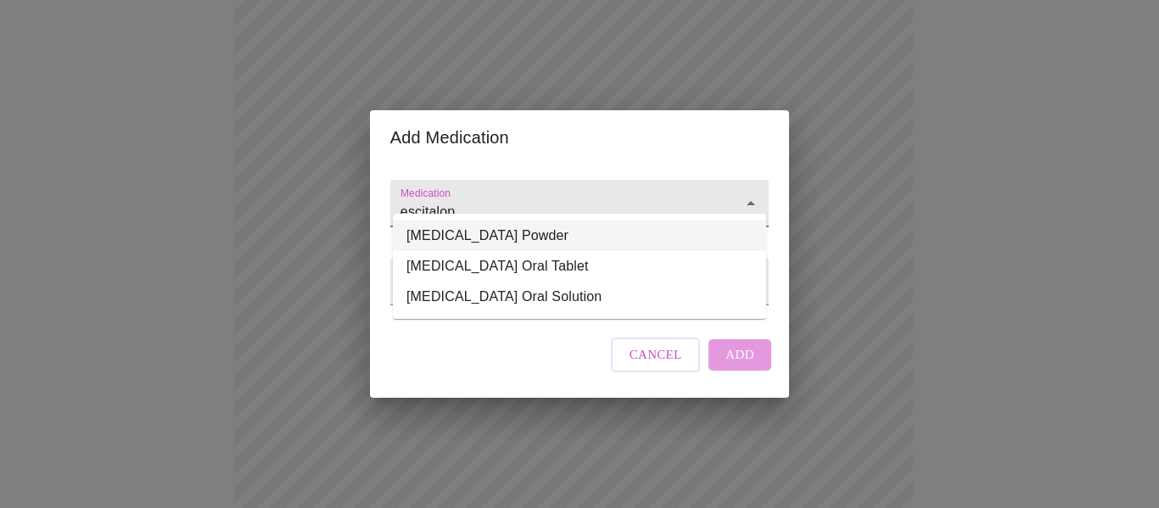
click at [463, 247] on li "Escitalopram Oxalate Powder" at bounding box center [579, 236] width 373 height 31
click at [684, 196] on input "Escitalopram Oxalate Powder" at bounding box center [555, 211] width 316 height 31
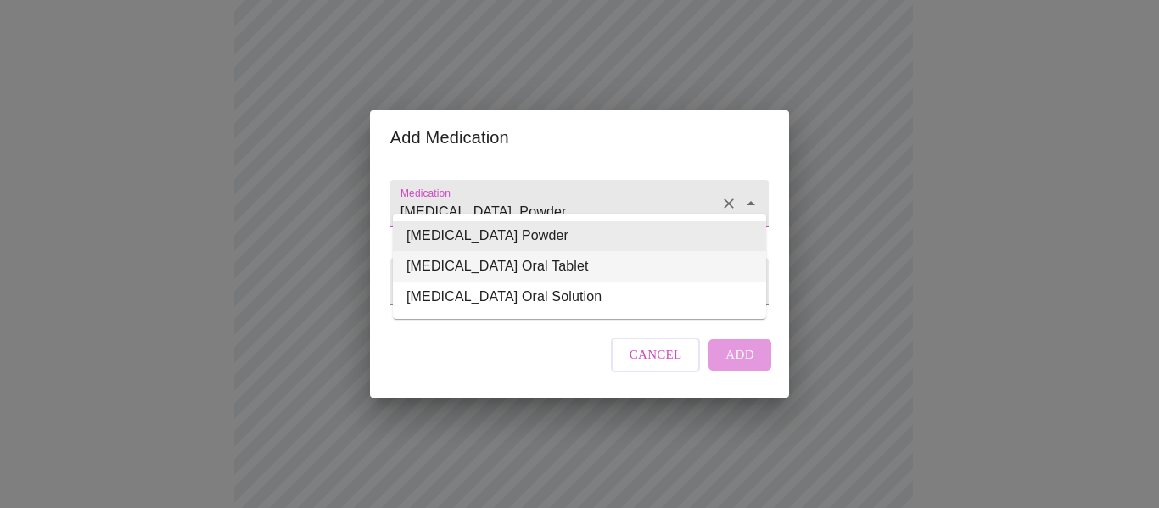
click at [584, 254] on li "Escitalopram Oxalate Oral Tablet" at bounding box center [579, 266] width 373 height 31
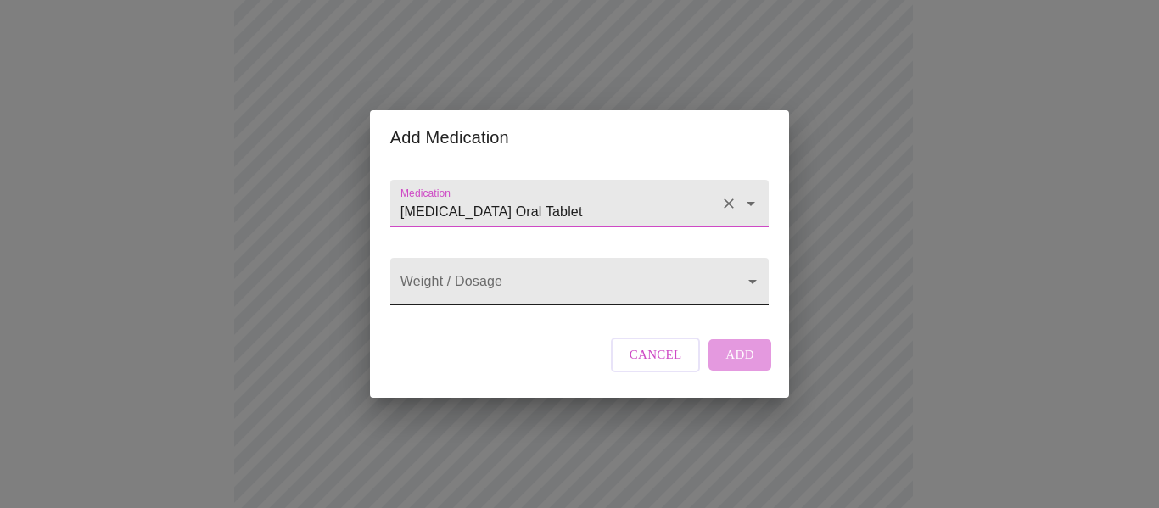
type input "Escitalopram Oxalate Oral Tablet"
click at [528, 288] on body "MyMenopauseRx Appointments Messaging Labs Uploads Medications Community Refer a…" at bounding box center [579, 367] width 1145 height 1399
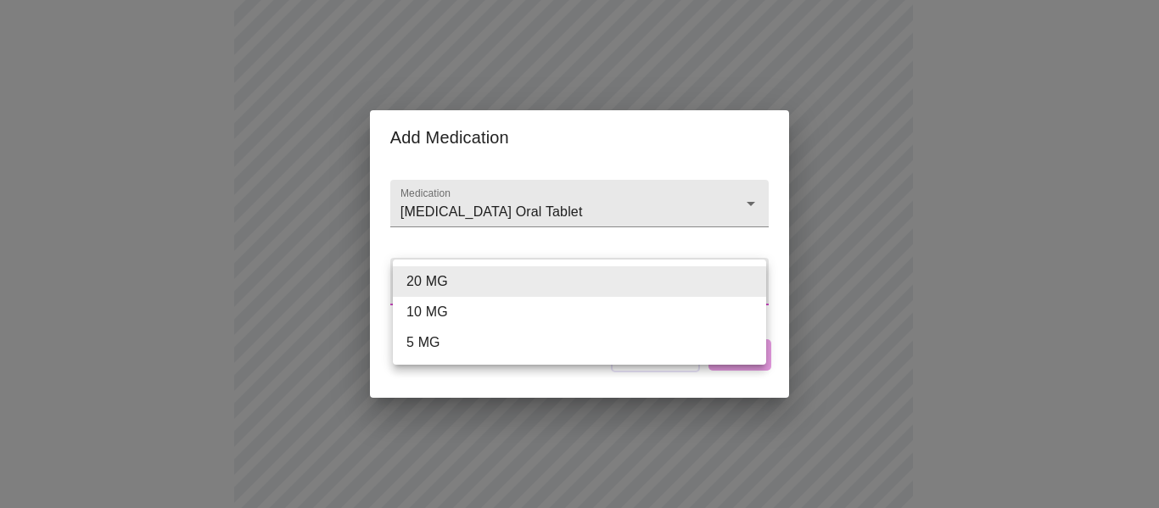
click at [431, 304] on li "10 MG" at bounding box center [579, 312] width 373 height 31
type input "10 MG"
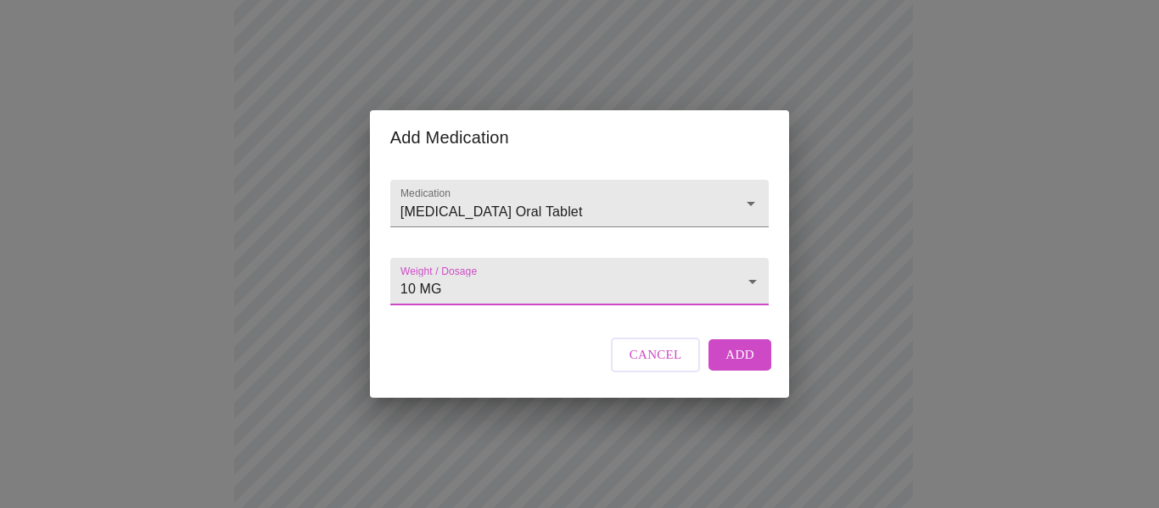
click at [742, 366] on span "Add" at bounding box center [739, 354] width 29 height 22
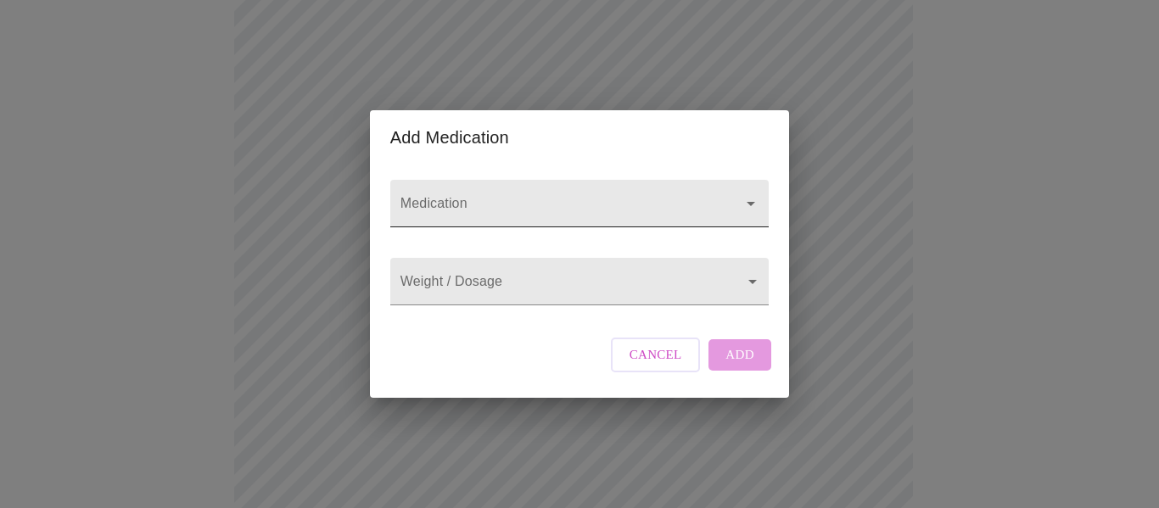
click at [500, 196] on input "Medication" at bounding box center [555, 211] width 316 height 31
drag, startPoint x: 480, startPoint y: 191, endPoint x: 332, endPoint y: 153, distance: 153.2
click at [329, 153] on div "Add Medication Medication prometah Weight / Dosage ​ Cancel Add" at bounding box center [579, 254] width 1159 height 508
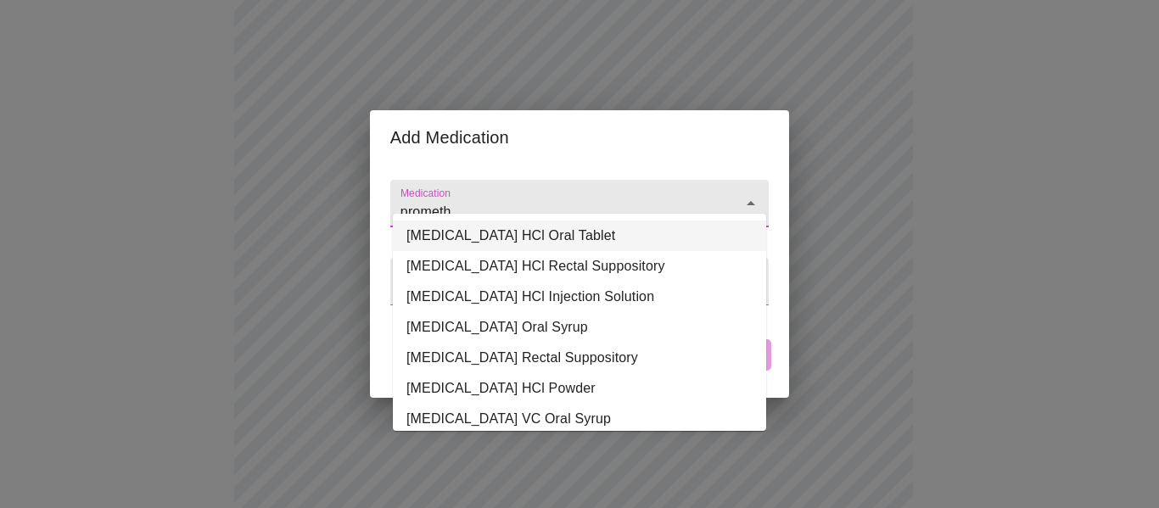
click at [556, 237] on li "Promethazine HCl Oral Tablet" at bounding box center [579, 236] width 373 height 31
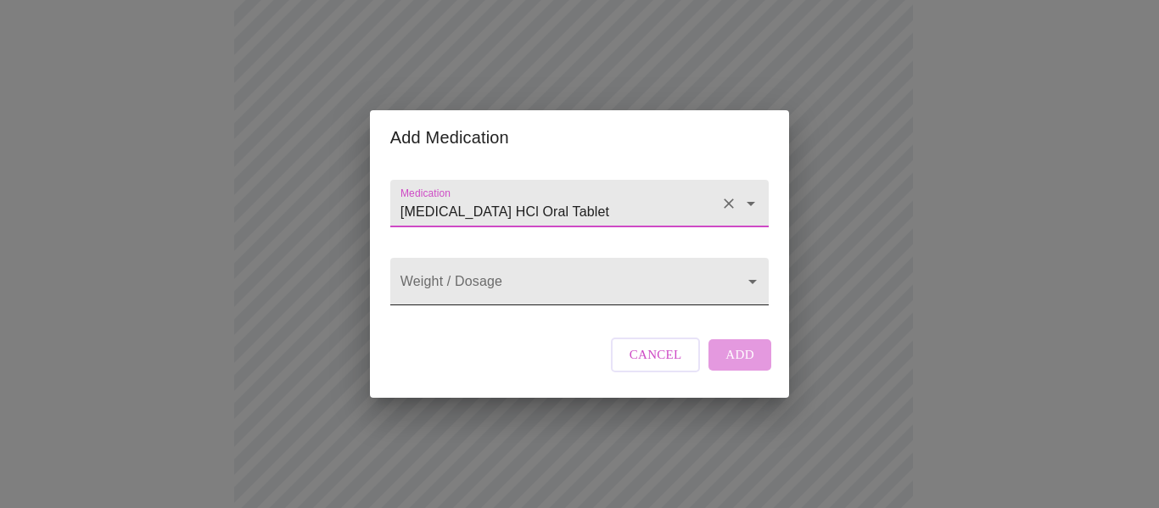
type input "Promethazine HCl Oral Tablet"
click at [508, 282] on body "MyMenopauseRx Appointments Messaging Labs Uploads Medications Community Refer a…" at bounding box center [579, 399] width 1145 height 1462
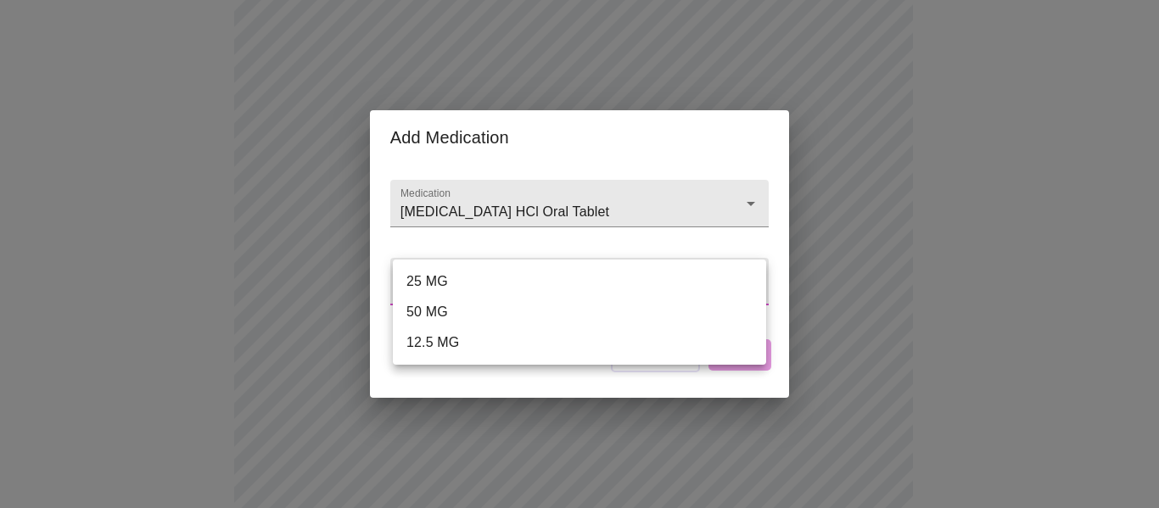
click at [454, 284] on li "25 MG" at bounding box center [579, 281] width 373 height 31
type input "25 MG"
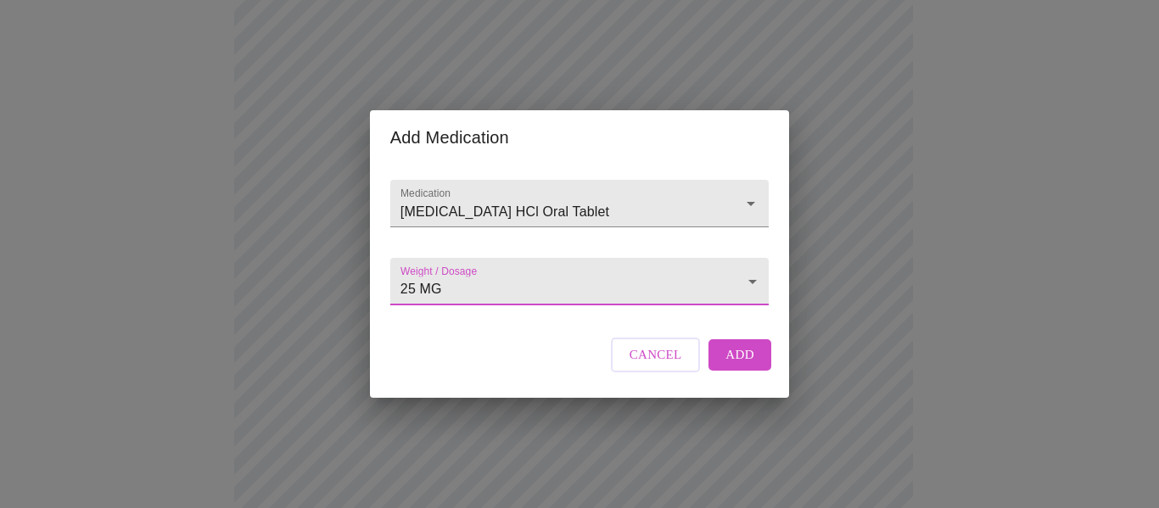
click at [751, 366] on span "Add" at bounding box center [739, 354] width 29 height 22
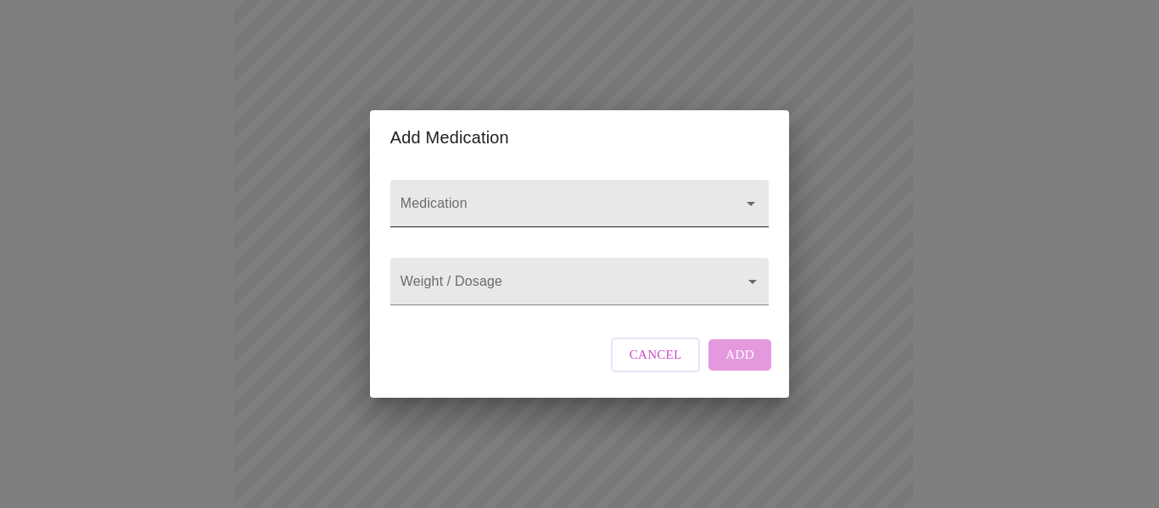
click at [526, 180] on div at bounding box center [579, 203] width 378 height 47
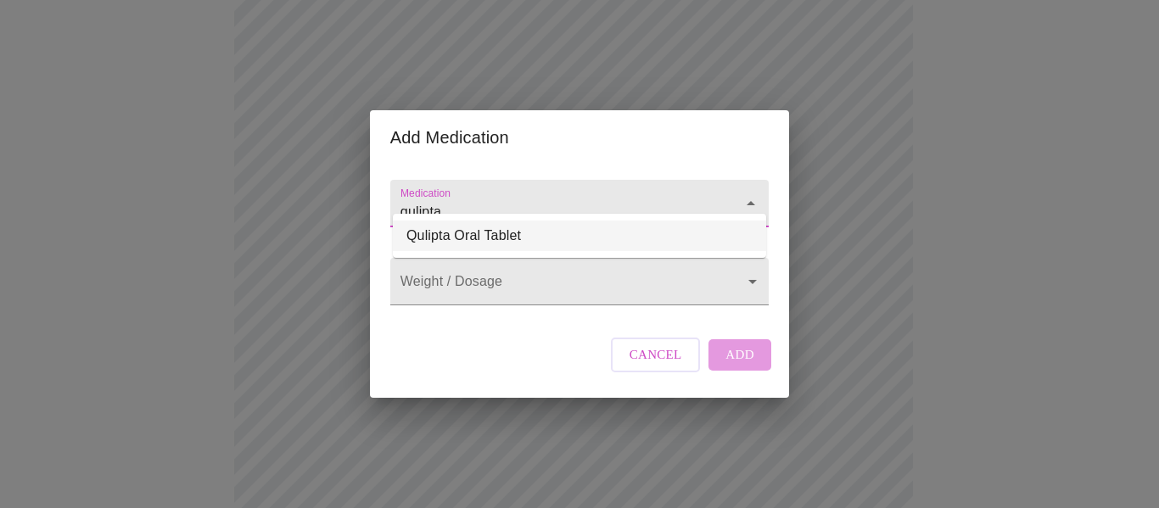
click at [533, 230] on li "Qulipta Oral Tablet" at bounding box center [579, 236] width 373 height 31
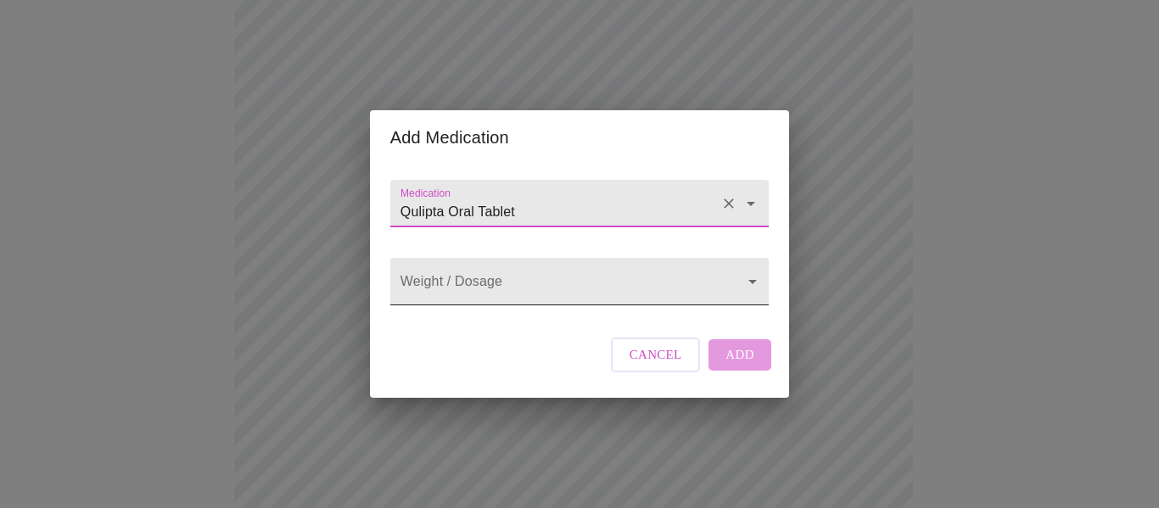
type input "Qulipta Oral Tablet"
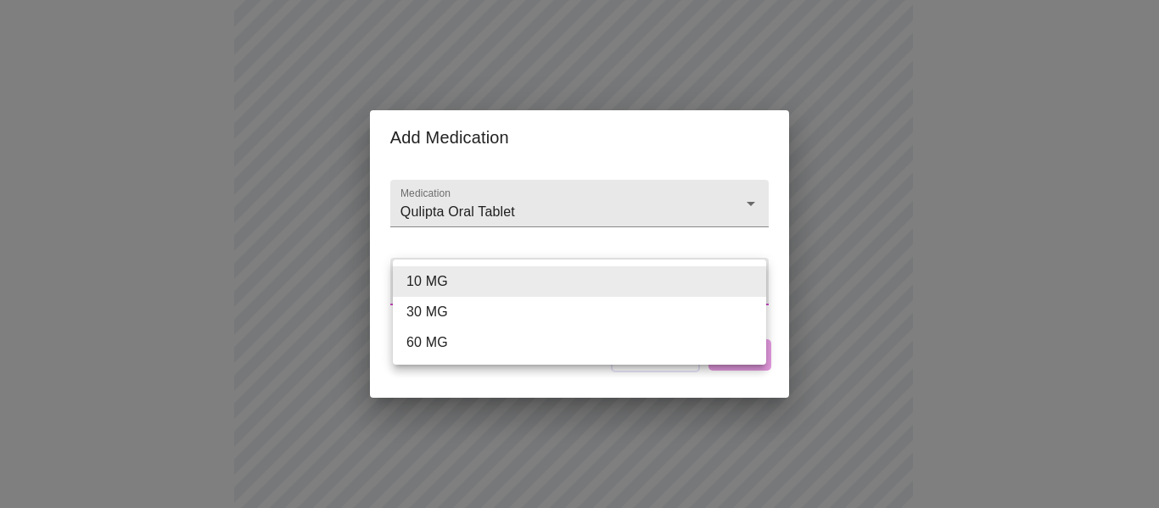
click at [489, 271] on body "MyMenopauseRx Appointments Messaging Labs Uploads Medications Community Refer a…" at bounding box center [579, 430] width 1145 height 1525
click at [444, 336] on li "60 MG" at bounding box center [579, 342] width 373 height 31
type input "60 MG"
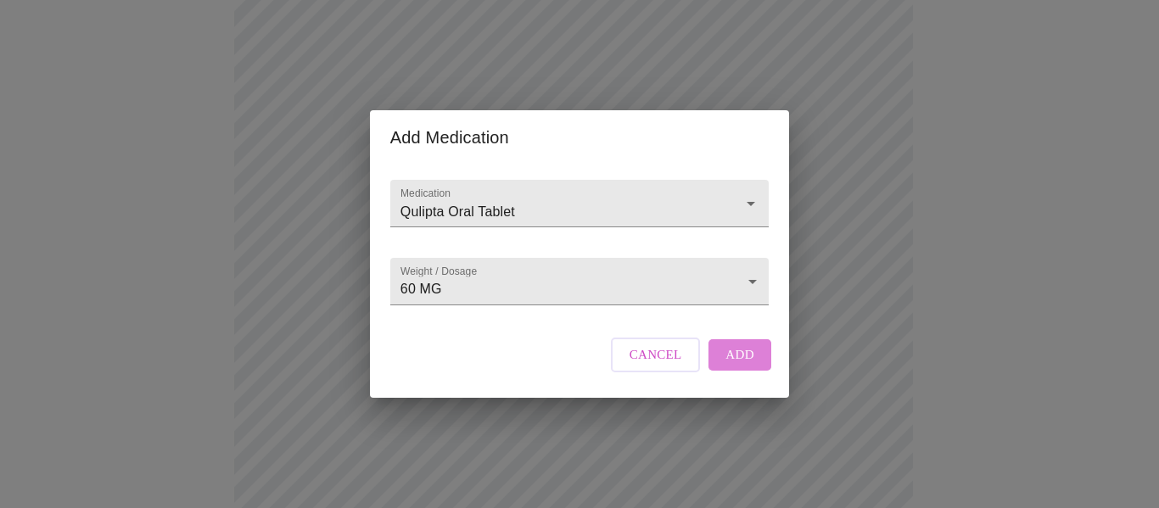
click at [739, 363] on span "Add" at bounding box center [739, 354] width 29 height 22
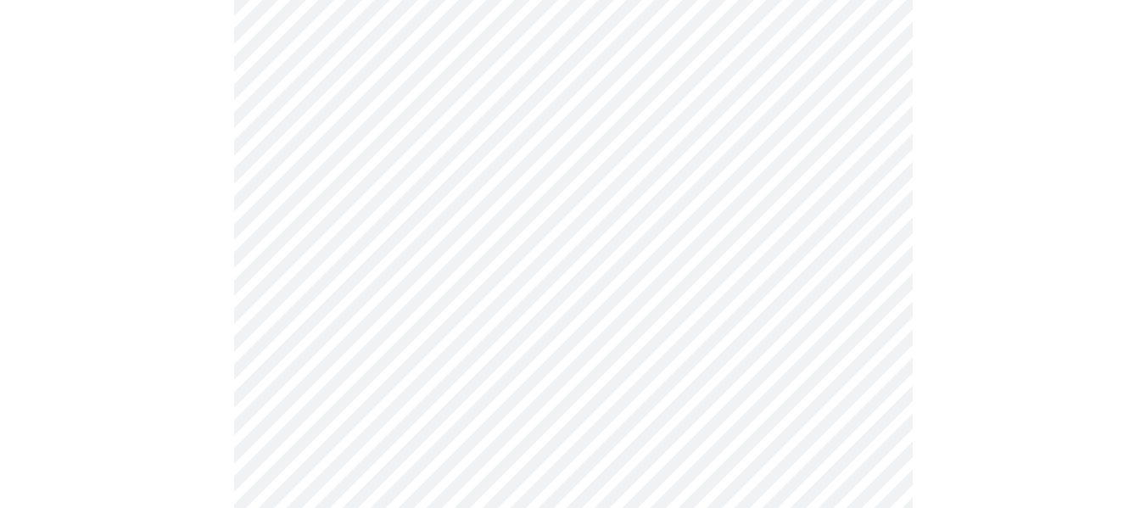
scroll to position [632, 0]
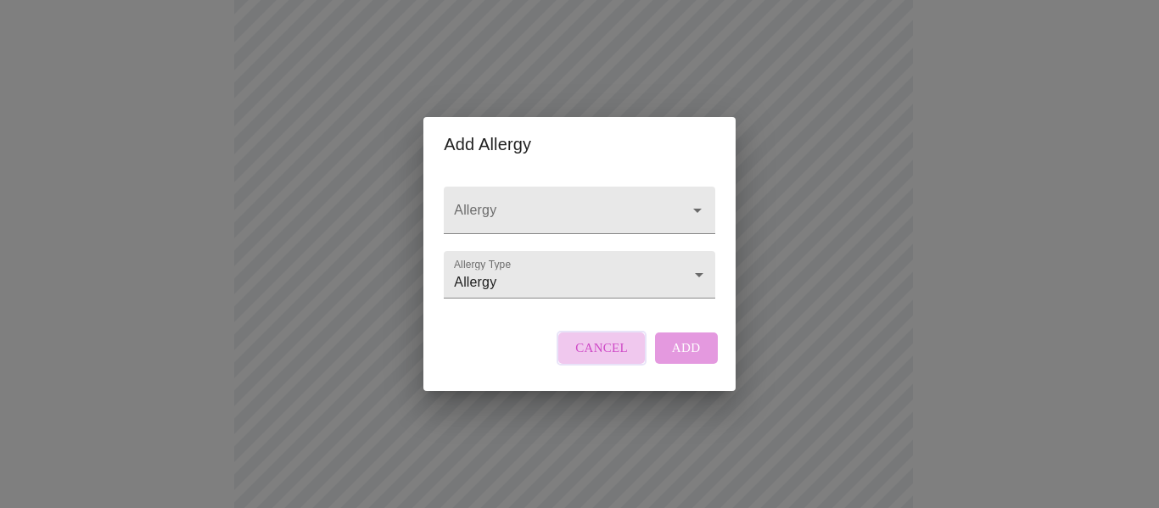
click at [615, 359] on span "Cancel" at bounding box center [601, 348] width 53 height 22
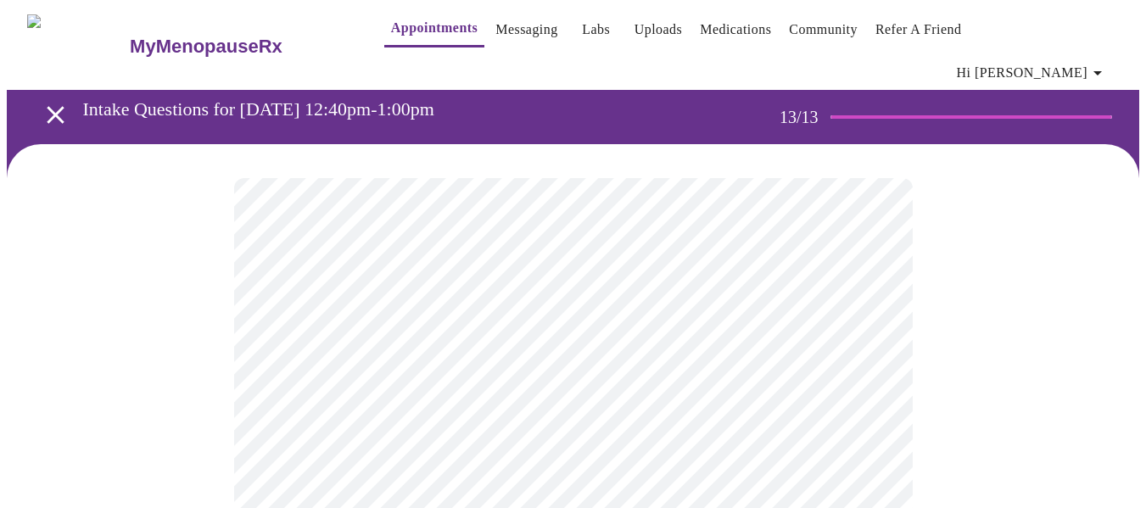
scroll to position [0, 0]
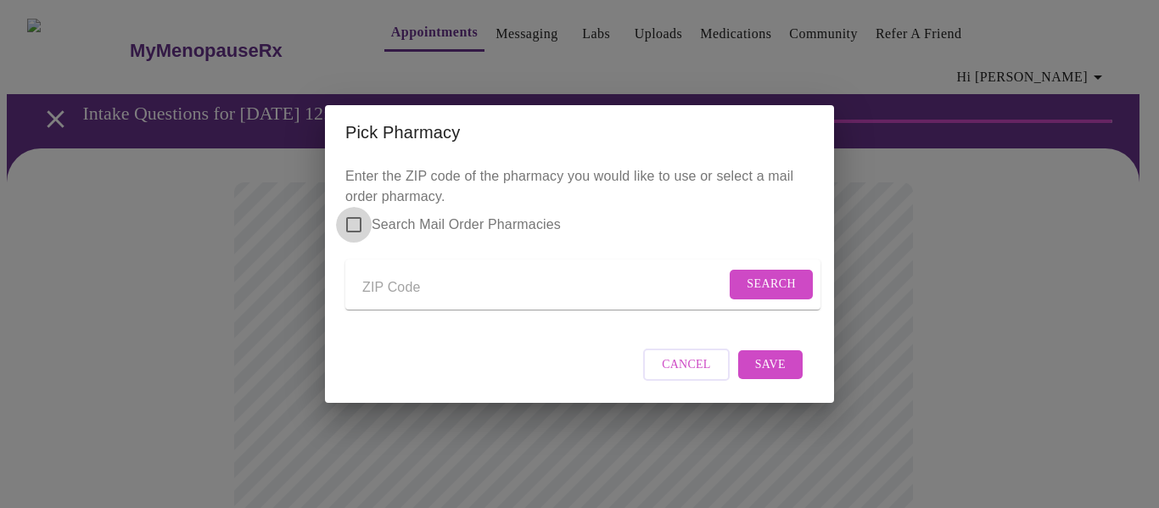
click at [360, 215] on input "Search Mail Order Pharmacies" at bounding box center [354, 225] width 36 height 36
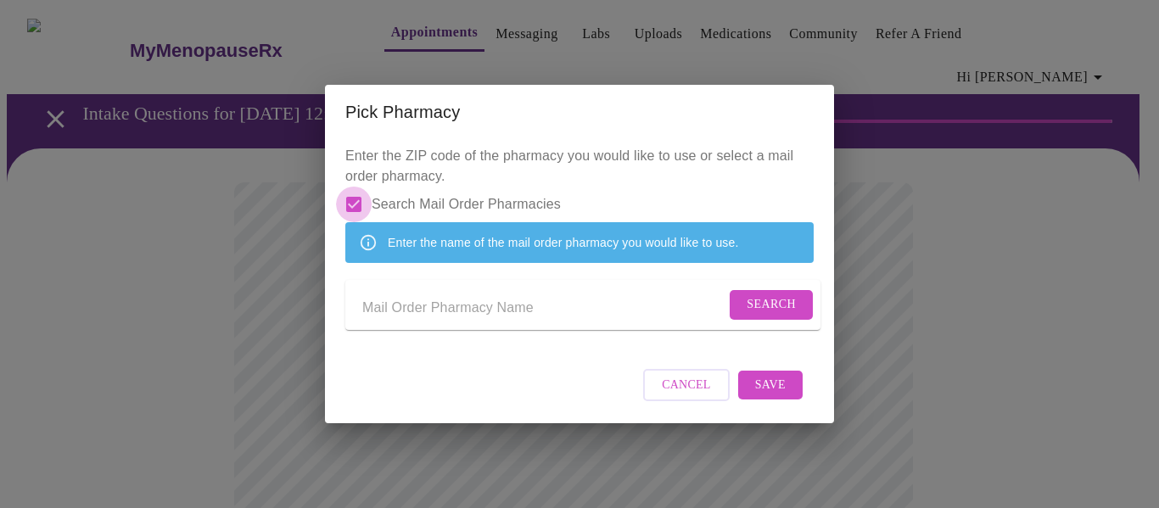
click at [356, 191] on input "Search Mail Order Pharmacies" at bounding box center [354, 205] width 36 height 36
checkbox input "false"
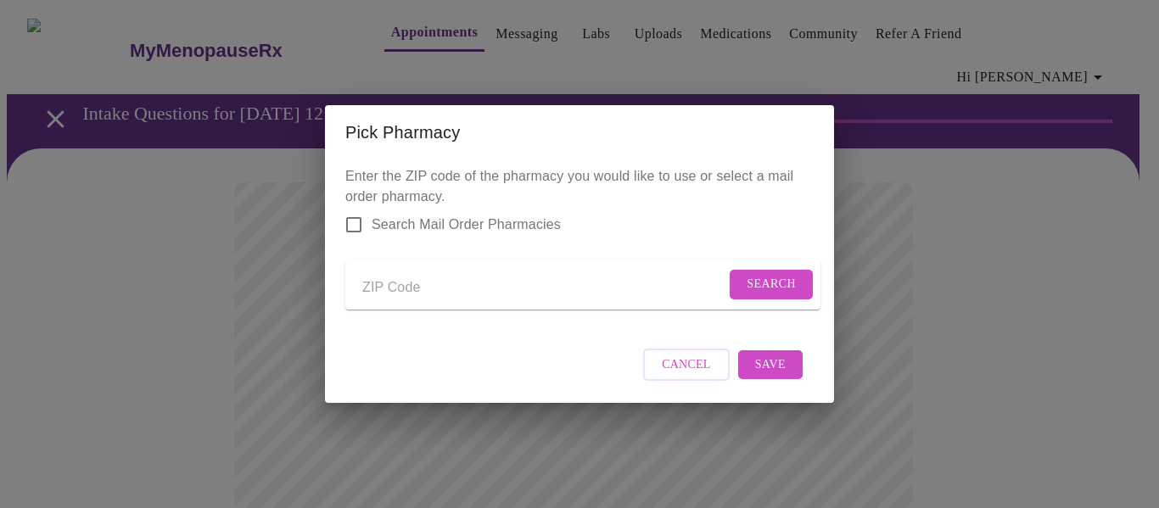
click at [409, 290] on input "Send a message to your care team" at bounding box center [543, 287] width 363 height 27
type input "30063"
click at [749, 282] on span "Search" at bounding box center [770, 284] width 49 height 21
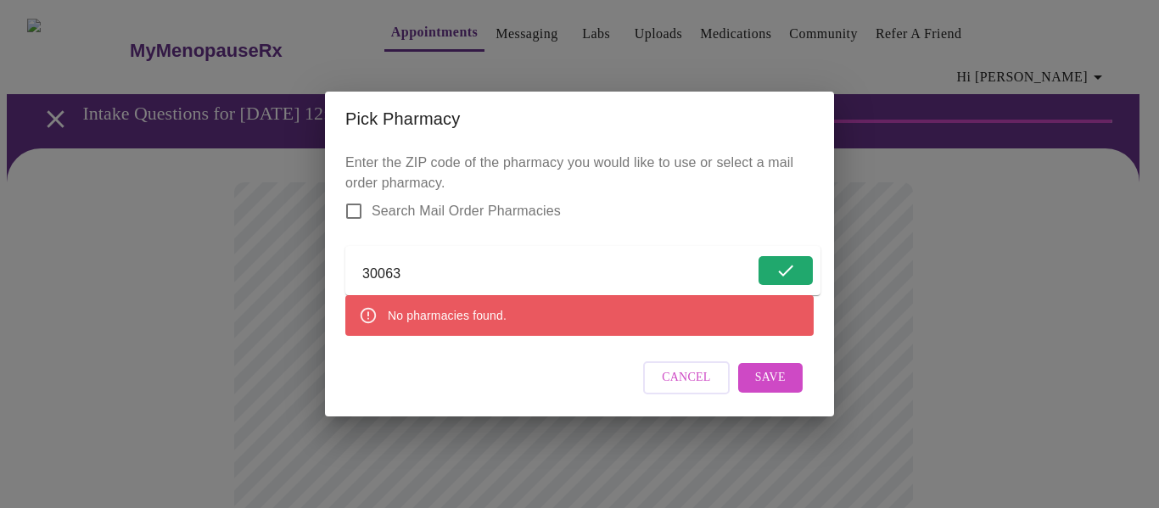
click at [768, 388] on span "Save" at bounding box center [770, 377] width 31 height 21
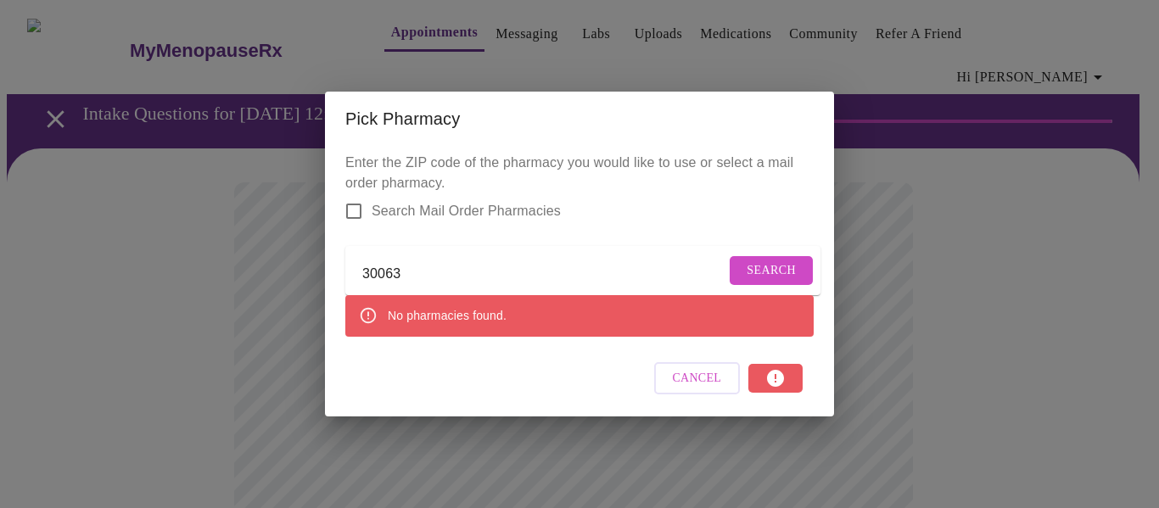
drag, startPoint x: 350, startPoint y: 200, endPoint x: 419, endPoint y: 271, distance: 99.0
click at [350, 201] on input "Search Mail Order Pharmacies" at bounding box center [354, 211] width 36 height 36
checkbox input "true"
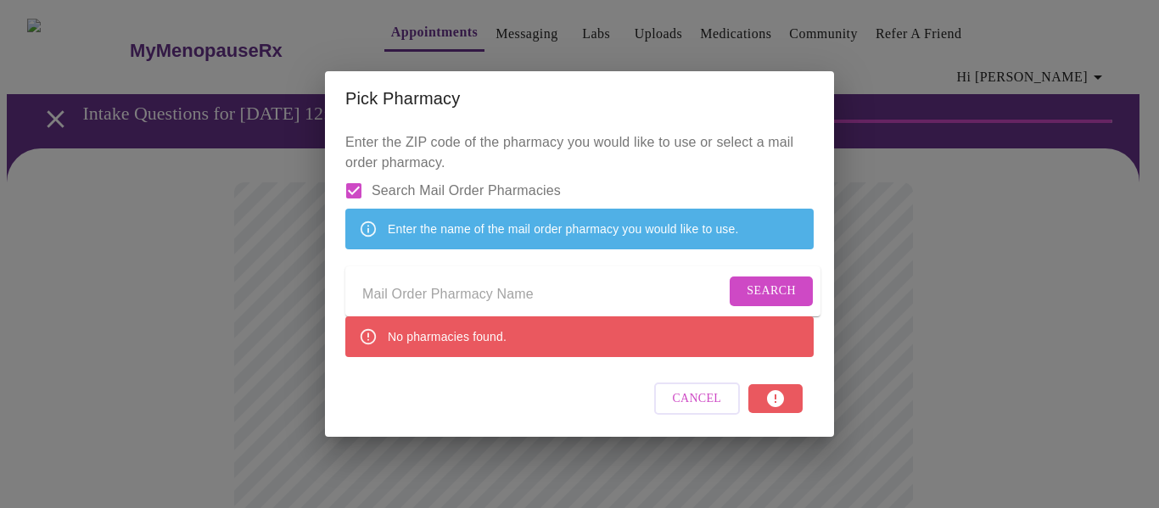
click at [695, 410] on span "Cancel" at bounding box center [697, 398] width 49 height 21
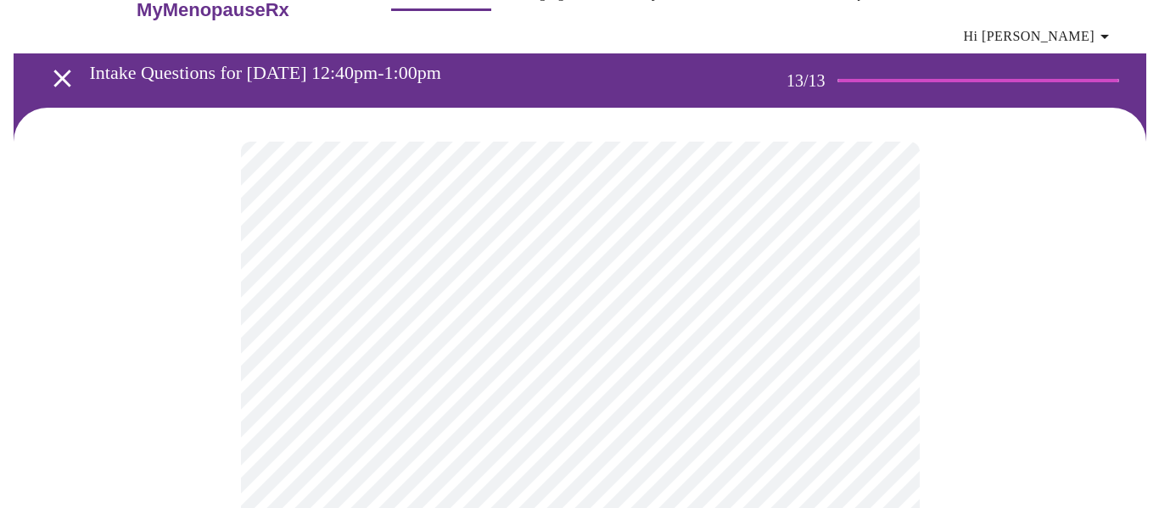
scroll to position [38, 0]
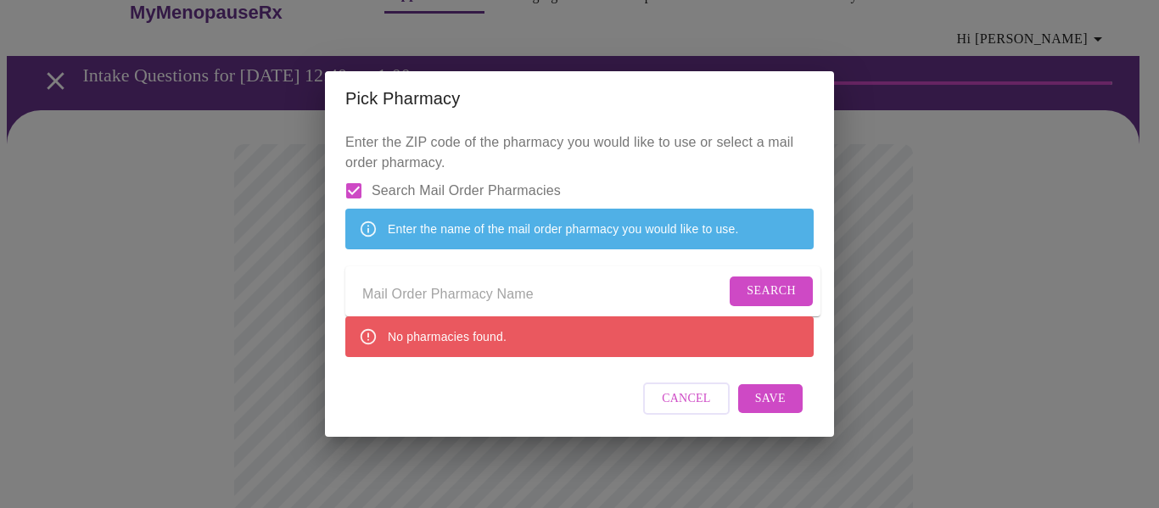
click at [362, 174] on input "Search Mail Order Pharmacies" at bounding box center [354, 191] width 36 height 36
checkbox input "false"
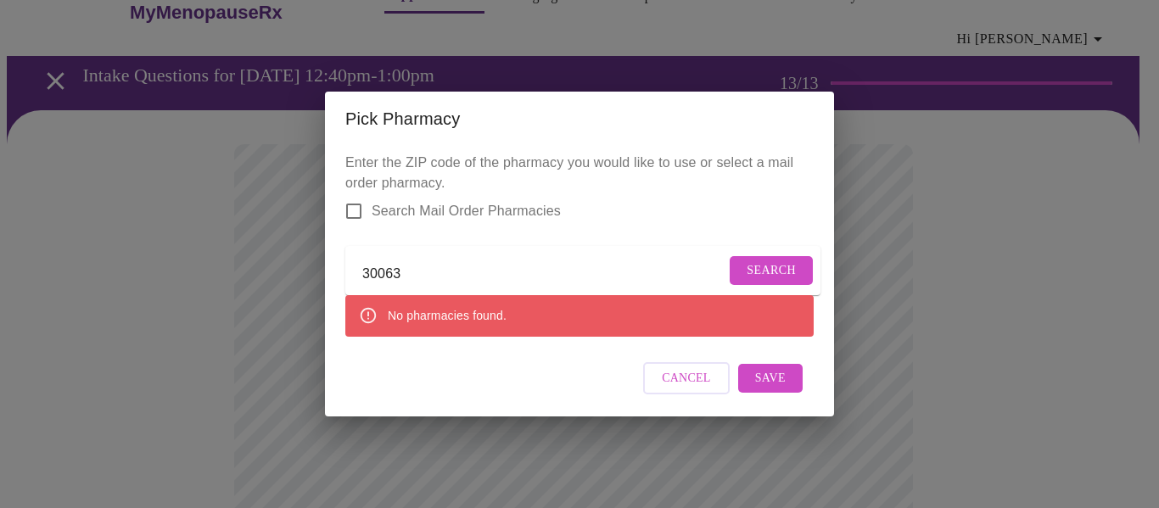
click at [779, 276] on button "Search" at bounding box center [770, 271] width 83 height 30
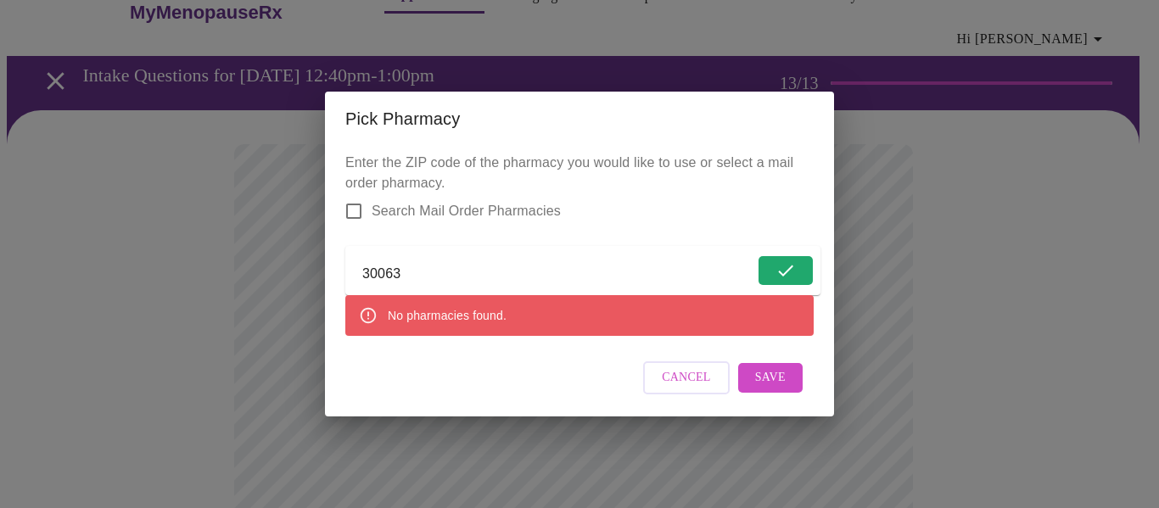
click at [462, 265] on input "30063" at bounding box center [558, 273] width 392 height 27
drag, startPoint x: 449, startPoint y: 274, endPoint x: 310, endPoint y: 245, distance: 142.0
click at [310, 245] on div "Pick Pharmacy Enter the ZIP code of the pharmacy you would like to use or selec…" at bounding box center [579, 254] width 1159 height 508
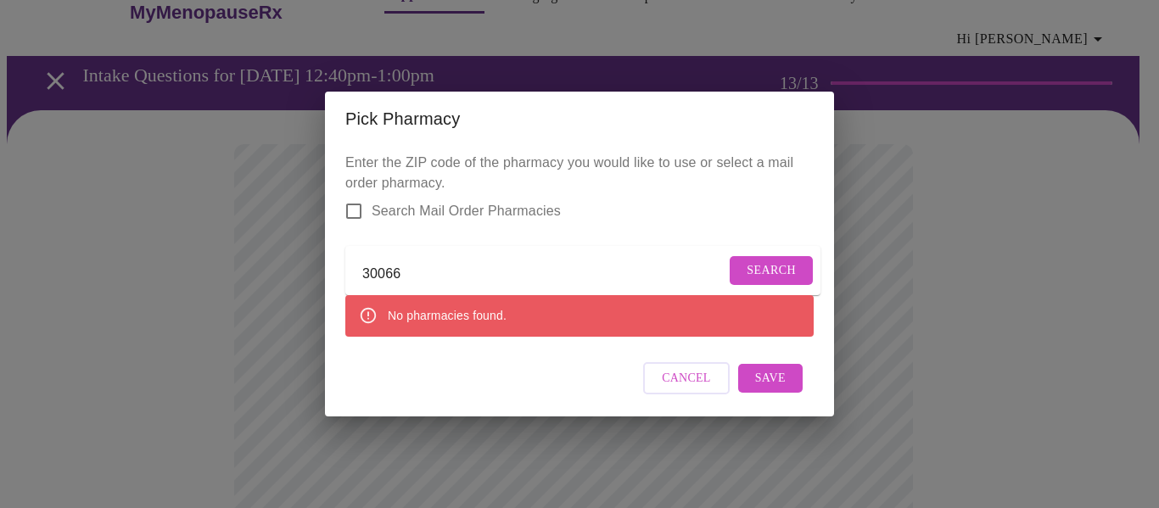
type input "30066"
click at [773, 265] on span "Search" at bounding box center [770, 270] width 49 height 21
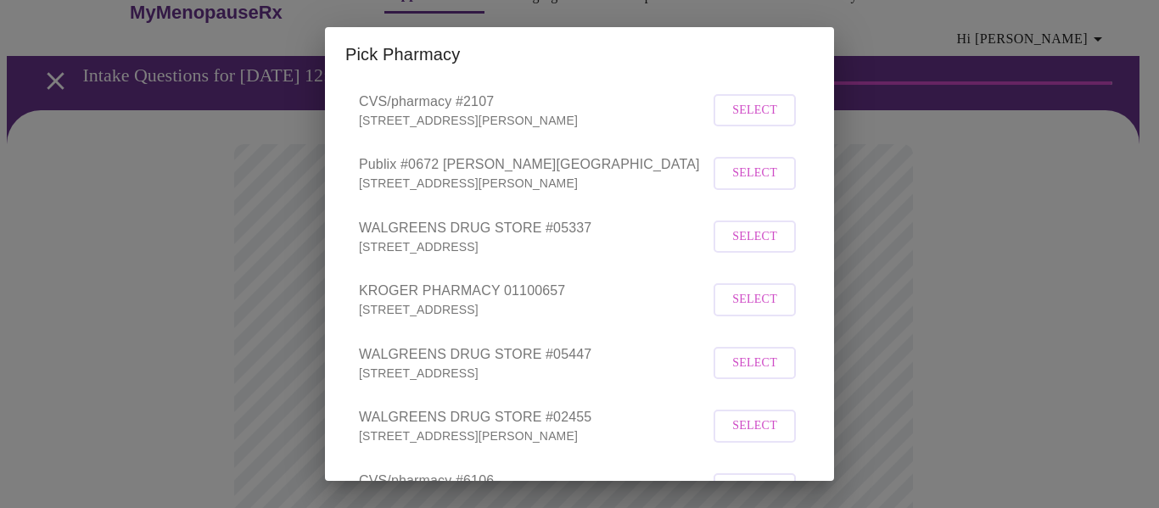
scroll to position [424, 0]
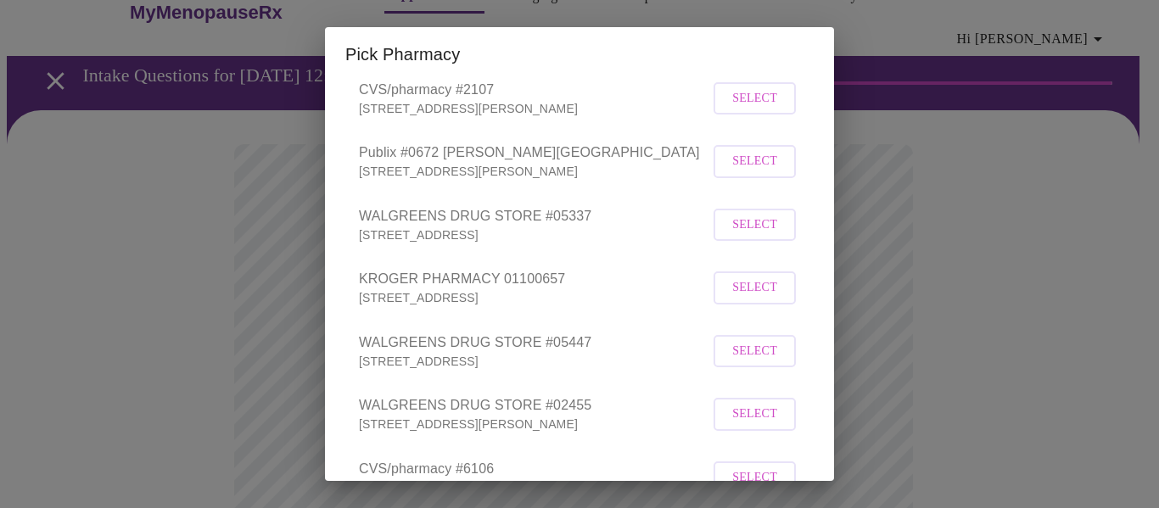
click at [546, 243] on p "2988 SHALLOWFORD RD, MARIETTA, GA 30066-3033" at bounding box center [534, 234] width 350 height 17
click at [732, 236] on span "Select" at bounding box center [754, 225] width 45 height 21
click at [687, 250] on li "WALGREENS DRUG STORE #05337 2988 SHALLOWFORD RD, MARIETTA, GA 30066-3033 Desele…" at bounding box center [579, 223] width 468 height 61
click at [700, 238] on button "Deselect" at bounding box center [748, 224] width 96 height 30
drag, startPoint x: 714, startPoint y: 250, endPoint x: 723, endPoint y: 260, distance: 13.2
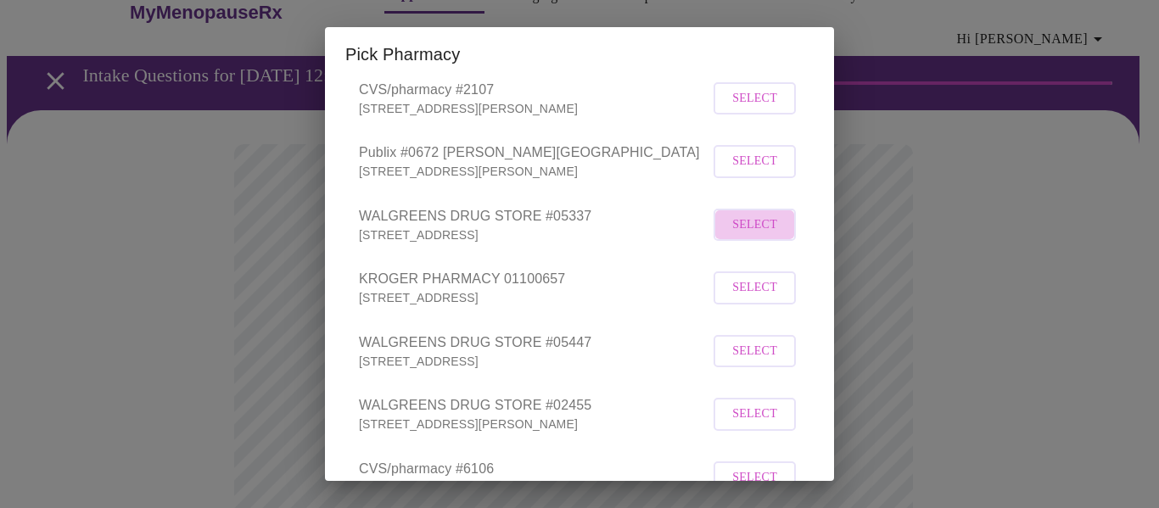
click at [714, 242] on button "Select" at bounding box center [754, 225] width 82 height 33
click at [758, 234] on span "Deselect" at bounding box center [748, 223] width 62 height 21
click at [749, 236] on span "Select" at bounding box center [754, 225] width 45 height 21
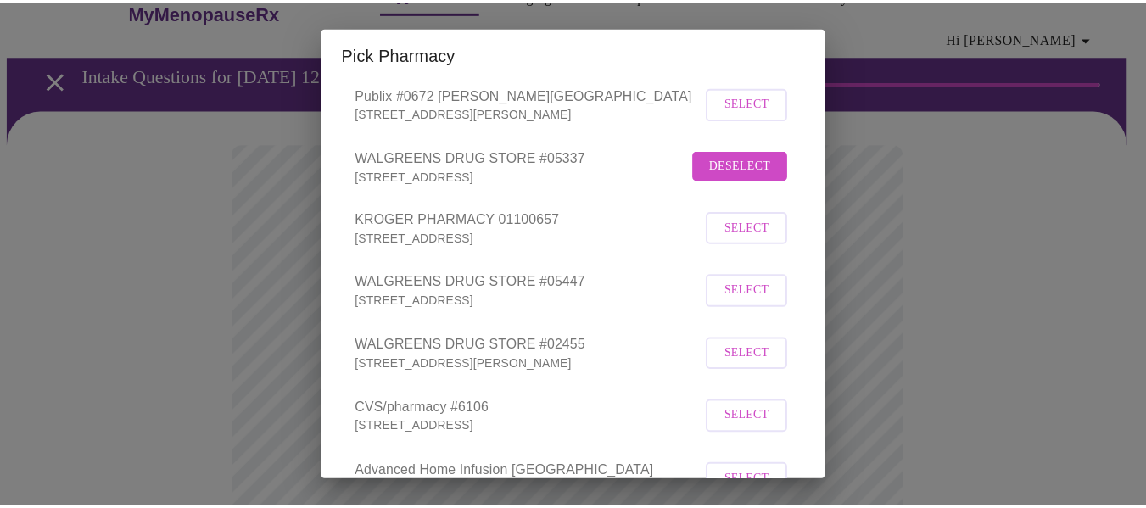
scroll to position [687, 0]
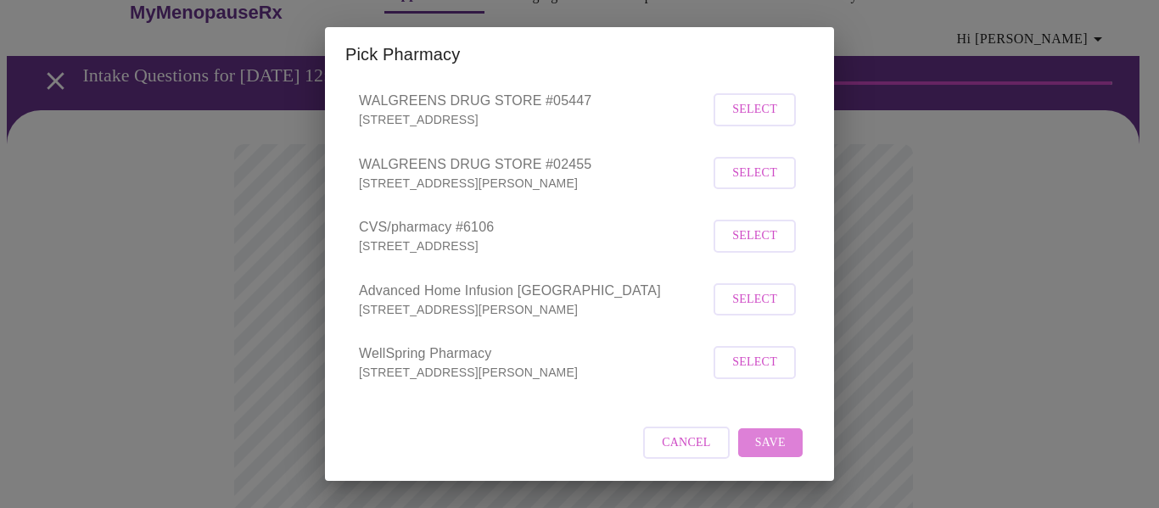
click at [756, 444] on span "Save" at bounding box center [770, 443] width 31 height 21
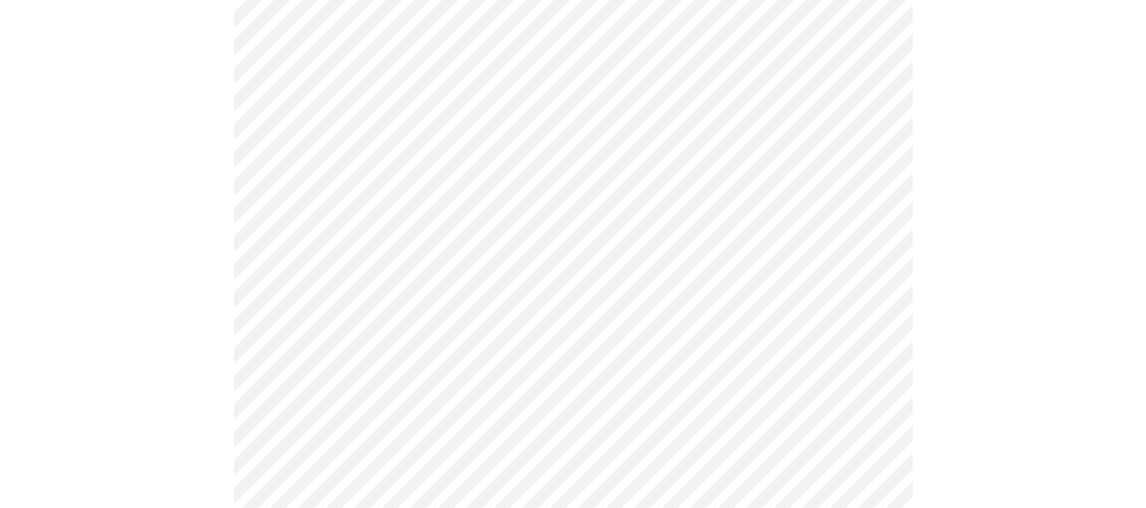
scroll to position [1056, 0]
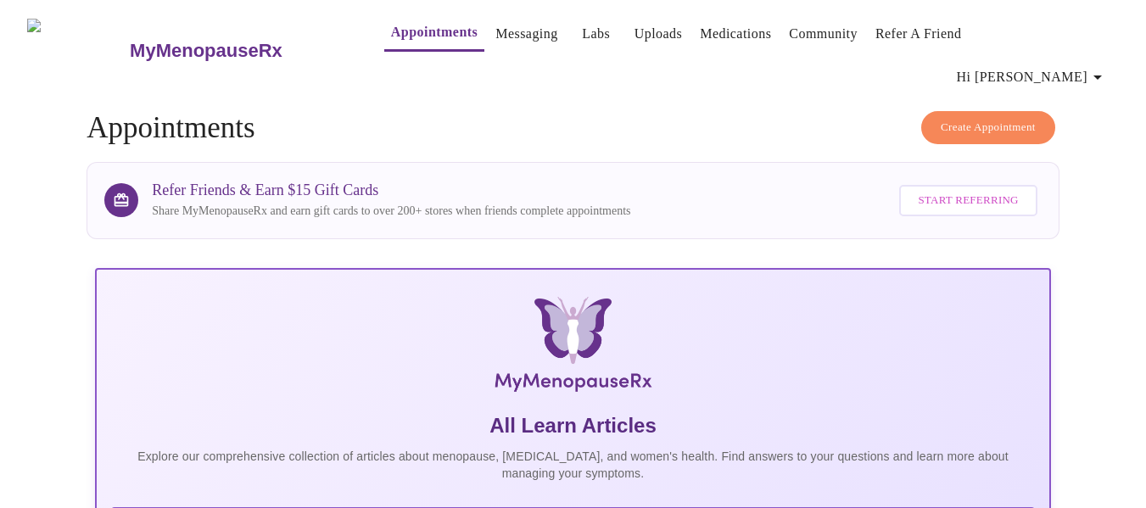
click at [863, 65] on span "Hi [PERSON_NAME]" at bounding box center [1032, 77] width 151 height 24
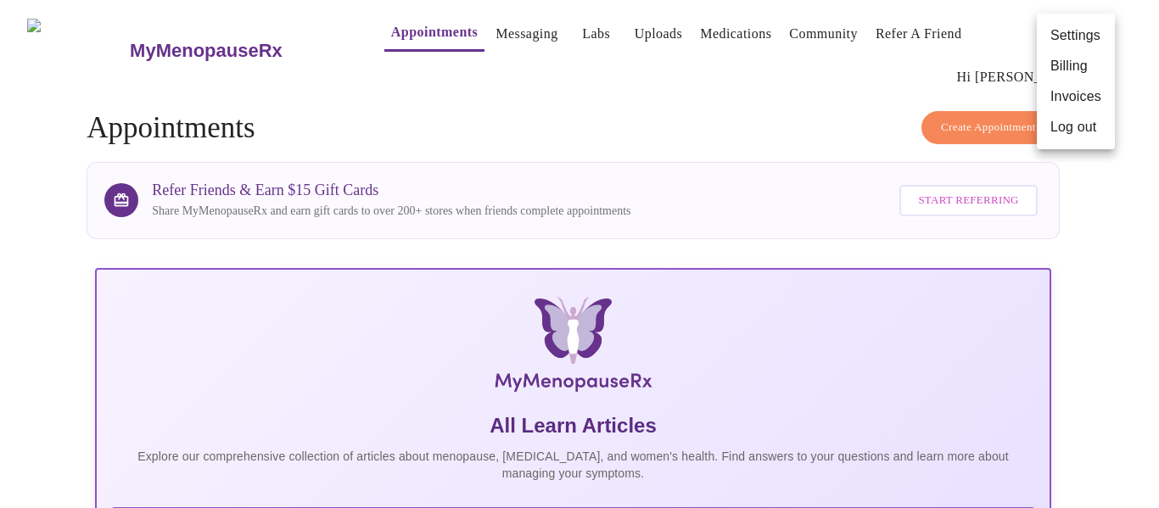
click at [863, 126] on li "Log out" at bounding box center [1075, 127] width 78 height 31
